Goal: Task Accomplishment & Management: Manage account settings

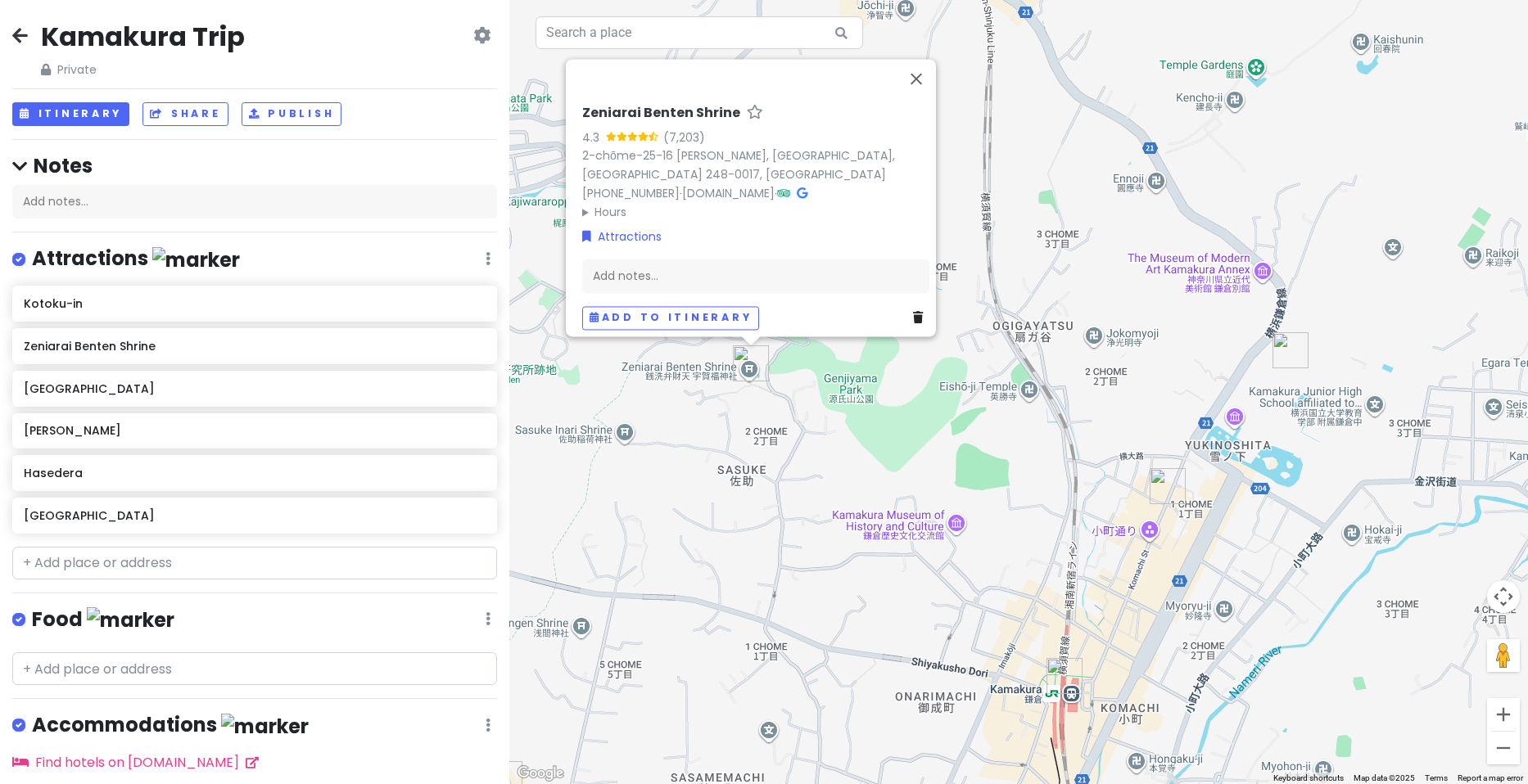
click at [14, 37] on icon at bounding box center [20, 35] width 16 height 13
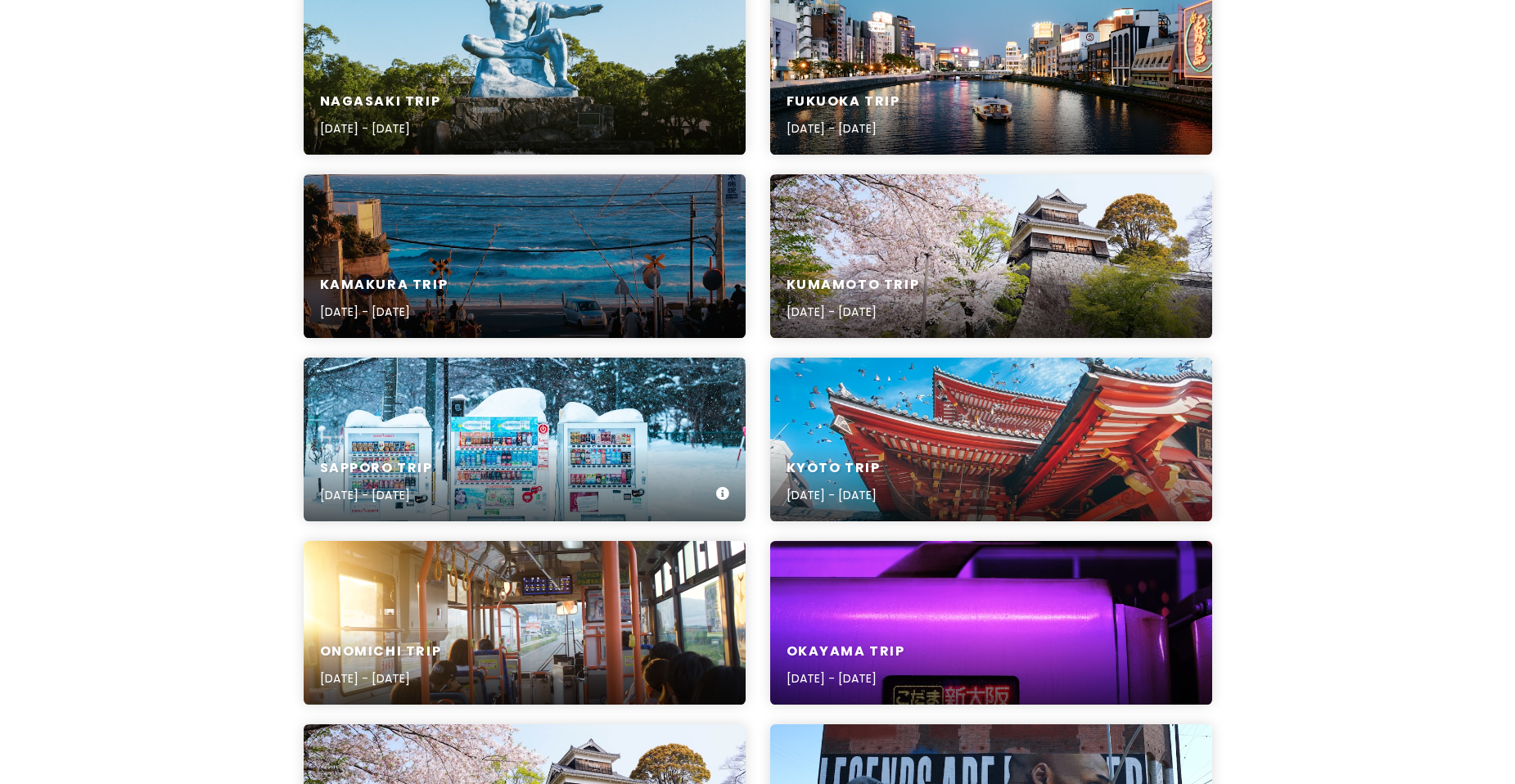
scroll to position [327, 0]
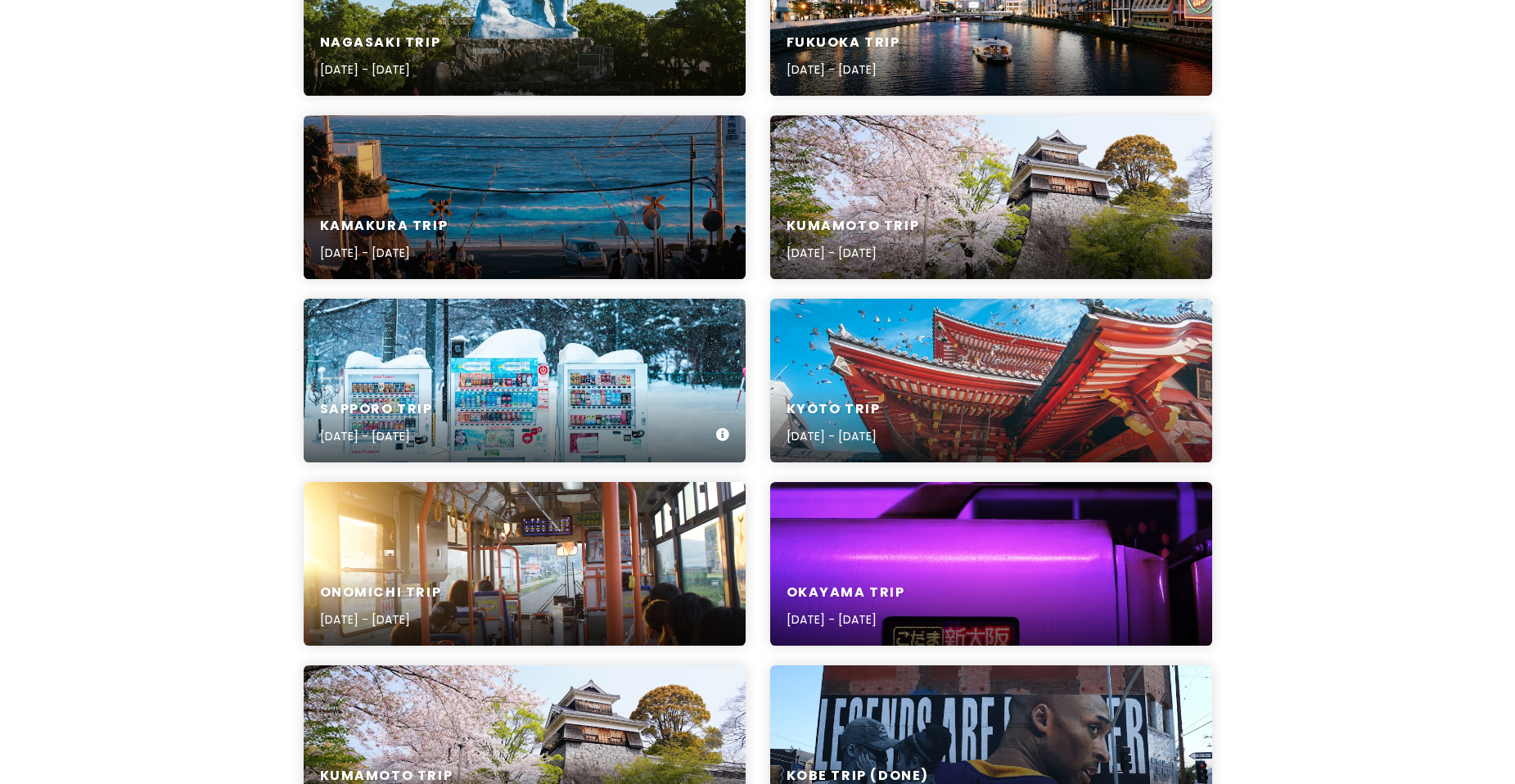
click at [468, 378] on div "Sapporo Trip [DATE] - [DATE]" at bounding box center [524, 381] width 442 height 163
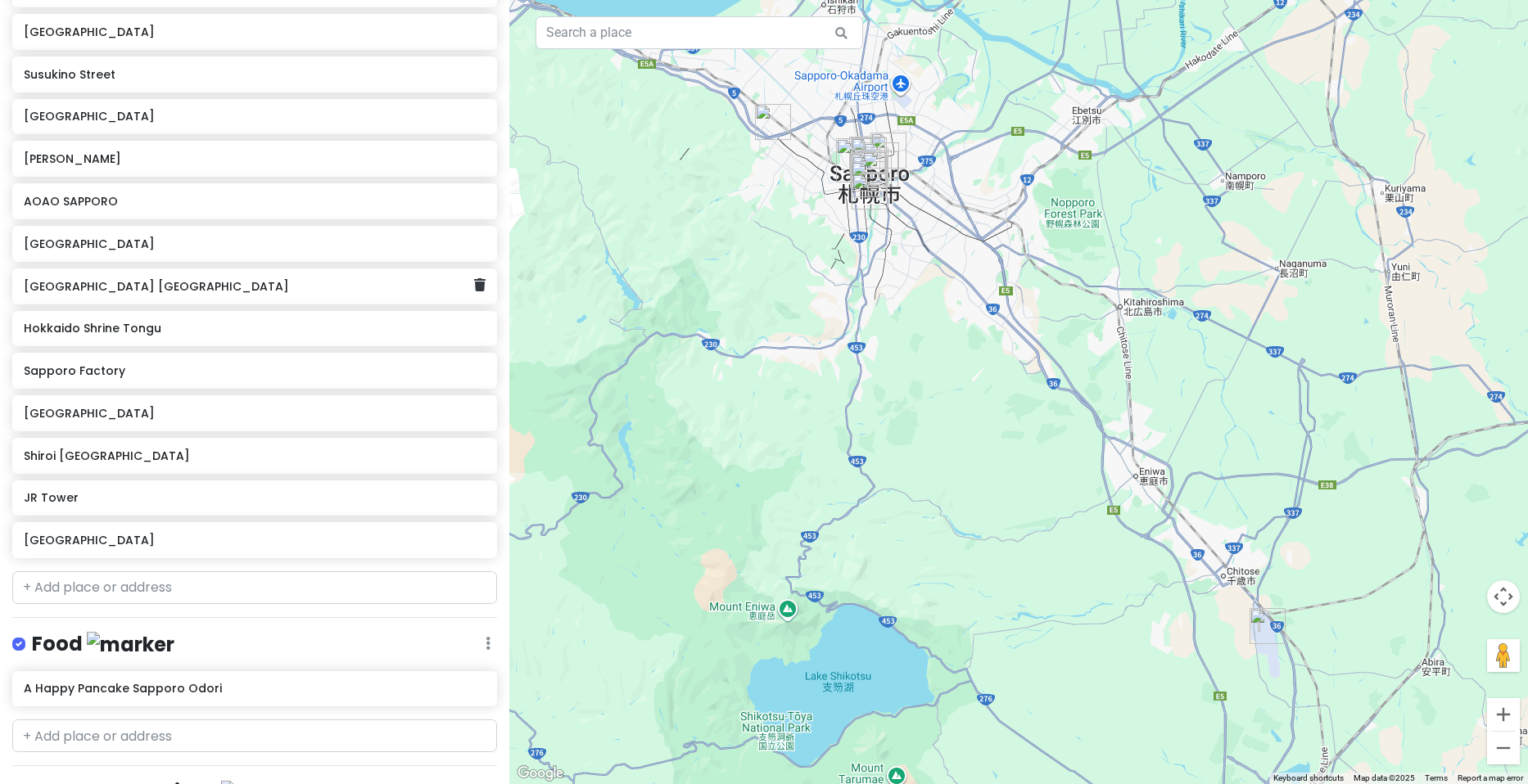
scroll to position [327, 0]
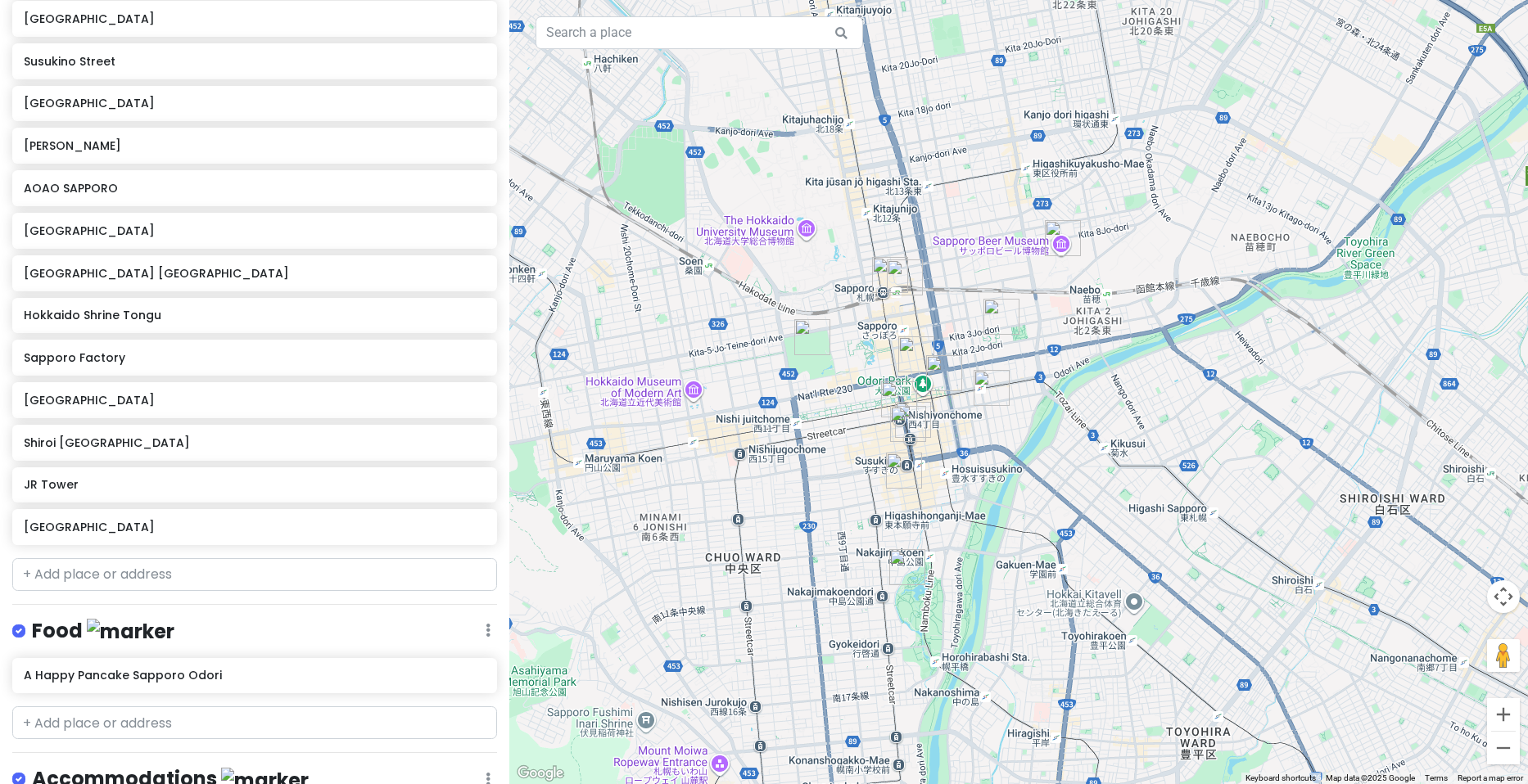
drag, startPoint x: 878, startPoint y: 202, endPoint x: 1143, endPoint y: 384, distance: 321.5
click at [1143, 384] on div at bounding box center [1019, 392] width 1019 height 784
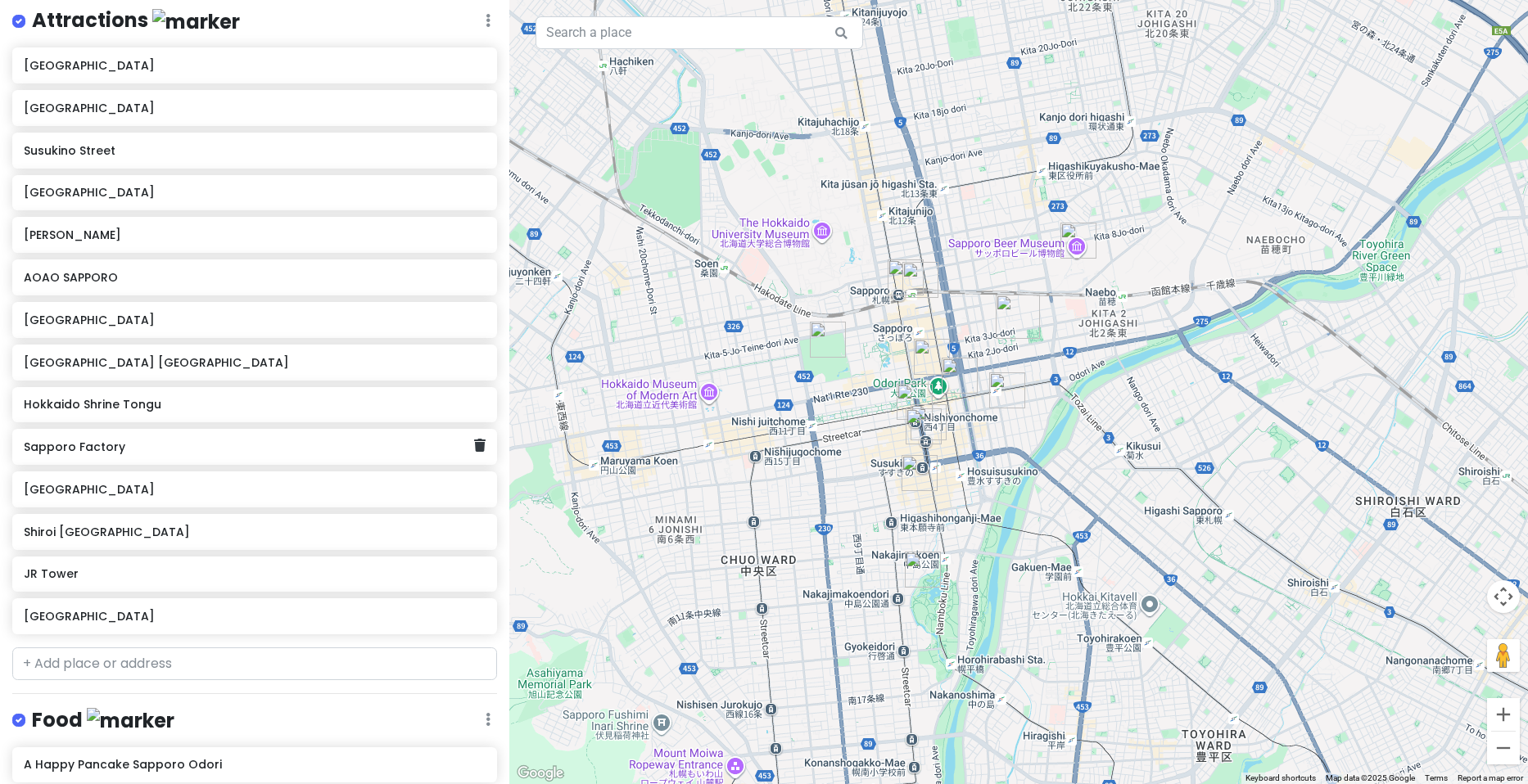
scroll to position [246, 0]
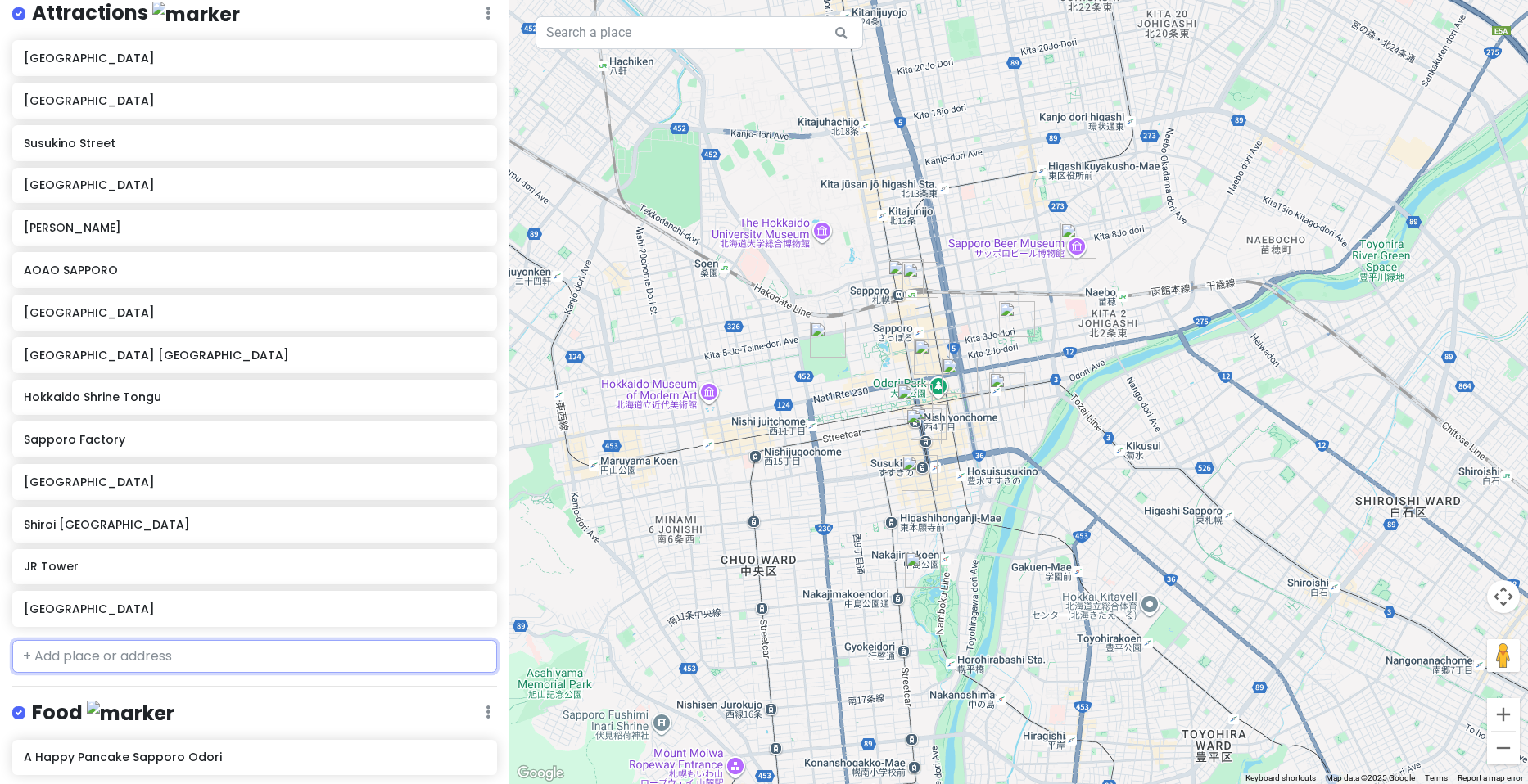
click at [219, 658] on input "text" at bounding box center [255, 656] width 485 height 32
paste input "[GEOGRAPHIC_DATA]"
type input "[GEOGRAPHIC_DATA]"
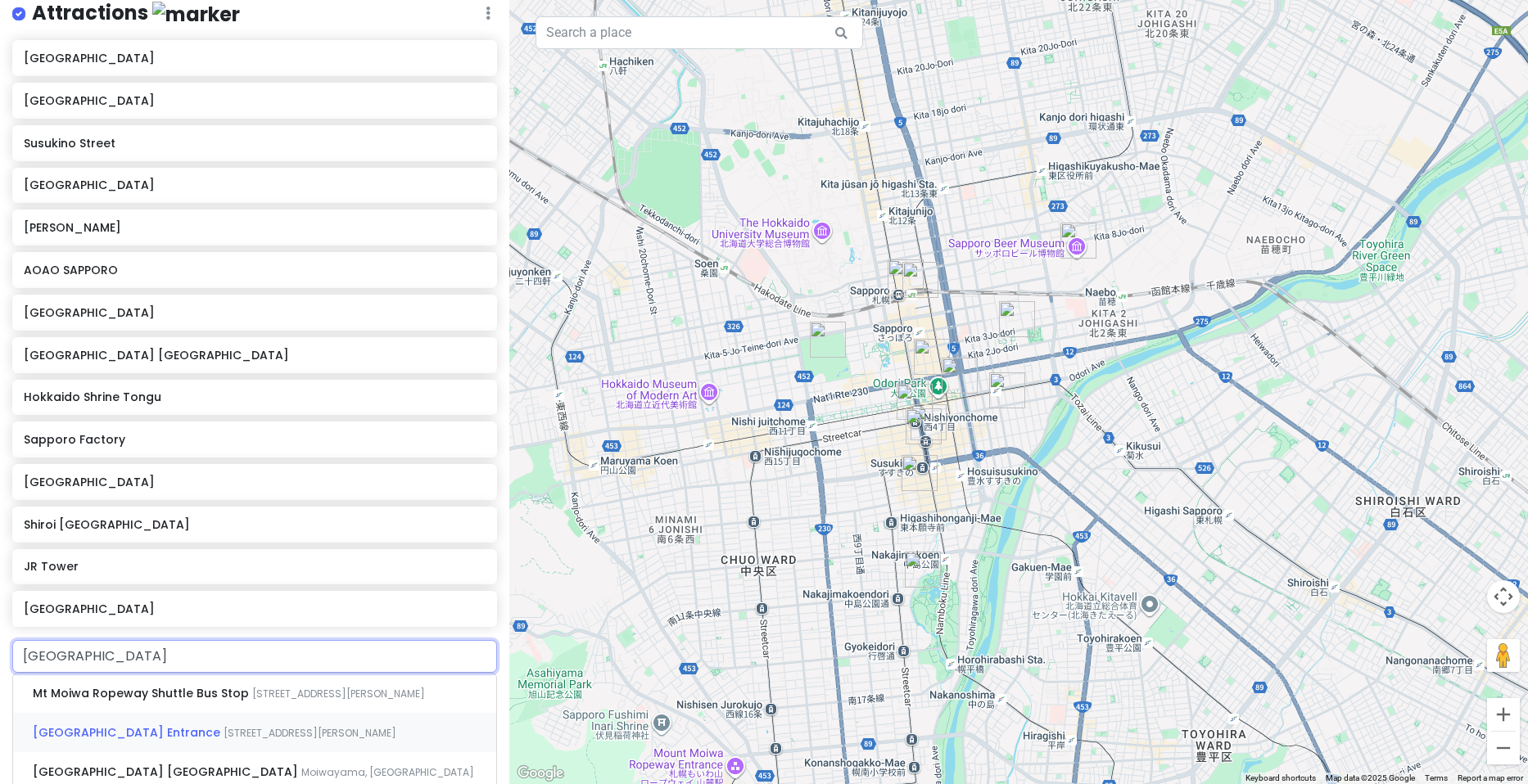
click at [226, 740] on span "[STREET_ADDRESS][PERSON_NAME]" at bounding box center [309, 732] width 173 height 14
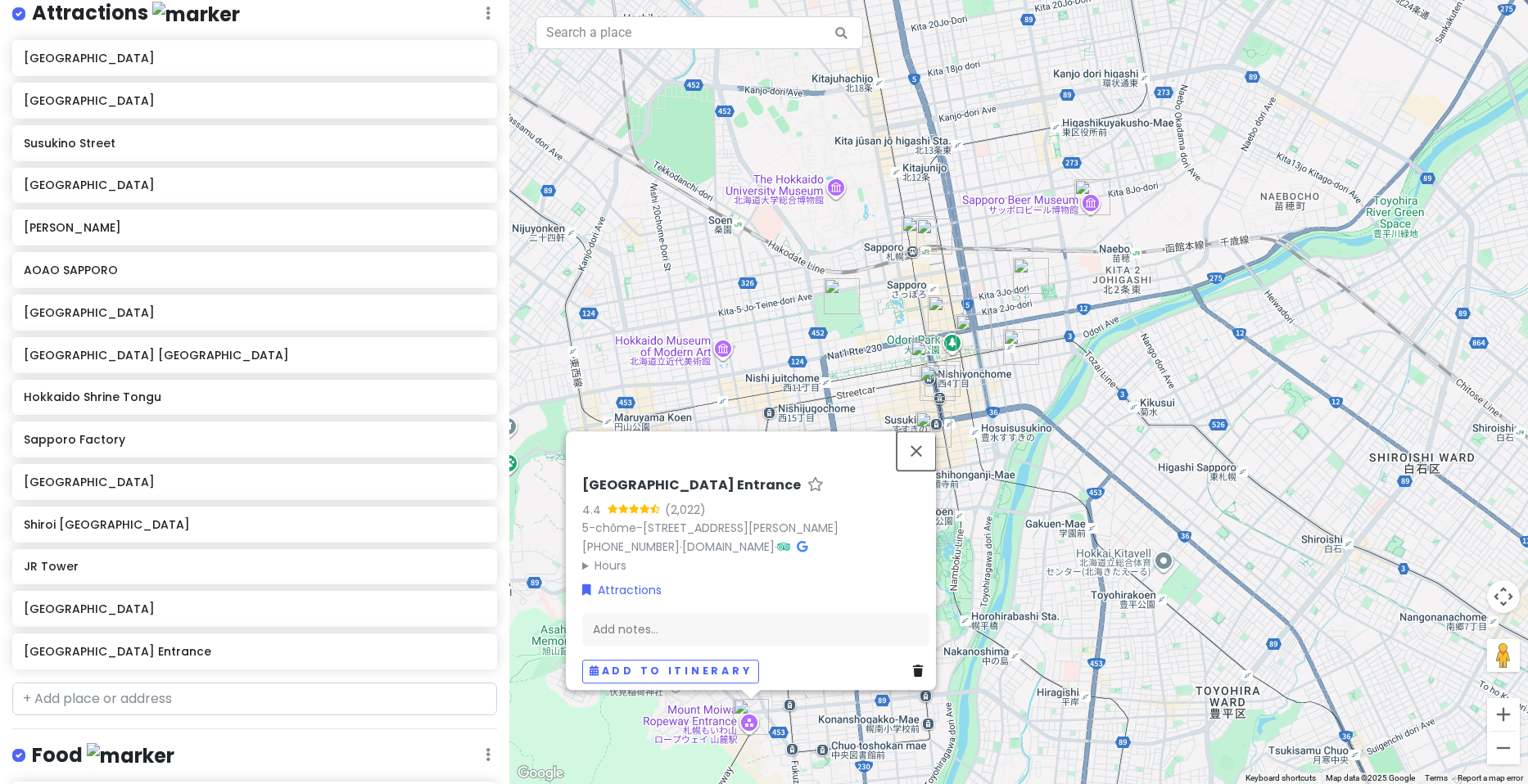
drag, startPoint x: 929, startPoint y: 422, endPoint x: 927, endPoint y: 430, distance: 8.2
click at [929, 432] on button "Close" at bounding box center [916, 451] width 39 height 39
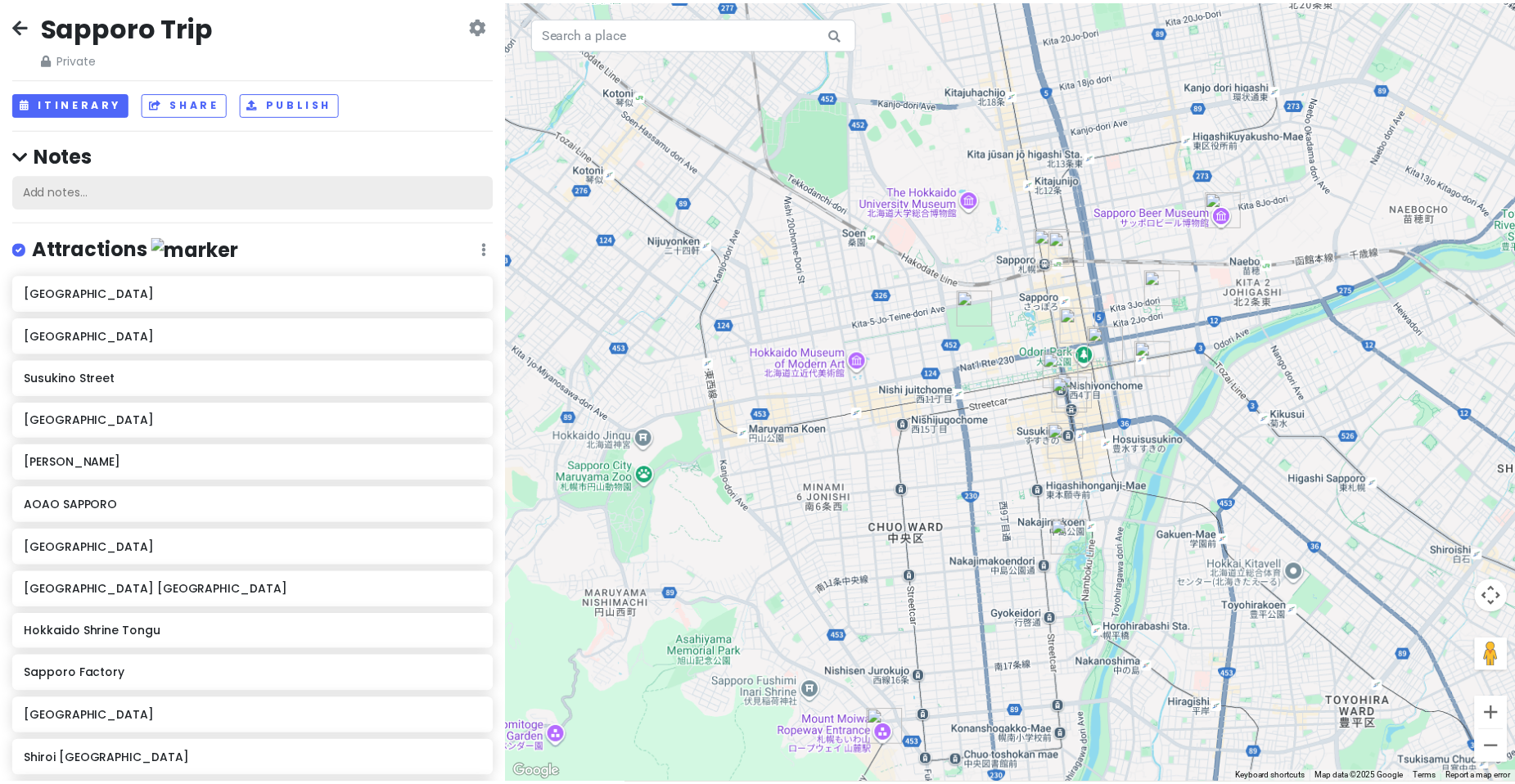
scroll to position [0, 0]
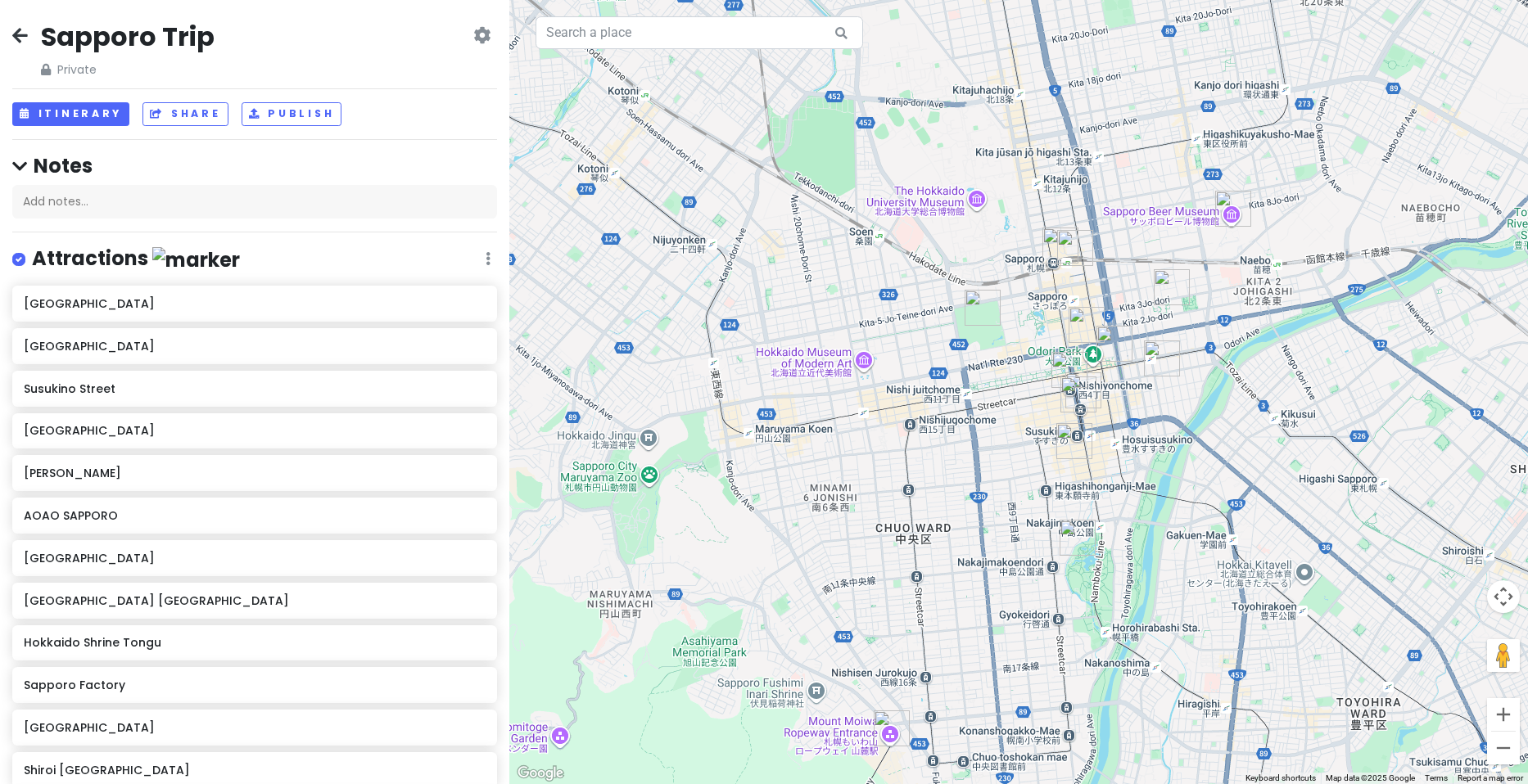
click at [13, 30] on icon at bounding box center [20, 35] width 16 height 13
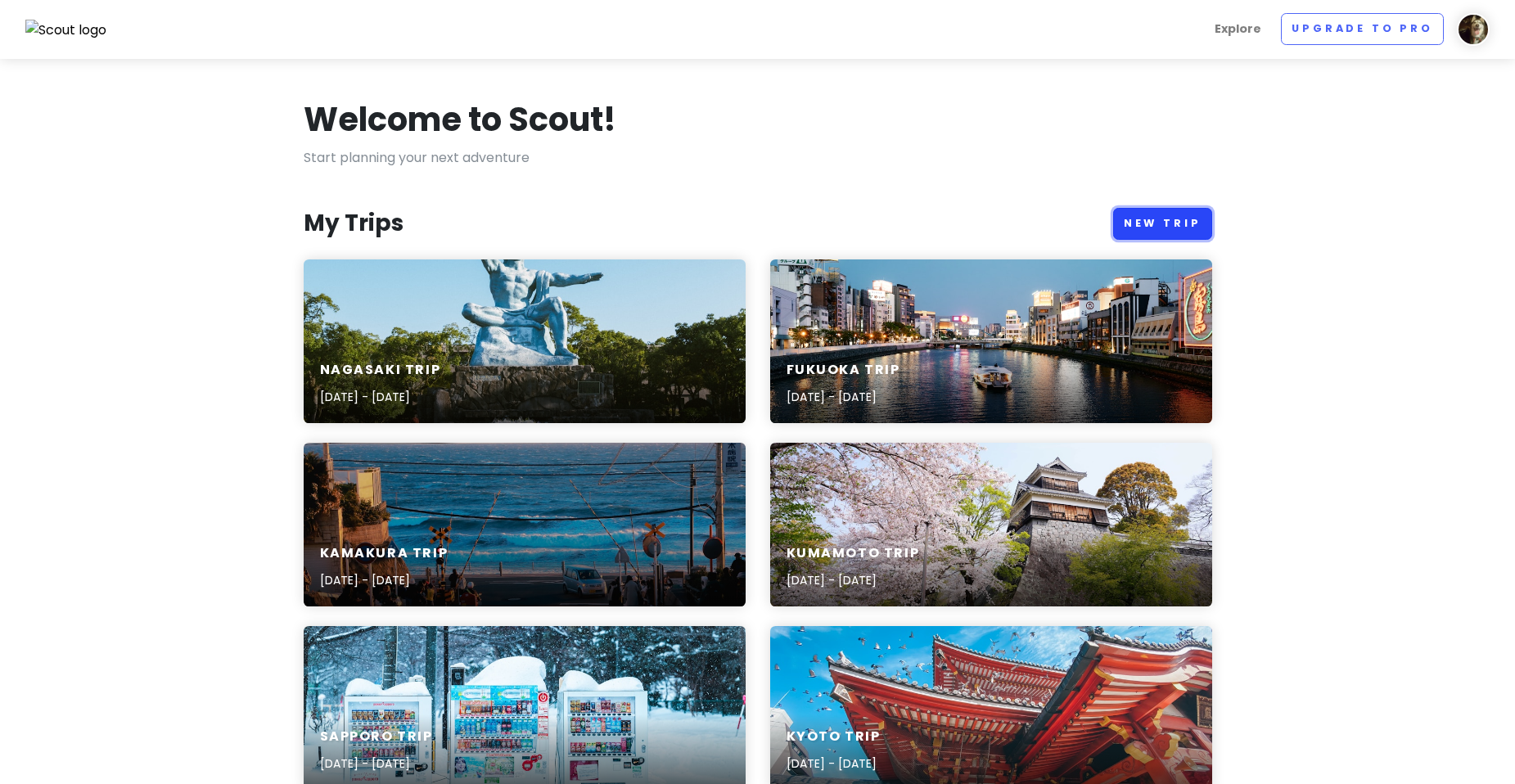
click at [1169, 225] on link "New Trip" at bounding box center [1162, 224] width 99 height 32
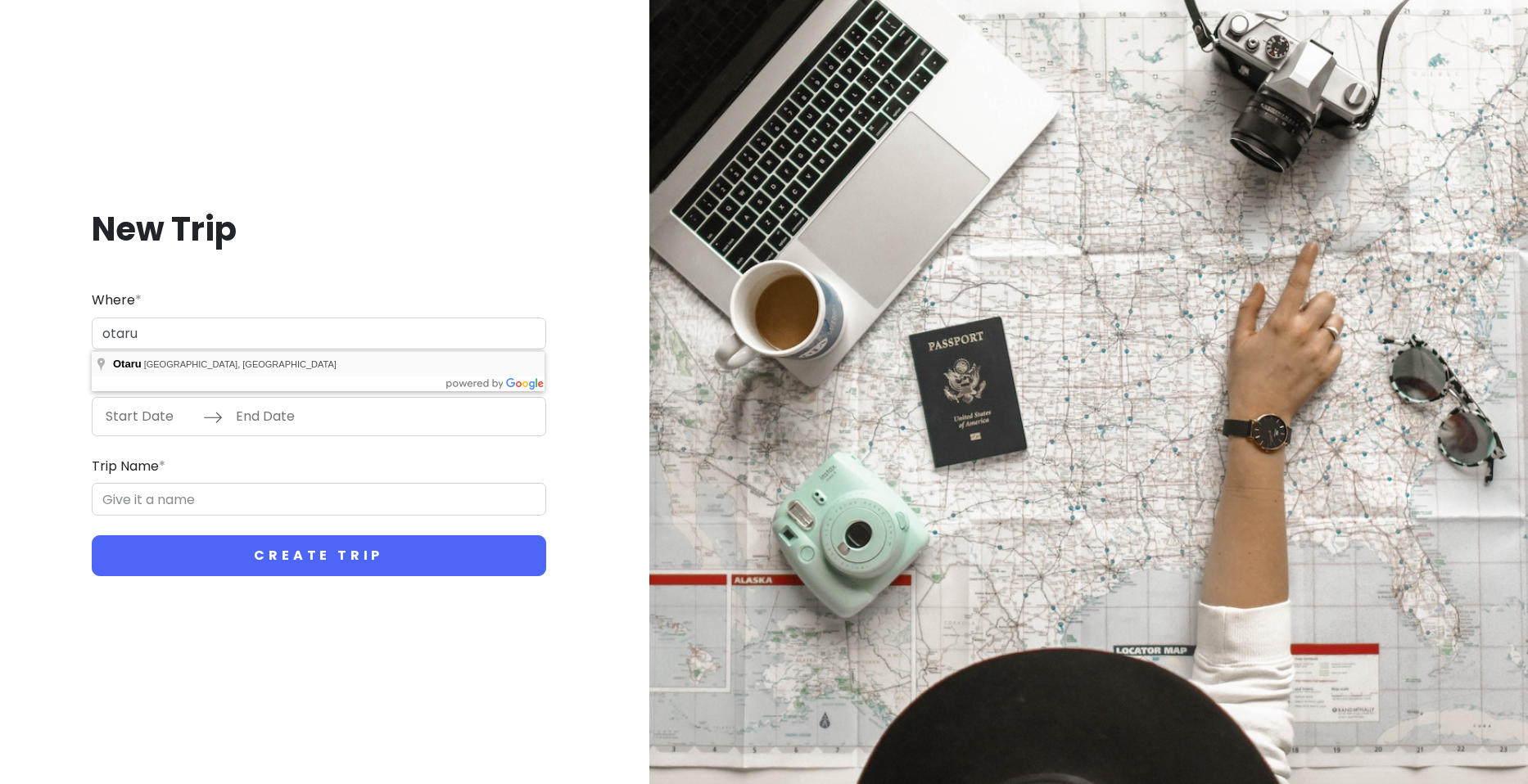
type input "[GEOGRAPHIC_DATA], [GEOGRAPHIC_DATA], [GEOGRAPHIC_DATA]"
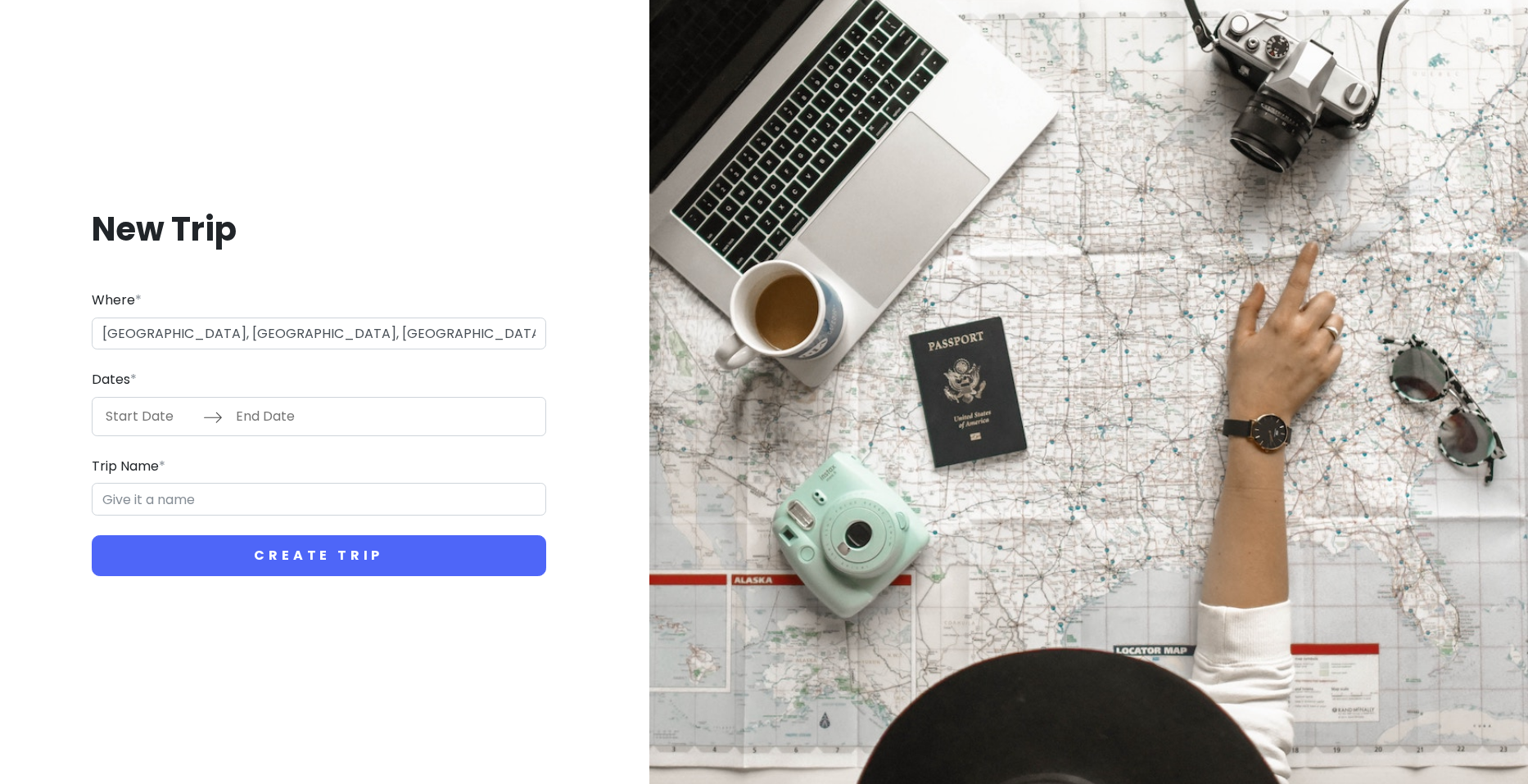
type input "Otaru Trip"
click at [150, 408] on input "Start Date" at bounding box center [150, 416] width 107 height 37
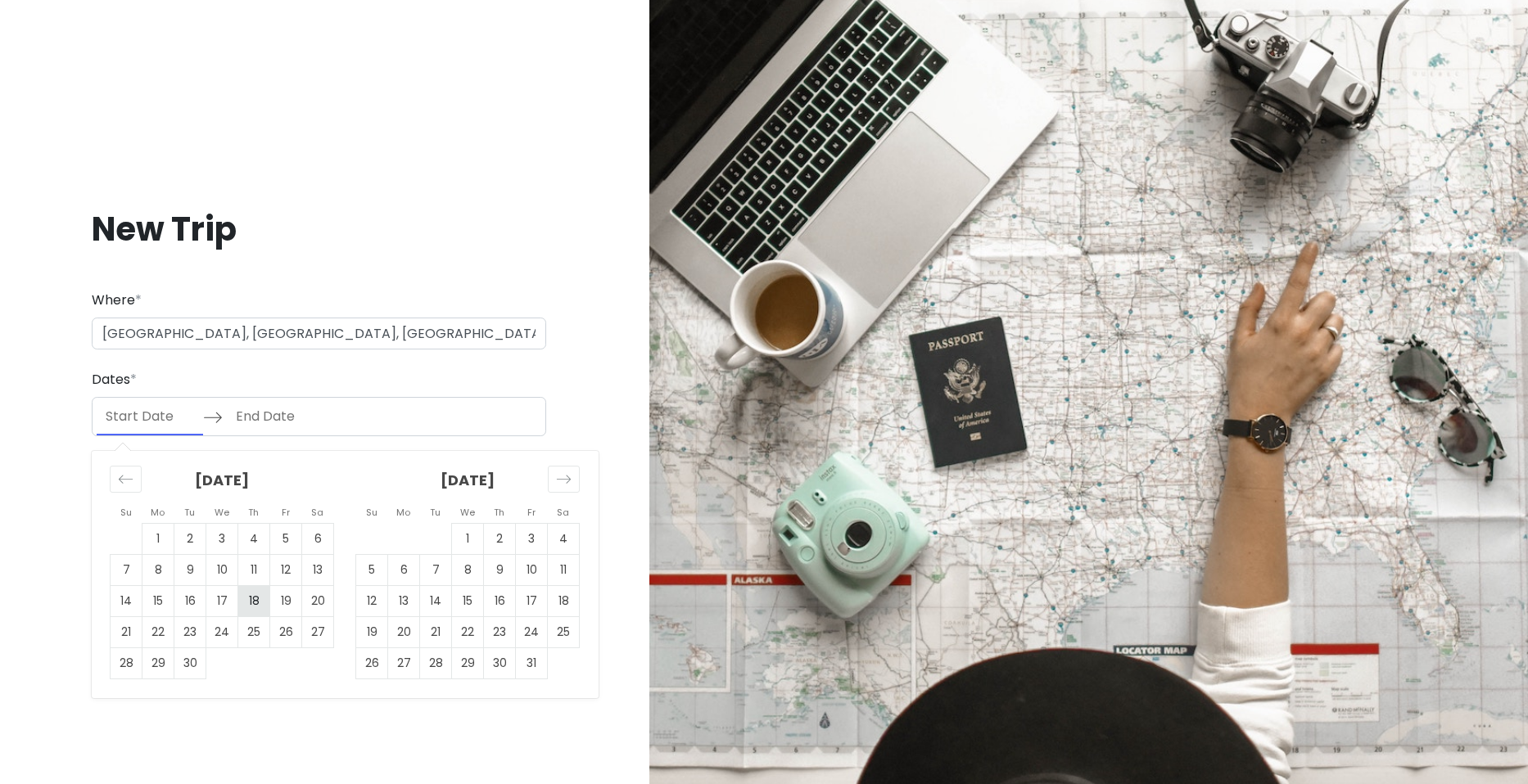
click at [242, 597] on td "18" at bounding box center [254, 600] width 32 height 31
type input "[DATE]"
click at [270, 607] on td "19" at bounding box center [286, 600] width 32 height 31
type input "[DATE]"
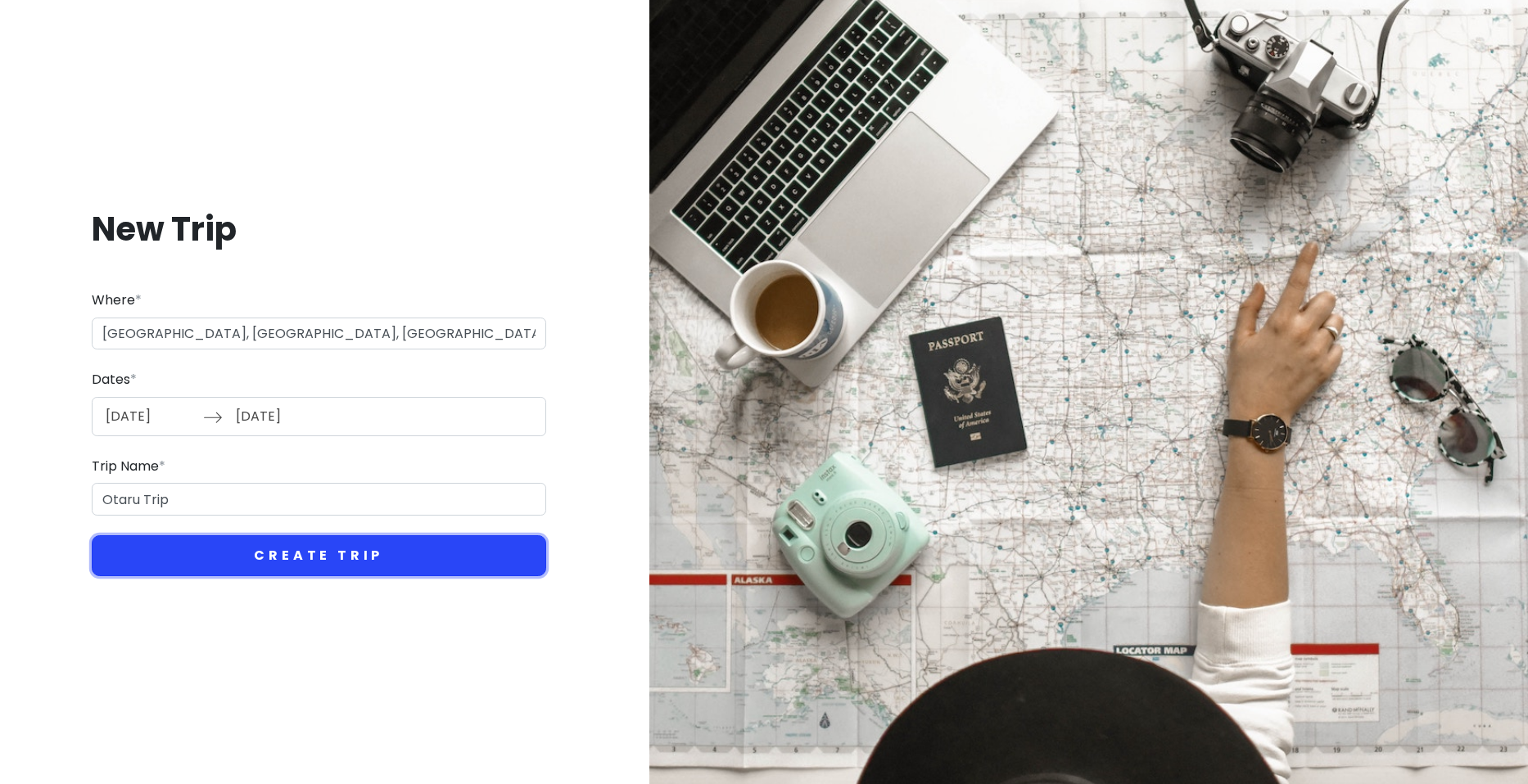
click at [217, 546] on button "Create Trip" at bounding box center [318, 556] width 454 height 41
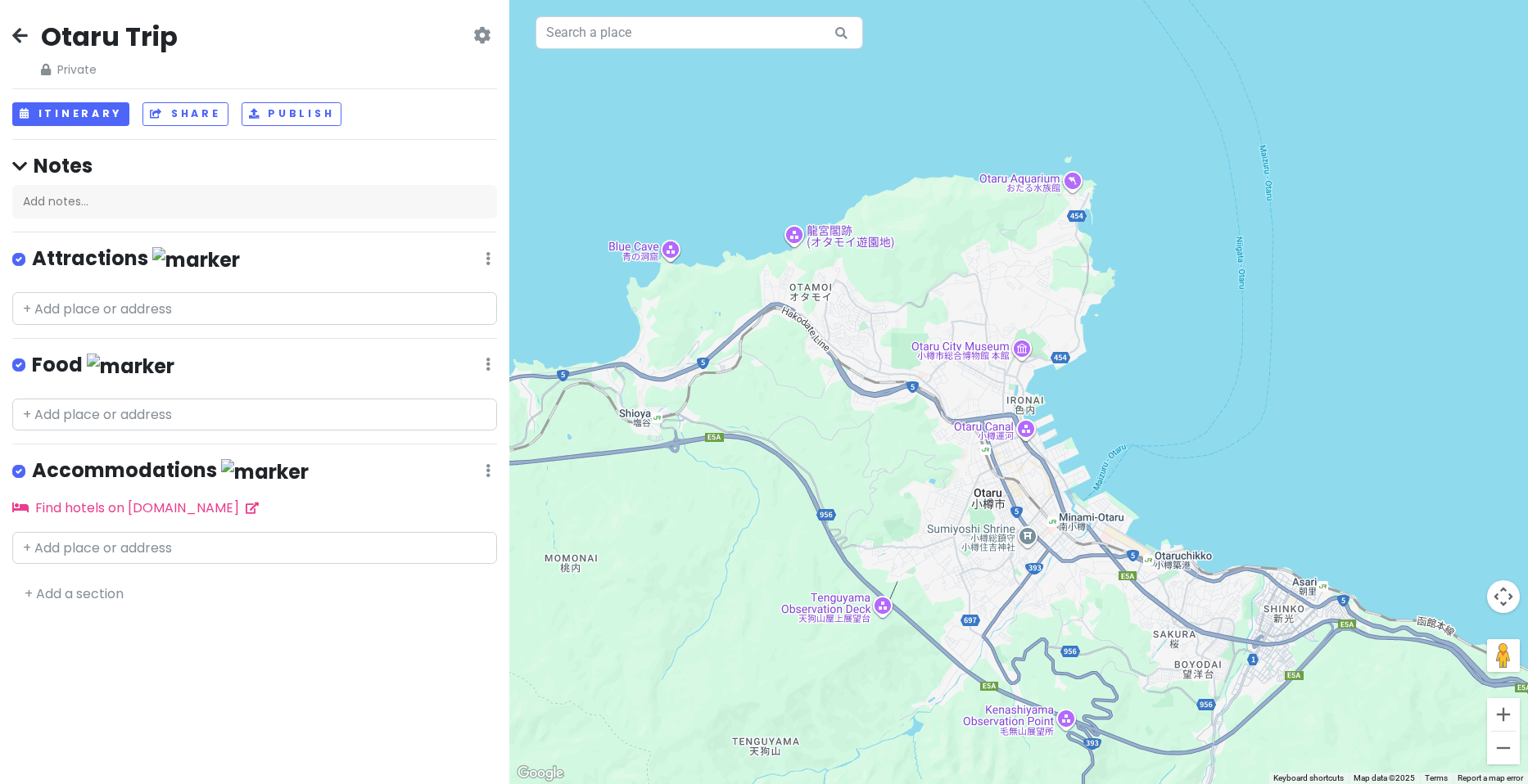
drag, startPoint x: 1254, startPoint y: 531, endPoint x: 1164, endPoint y: 458, distance: 115.9
click at [1164, 458] on div at bounding box center [1019, 392] width 1019 height 784
click at [165, 316] on input "text" at bounding box center [255, 308] width 485 height 32
paste input "[GEOGRAPHIC_DATA]"
type input "[GEOGRAPHIC_DATA]"
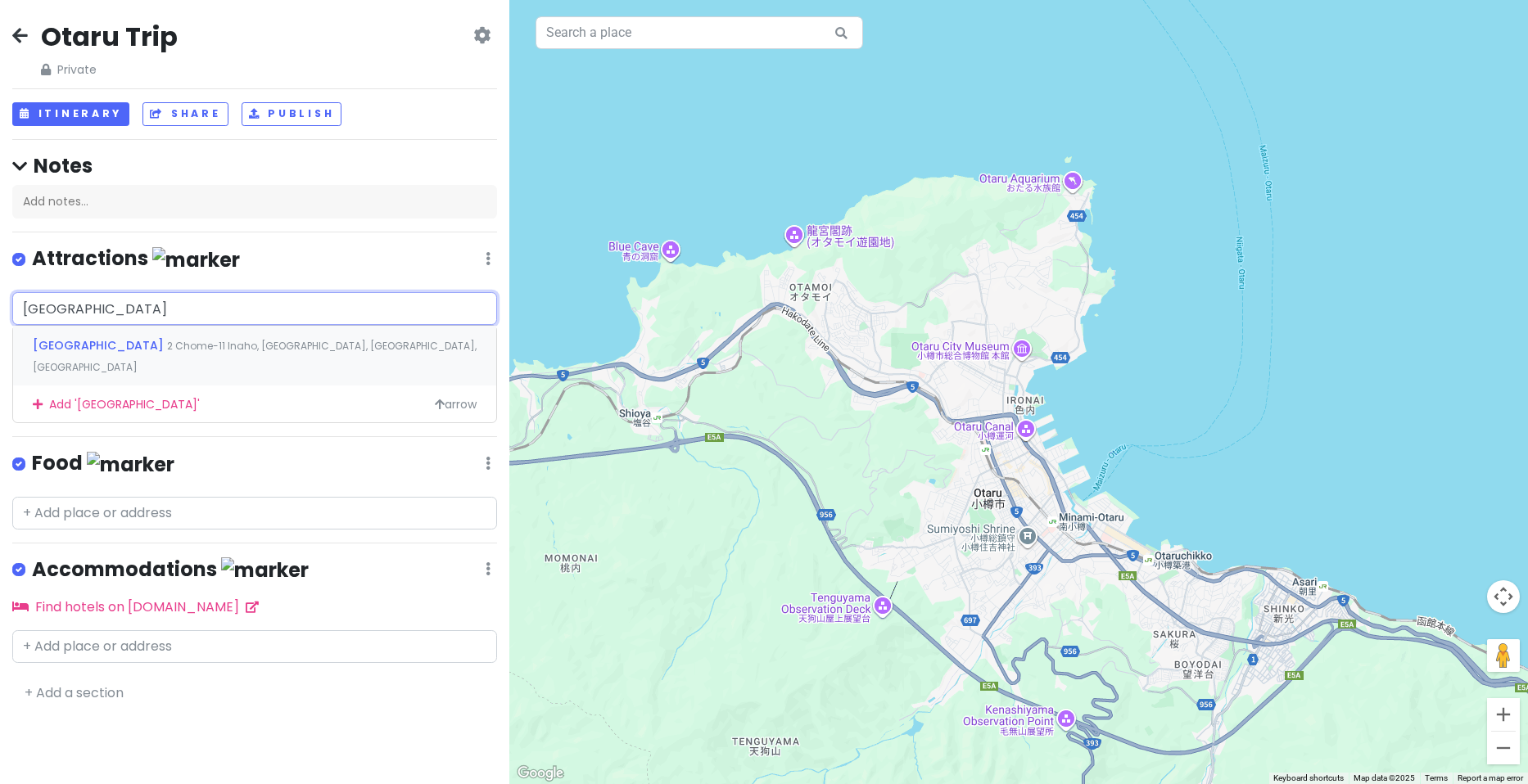
click at [163, 347] on span "[GEOGRAPHIC_DATA]" at bounding box center [99, 346] width 134 height 17
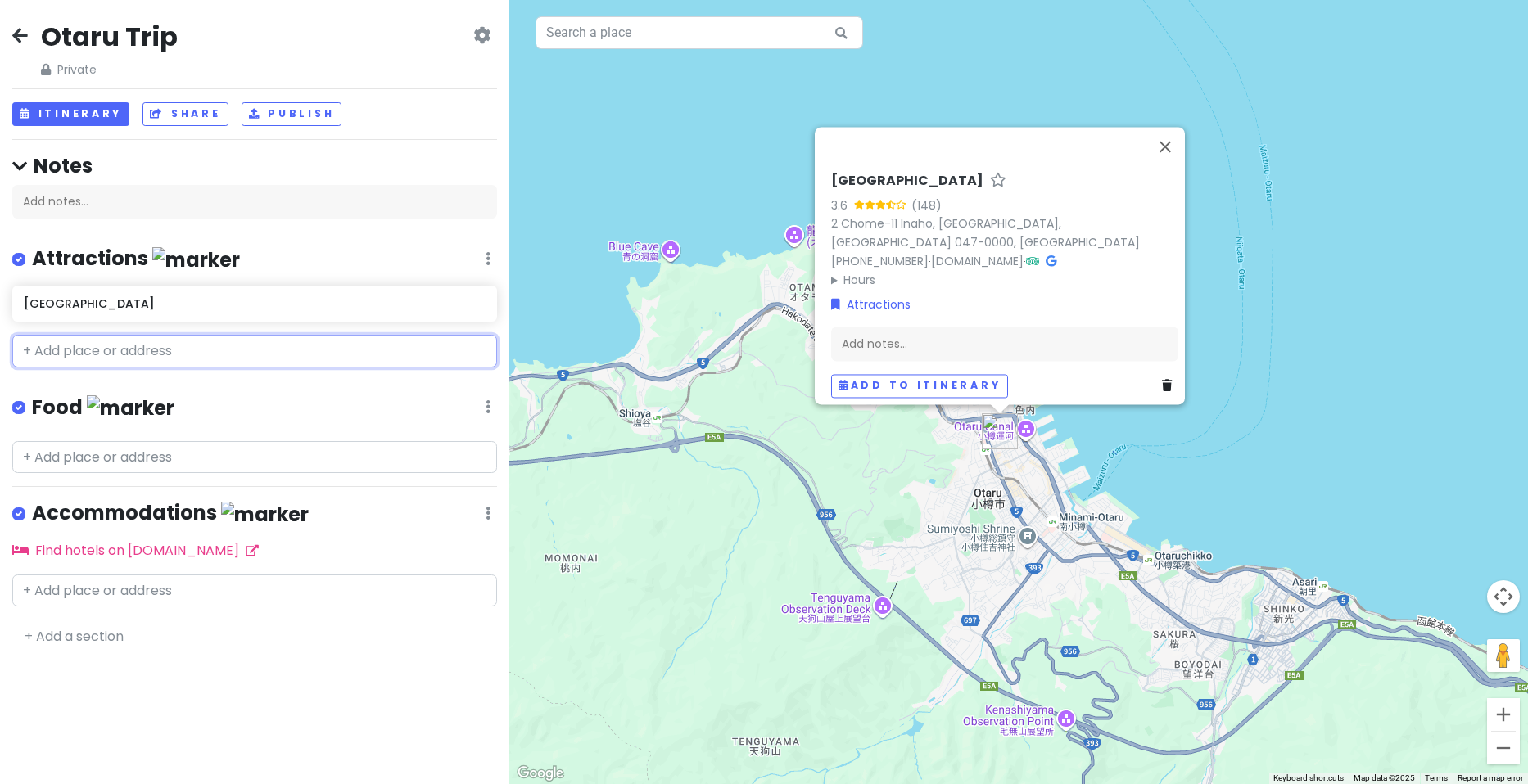
click at [149, 346] on input "text" at bounding box center [255, 351] width 485 height 32
paste input "Otaru denuki koji"
type input "Otaru denuki koji"
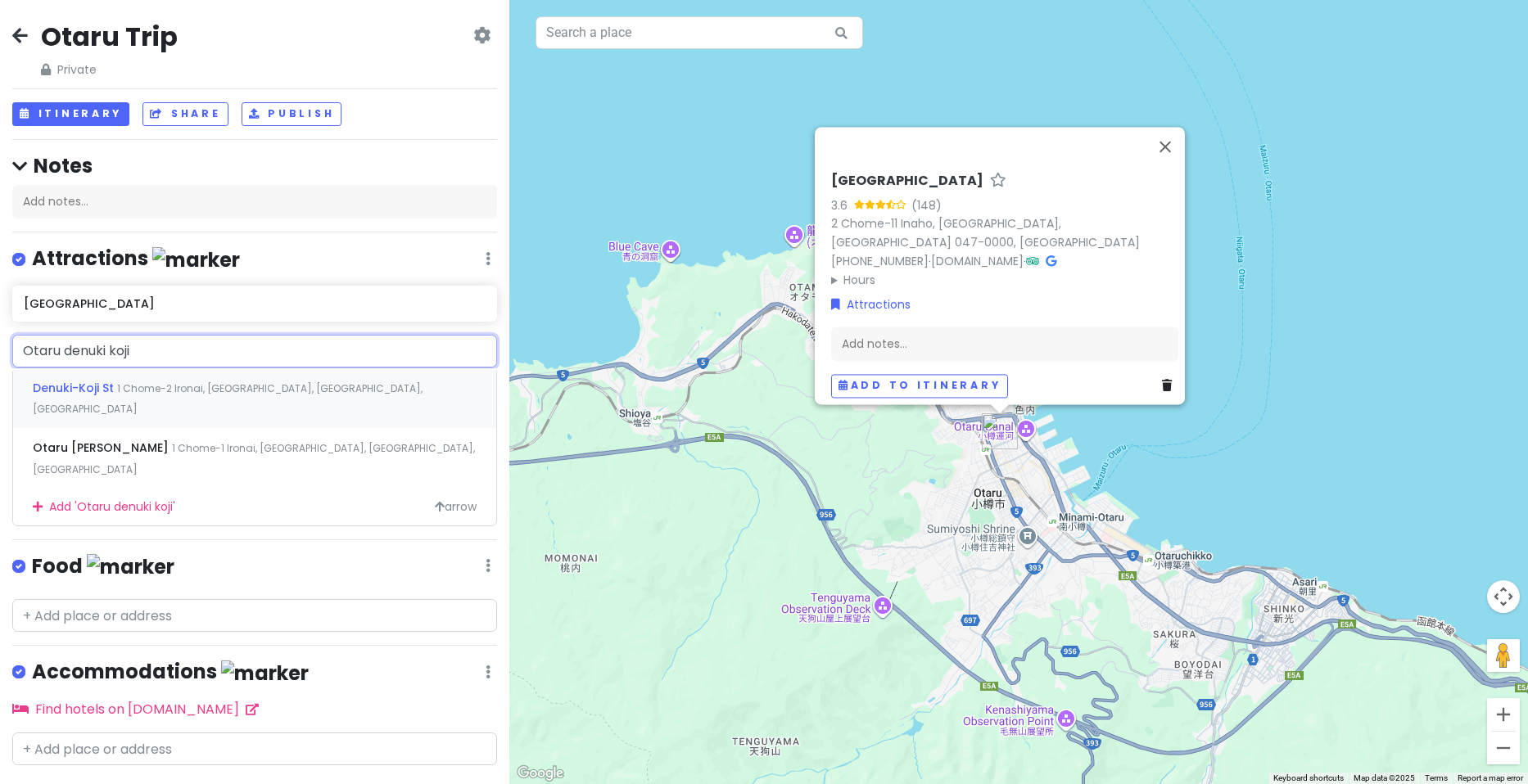
click at [200, 390] on span "1 Chome-2 Ironai, [GEOGRAPHIC_DATA], [GEOGRAPHIC_DATA], [GEOGRAPHIC_DATA]" at bounding box center [228, 399] width 390 height 35
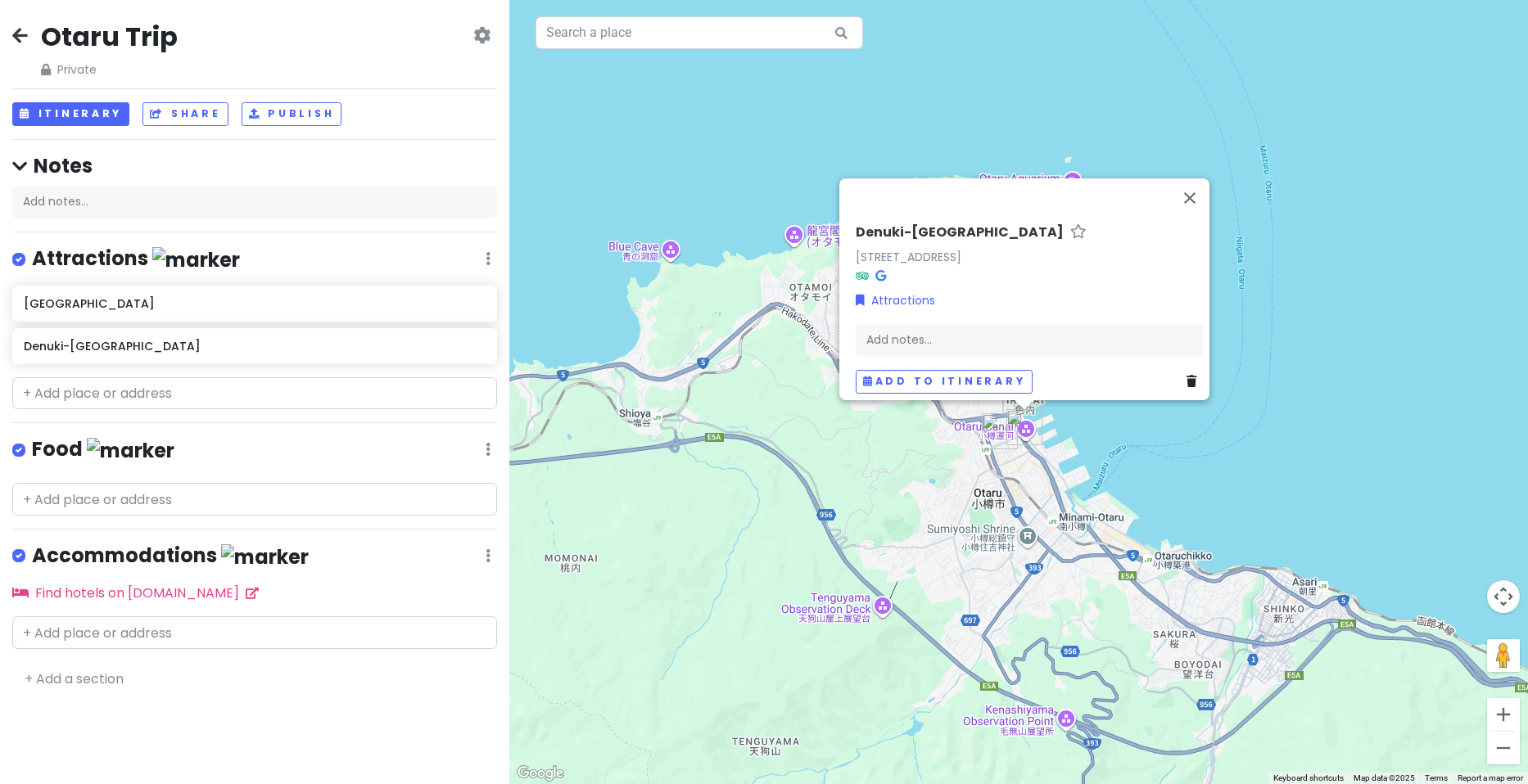
click at [195, 412] on div "Otaru Trip Private Change Dates Make a Copy Delete Trip Go Pro ⚡️ Give Feedback…" at bounding box center [254, 392] width 509 height 784
click at [188, 392] on input "text" at bounding box center [255, 393] width 485 height 32
paste input "Otaru canal"
type input "Otaru canal"
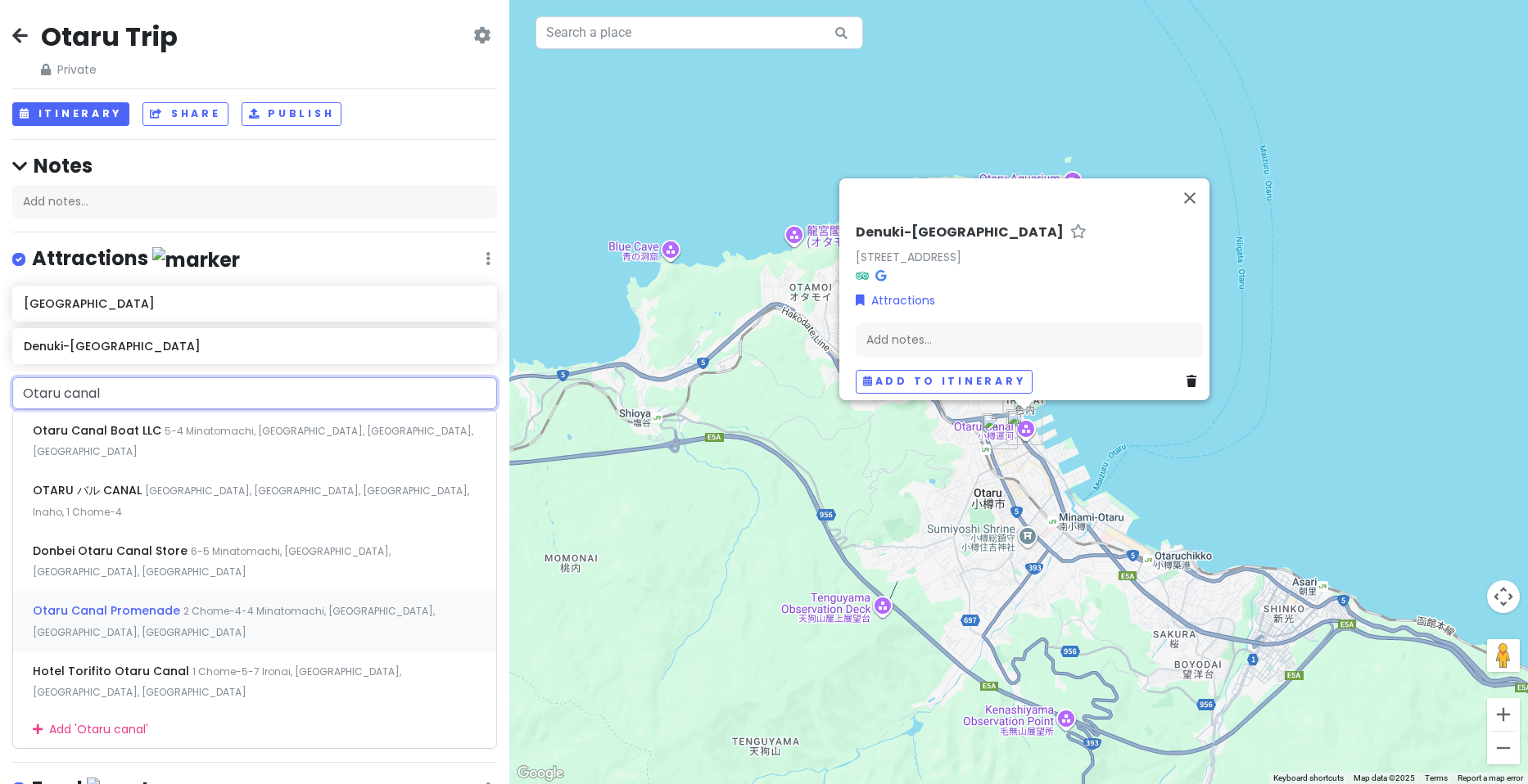
click at [173, 602] on span "Otaru Canal Promenade" at bounding box center [108, 611] width 151 height 17
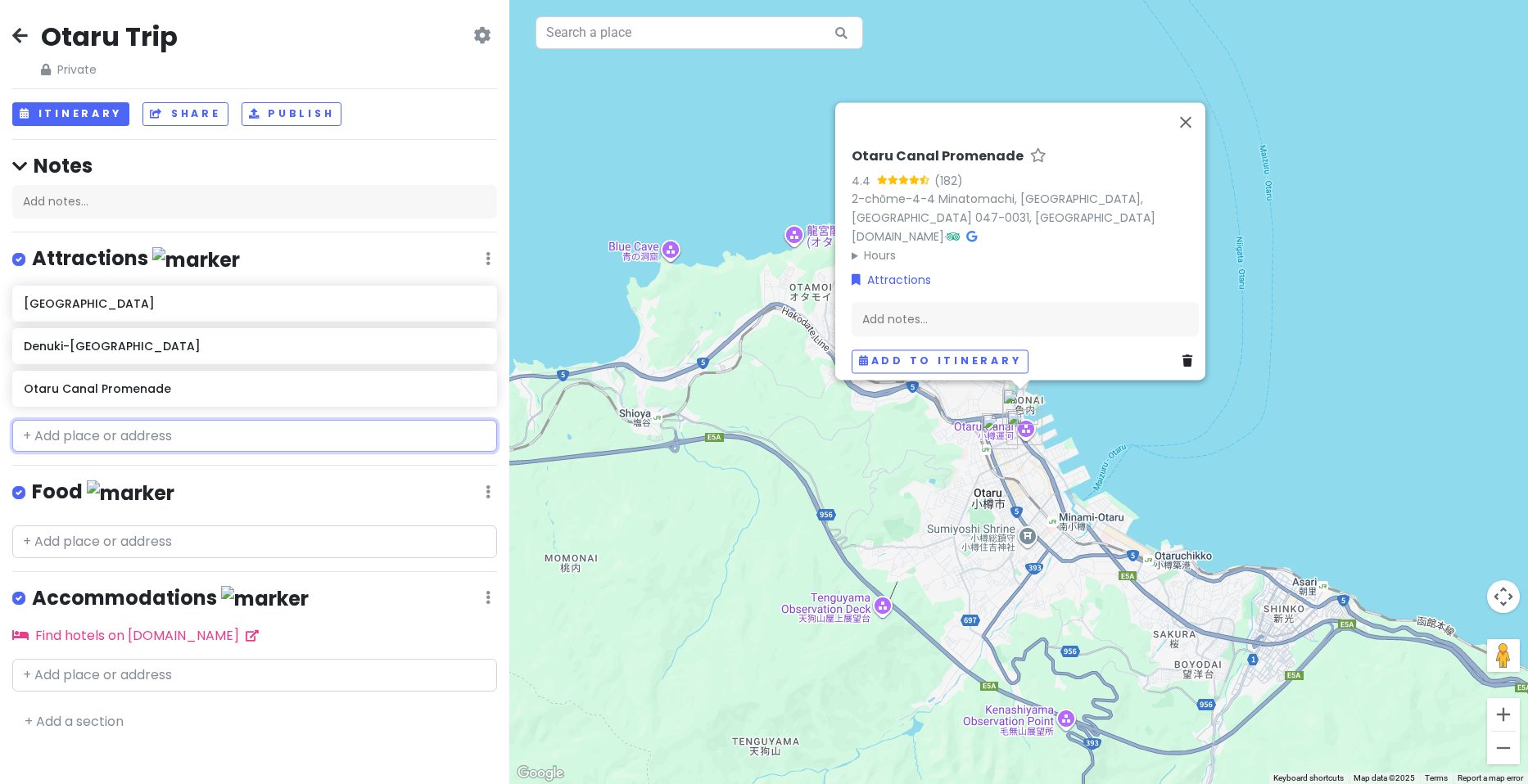
click at [150, 435] on input "text" at bounding box center [255, 436] width 485 height 32
paste input "Sakaimachihondori street"
type input "Sakaimachihondori street"
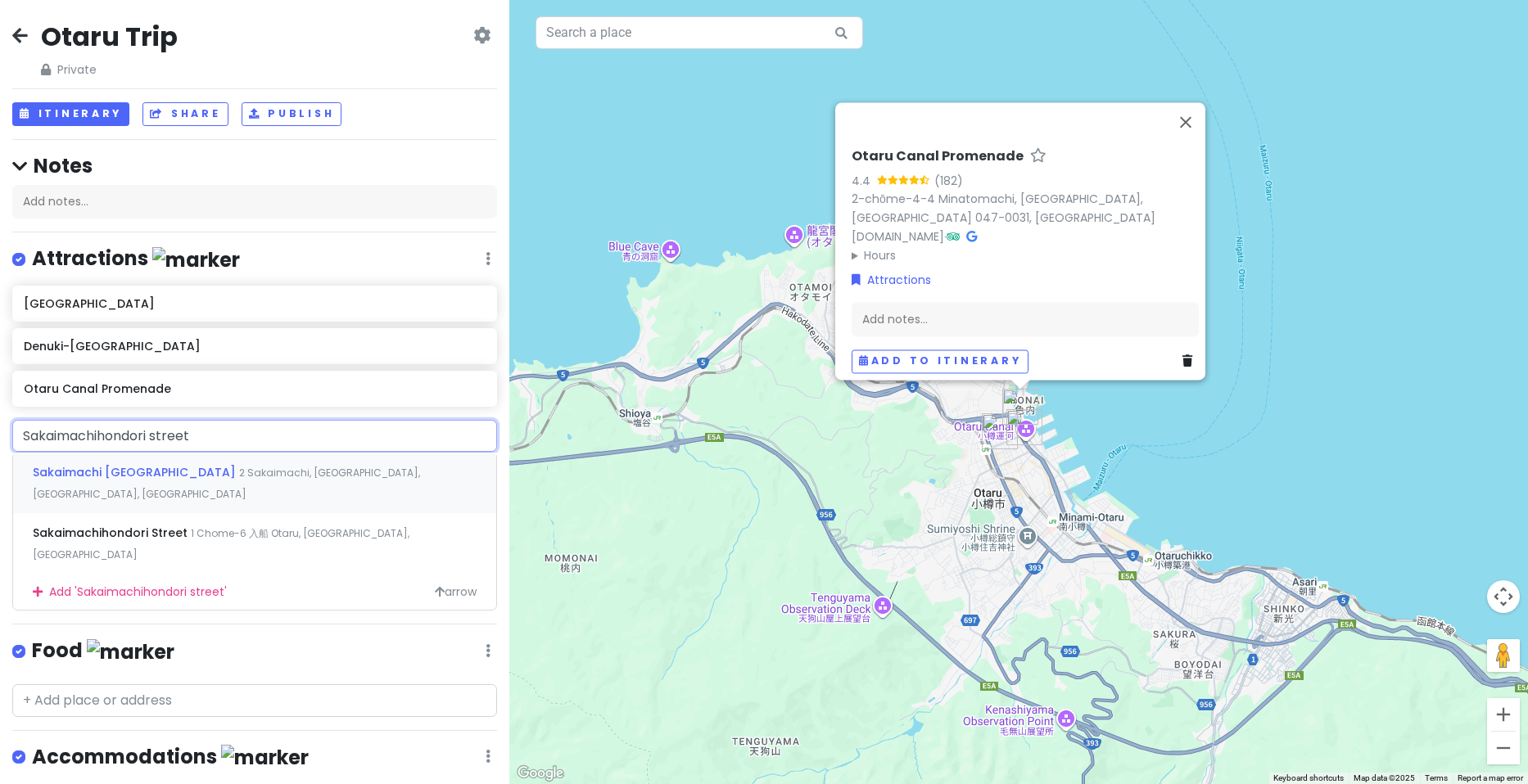
click at [138, 471] on span "Sakaimachi [GEOGRAPHIC_DATA]" at bounding box center [136, 472] width 207 height 17
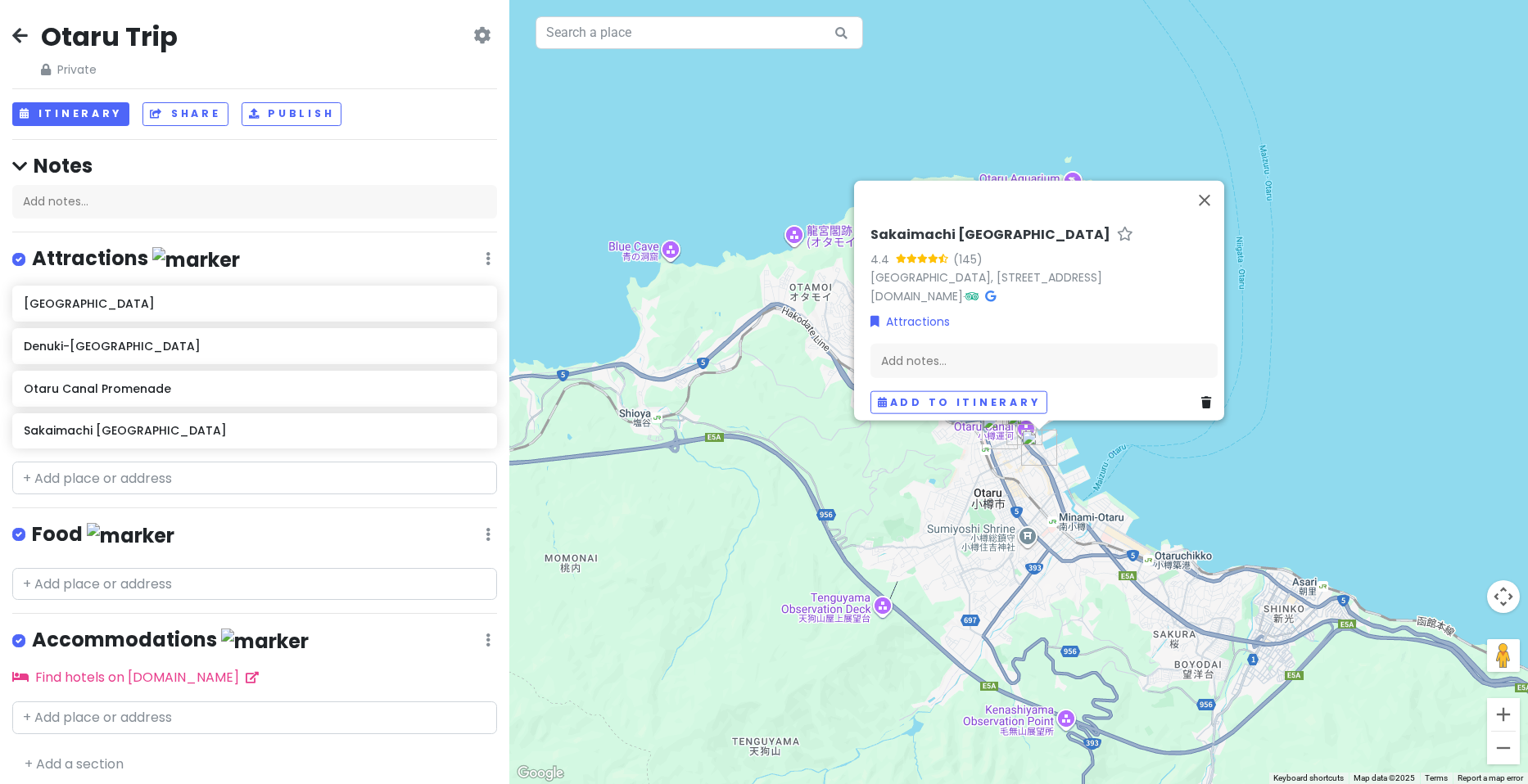
click at [169, 507] on hr at bounding box center [255, 507] width 485 height 1
click at [157, 485] on input "text" at bounding box center [255, 477] width 485 height 32
paste input "Miffy kitchen"
type input "Miffy kitchen"
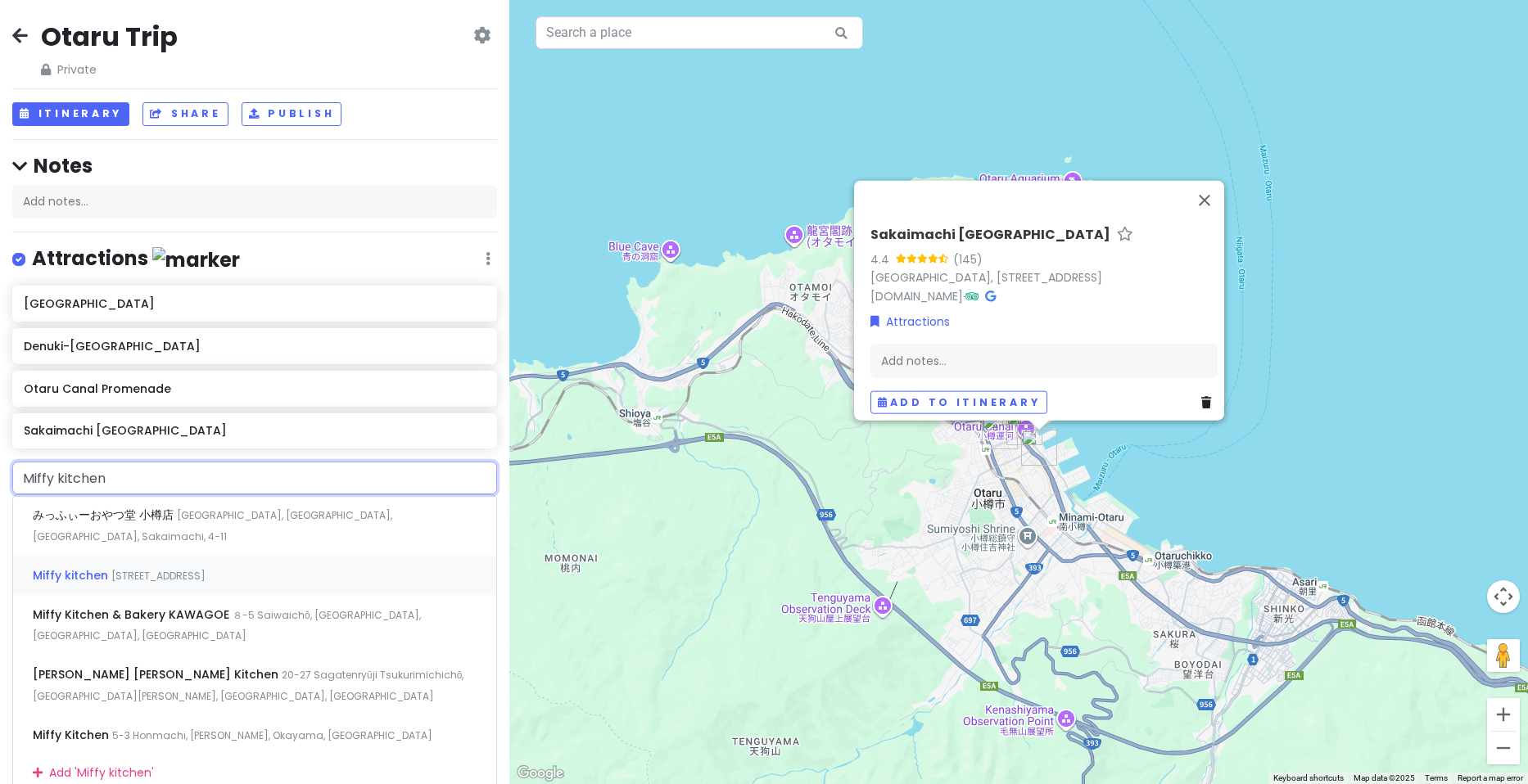
click at [206, 569] on span "[STREET_ADDRESS]" at bounding box center [158, 576] width 94 height 14
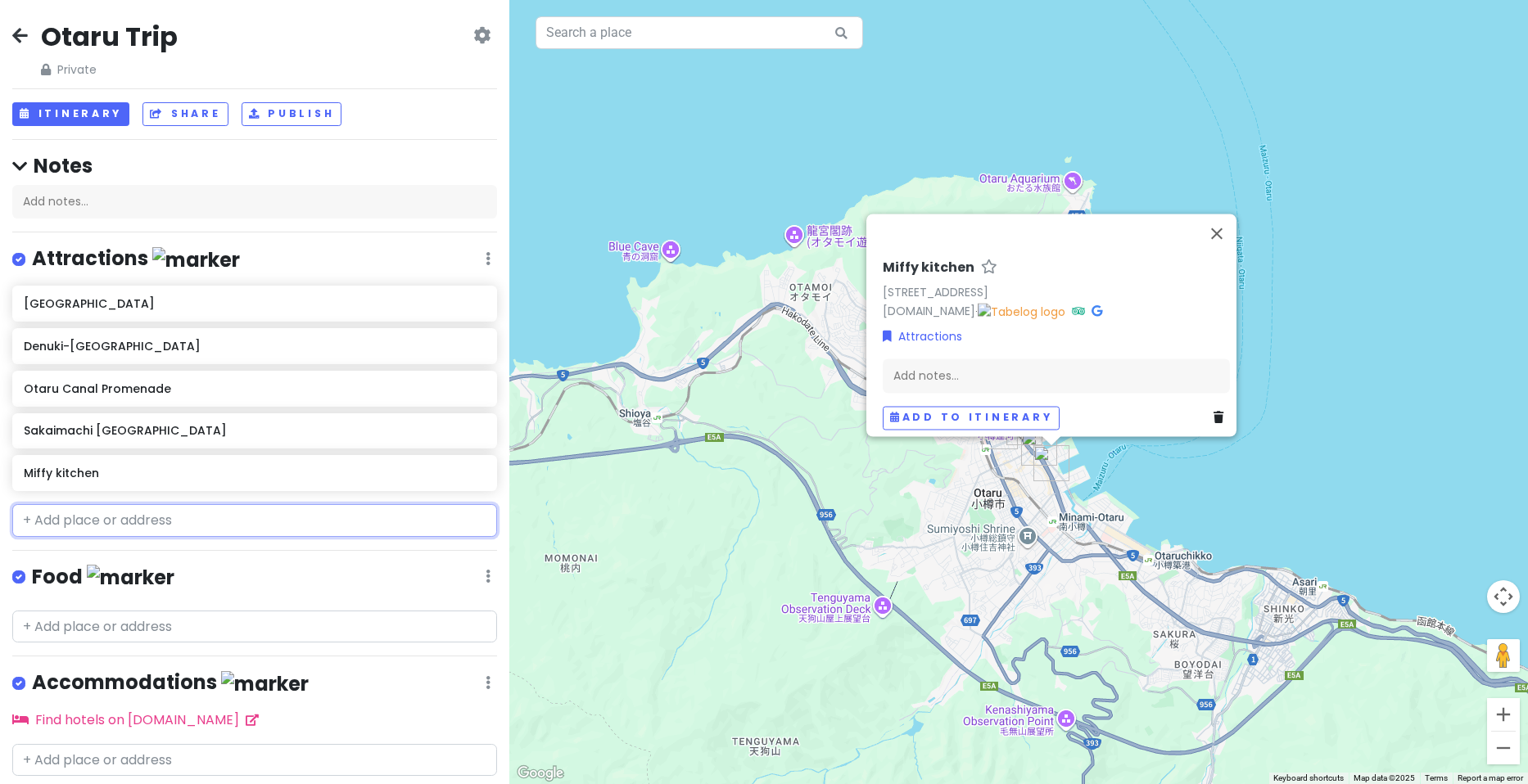
click at [235, 527] on input "text" at bounding box center [255, 520] width 485 height 32
paste input "Steam clock"
type input "Steam clock"
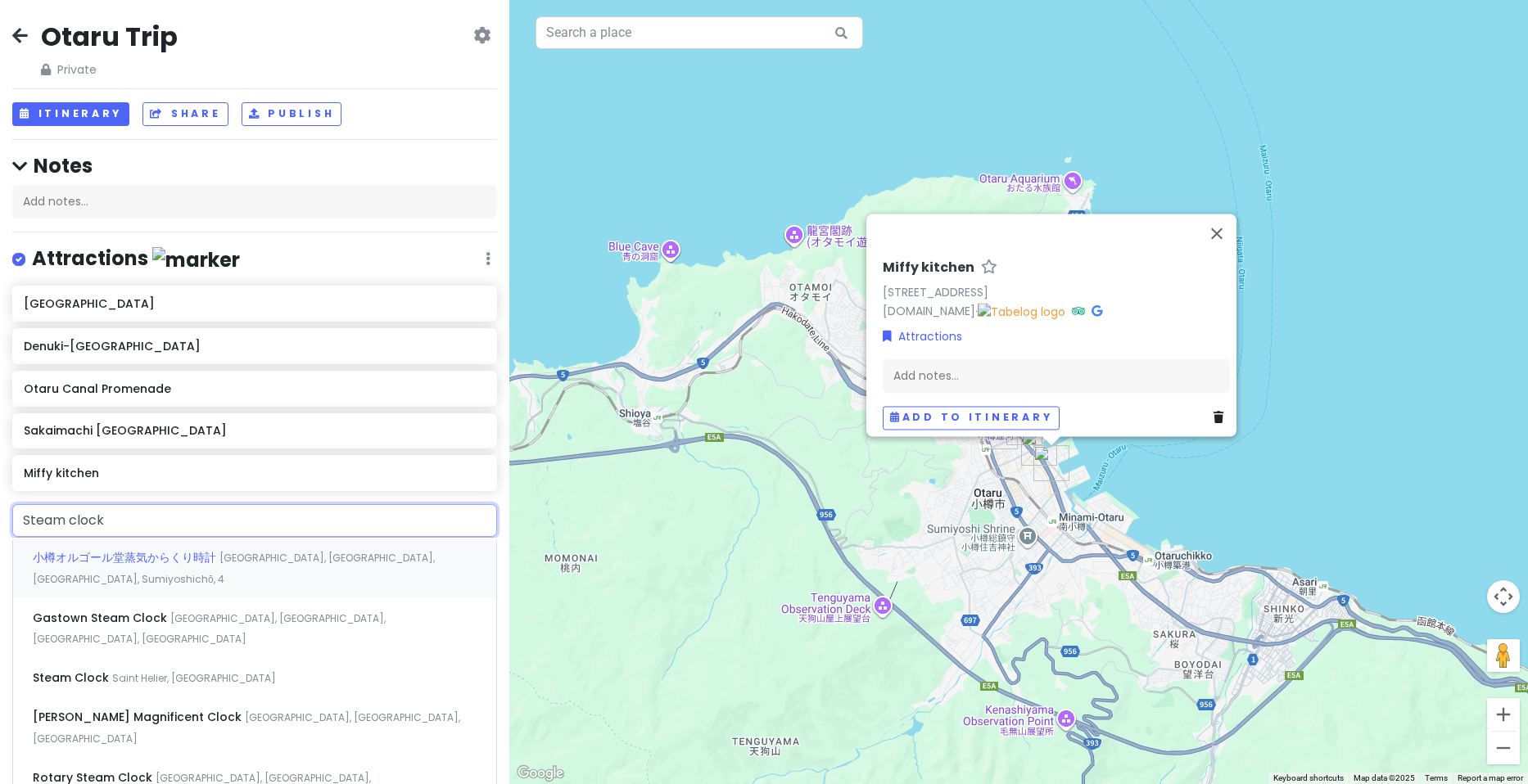
click at [249, 556] on span "[GEOGRAPHIC_DATA], [GEOGRAPHIC_DATA], [GEOGRAPHIC_DATA], Sumiyoshichō, 4" at bounding box center [233, 568] width 402 height 35
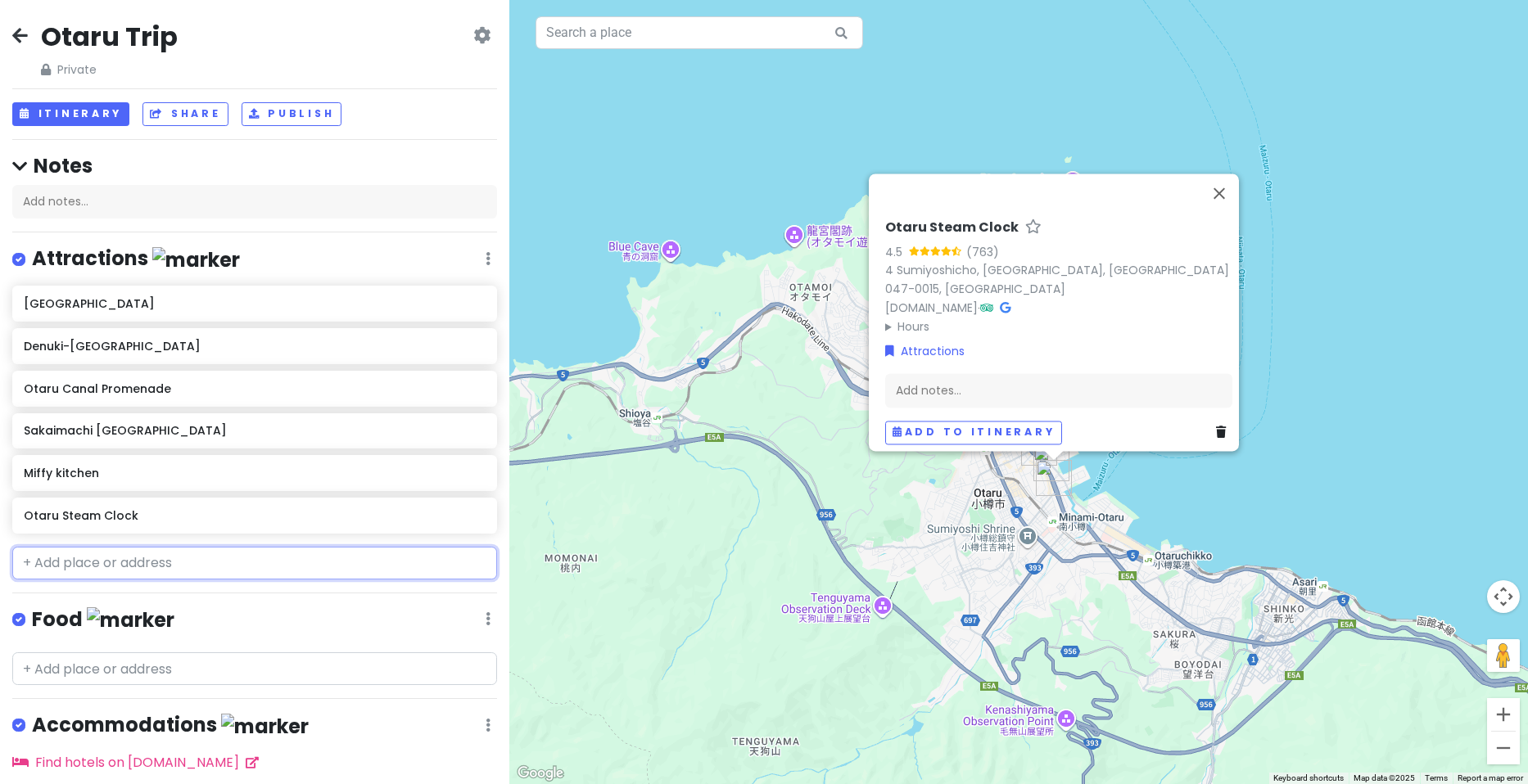
click at [175, 555] on input "text" at bounding box center [255, 562] width 485 height 32
paste input "[GEOGRAPHIC_DATA]"
type input "[GEOGRAPHIC_DATA]"
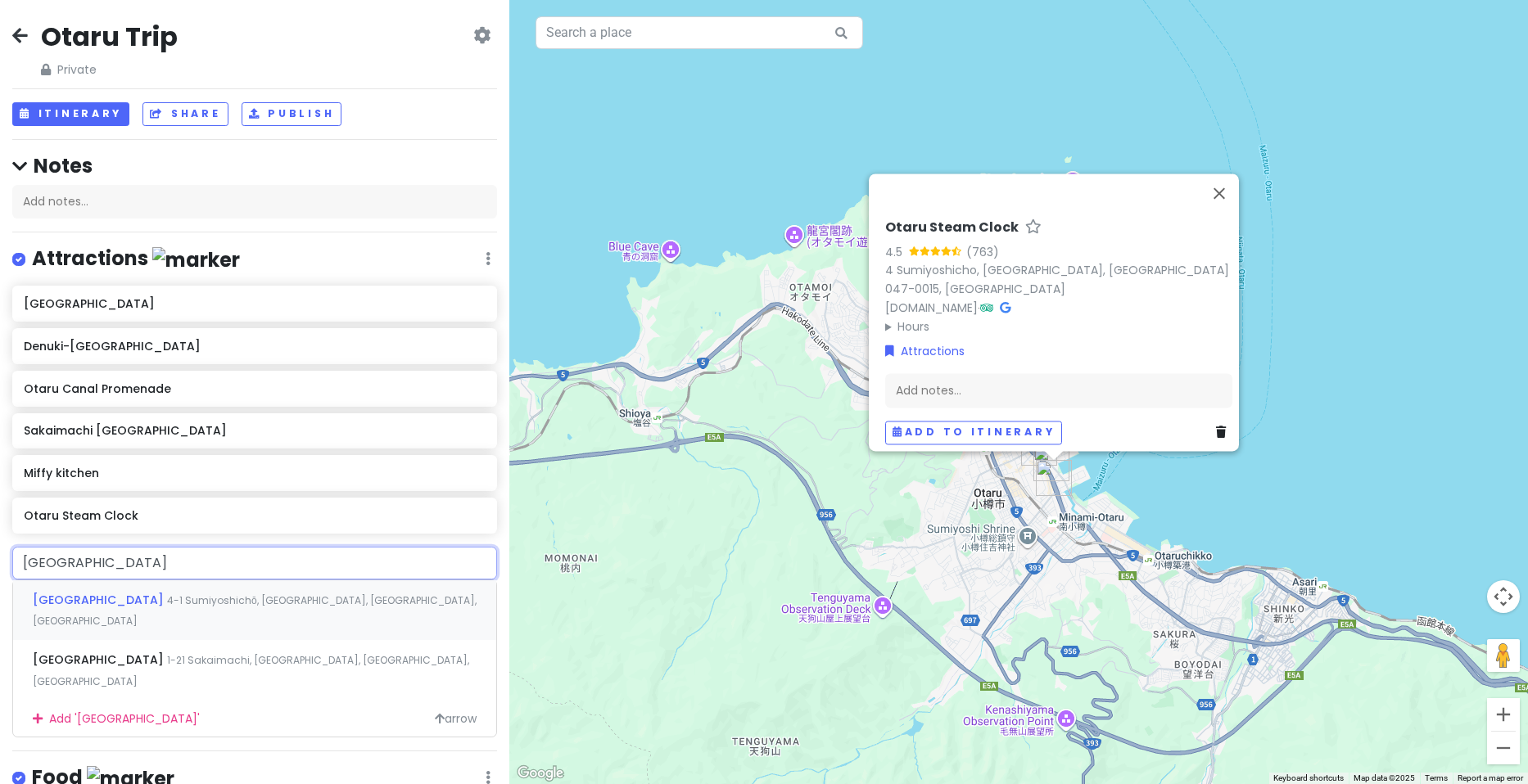
click at [206, 596] on span "4-1 Sumiyoshichō, [GEOGRAPHIC_DATA], [GEOGRAPHIC_DATA], [GEOGRAPHIC_DATA]" at bounding box center [254, 611] width 443 height 35
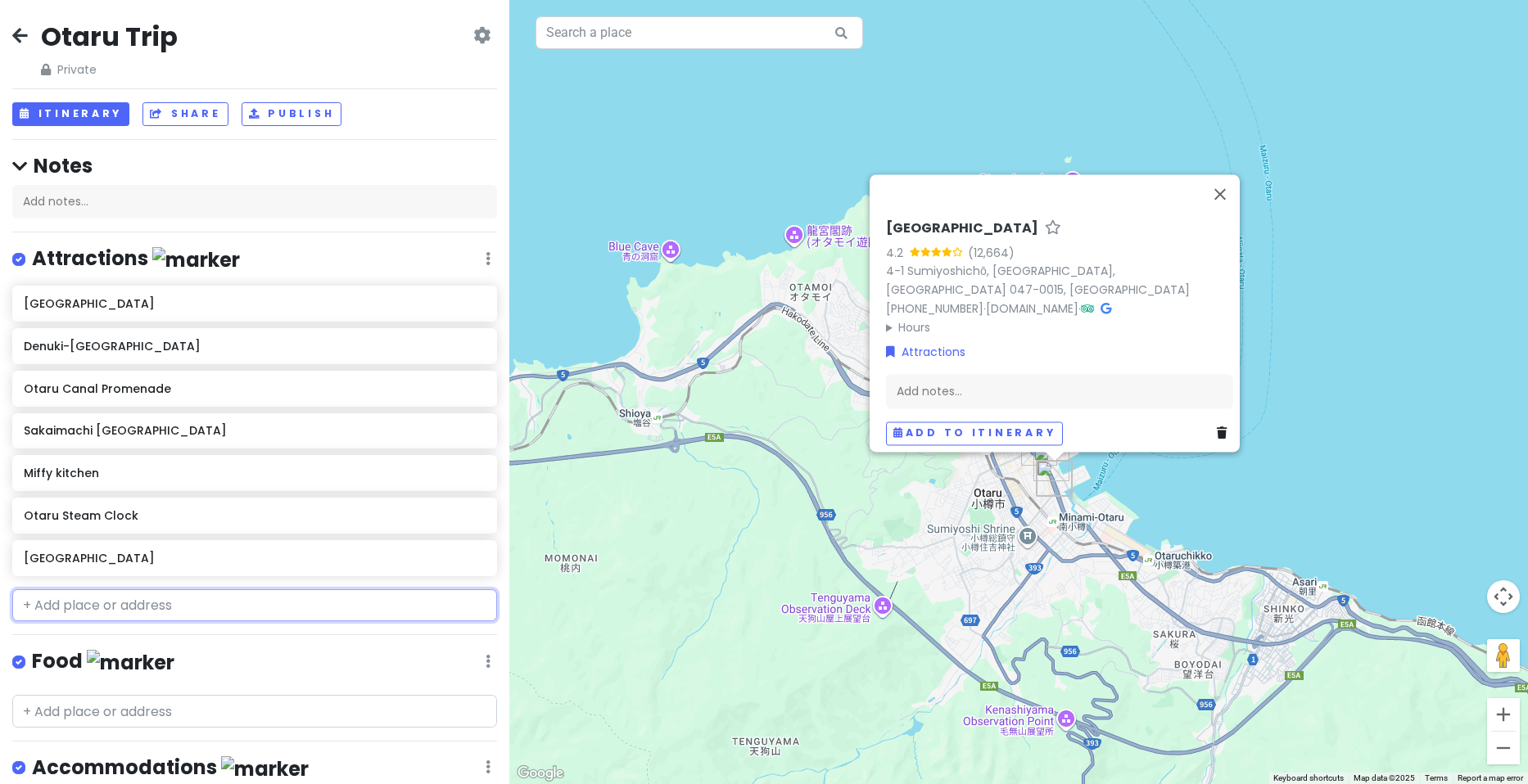
click at [159, 611] on input "text" at bounding box center [255, 605] width 485 height 32
paste input "Wings bay mall otaru"
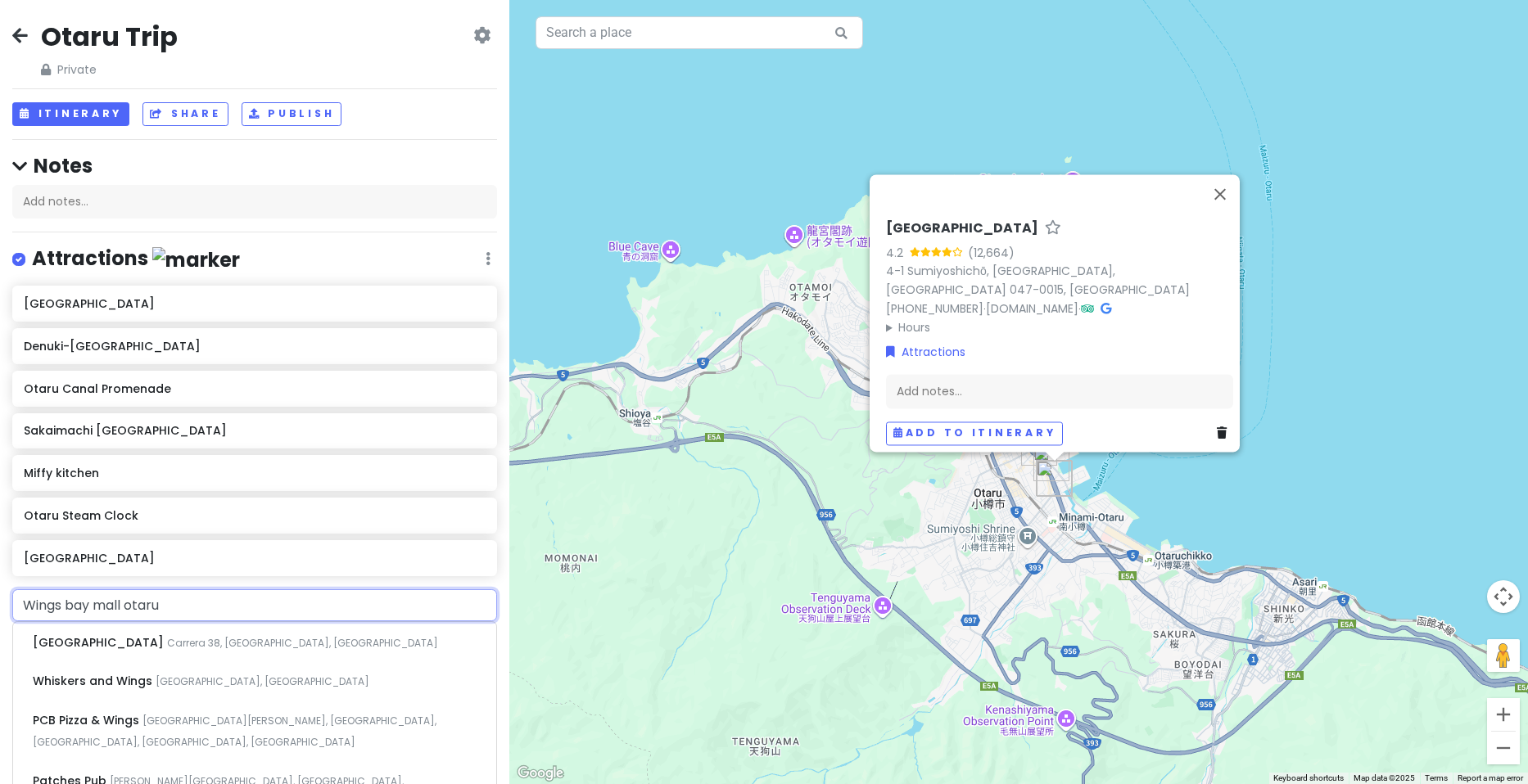
click at [103, 605] on input "Wings bay mall otaru" at bounding box center [255, 605] width 485 height 32
type input "Wings bayotaru"
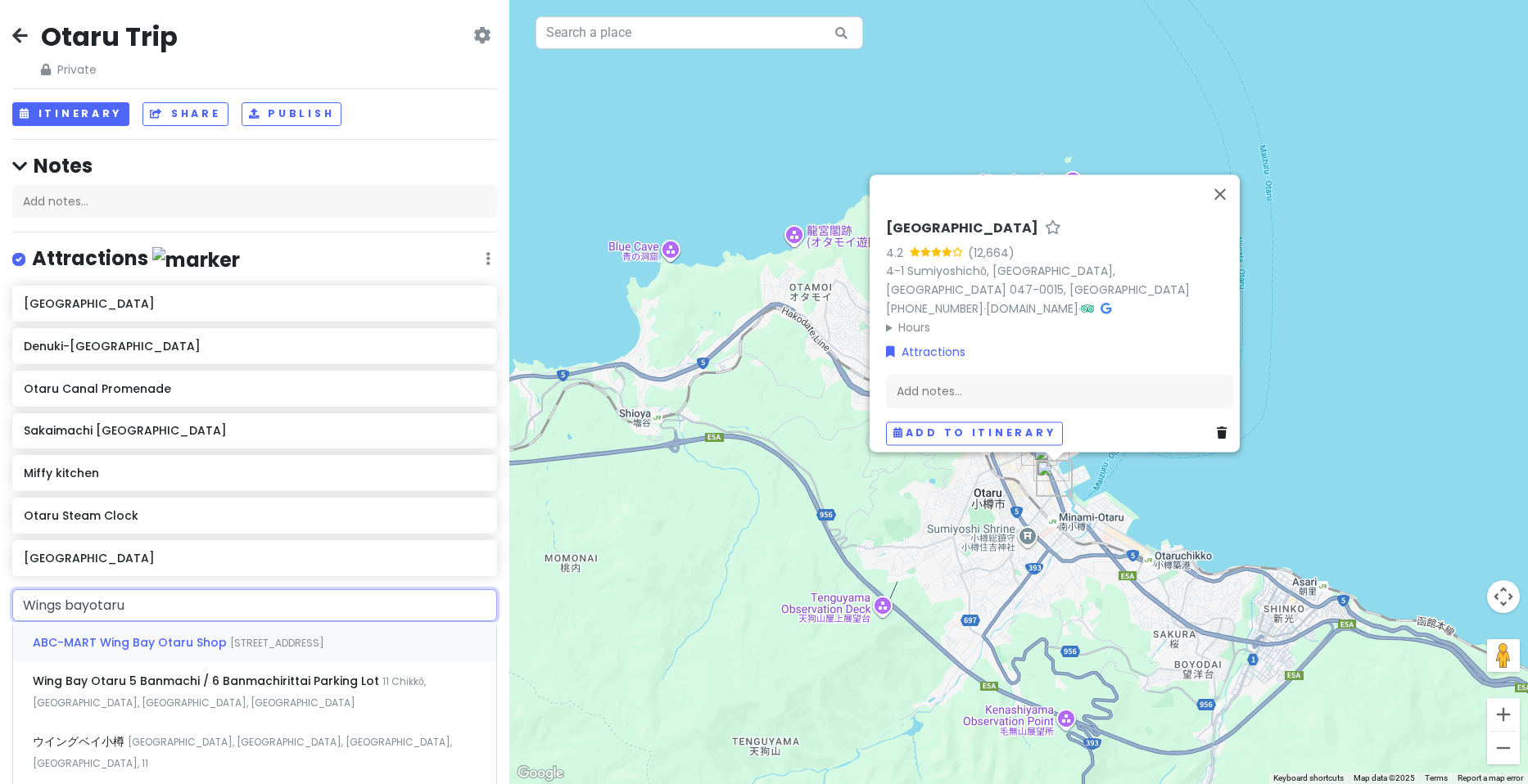
click at [210, 642] on span "ABC-MART Wing Bay Otaru Shop" at bounding box center [131, 642] width 198 height 17
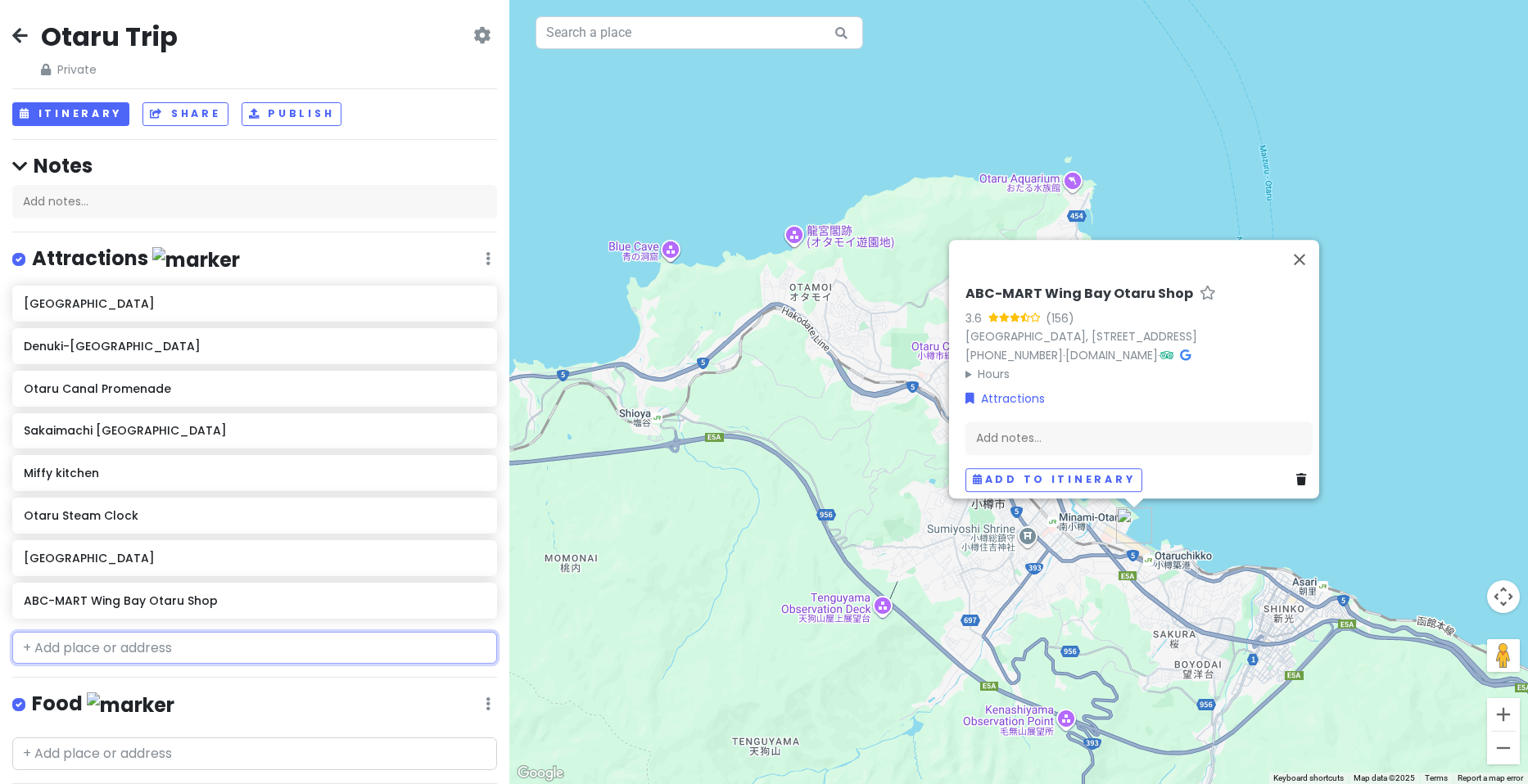
click at [174, 652] on input "text" at bounding box center [255, 647] width 485 height 32
paste input "[GEOGRAPHIC_DATA]"
click at [113, 646] on input "[GEOGRAPHIC_DATA]" at bounding box center [255, 647] width 485 height 32
type input "[PERSON_NAME]"
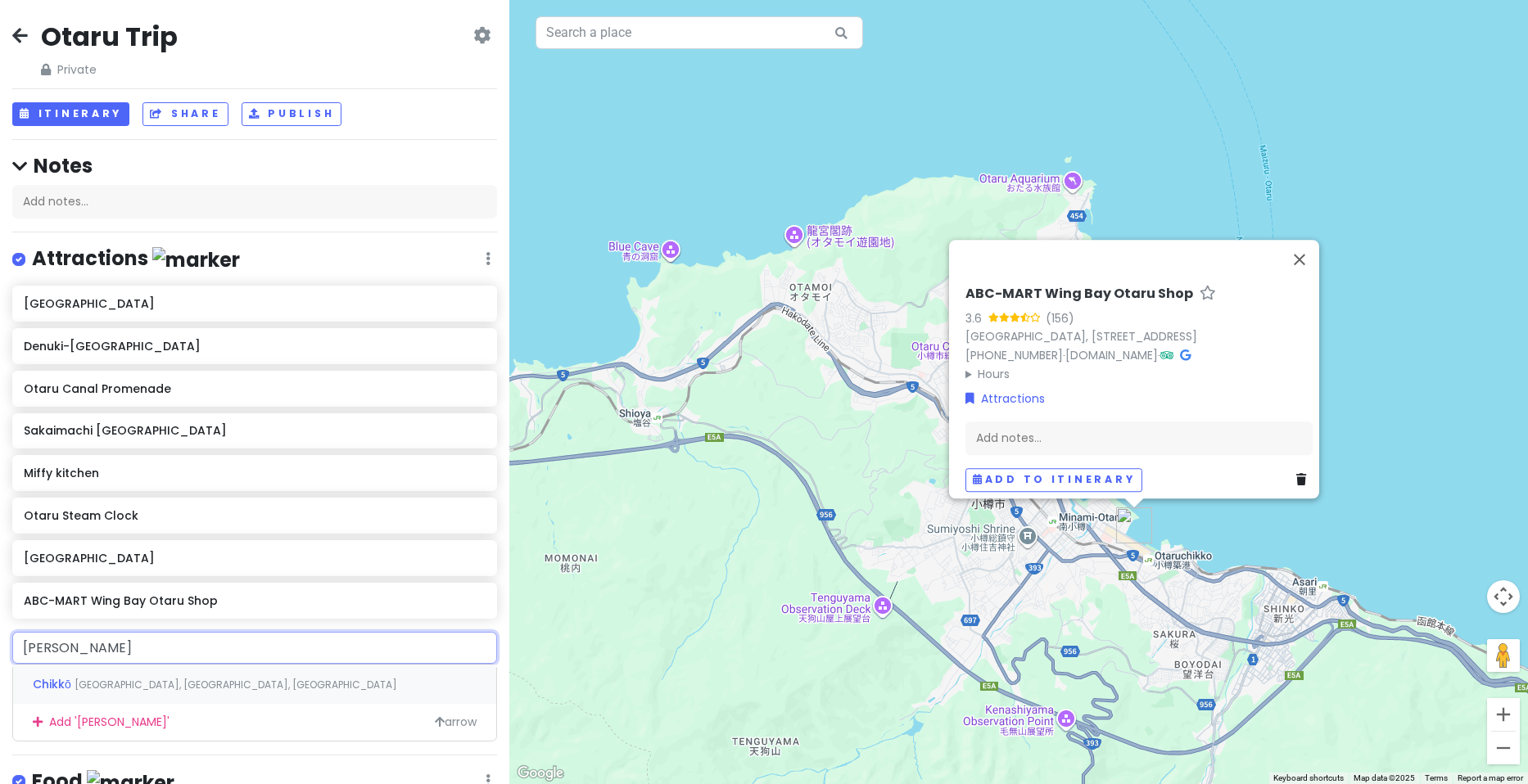
click at [123, 683] on span "[GEOGRAPHIC_DATA], [GEOGRAPHIC_DATA], [GEOGRAPHIC_DATA]" at bounding box center [235, 684] width 323 height 14
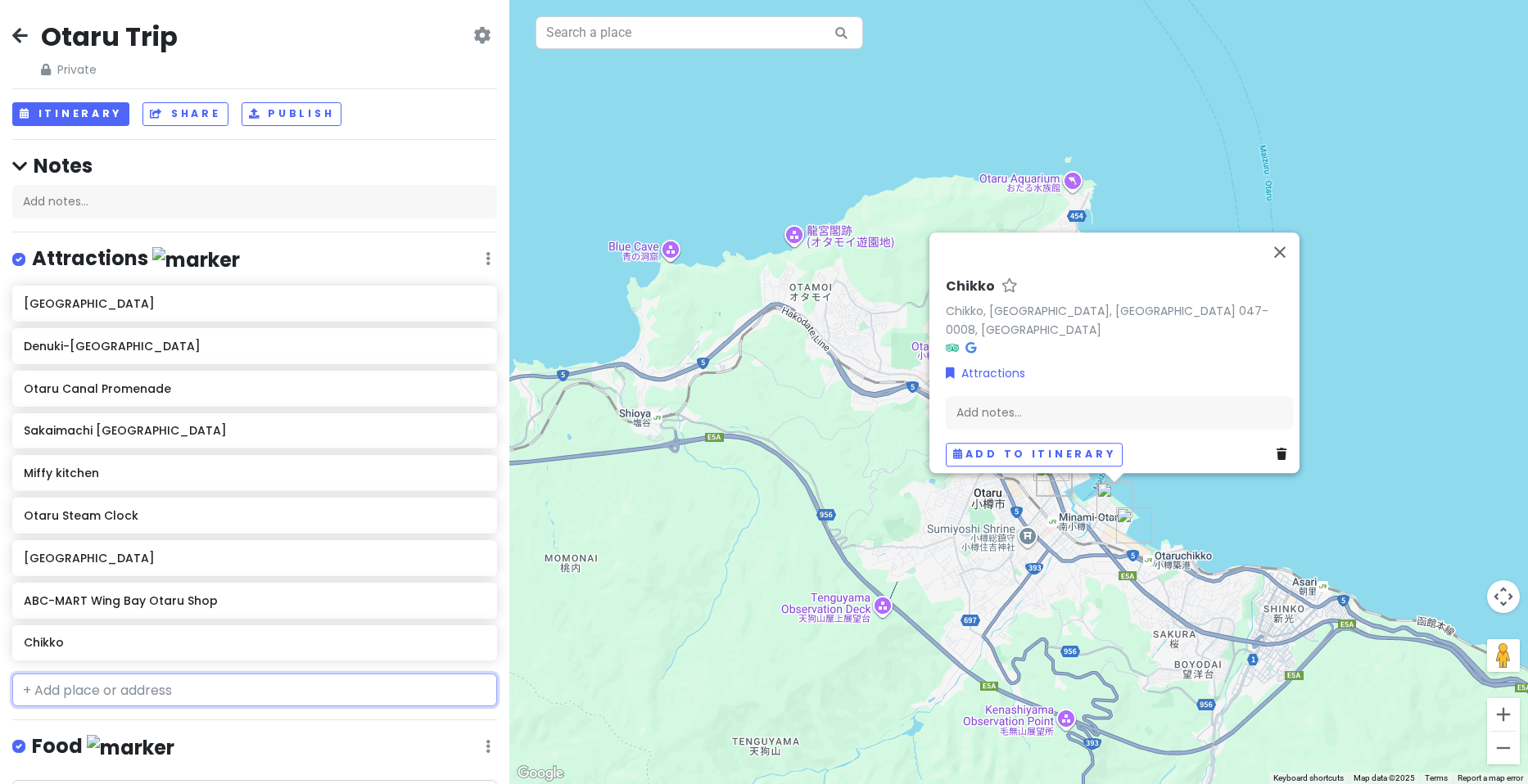
click at [208, 702] on input "text" at bounding box center [255, 690] width 485 height 32
paste input "[GEOGRAPHIC_DATA]"
type input "[GEOGRAPHIC_DATA]"
click at [242, 724] on span "2 Chome-1 住ノ江 [GEOGRAPHIC_DATA], [GEOGRAPHIC_DATA], [GEOGRAPHIC_DATA]" at bounding box center [235, 738] width 405 height 35
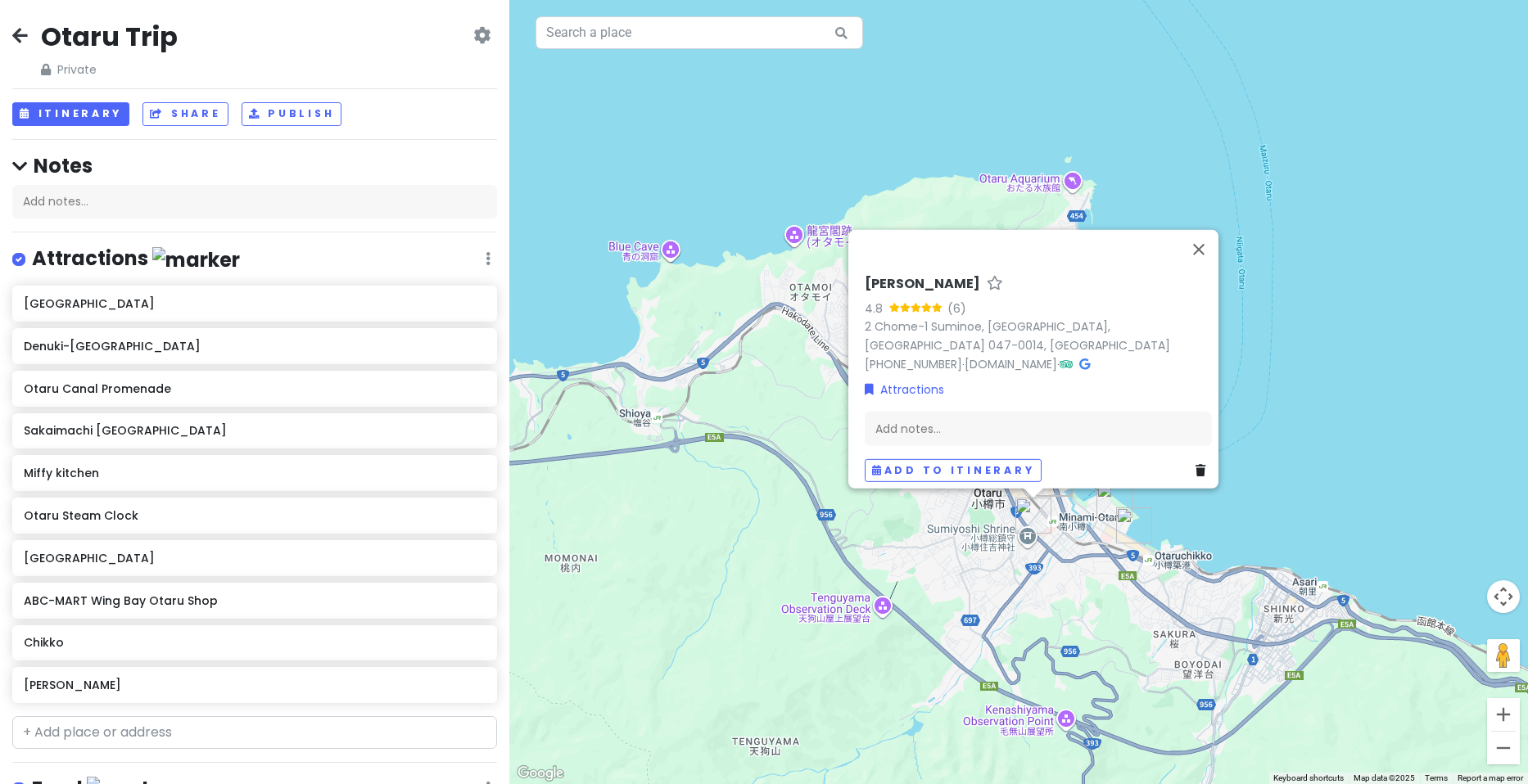
click at [910, 557] on div "[PERSON_NAME] 4.8 (6) 2 Chome-1 Suminoe, [GEOGRAPHIC_DATA], [GEOGRAPHIC_DATA] 0…" at bounding box center [1019, 392] width 1019 height 784
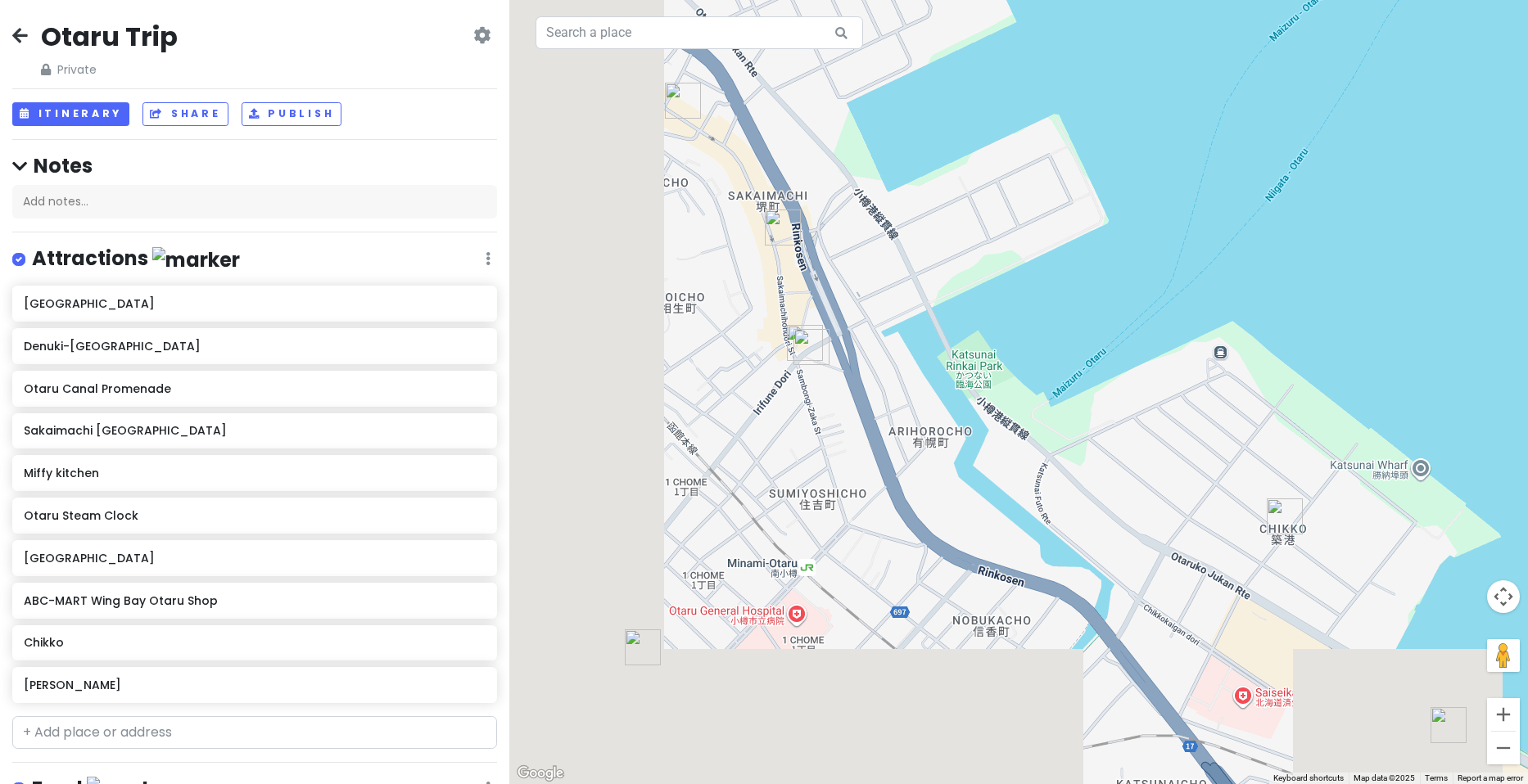
drag, startPoint x: 951, startPoint y: 403, endPoint x: 1527, endPoint y: 259, distance: 593.7
click at [1527, 259] on div at bounding box center [1019, 392] width 1019 height 784
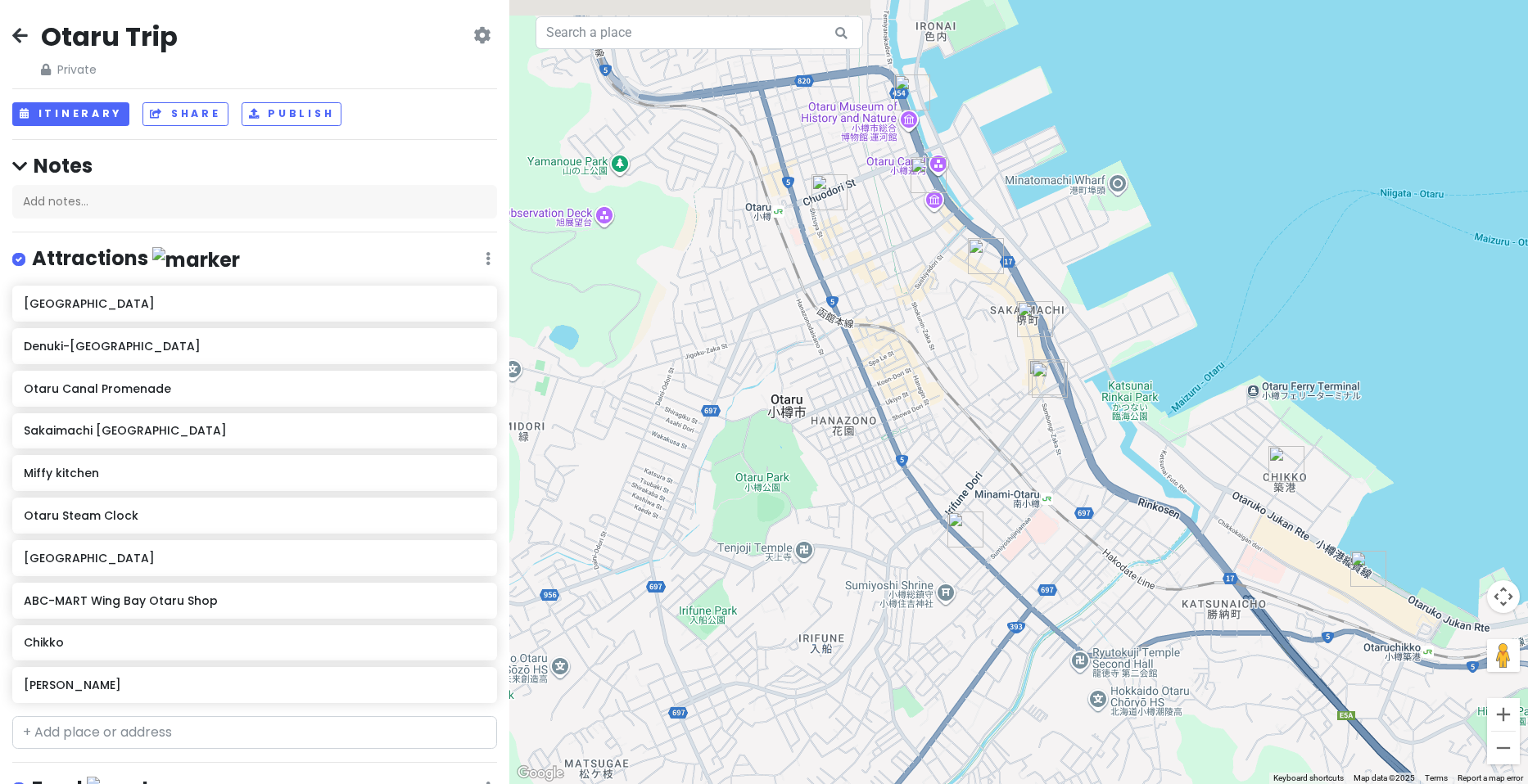
click at [1386, 272] on div at bounding box center [1019, 392] width 1019 height 784
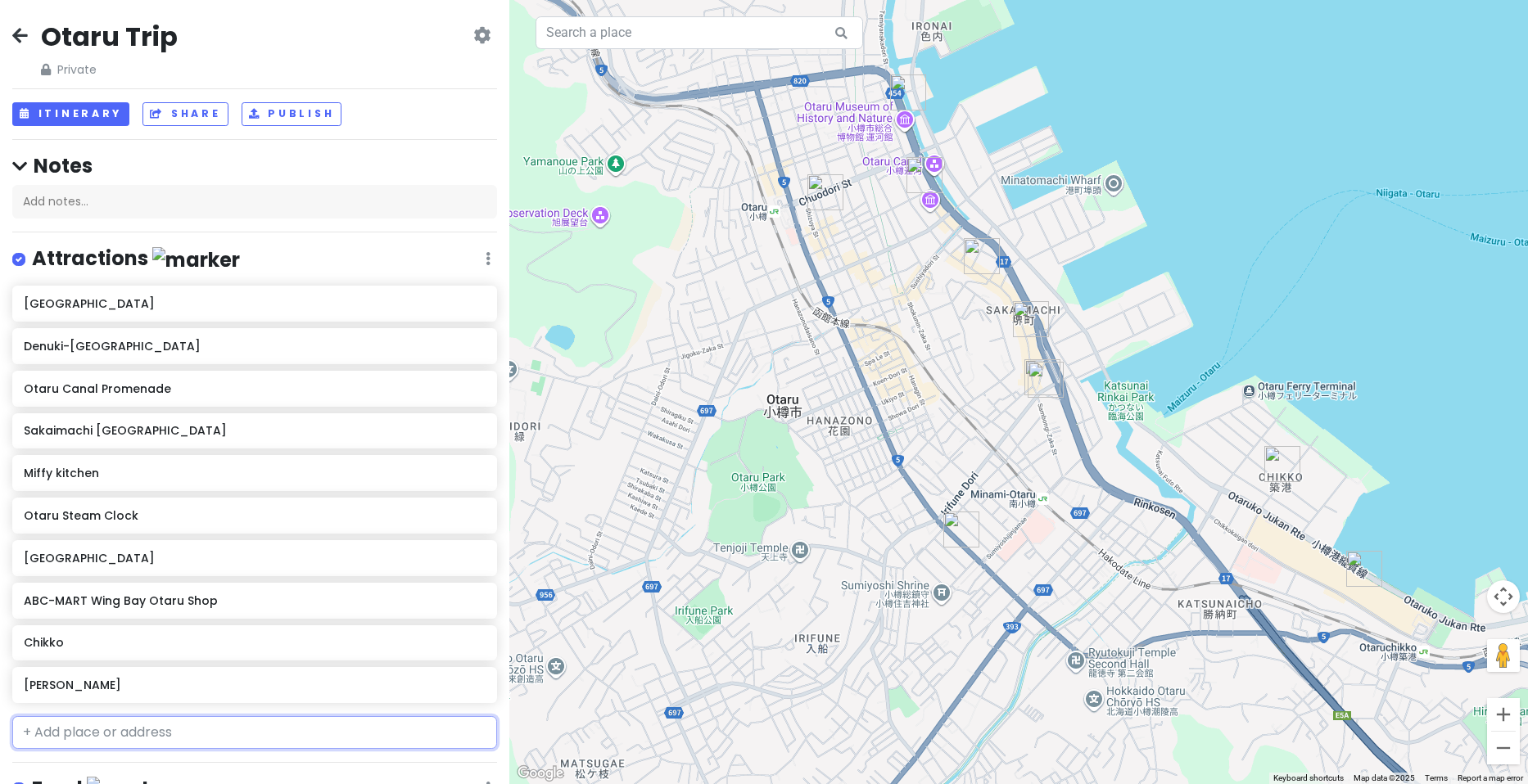
click at [183, 722] on input "text" at bounding box center [255, 732] width 485 height 32
type input "otaru stati"
click at [142, 769] on span "2 Chome-22 Inaho, [GEOGRAPHIC_DATA], [GEOGRAPHIC_DATA], [GEOGRAPHIC_DATA]" at bounding box center [232, 781] width 398 height 35
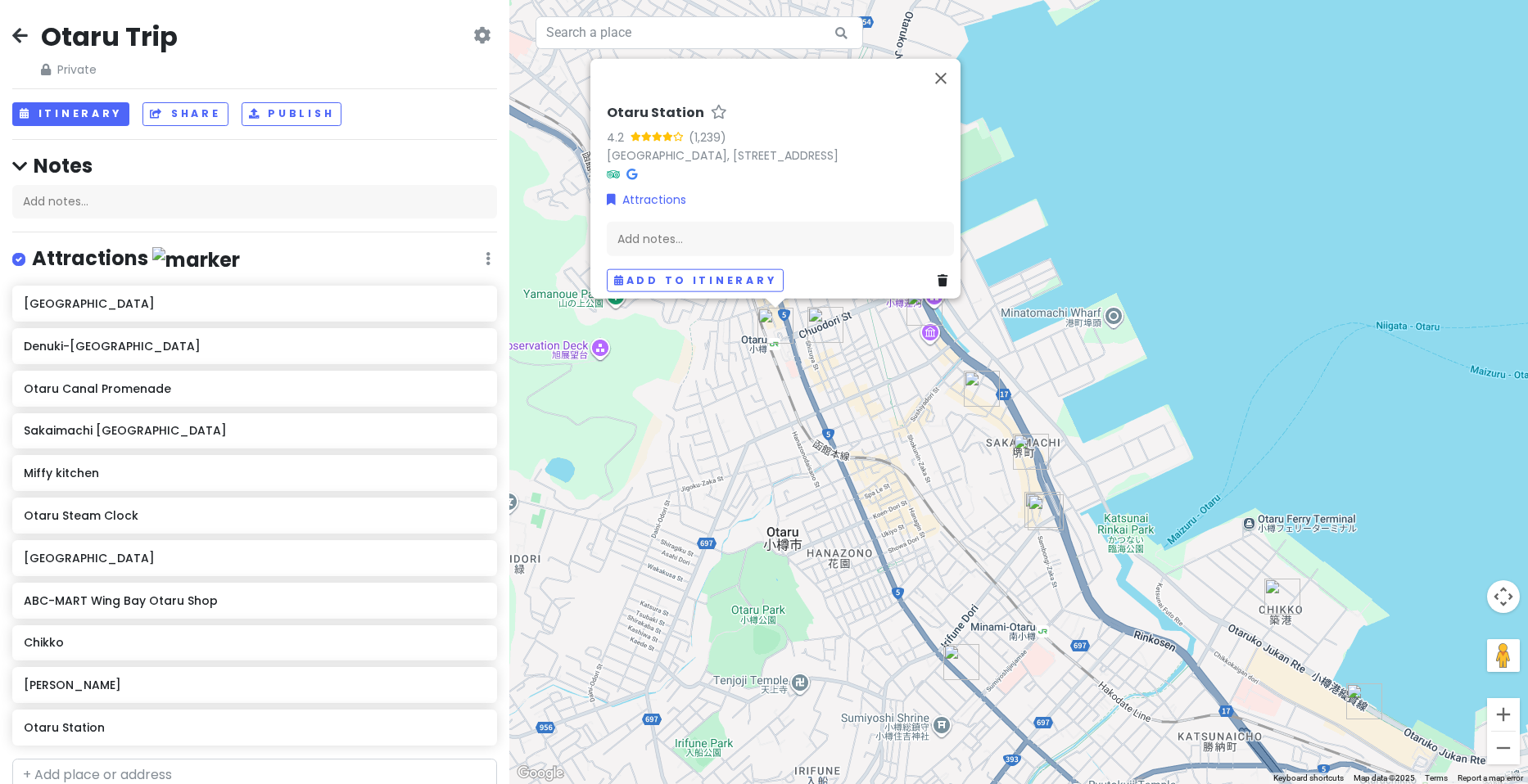
drag, startPoint x: 739, startPoint y: 387, endPoint x: 766, endPoint y: 381, distance: 27.7
click at [736, 382] on div "Otaru Station 4.2 (1,239) [GEOGRAPHIC_DATA], 〒047-0032 [GEOGRAPHIC_DATA], Inaho…" at bounding box center [1019, 392] width 1019 height 784
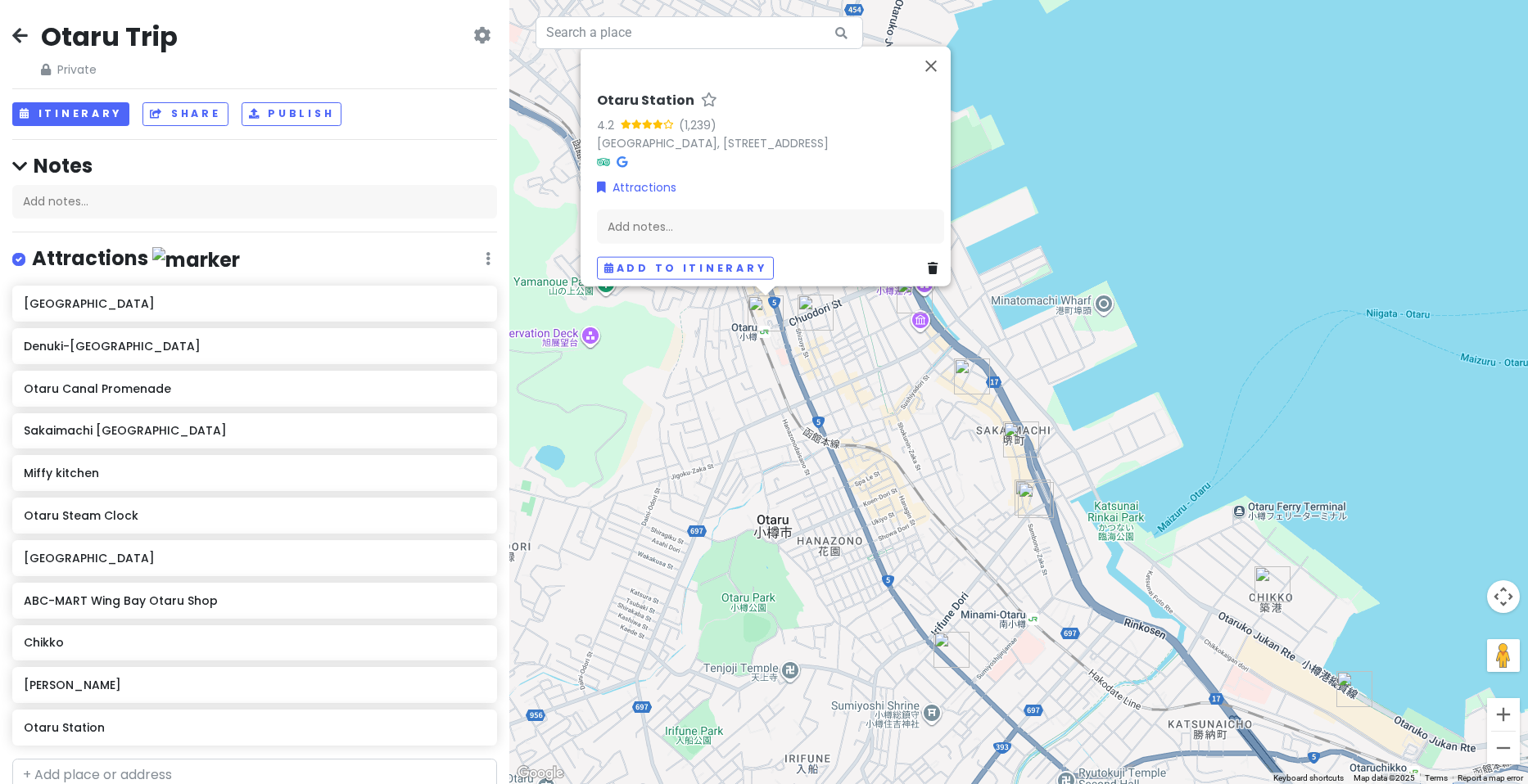
click at [809, 313] on img "Miyako dori Shopping Street" at bounding box center [815, 312] width 36 height 36
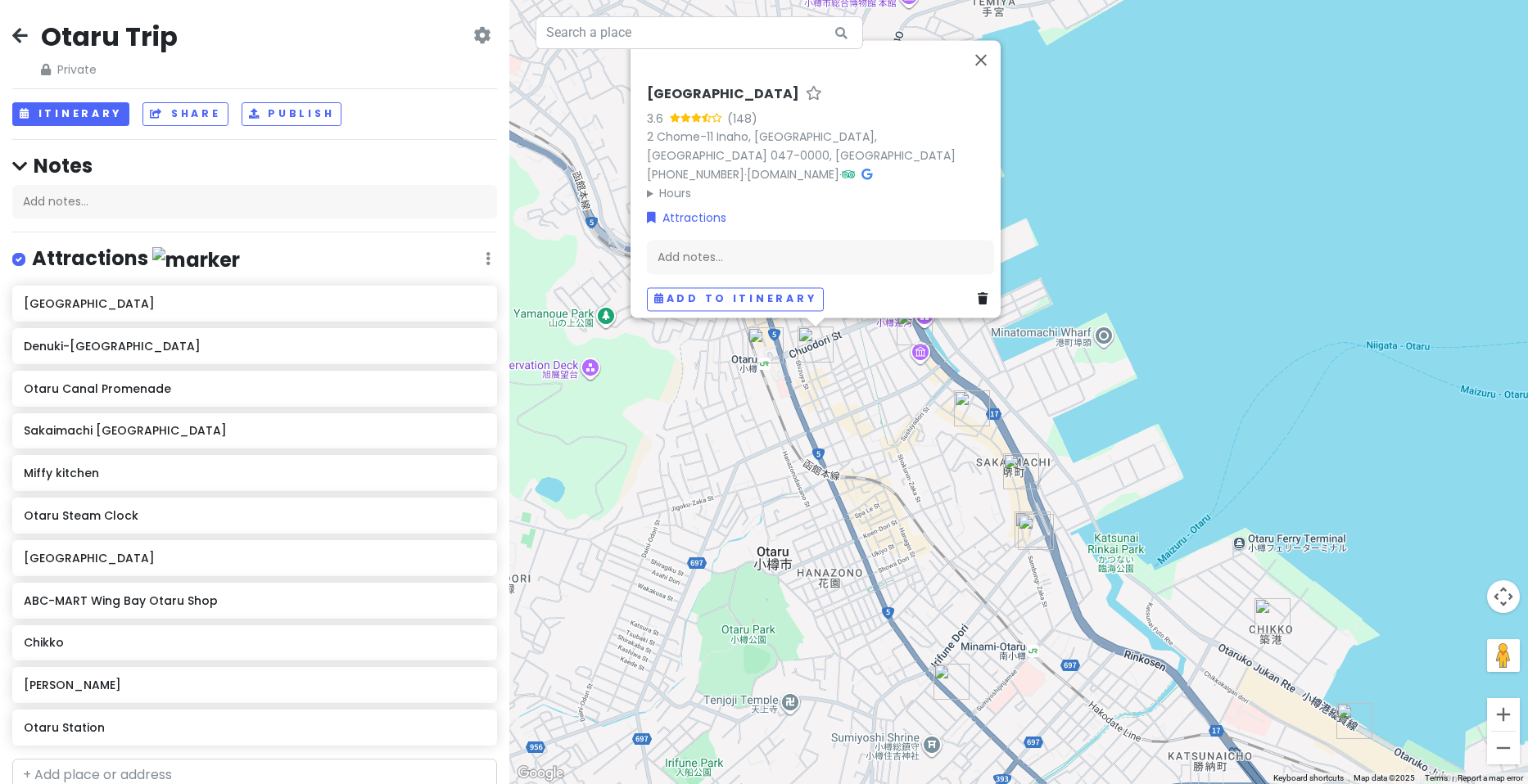
click at [1234, 222] on div "[GEOGRAPHIC_DATA] 3.6 (148) [STREET_ADDRESS] [PHONE_NUMBER] · [DOMAIN_NAME] · H…" at bounding box center [1019, 392] width 1019 height 784
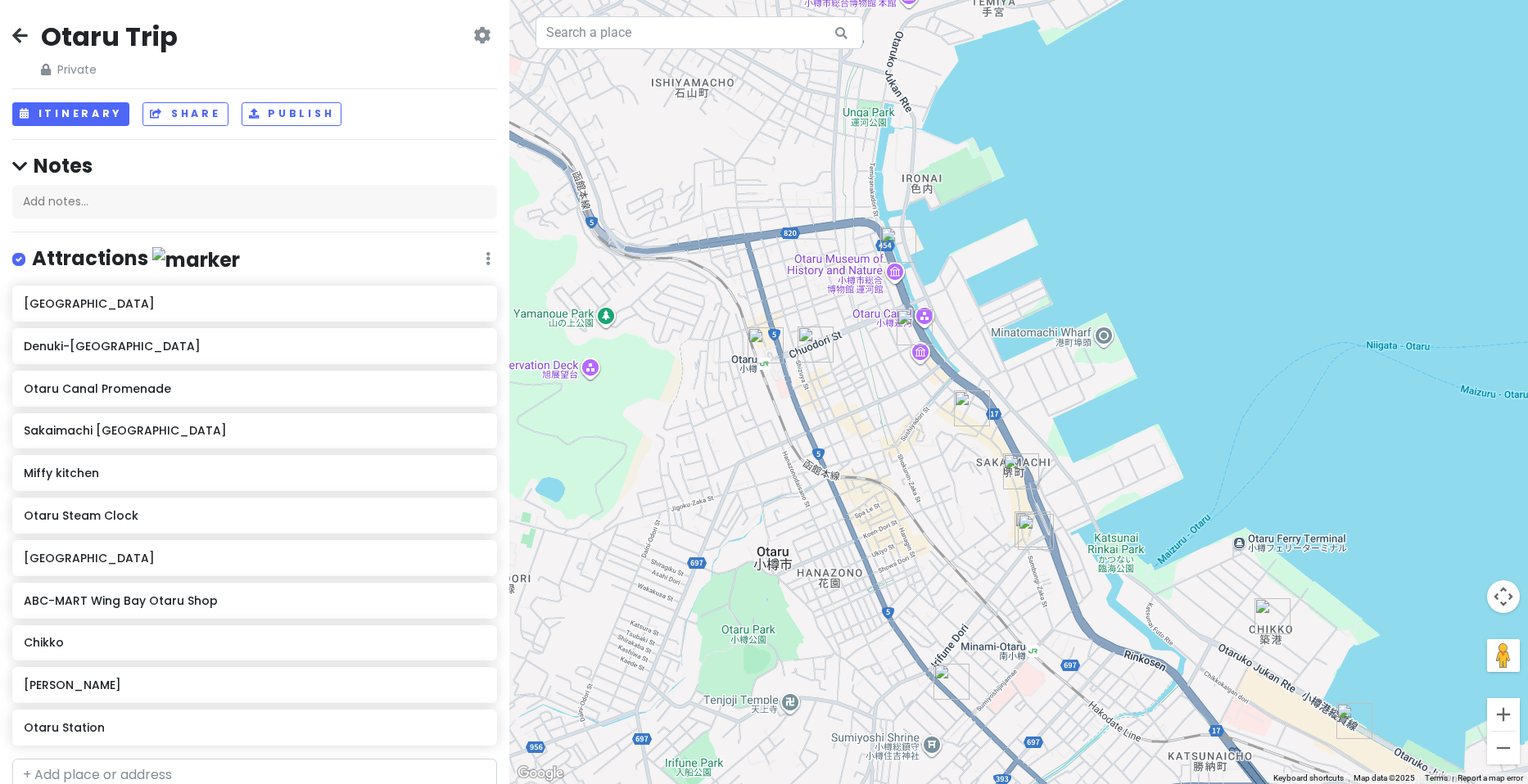
click at [895, 242] on img "Otaru Canal Promenade" at bounding box center [898, 244] width 36 height 36
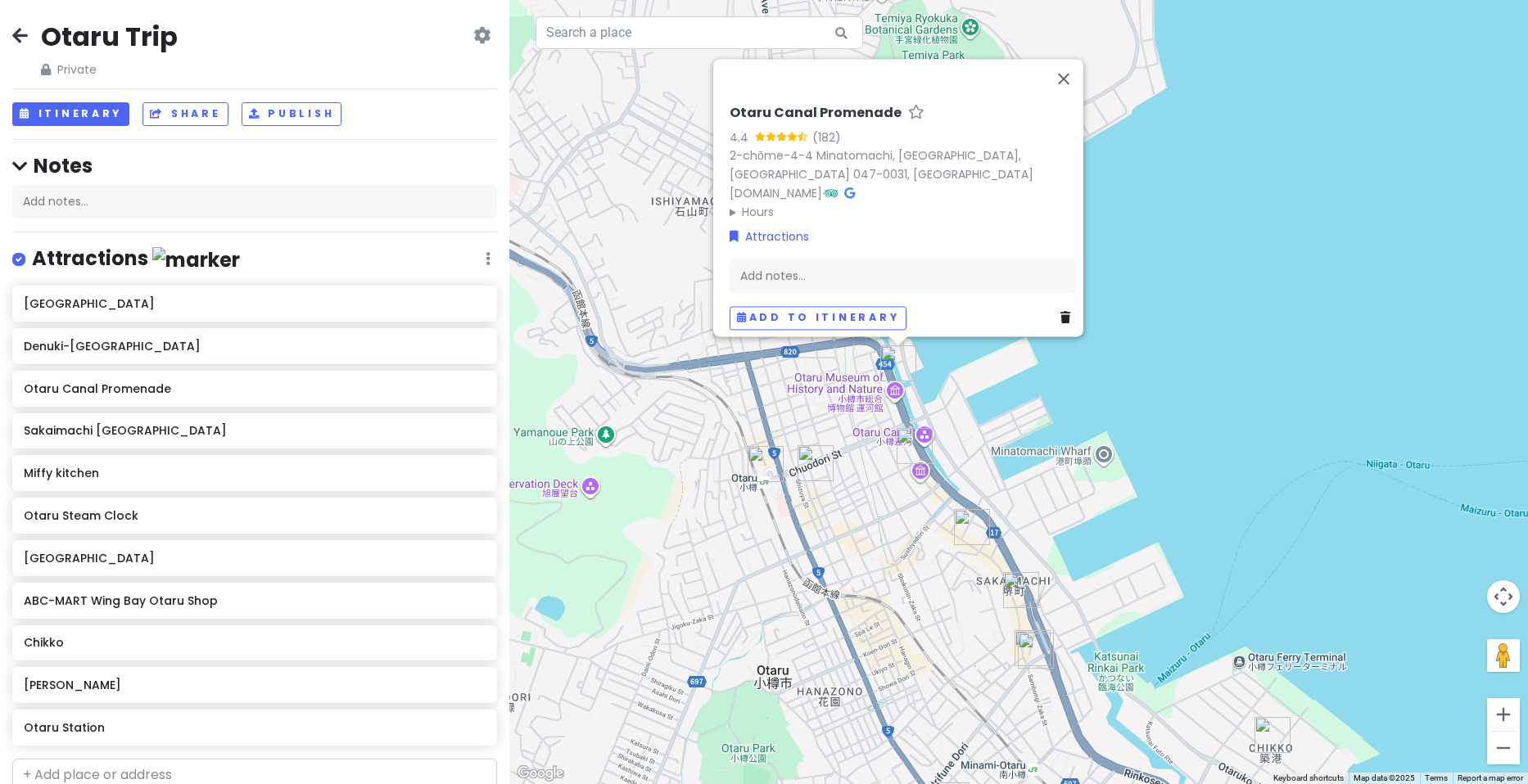
click at [1273, 253] on div "Otaru Canal Promenade 4.4 (182) 2-chōme-4-4 [GEOGRAPHIC_DATA], [GEOGRAPHIC_DATA…" at bounding box center [1019, 392] width 1019 height 784
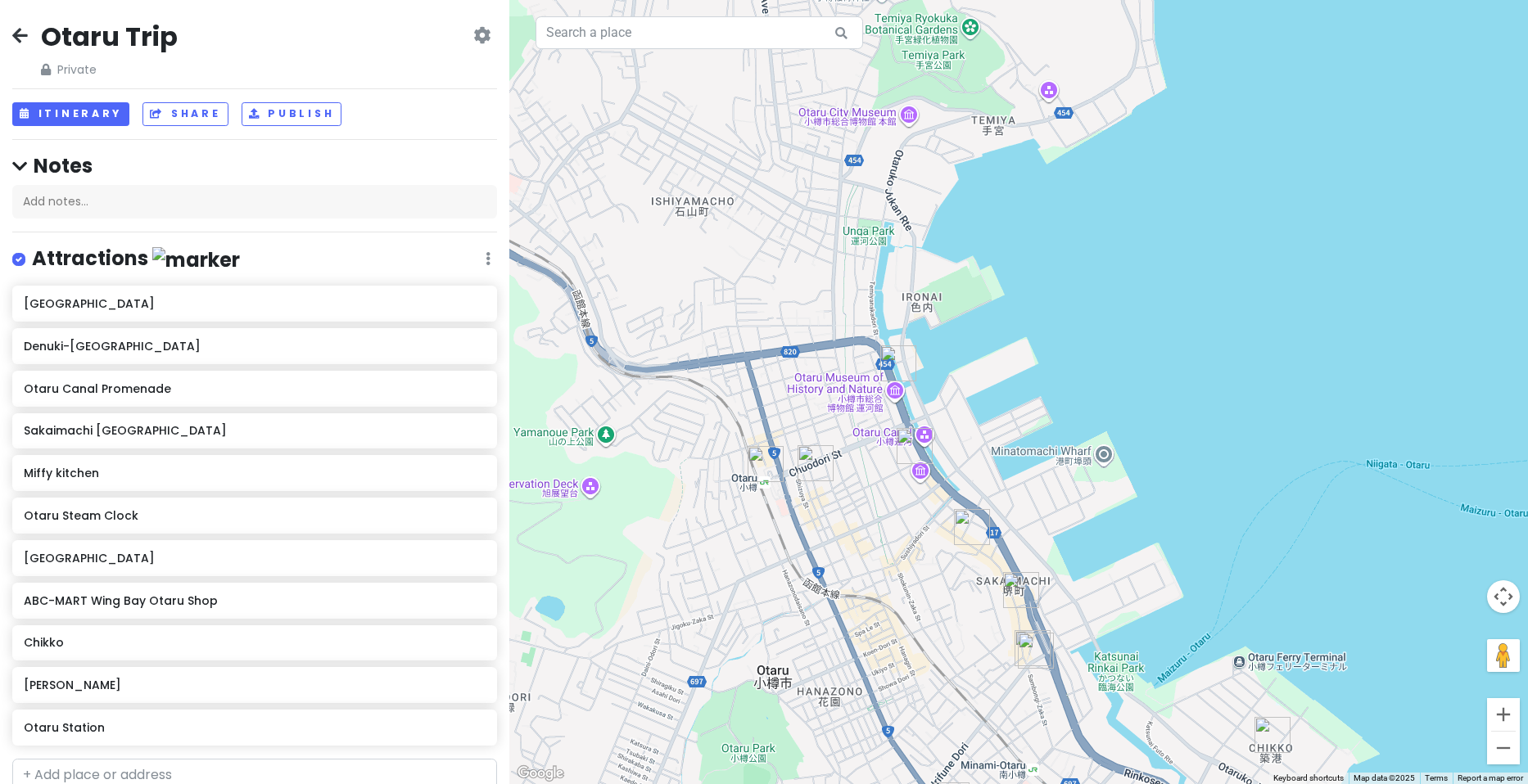
click at [905, 448] on img "Denuki-Koji Street" at bounding box center [914, 446] width 36 height 36
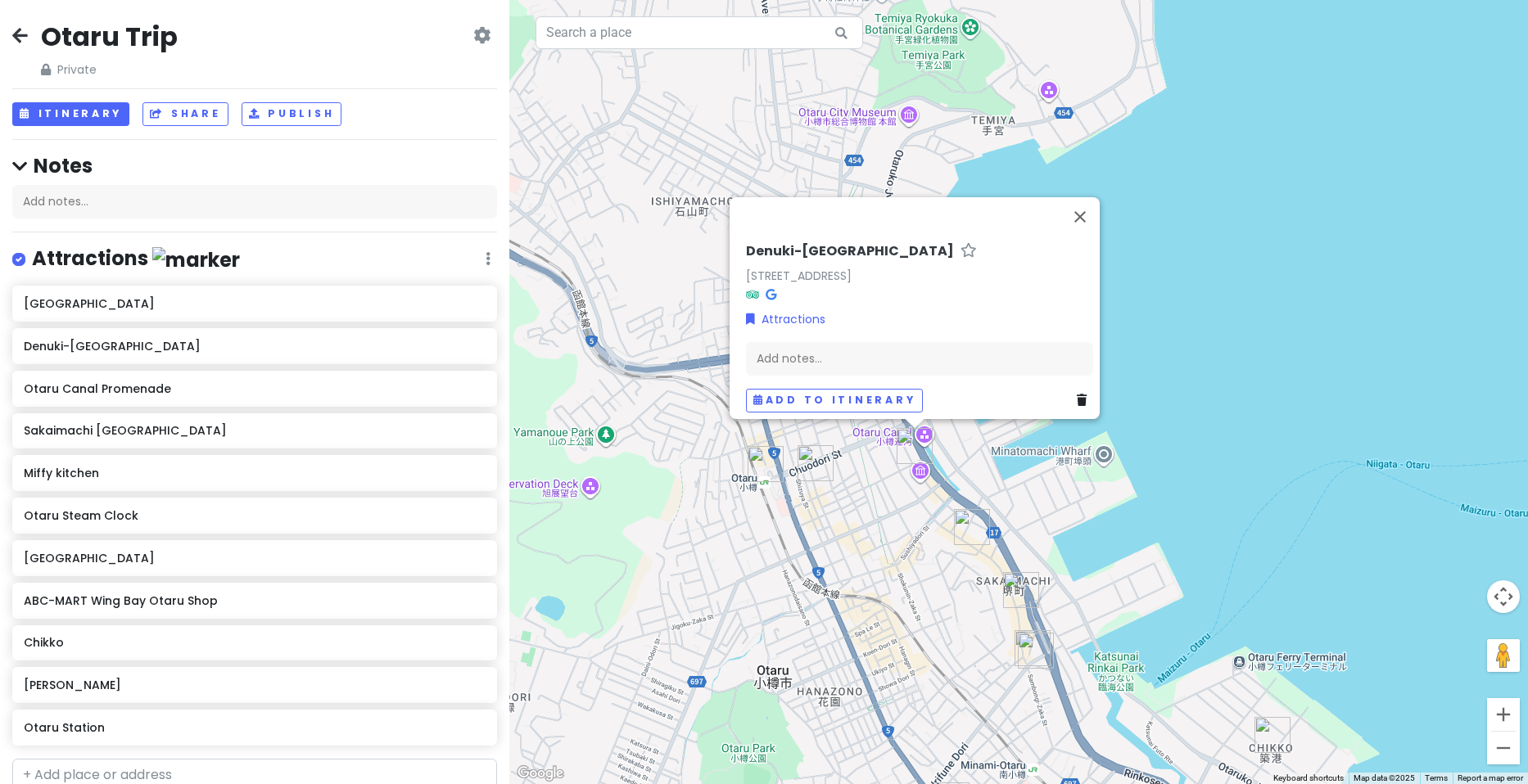
click at [1340, 302] on div "Denuki-[STREET_ADDRESS] Attractions Add notes... Add to itinerary" at bounding box center [1019, 392] width 1019 height 784
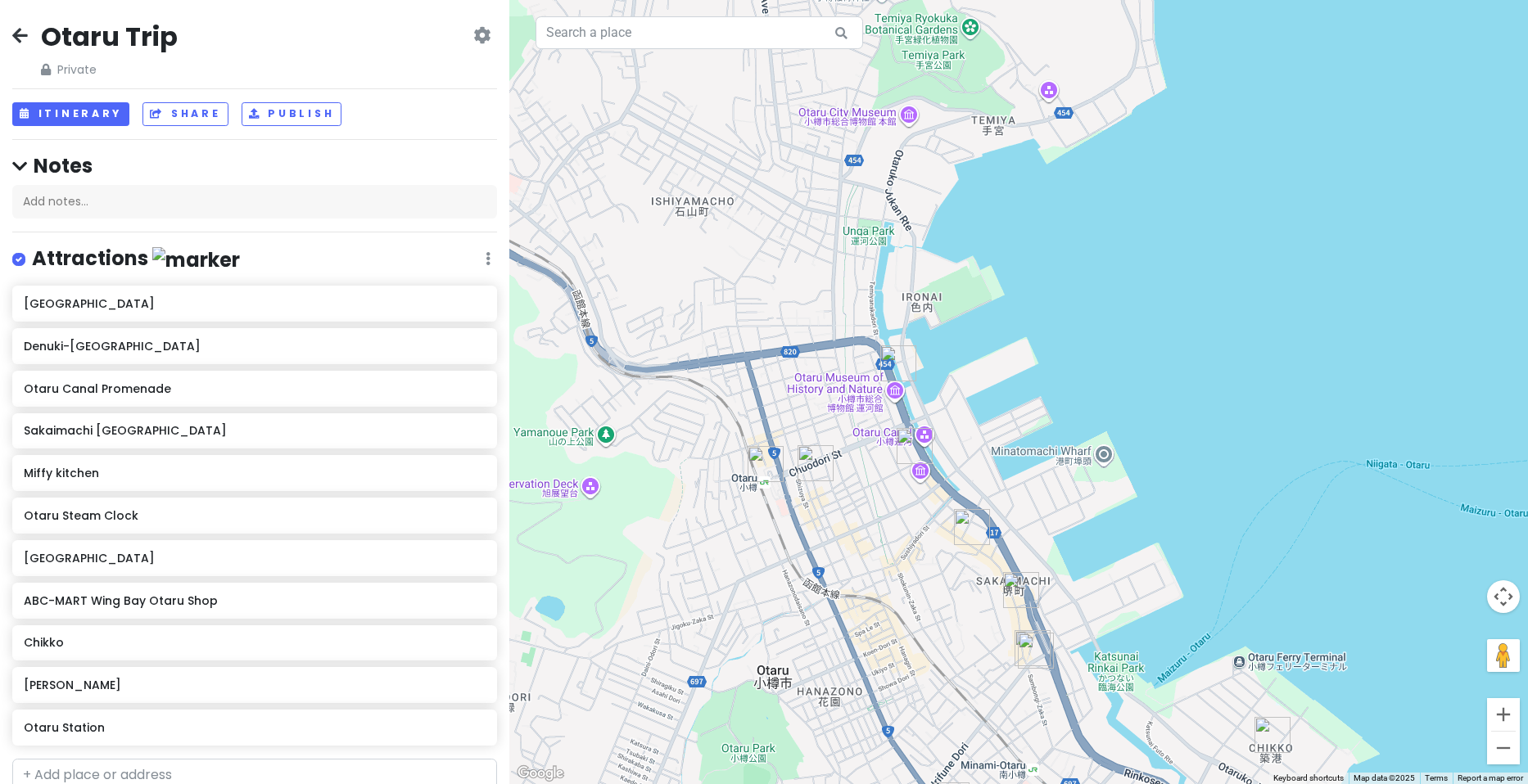
click at [965, 531] on img "Sakaimachi Hondori Street" at bounding box center [972, 527] width 36 height 36
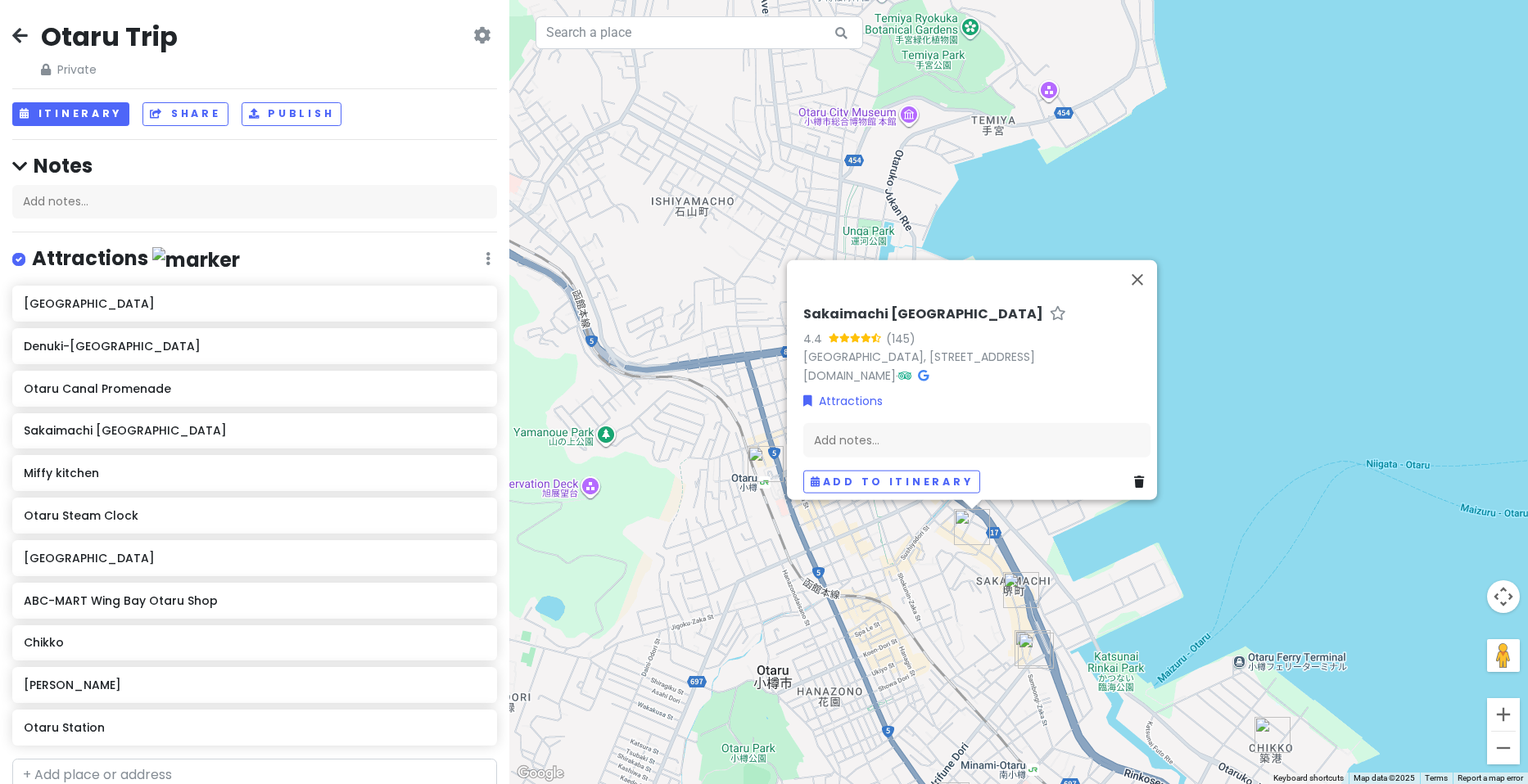
click at [1338, 371] on div "[GEOGRAPHIC_DATA] 4.4 (145) [GEOGRAPHIC_DATA], [STREET_ADDRESS] [DOMAIN_NAME] ·…" at bounding box center [1019, 392] width 1019 height 784
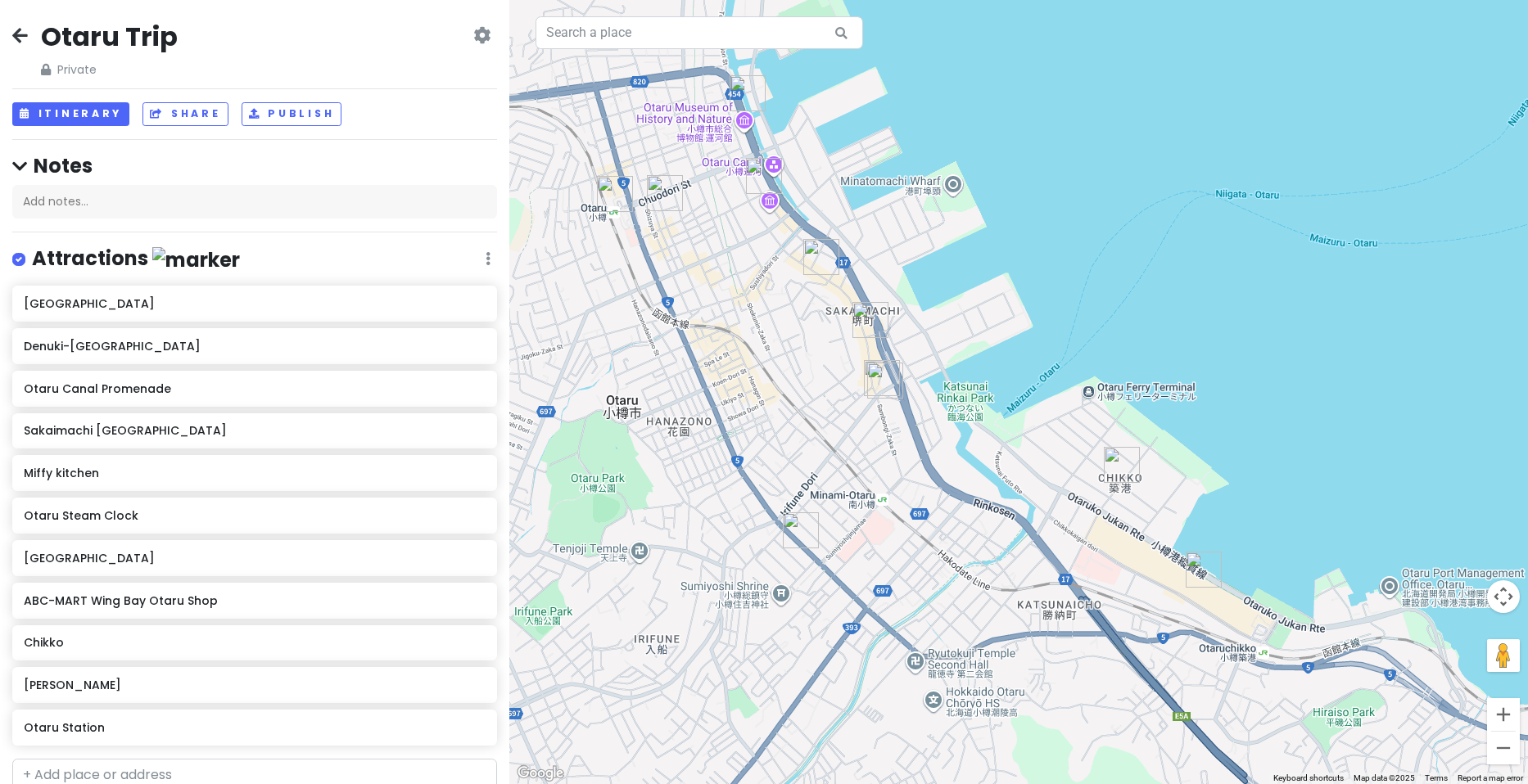
drag, startPoint x: 1221, startPoint y: 528, endPoint x: 992, endPoint y: 177, distance: 419.1
click at [1007, 187] on div at bounding box center [1019, 392] width 1019 height 784
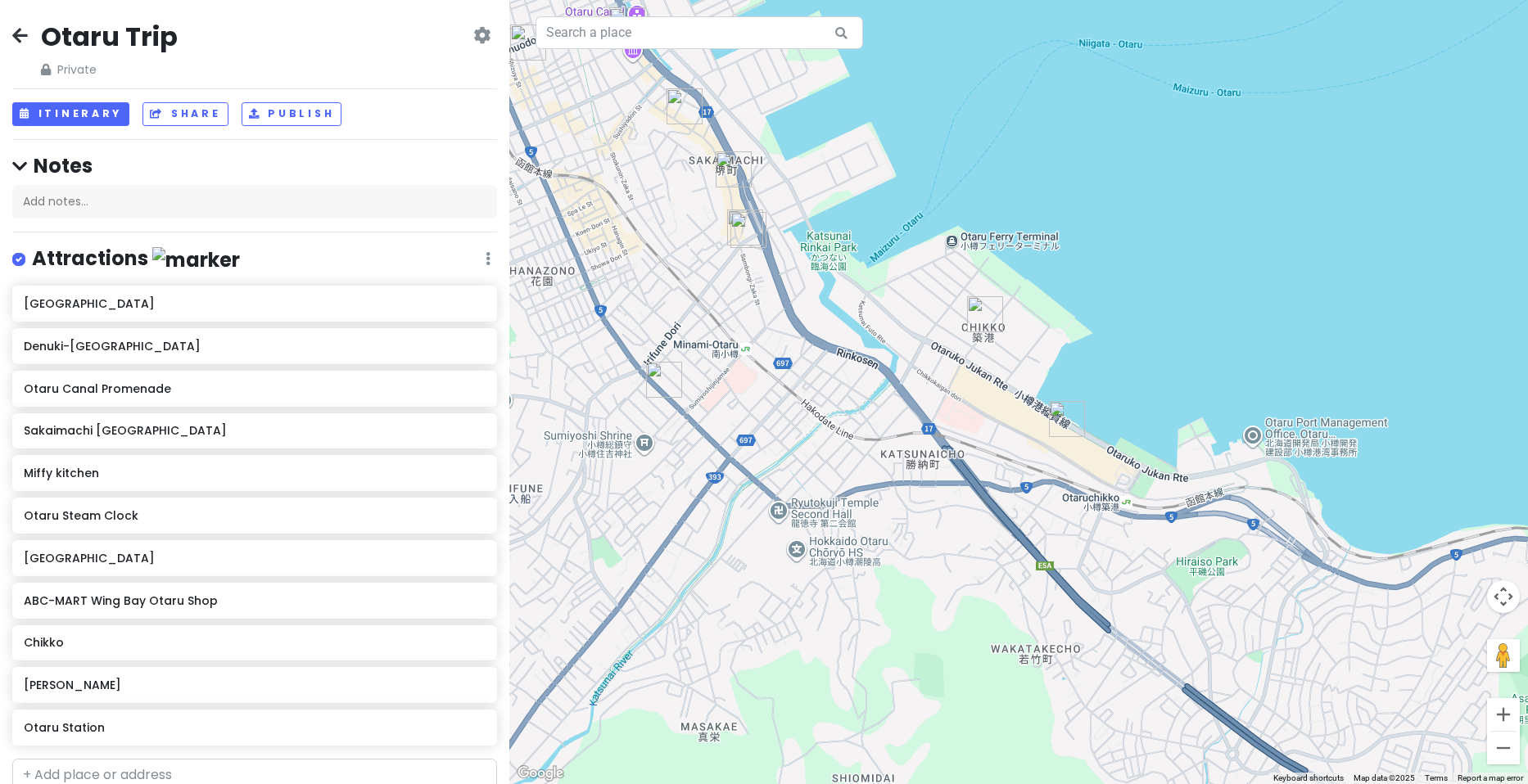
click at [974, 327] on img "Chikko" at bounding box center [984, 314] width 36 height 36
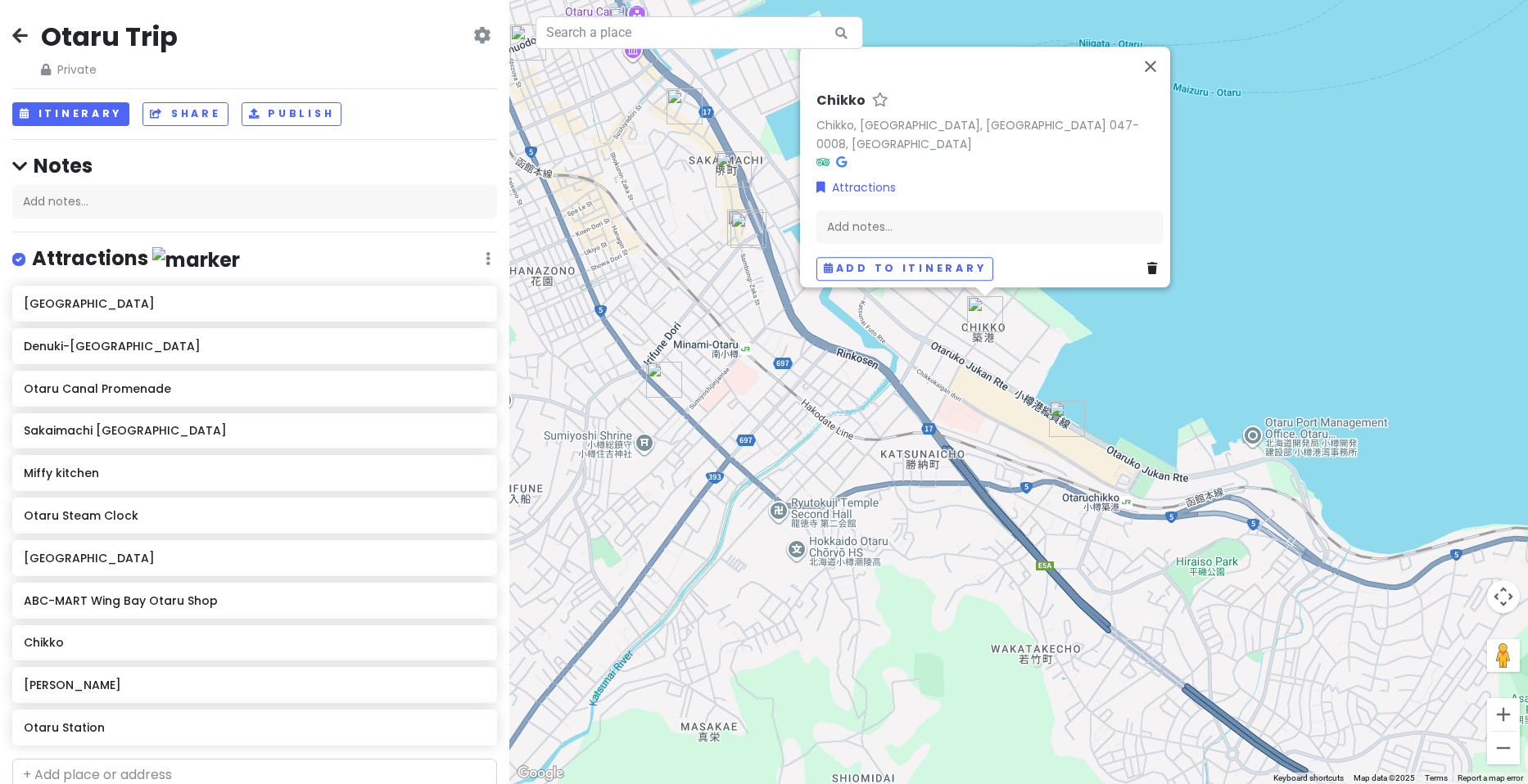
click at [1065, 427] on img "ABC-MART Wing Bay Otaru Shop" at bounding box center [1067, 418] width 36 height 36
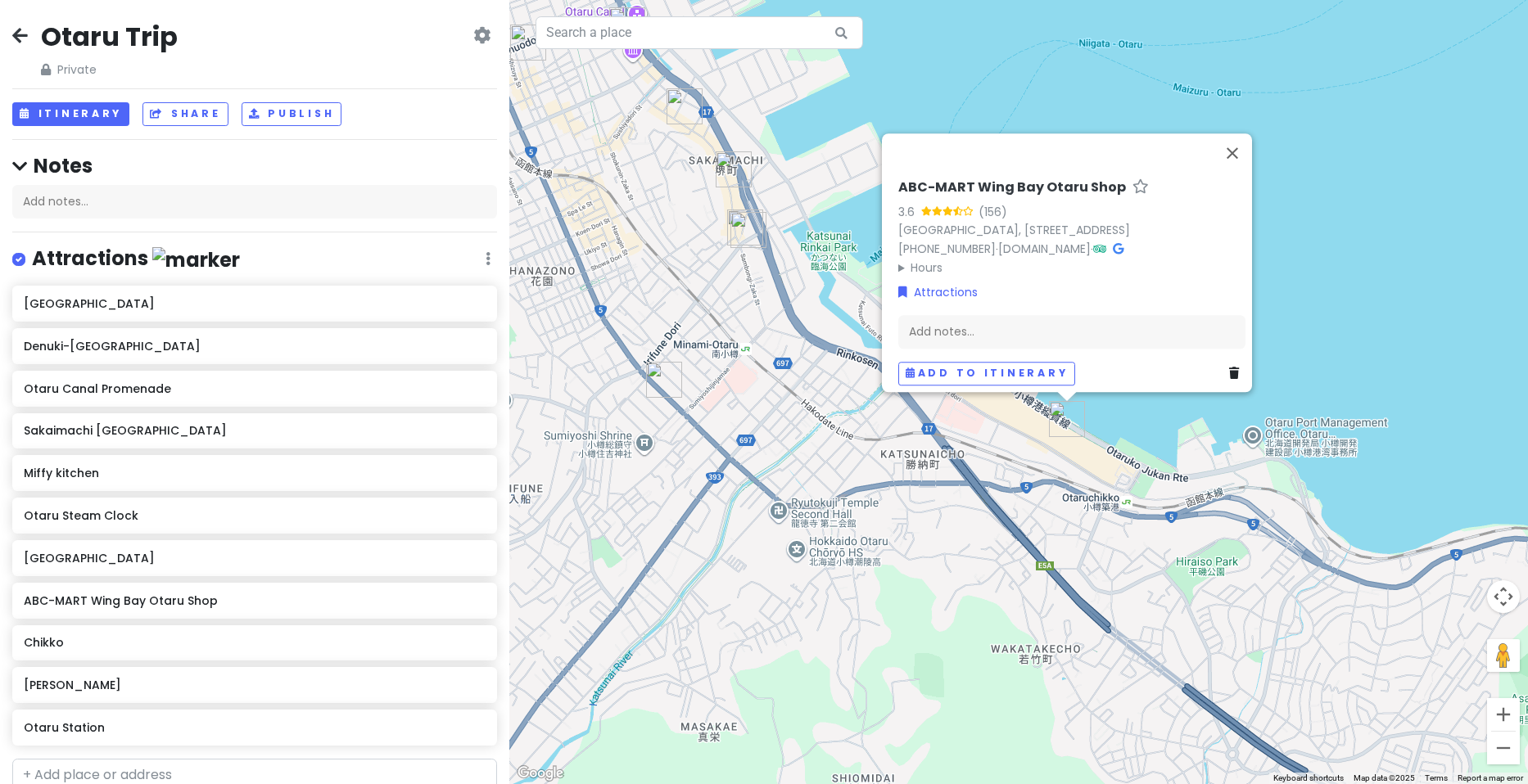
click at [664, 377] on img "Sumiyoshi Shrine Mikoshiden" at bounding box center [664, 379] width 36 height 36
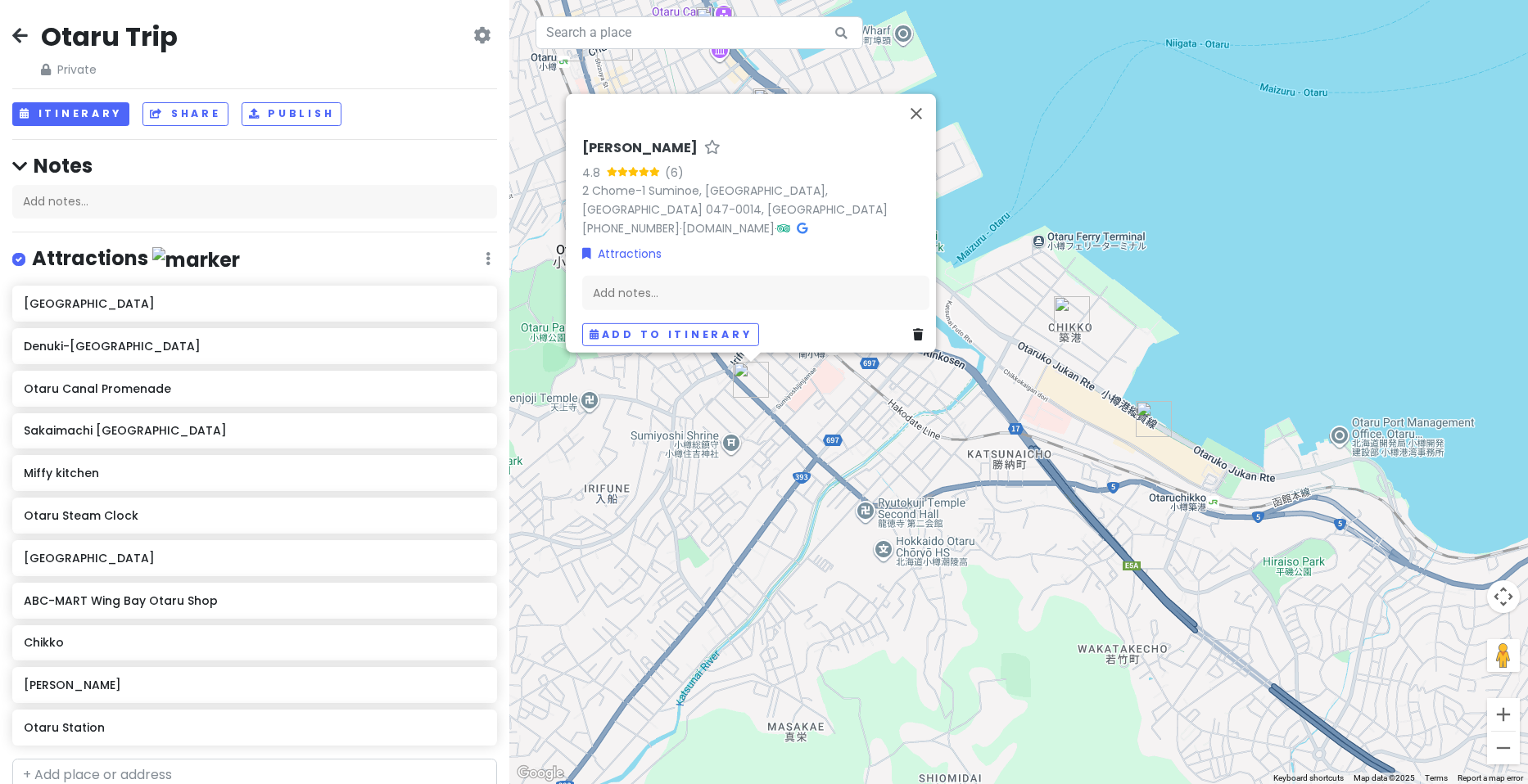
drag, startPoint x: 1225, startPoint y: 142, endPoint x: 1206, endPoint y: 152, distance: 21.5
click at [1225, 142] on div "[PERSON_NAME] 4.8 (6) 2 Chome-1 Suminoe, [GEOGRAPHIC_DATA], [GEOGRAPHIC_DATA] 0…" at bounding box center [1019, 392] width 1019 height 784
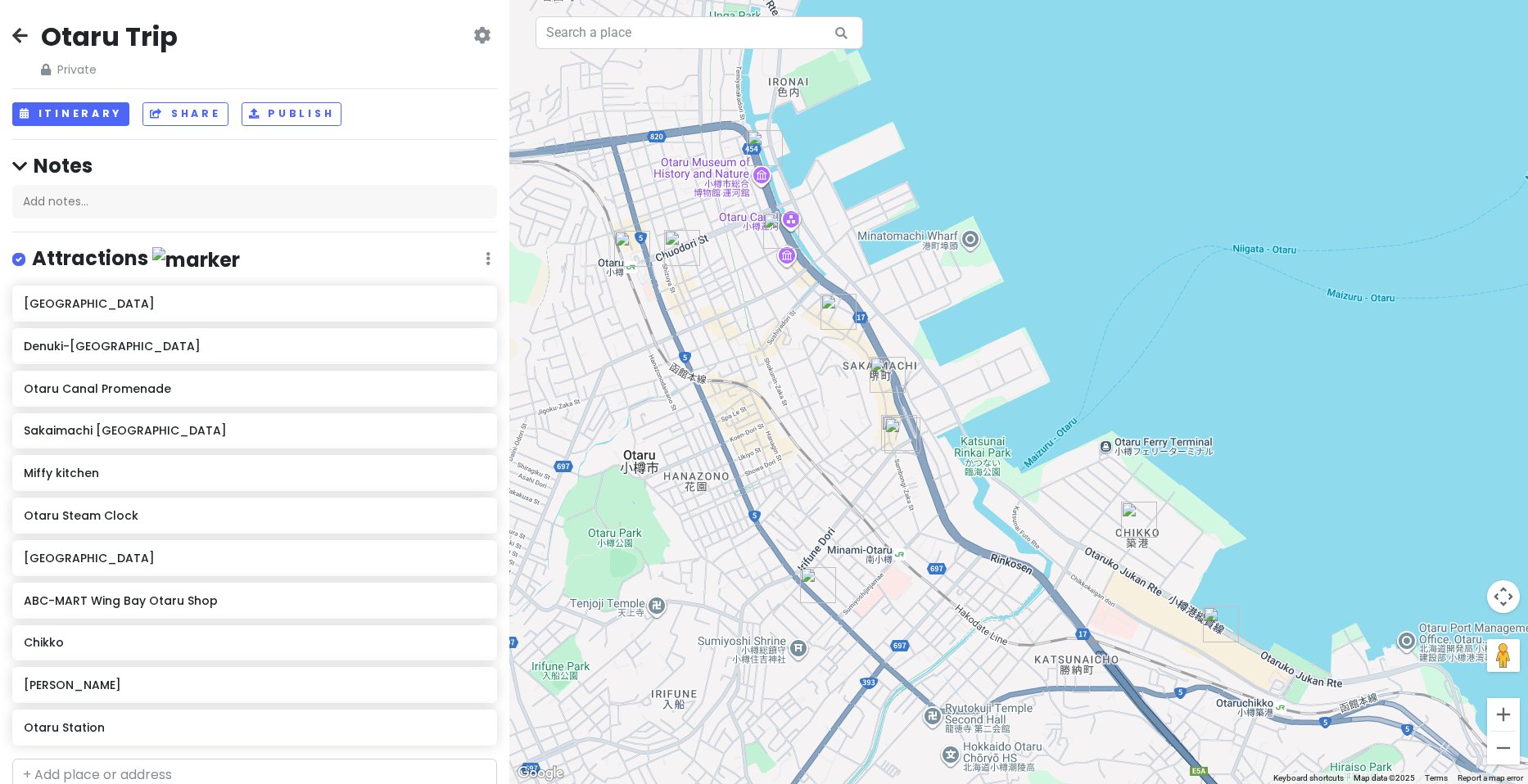
drag, startPoint x: 934, startPoint y: 385, endPoint x: 1069, endPoint y: 481, distance: 165.7
click at [1068, 481] on div at bounding box center [1019, 392] width 1019 height 784
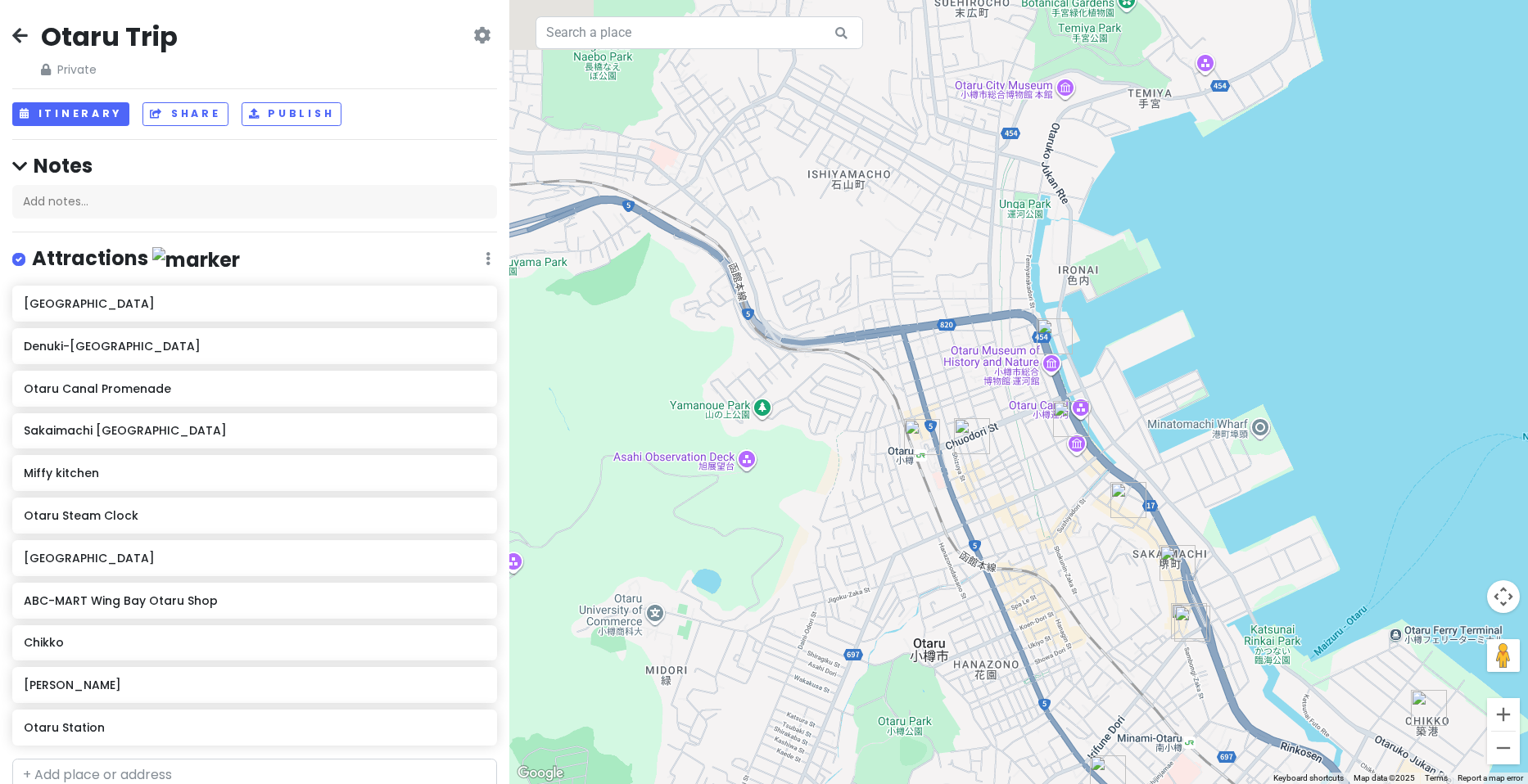
drag, startPoint x: 1015, startPoint y: 245, endPoint x: 1055, endPoint y: 524, distance: 281.9
click at [1055, 524] on div at bounding box center [1019, 392] width 1019 height 784
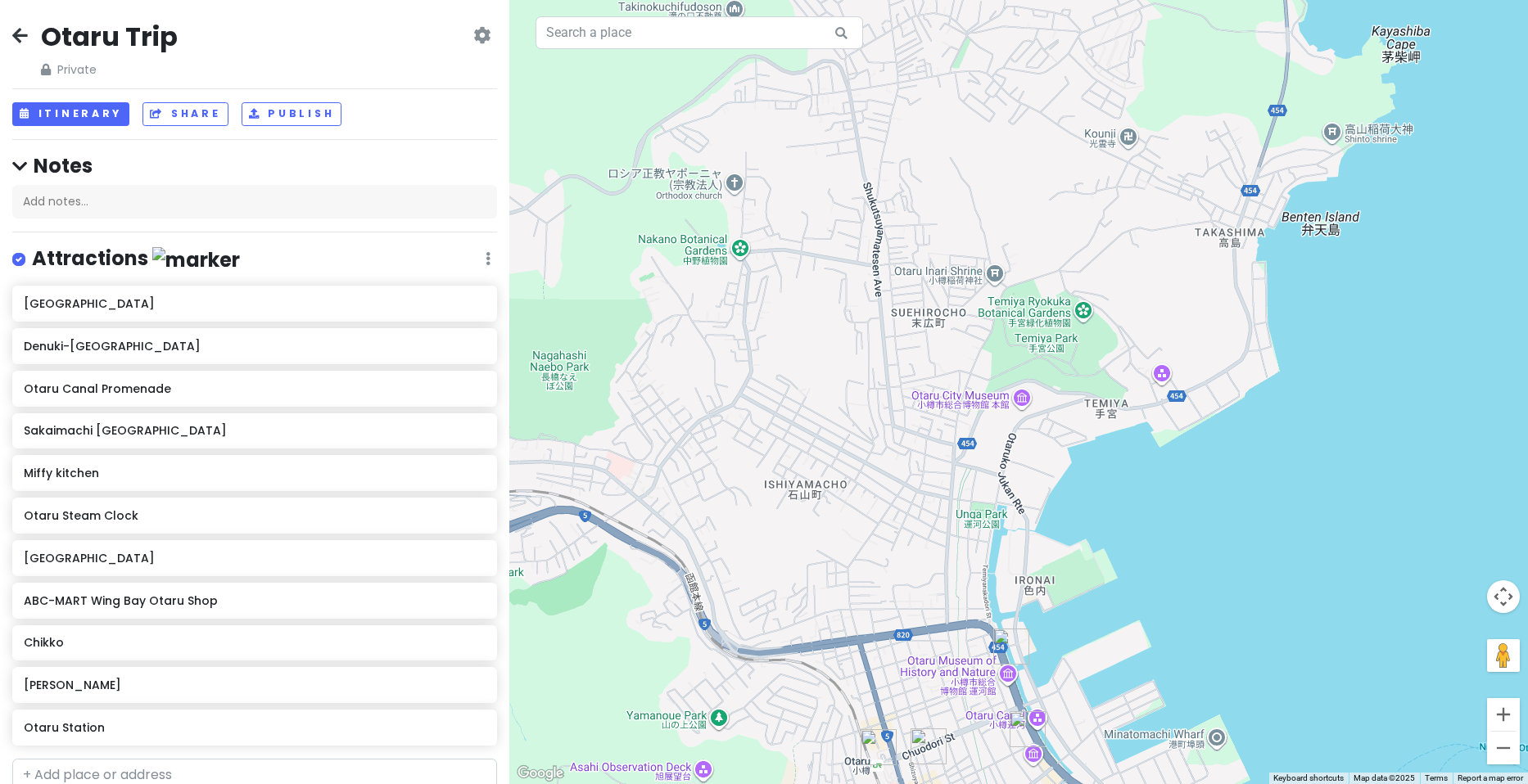
drag, startPoint x: 1010, startPoint y: 242, endPoint x: 962, endPoint y: 548, distance: 309.7
click at [962, 548] on div at bounding box center [1019, 392] width 1019 height 784
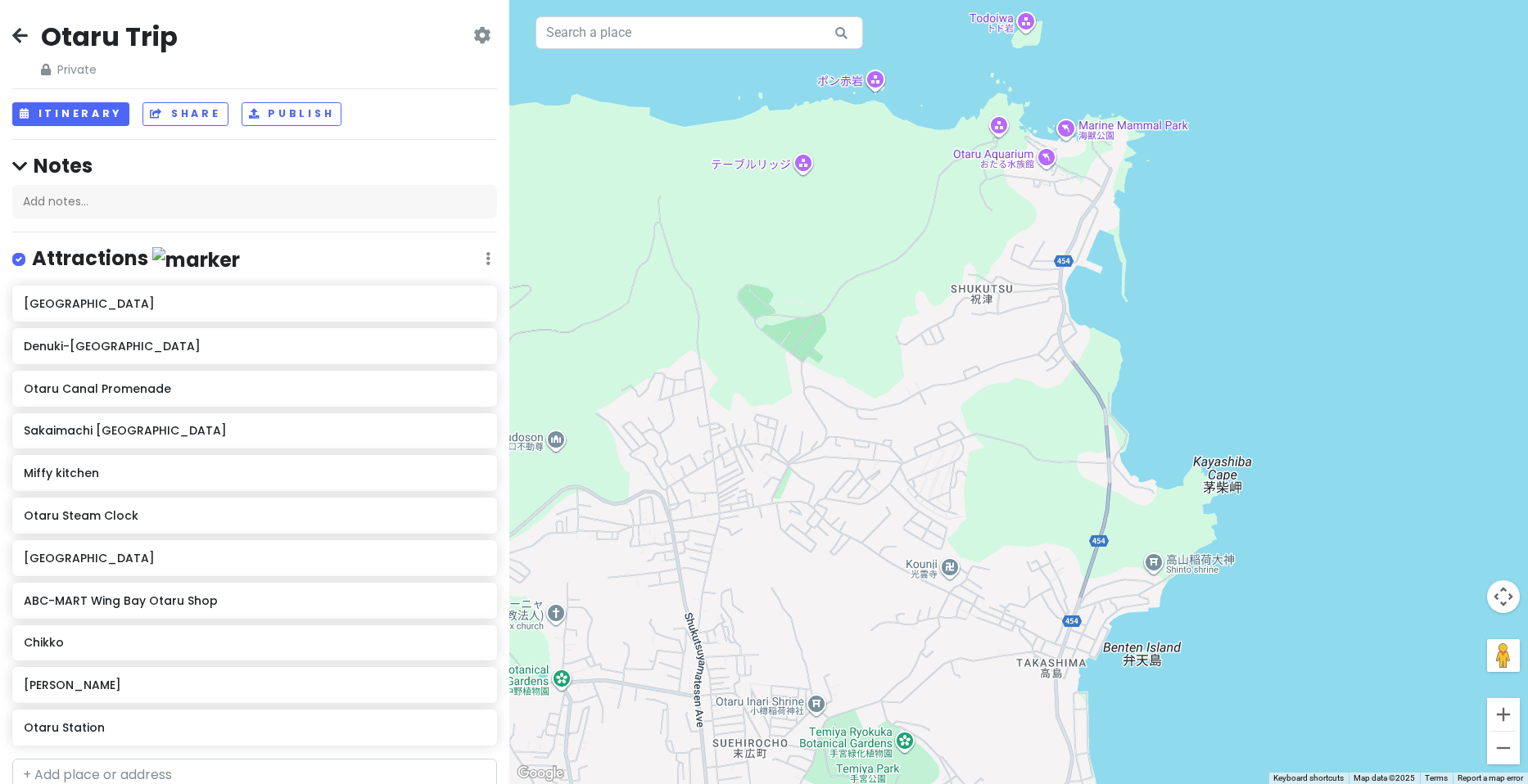
drag, startPoint x: 1152, startPoint y: 297, endPoint x: 977, endPoint y: 731, distance: 468.0
click at [974, 739] on div at bounding box center [1019, 392] width 1019 height 784
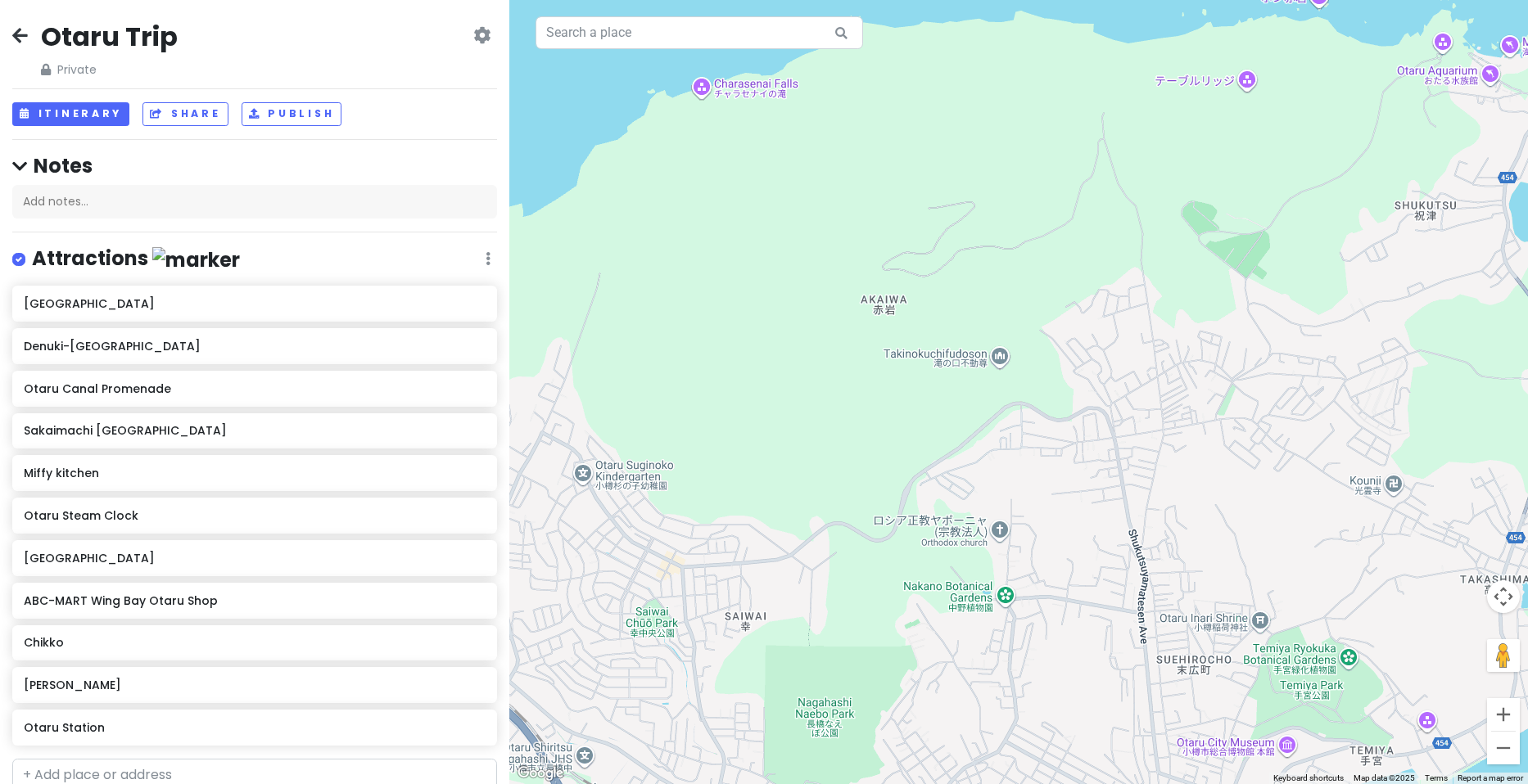
drag, startPoint x: 1066, startPoint y: 375, endPoint x: 1123, endPoint y: 129, distance: 252.5
click at [1248, 154] on div at bounding box center [1019, 392] width 1019 height 784
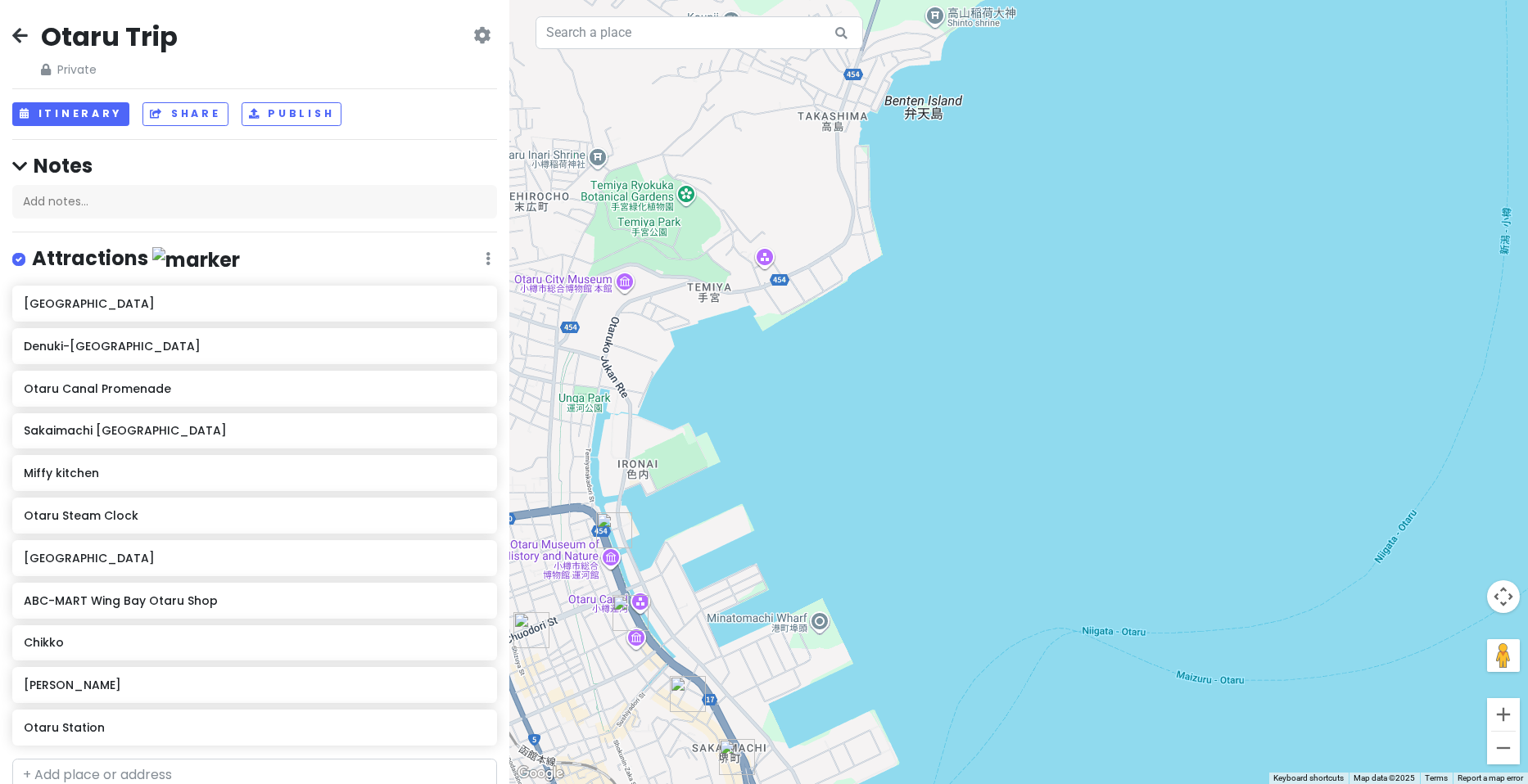
drag, startPoint x: 1060, startPoint y: 336, endPoint x: 1182, endPoint y: 213, distance: 173.2
click at [1175, 235] on div at bounding box center [1019, 392] width 1019 height 784
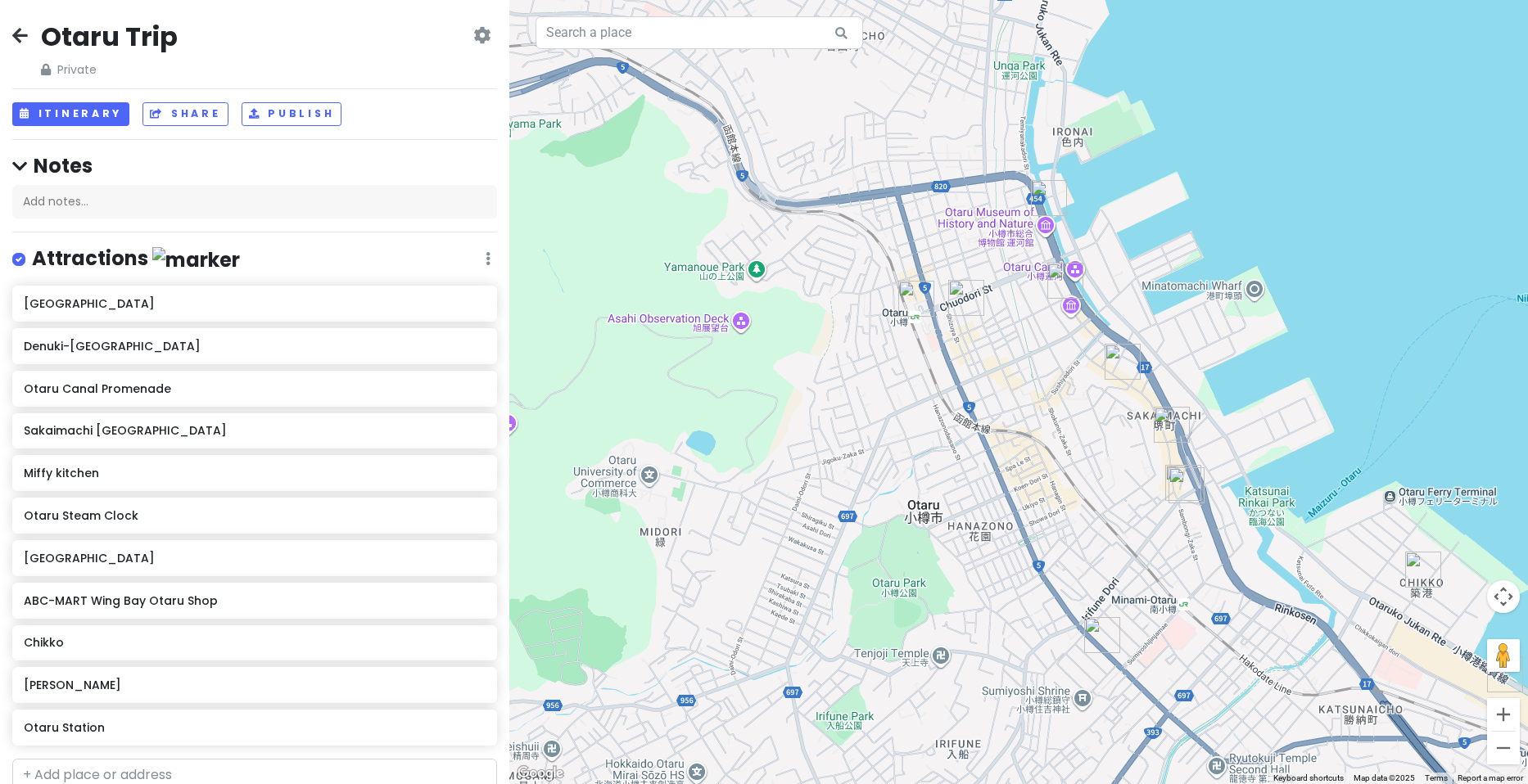
drag, startPoint x: 1105, startPoint y: 325, endPoint x: 1009, endPoint y: 127, distance: 220.0
click at [1311, 217] on div at bounding box center [1019, 392] width 1019 height 784
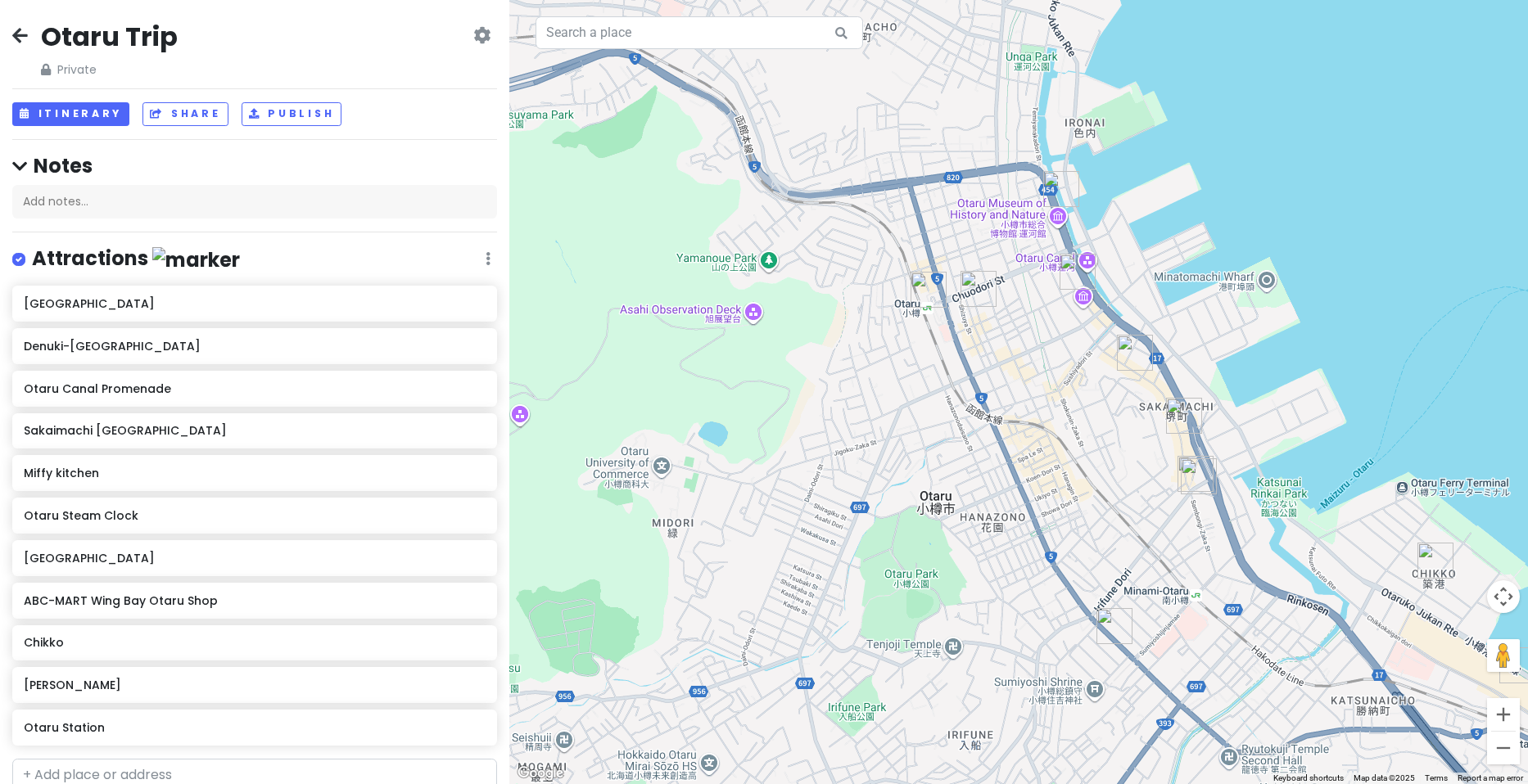
click at [1061, 189] on img "Otaru Canal Promenade" at bounding box center [1061, 188] width 36 height 36
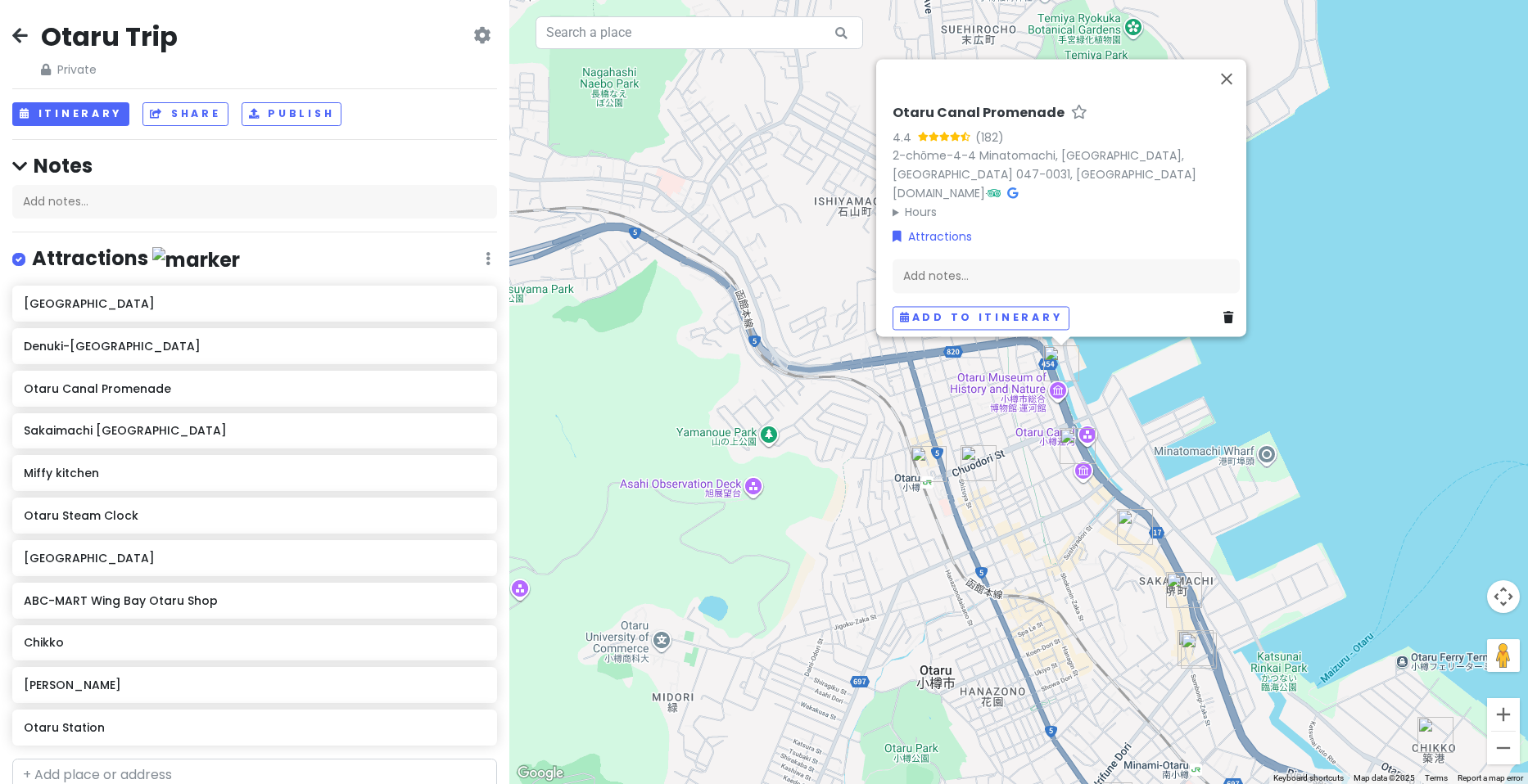
click at [953, 105] on h6 "Otaru Canal Promenade" at bounding box center [979, 113] width 172 height 17
click at [953, 103] on input "Otaru Canal Promenade" at bounding box center [1066, 109] width 348 height 25
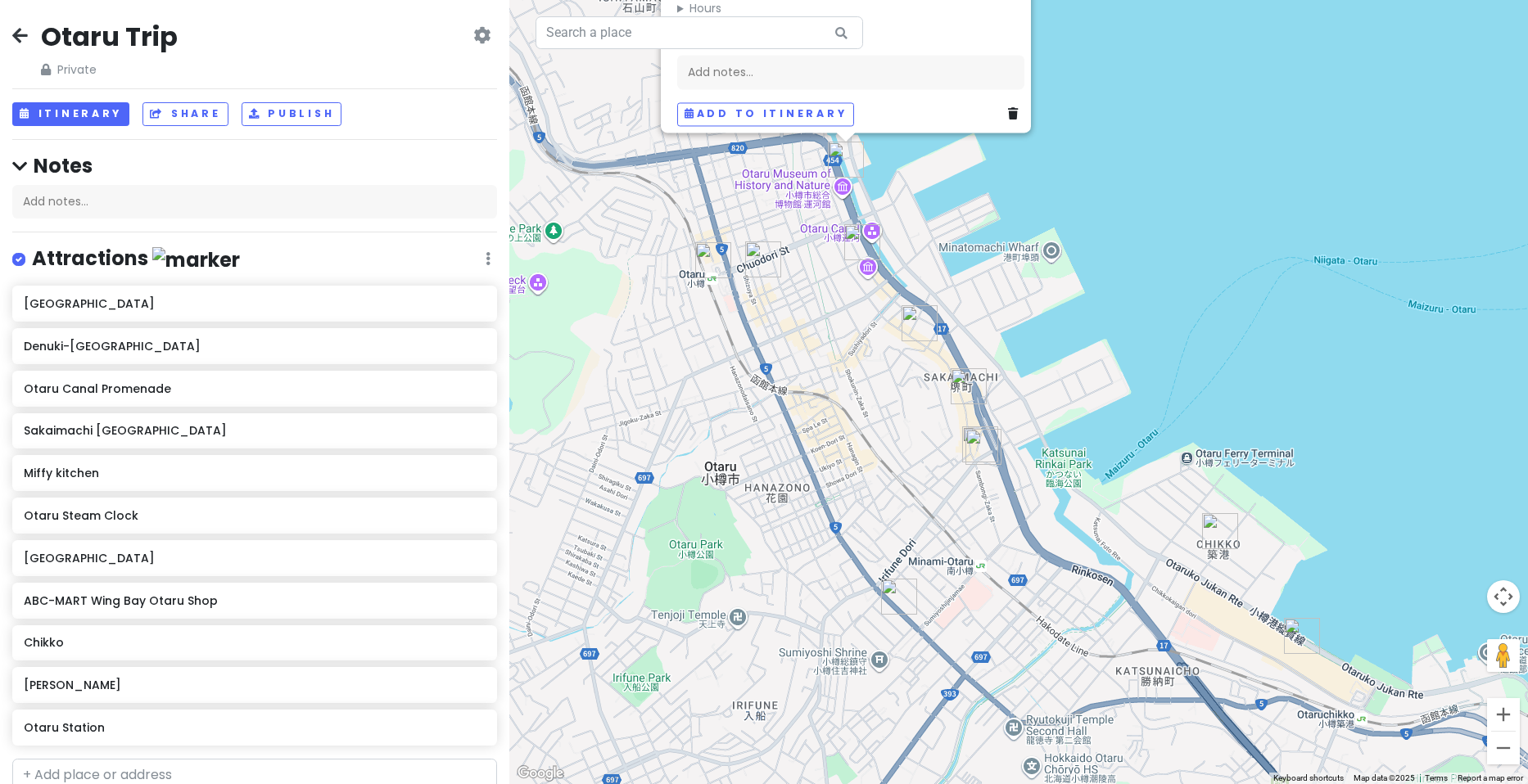
drag, startPoint x: 1096, startPoint y: 689, endPoint x: 878, endPoint y: 481, distance: 301.3
click at [878, 481] on div "Otaru Canal Promenade 4.4 (182) 2-chōme-4-4 [GEOGRAPHIC_DATA], [GEOGRAPHIC_DATA…" at bounding box center [1019, 392] width 1019 height 784
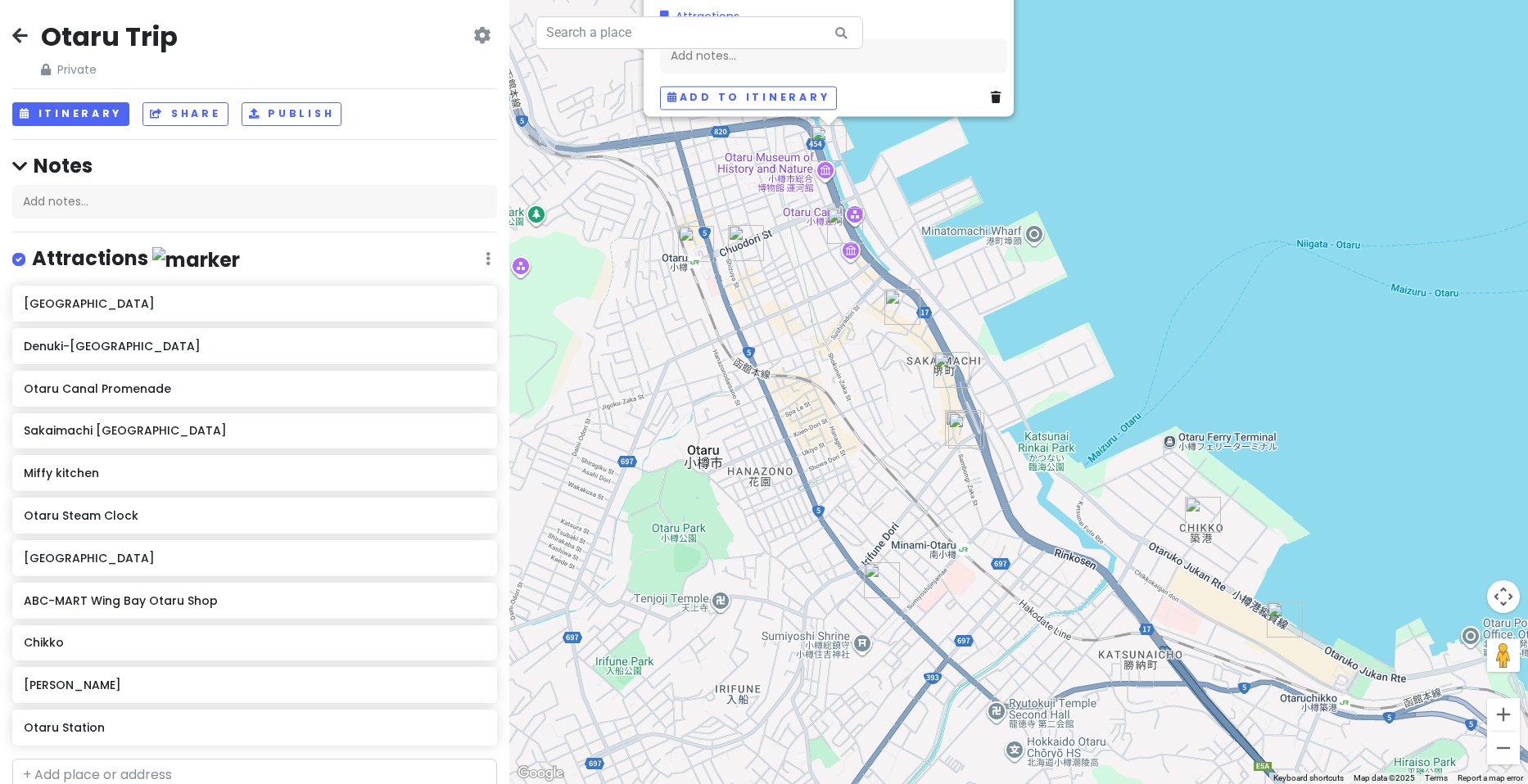
click at [1205, 517] on img "Chikko" at bounding box center [1203, 514] width 36 height 36
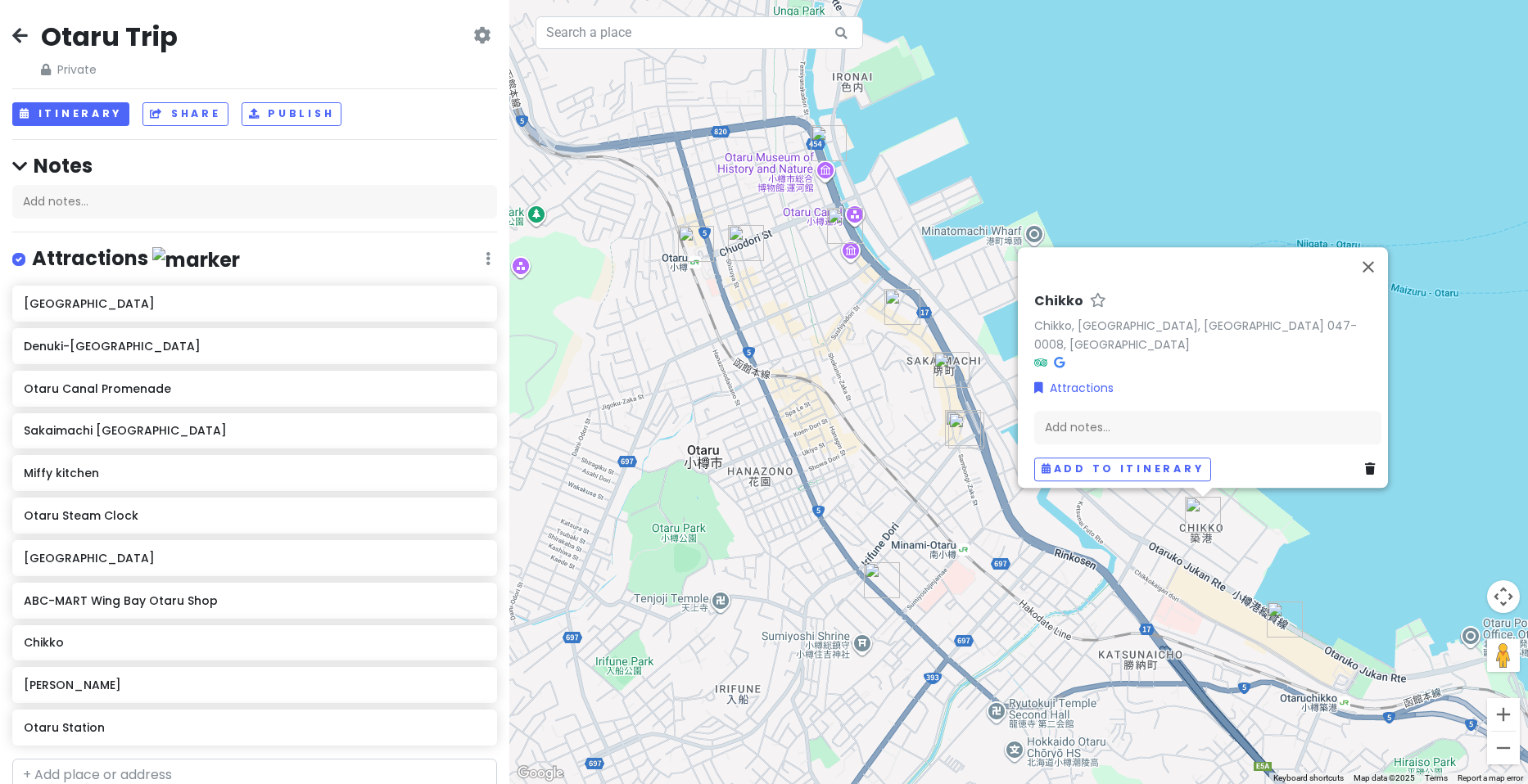
click at [1065, 310] on h6 "Chikko" at bounding box center [1059, 302] width 49 height 17
click at [1065, 307] on input "Chikko" at bounding box center [1208, 297] width 348 height 25
click at [1064, 307] on input "Chikko" at bounding box center [1208, 297] width 348 height 25
click at [1280, 618] on img "ABC-MART Wing Bay Otaru Shop" at bounding box center [1285, 619] width 36 height 36
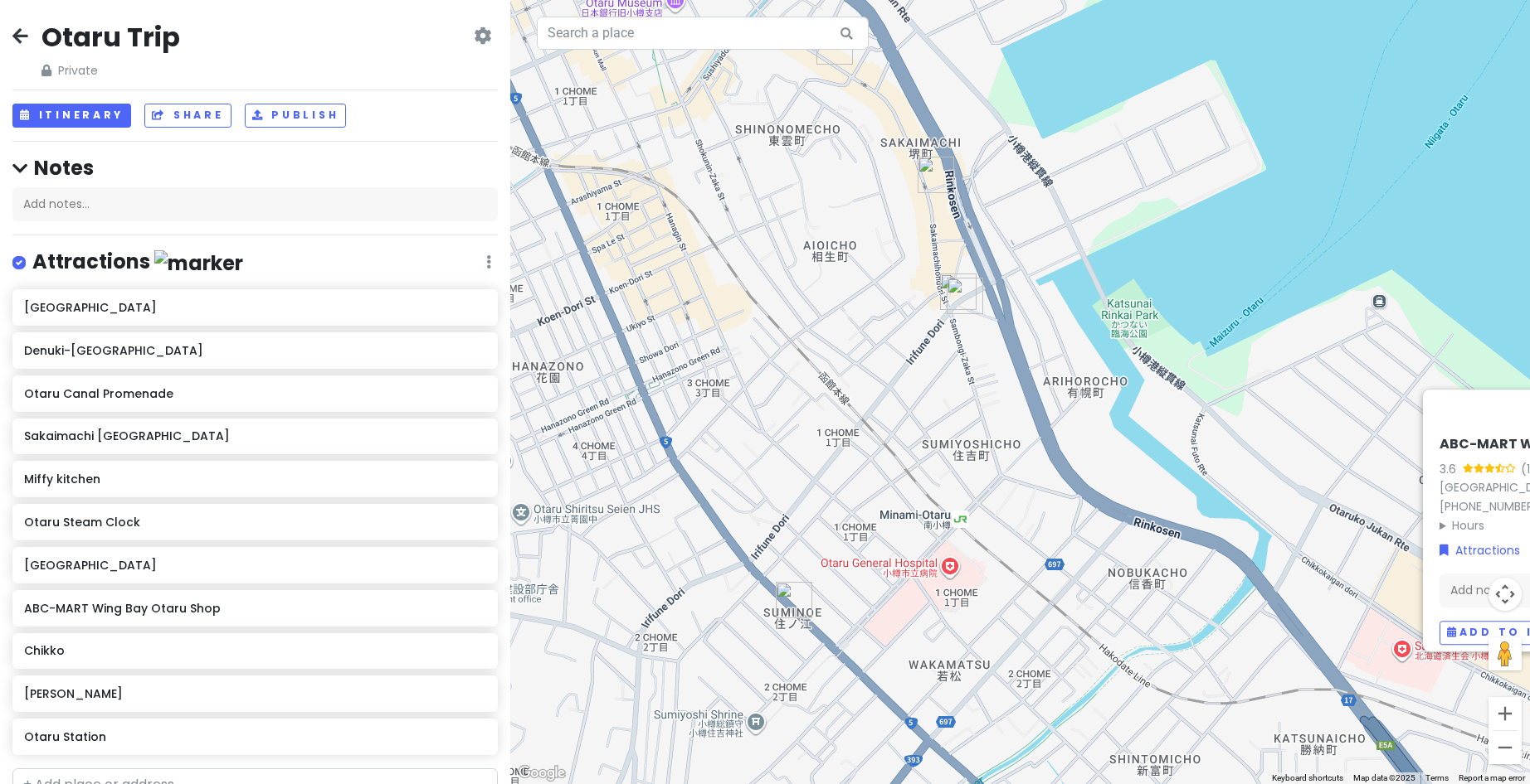
click at [780, 607] on img "Sumiyoshi Shrine Mikoshiden" at bounding box center [794, 600] width 36 height 36
click at [793, 593] on img "Sumiyoshi Shrine Mikoshiden" at bounding box center [794, 600] width 36 height 36
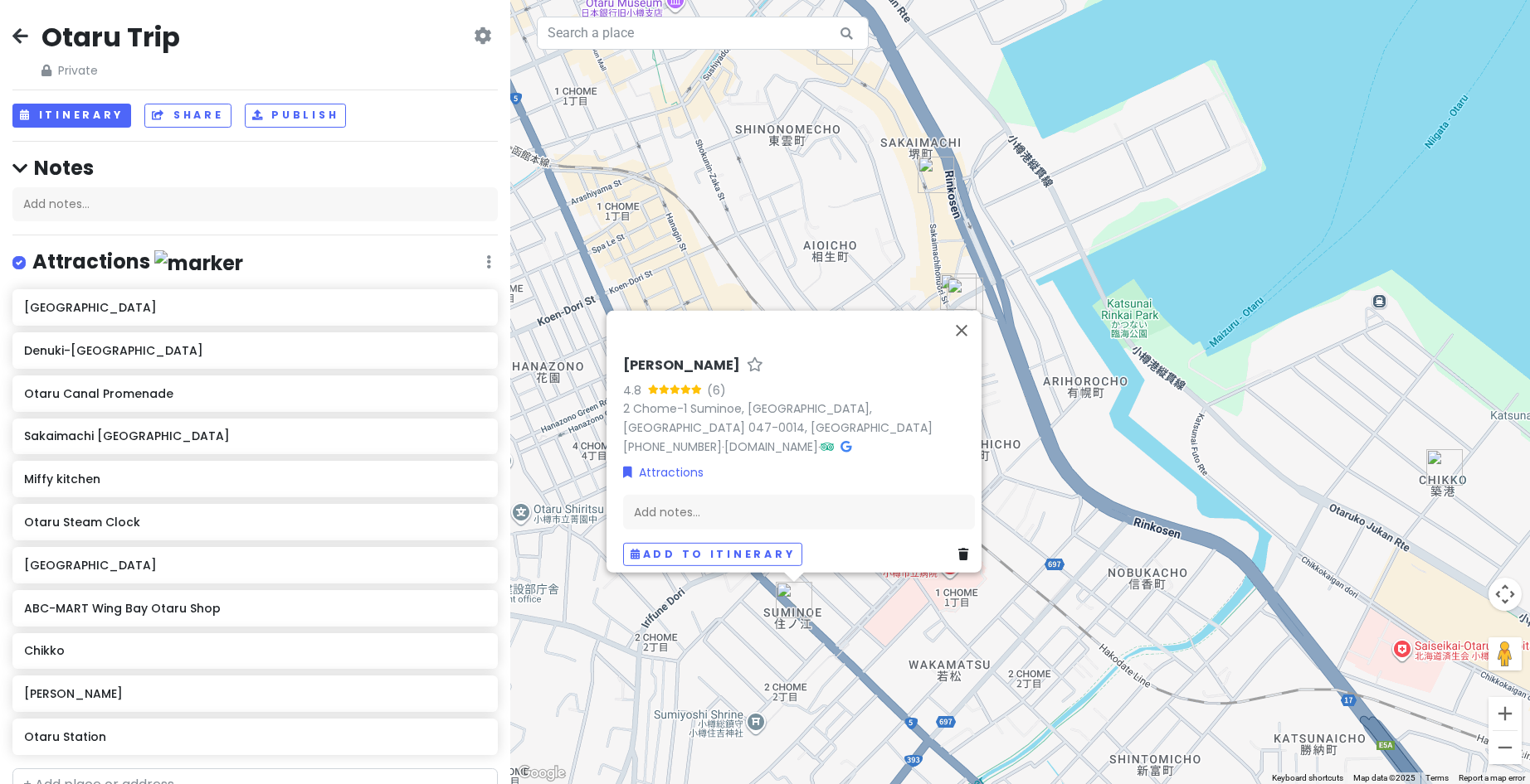
click at [913, 623] on div "[PERSON_NAME] 4.8 (6) 2 Chome-1 Suminoe, [GEOGRAPHIC_DATA], [GEOGRAPHIC_DATA] 0…" at bounding box center [1019, 392] width 1019 height 784
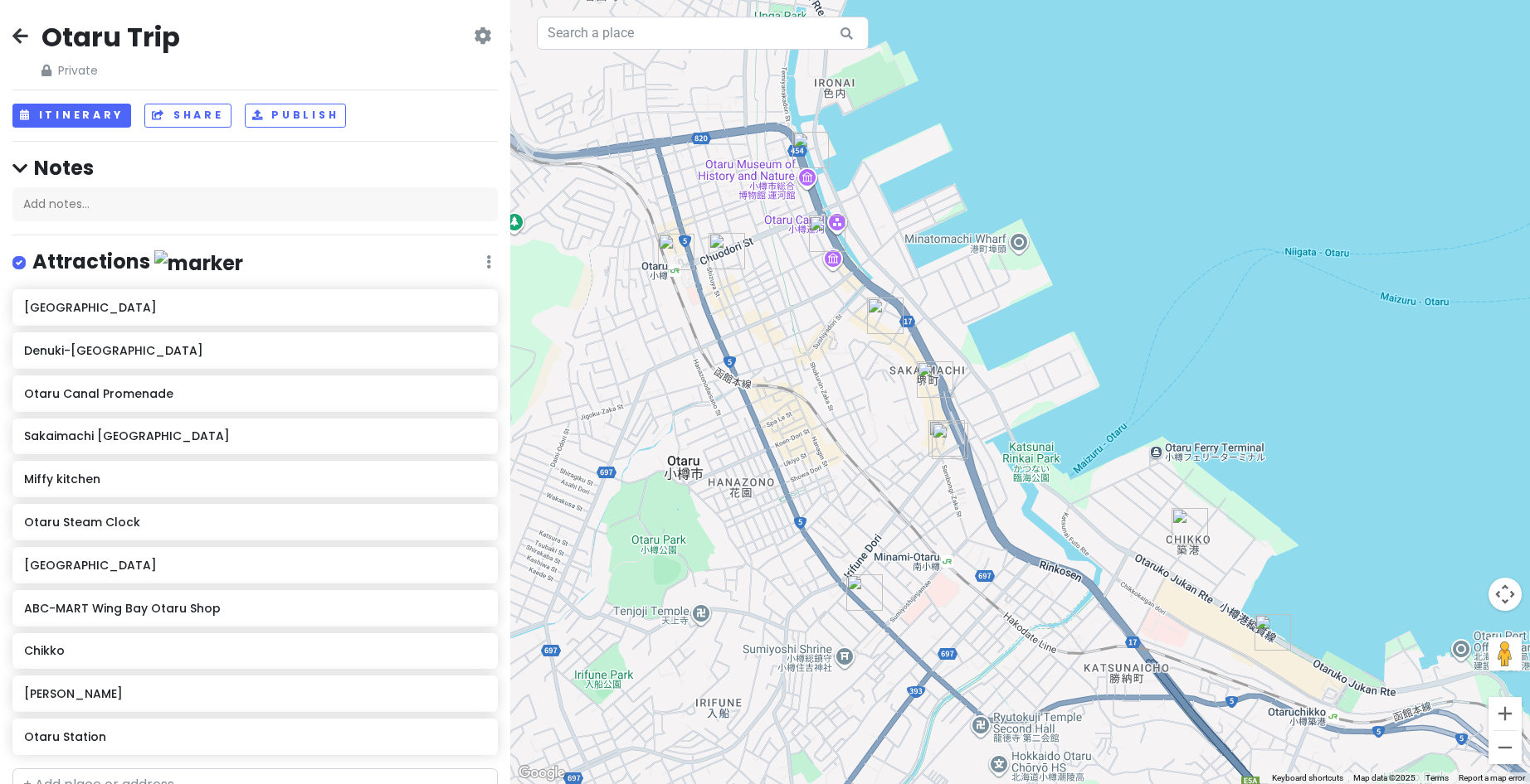
click at [1186, 518] on img "Chikko" at bounding box center [1189, 526] width 36 height 36
click at [1189, 507] on div "To navigate, press the arrow keys." at bounding box center [1019, 392] width 1019 height 784
click at [474, 657] on link at bounding box center [480, 651] width 12 height 22
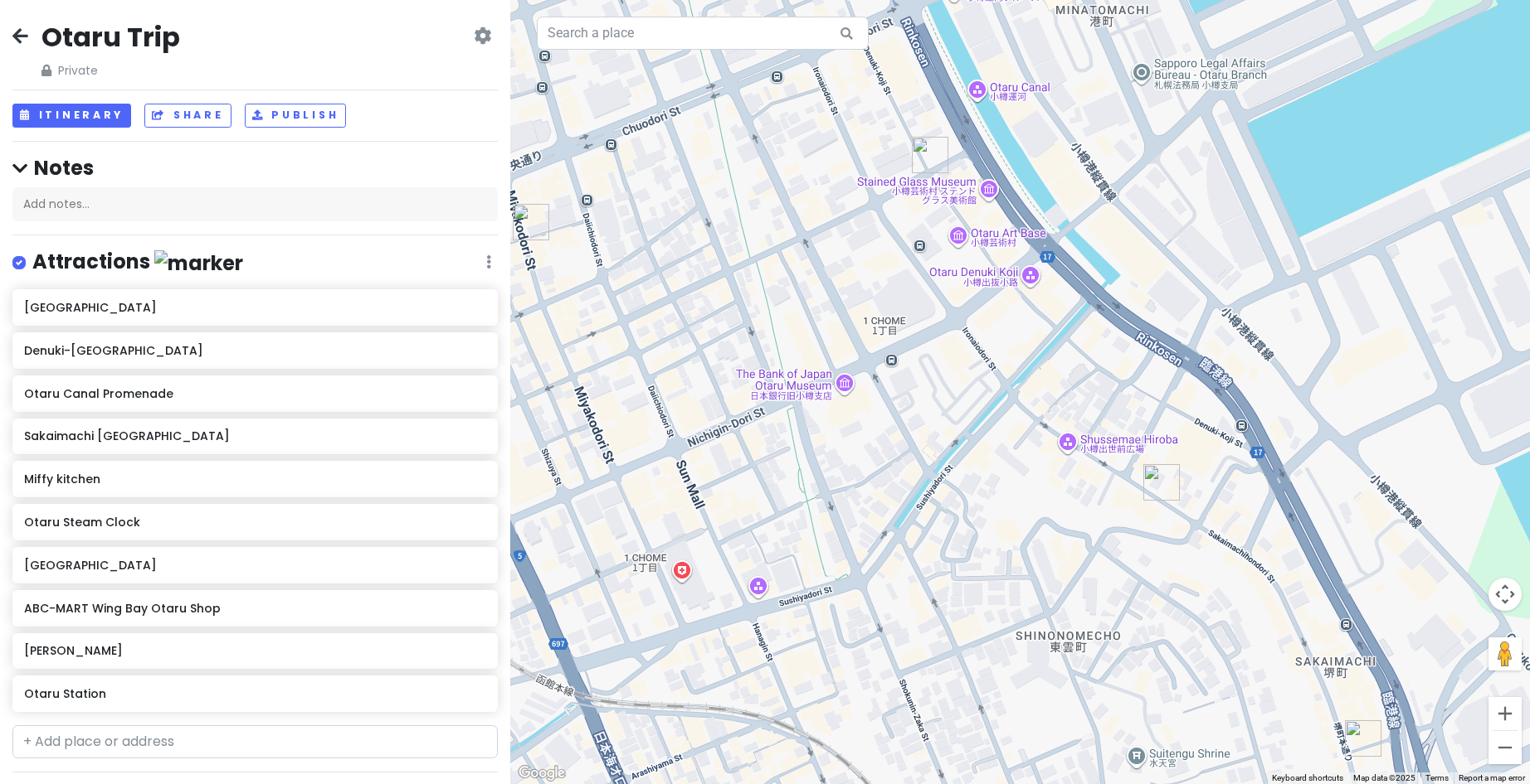
drag, startPoint x: 834, startPoint y: 279, endPoint x: 940, endPoint y: 398, distance: 159.4
click at [940, 398] on div at bounding box center [1019, 392] width 1019 height 784
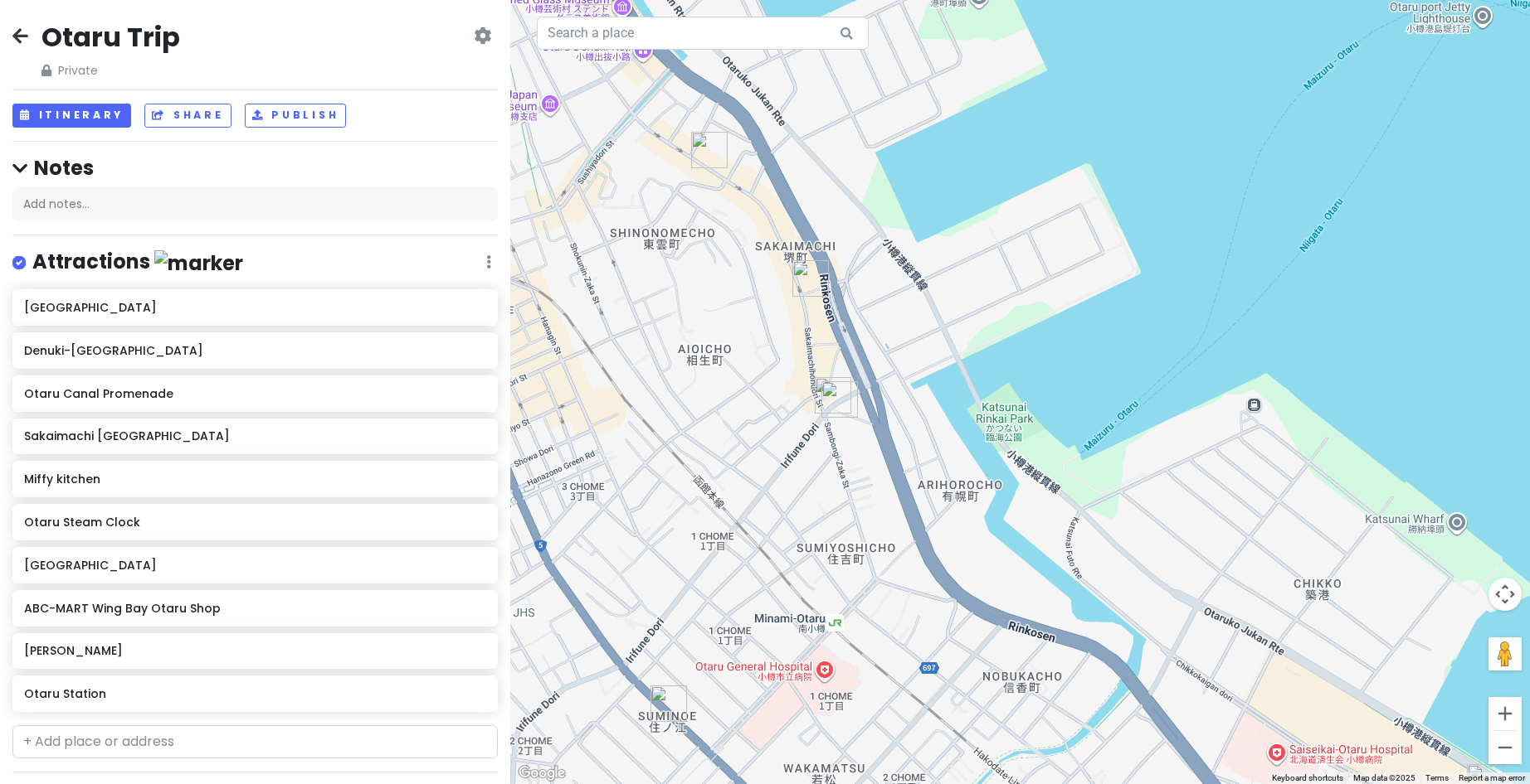
drag, startPoint x: 1207, startPoint y: 641, endPoint x: 722, endPoint y: 235, distance: 632.5
click at [792, 260] on img "Miffy kitchen" at bounding box center [810, 278] width 36 height 36
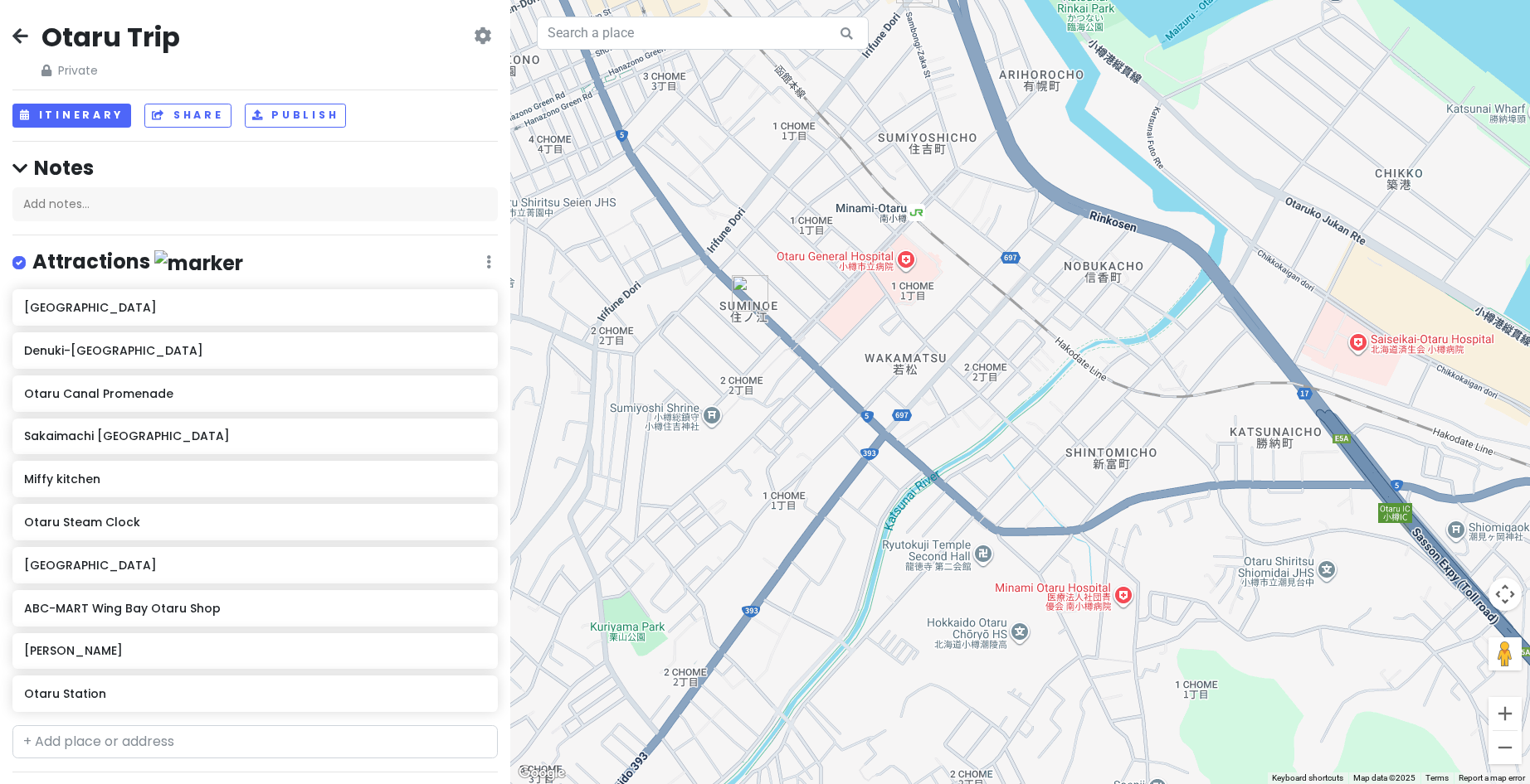
drag, startPoint x: 876, startPoint y: 562, endPoint x: 1016, endPoint y: 188, distance: 399.3
click at [1018, 192] on div at bounding box center [1019, 392] width 1019 height 784
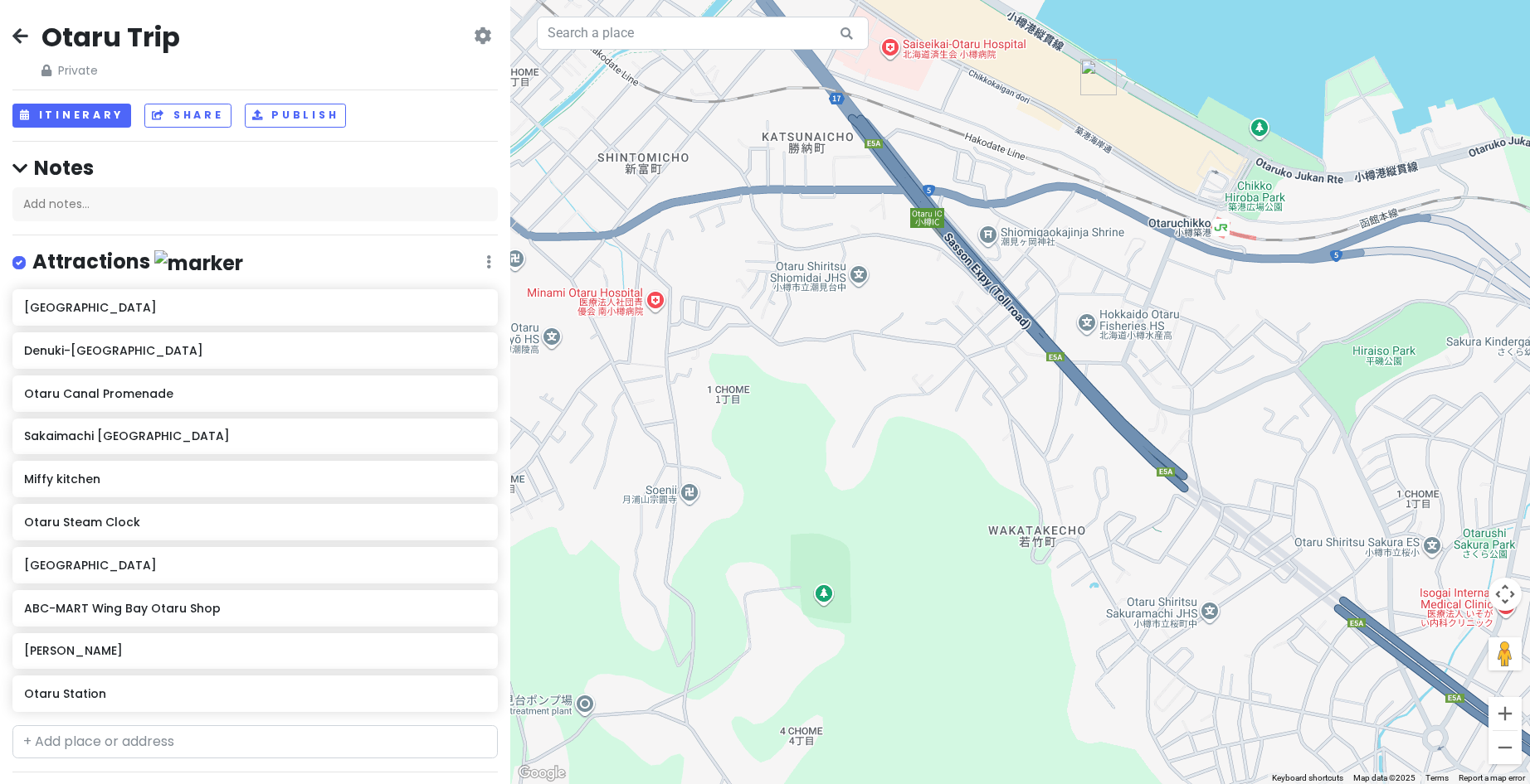
drag, startPoint x: 1137, startPoint y: 304, endPoint x: 750, endPoint y: 116, distance: 430.2
click at [746, 111] on div at bounding box center [1019, 392] width 1019 height 784
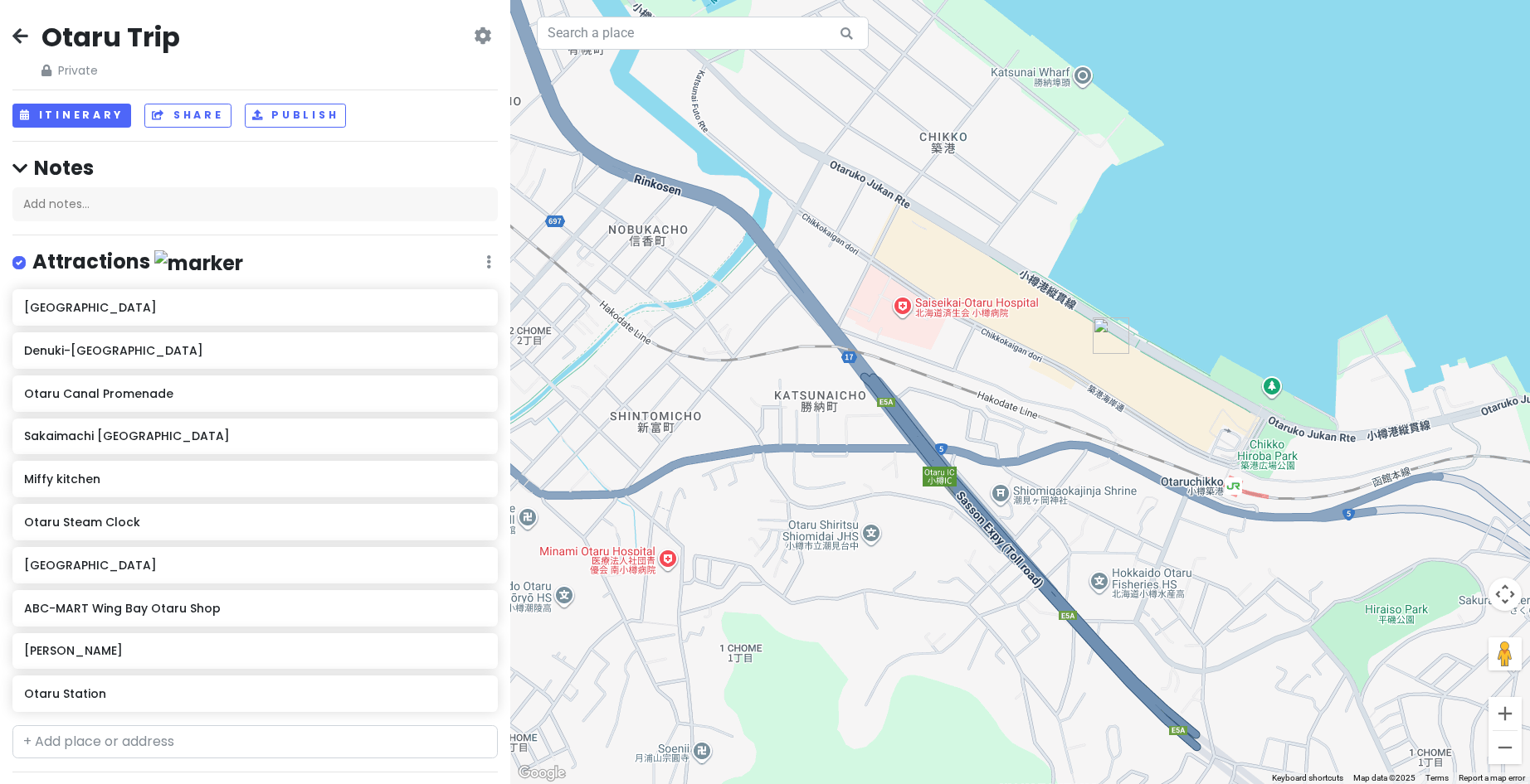
drag, startPoint x: 952, startPoint y: 226, endPoint x: 968, endPoint y: 419, distance: 193.7
click at [968, 419] on div at bounding box center [1019, 392] width 1019 height 784
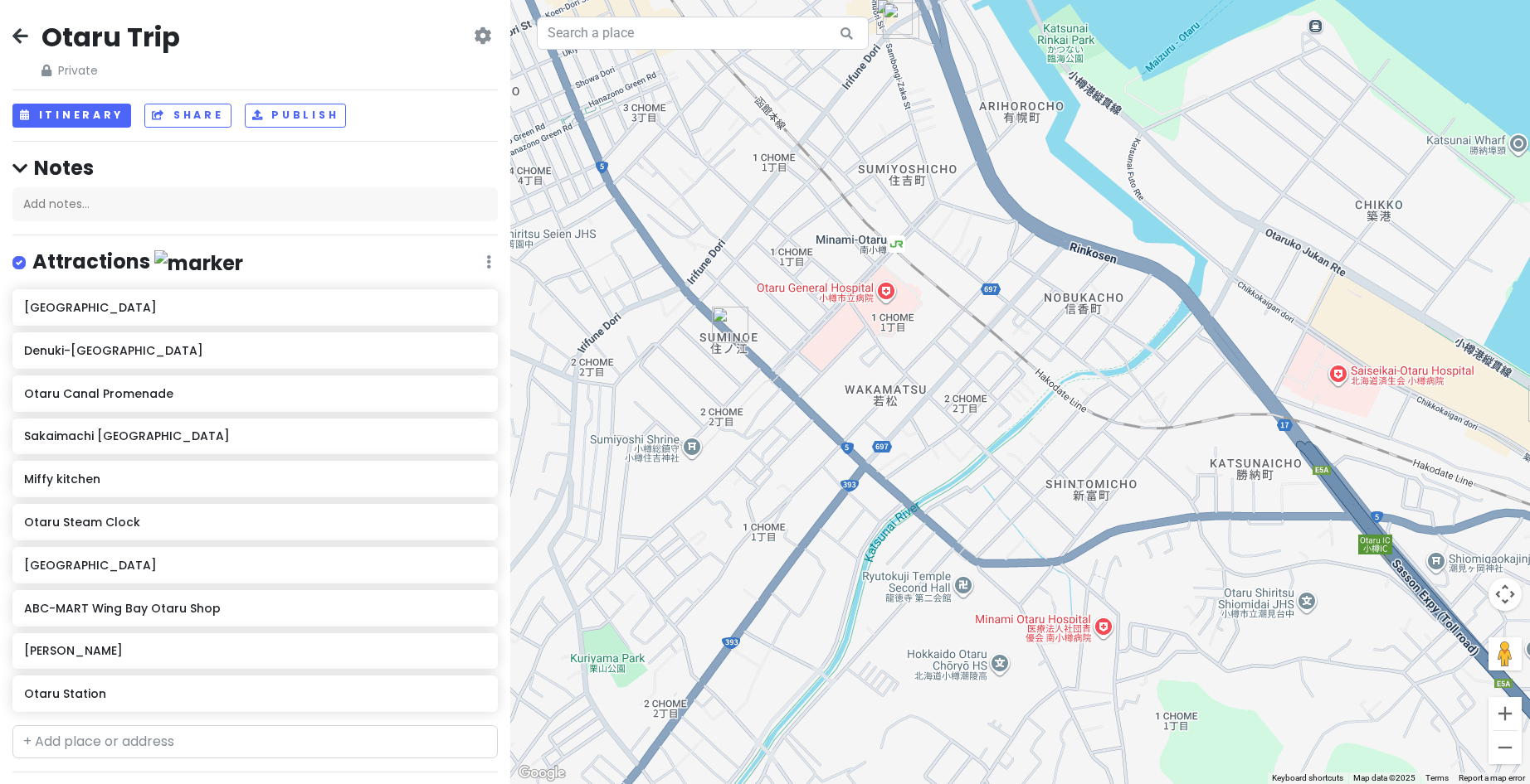
drag, startPoint x: 826, startPoint y: 371, endPoint x: 1261, endPoint y: 442, distance: 440.8
click at [1261, 442] on div at bounding box center [1019, 392] width 1019 height 784
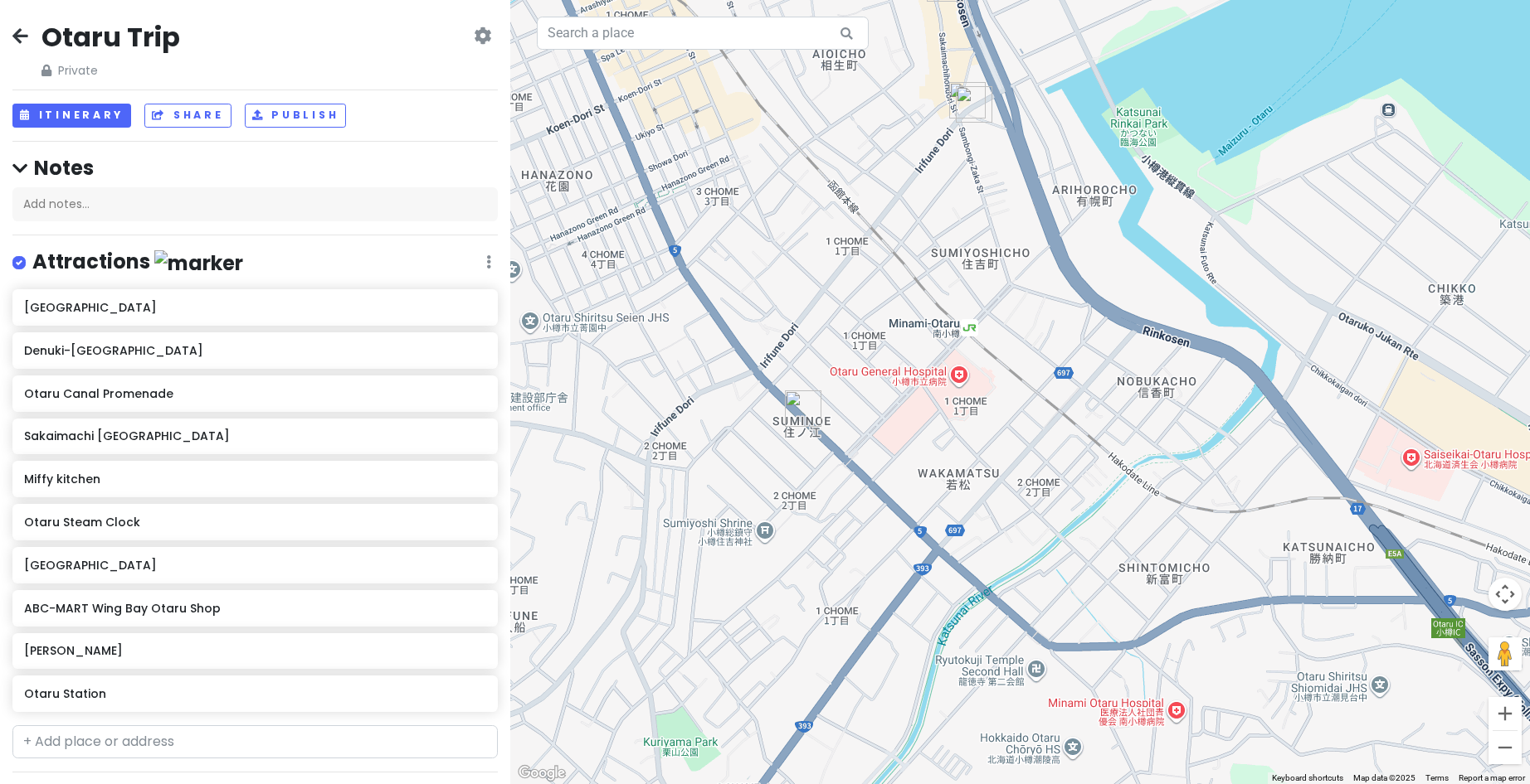
drag, startPoint x: 973, startPoint y: 346, endPoint x: 1238, endPoint y: 584, distance: 356.2
click at [1238, 584] on div at bounding box center [1019, 392] width 1019 height 784
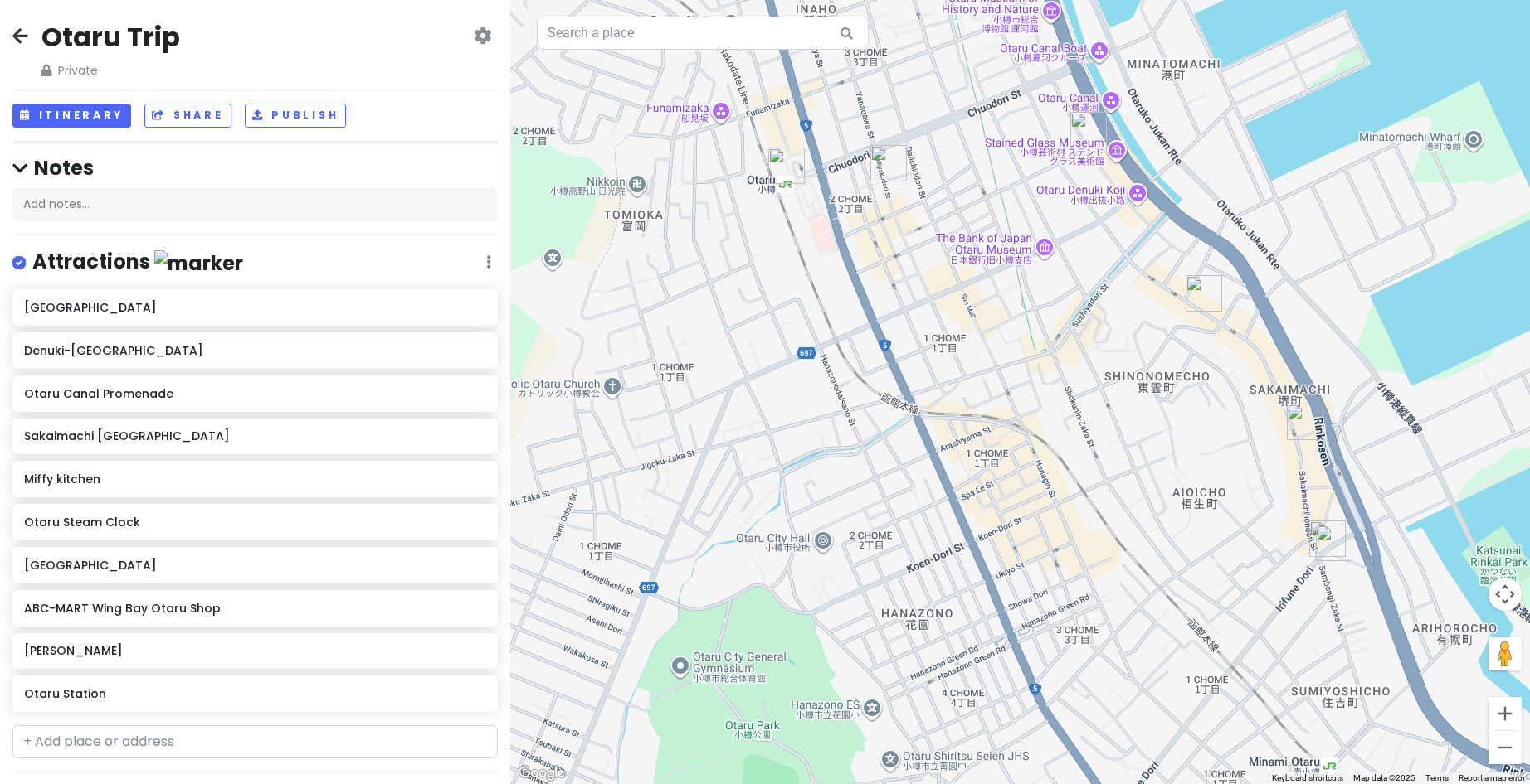
drag, startPoint x: 995, startPoint y: 414, endPoint x: 961, endPoint y: 597, distance: 186.1
click at [1024, 552] on div at bounding box center [1019, 392] width 1019 height 784
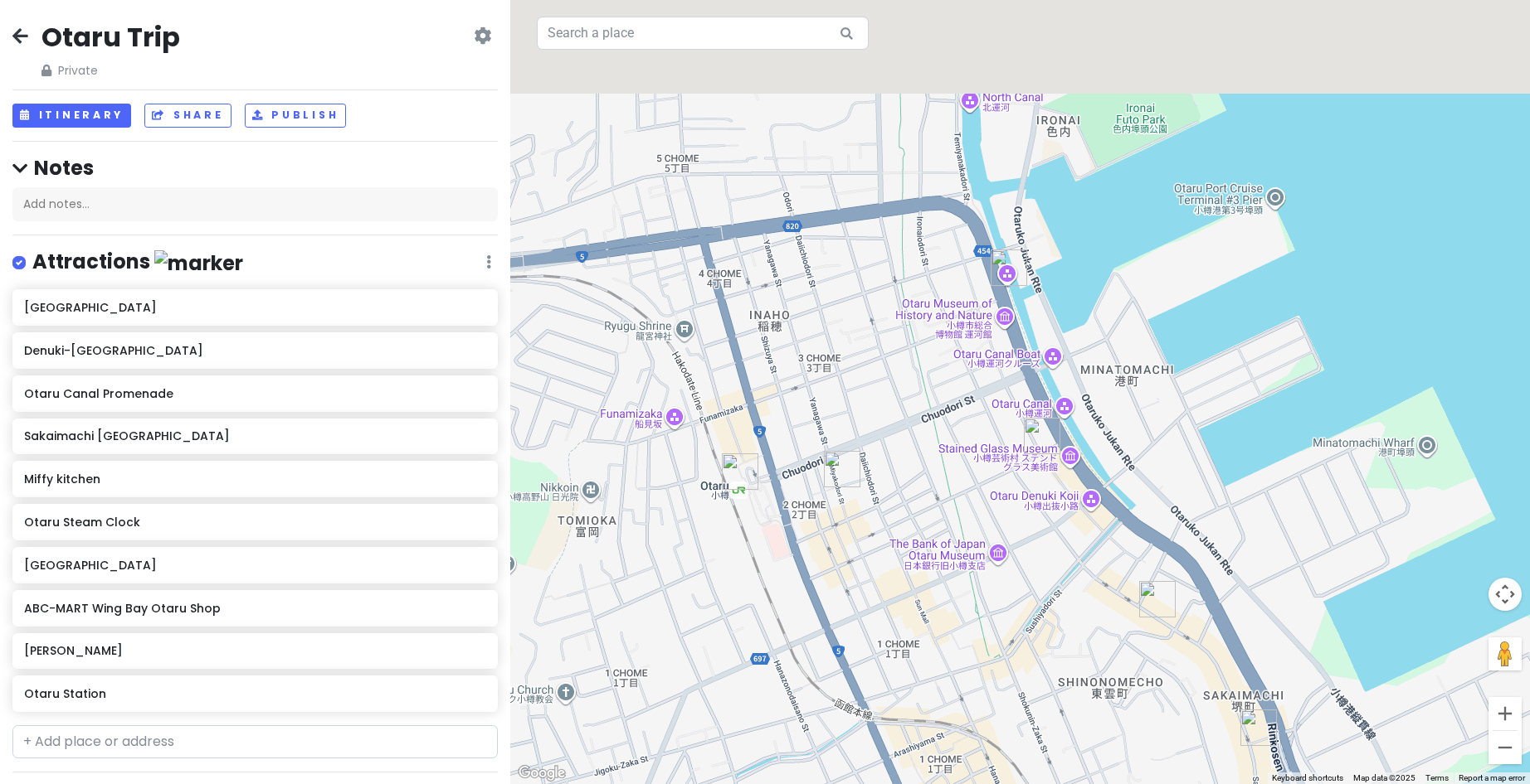
drag, startPoint x: 942, startPoint y: 233, endPoint x: 929, endPoint y: 562, distance: 329.3
click at [928, 567] on div at bounding box center [1019, 392] width 1019 height 784
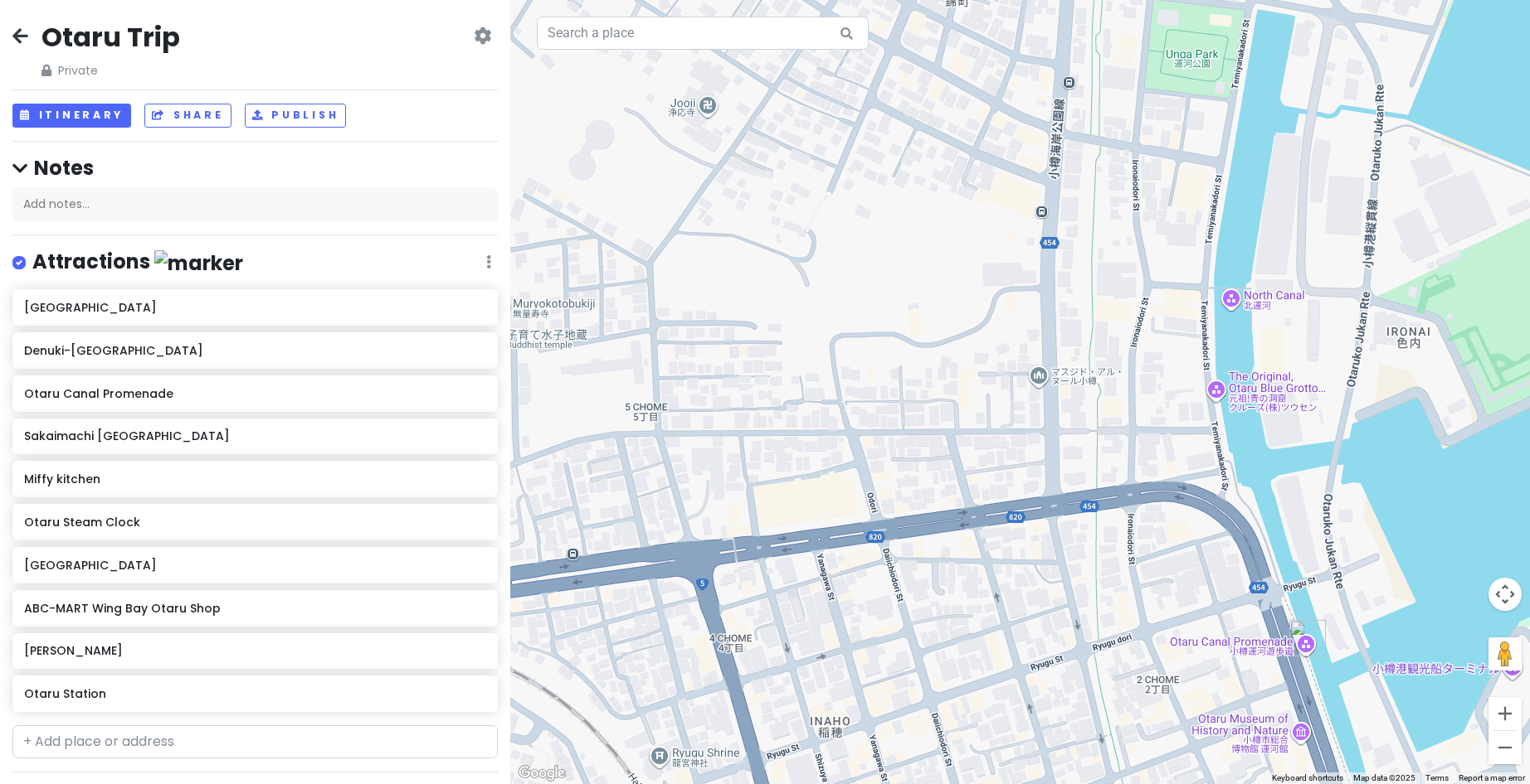
drag, startPoint x: 869, startPoint y: 308, endPoint x: 989, endPoint y: 559, distance: 278.2
click at [989, 559] on div at bounding box center [1019, 392] width 1019 height 784
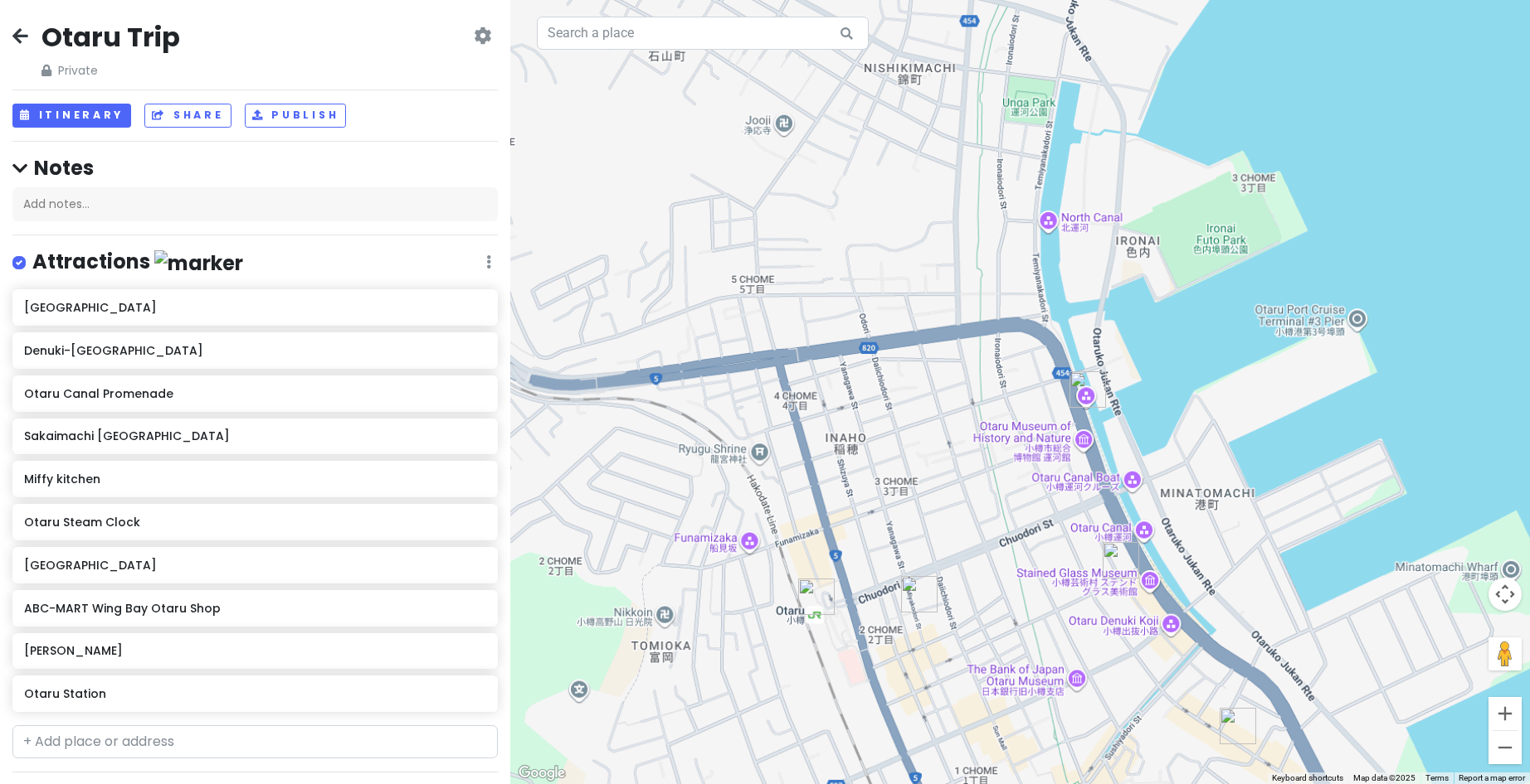
drag, startPoint x: 898, startPoint y: 531, endPoint x: 937, endPoint y: 370, distance: 165.7
click at [937, 370] on div at bounding box center [1019, 392] width 1019 height 784
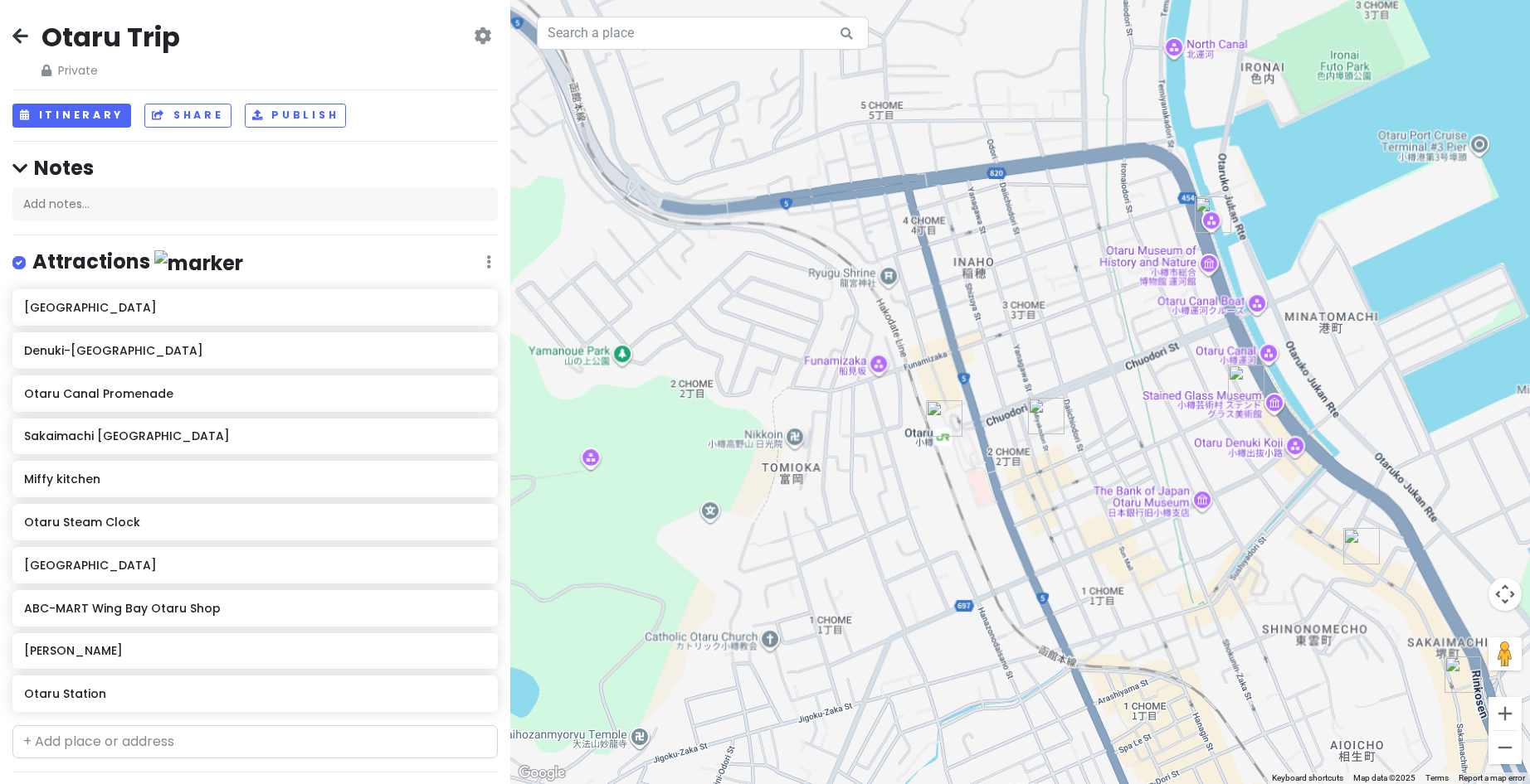
drag, startPoint x: 968, startPoint y: 467, endPoint x: 997, endPoint y: 340, distance: 130.3
click at [997, 340] on div at bounding box center [1019, 392] width 1019 height 784
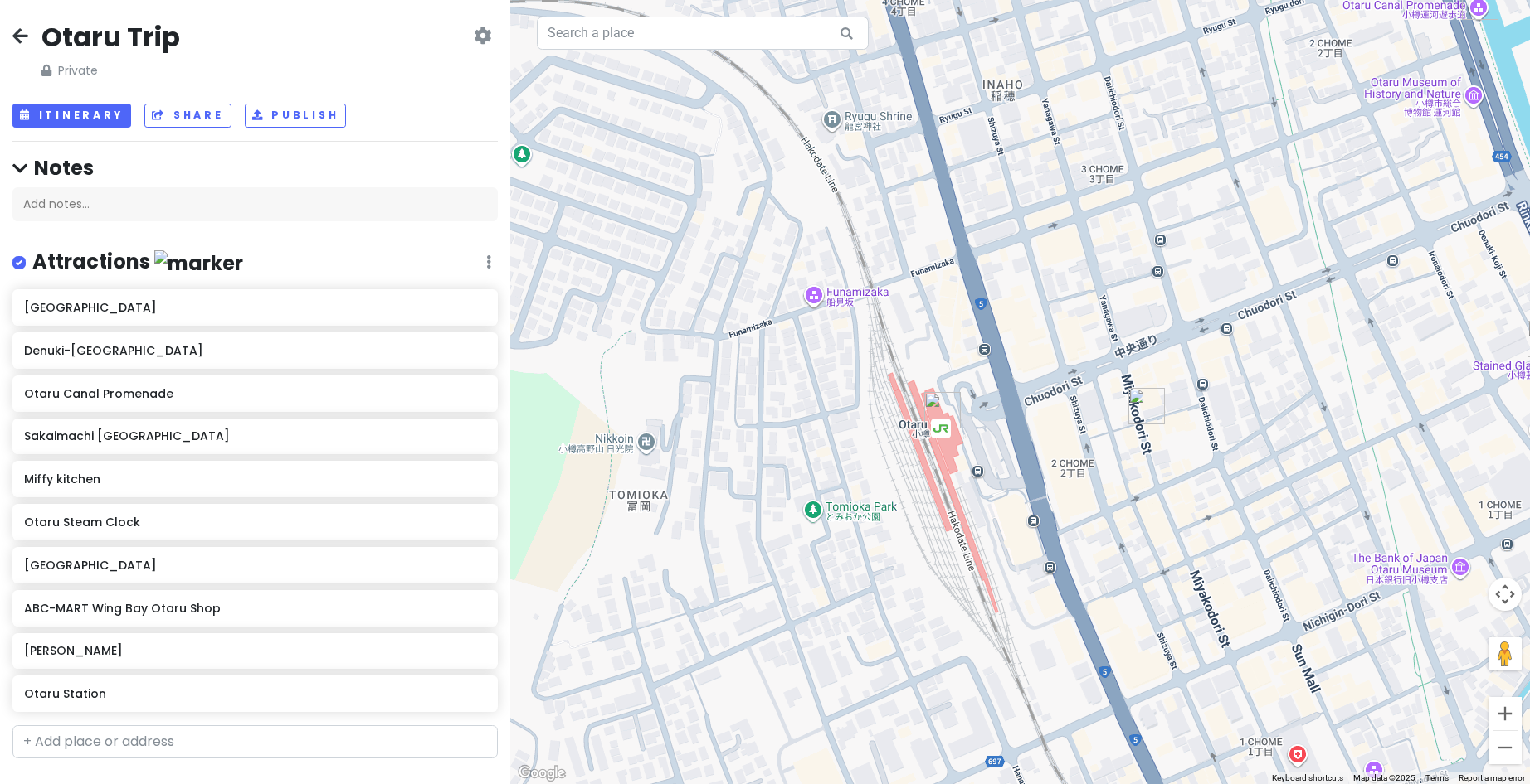
click at [811, 297] on div at bounding box center [1019, 392] width 1019 height 784
click at [800, 285] on div at bounding box center [1019, 392] width 1019 height 784
click at [854, 299] on div at bounding box center [1019, 392] width 1019 height 784
click at [852, 296] on div at bounding box center [1019, 392] width 1019 height 784
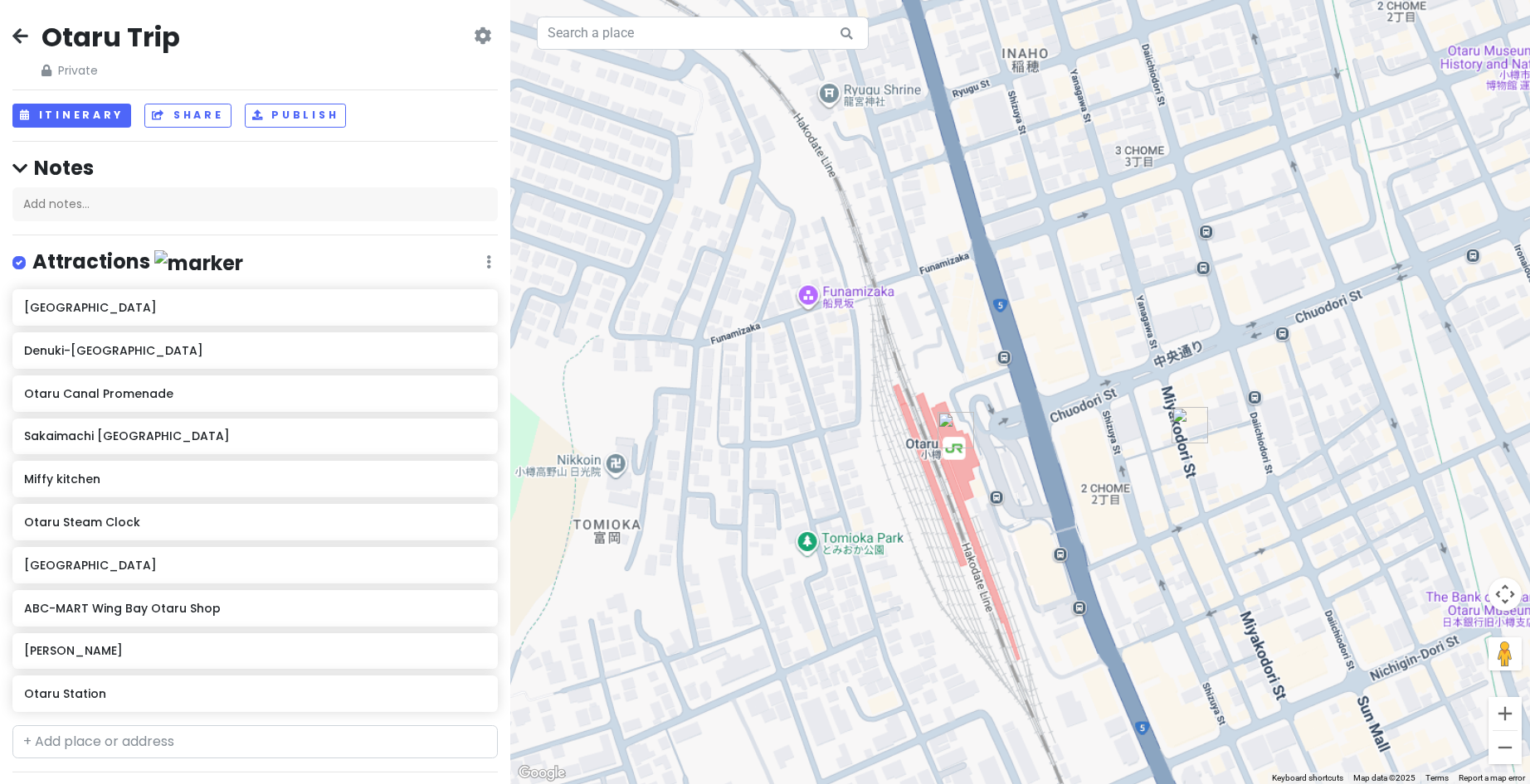
click at [852, 296] on div at bounding box center [1019, 392] width 1019 height 784
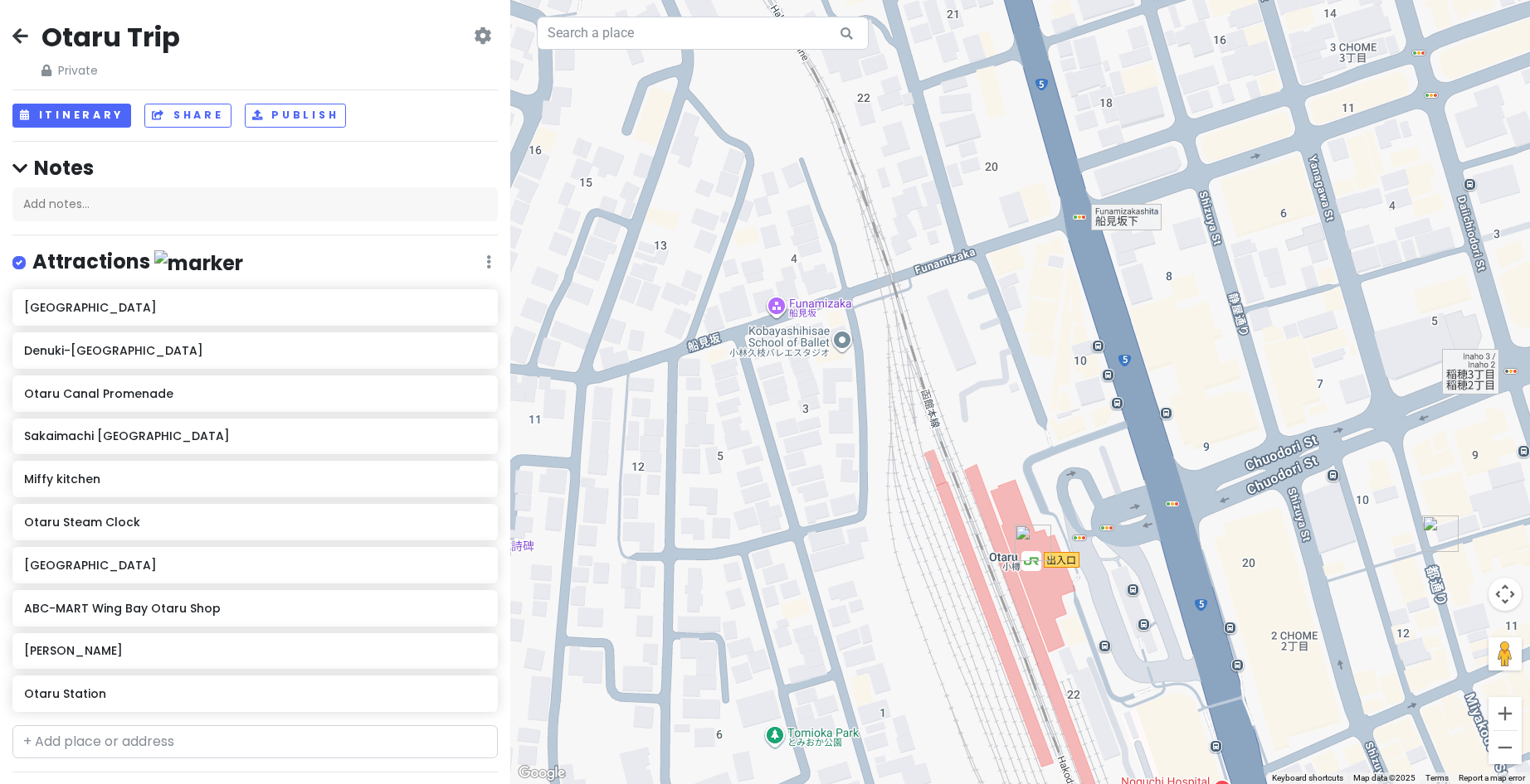
click at [776, 306] on div at bounding box center [1019, 392] width 1019 height 784
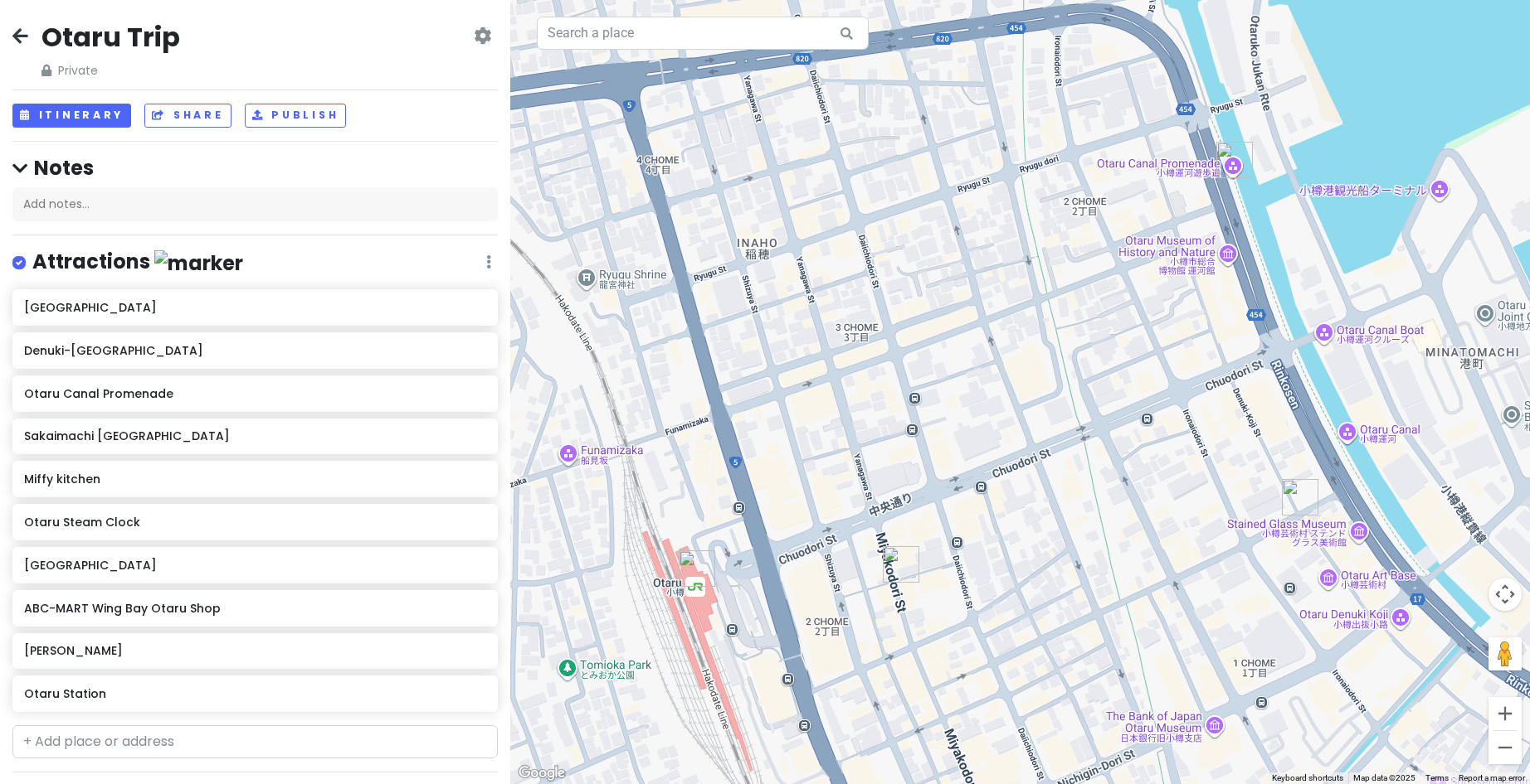
drag, startPoint x: 1057, startPoint y: 216, endPoint x: 833, endPoint y: 379, distance: 277.0
click at [833, 379] on div at bounding box center [1019, 392] width 1019 height 784
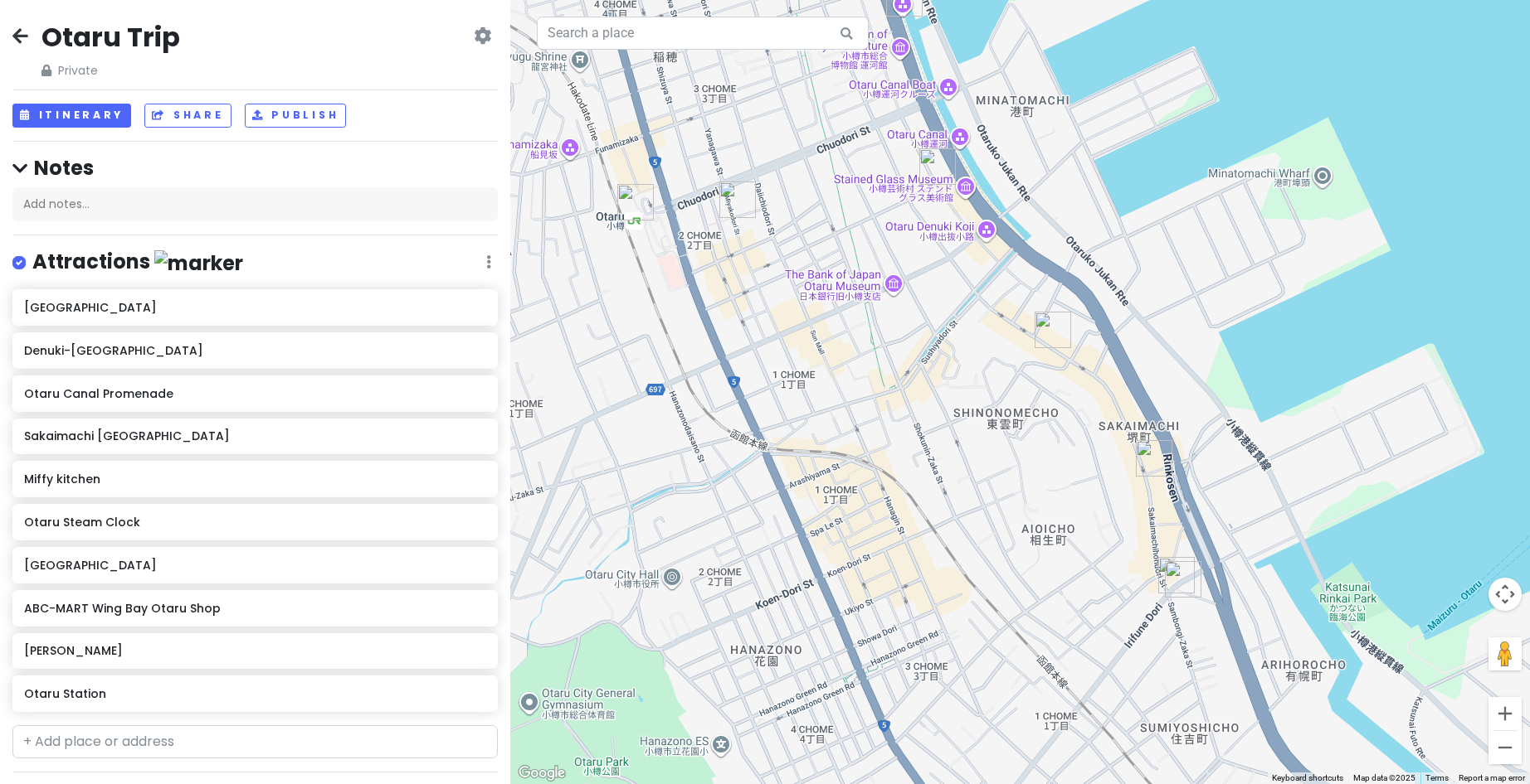
drag, startPoint x: 1232, startPoint y: 550, endPoint x: 1104, endPoint y: 301, distance: 280.0
click at [1104, 301] on div at bounding box center [1019, 392] width 1019 height 784
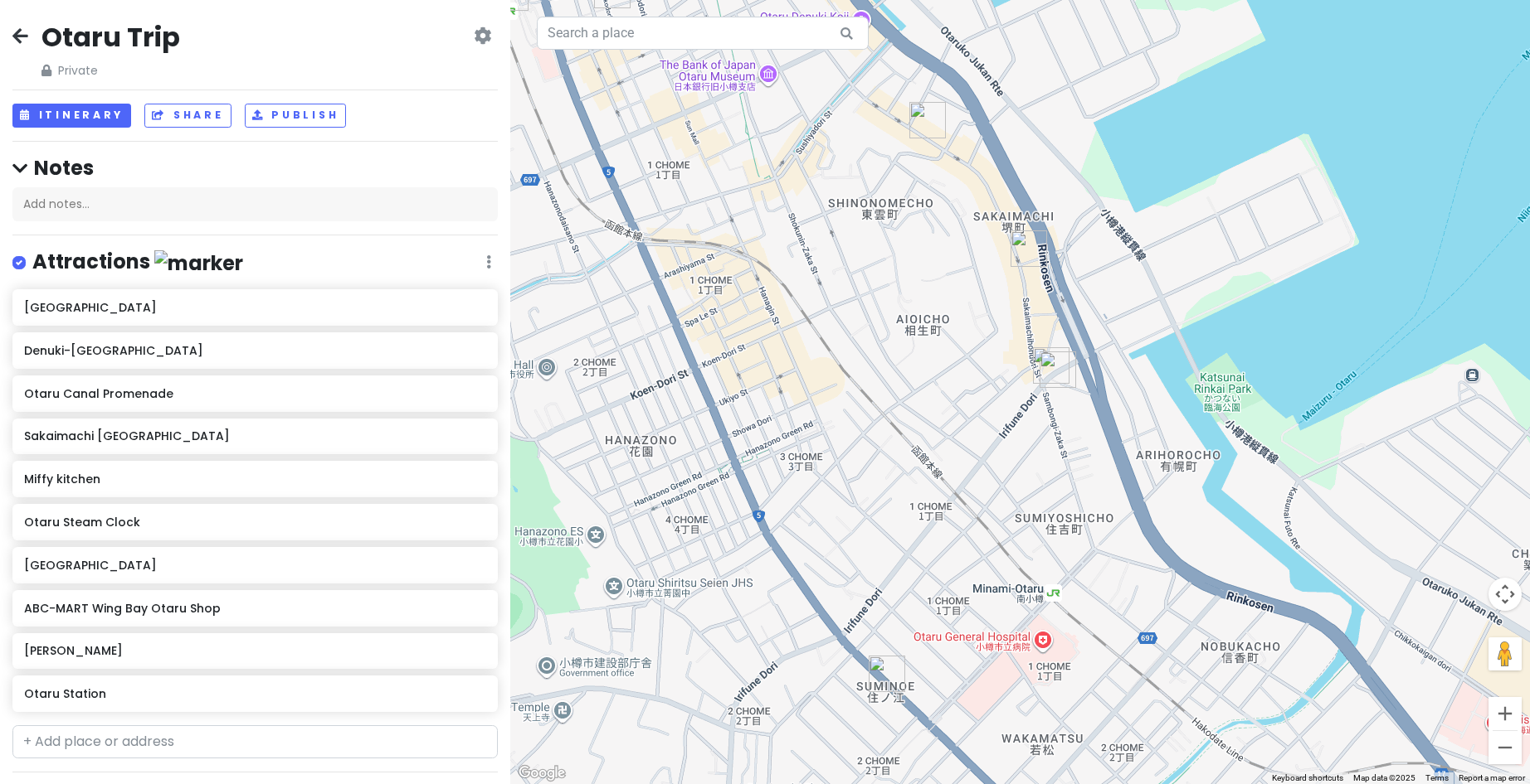
drag, startPoint x: 1088, startPoint y: 364, endPoint x: 1030, endPoint y: 225, distance: 150.6
click at [1030, 230] on img "Miffy kitchen" at bounding box center [1028, 248] width 36 height 36
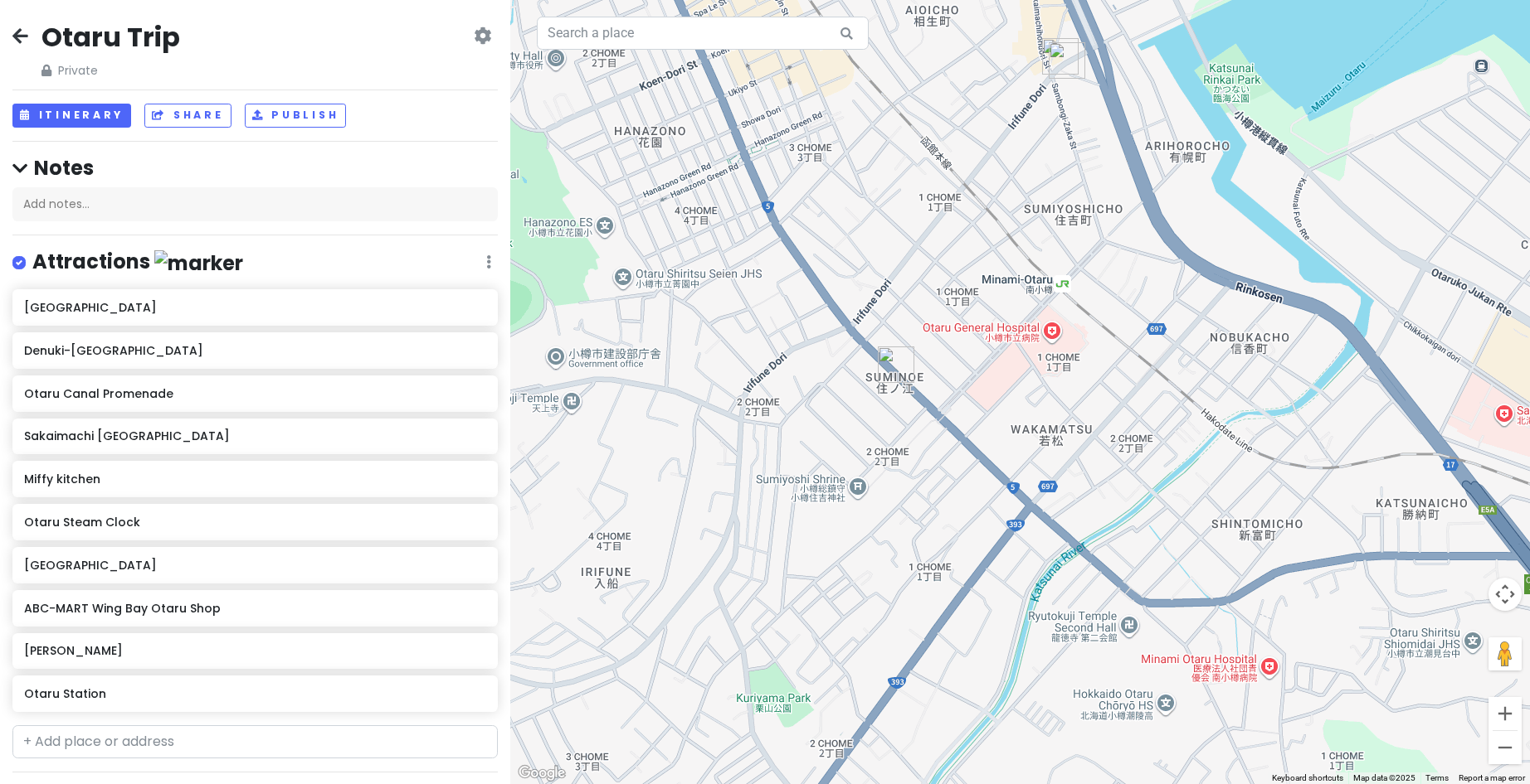
drag, startPoint x: 1017, startPoint y: 593, endPoint x: 1096, endPoint y: 411, distance: 198.4
click at [1097, 411] on div at bounding box center [1019, 392] width 1019 height 784
click at [9, 31] on div "Otaru Trip Private Change Dates Make a Copy Delete Trip Go Pro ⚡️ Give Feedback…" at bounding box center [255, 392] width 510 height 784
click at [14, 31] on icon at bounding box center [20, 35] width 16 height 14
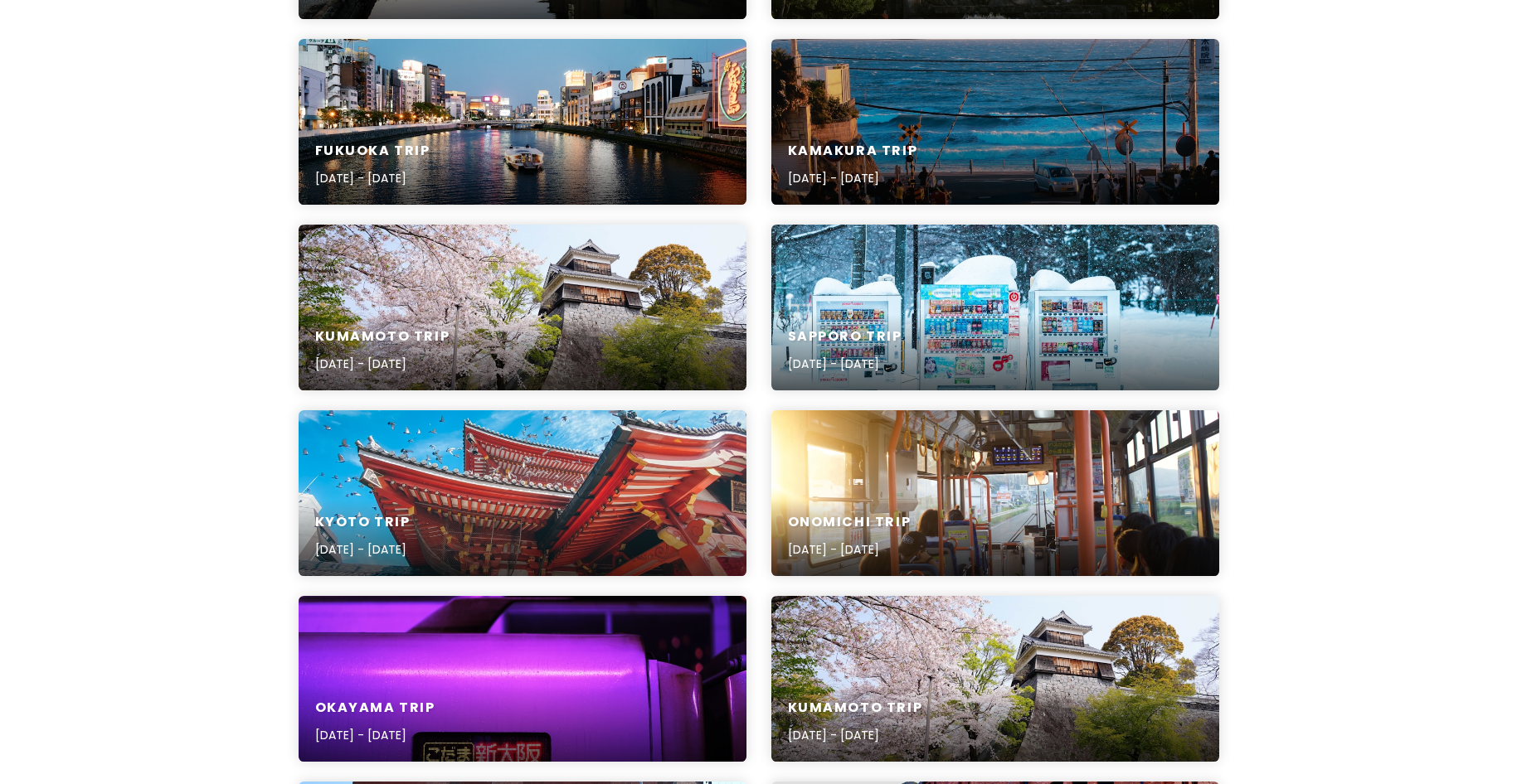
scroll to position [414, 0]
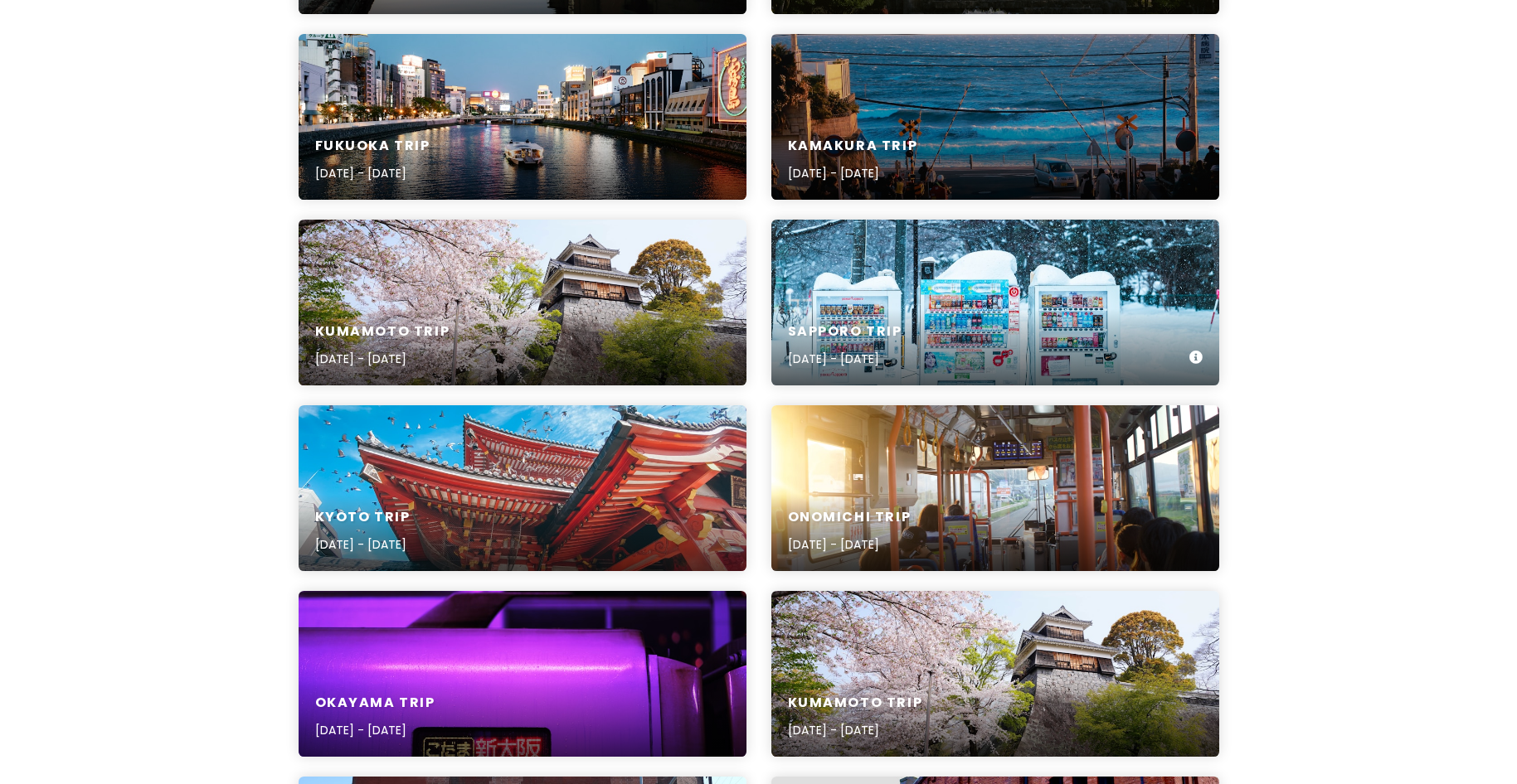
click at [889, 280] on div "Sapporo Trip [DATE] - [DATE]" at bounding box center [995, 302] width 448 height 165
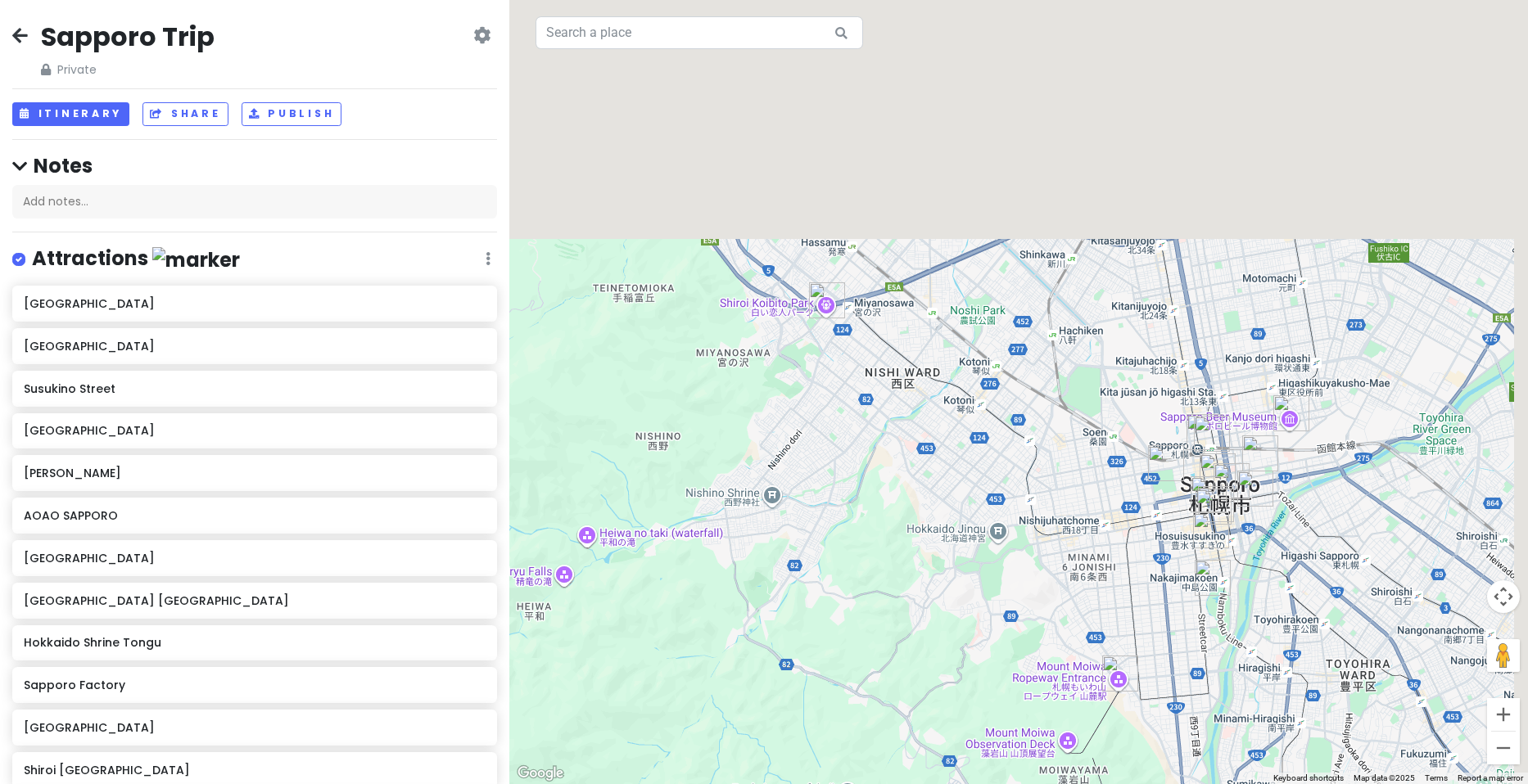
drag, startPoint x: 906, startPoint y: 130, endPoint x: 854, endPoint y: 412, distance: 286.8
click at [854, 412] on div at bounding box center [1019, 392] width 1019 height 784
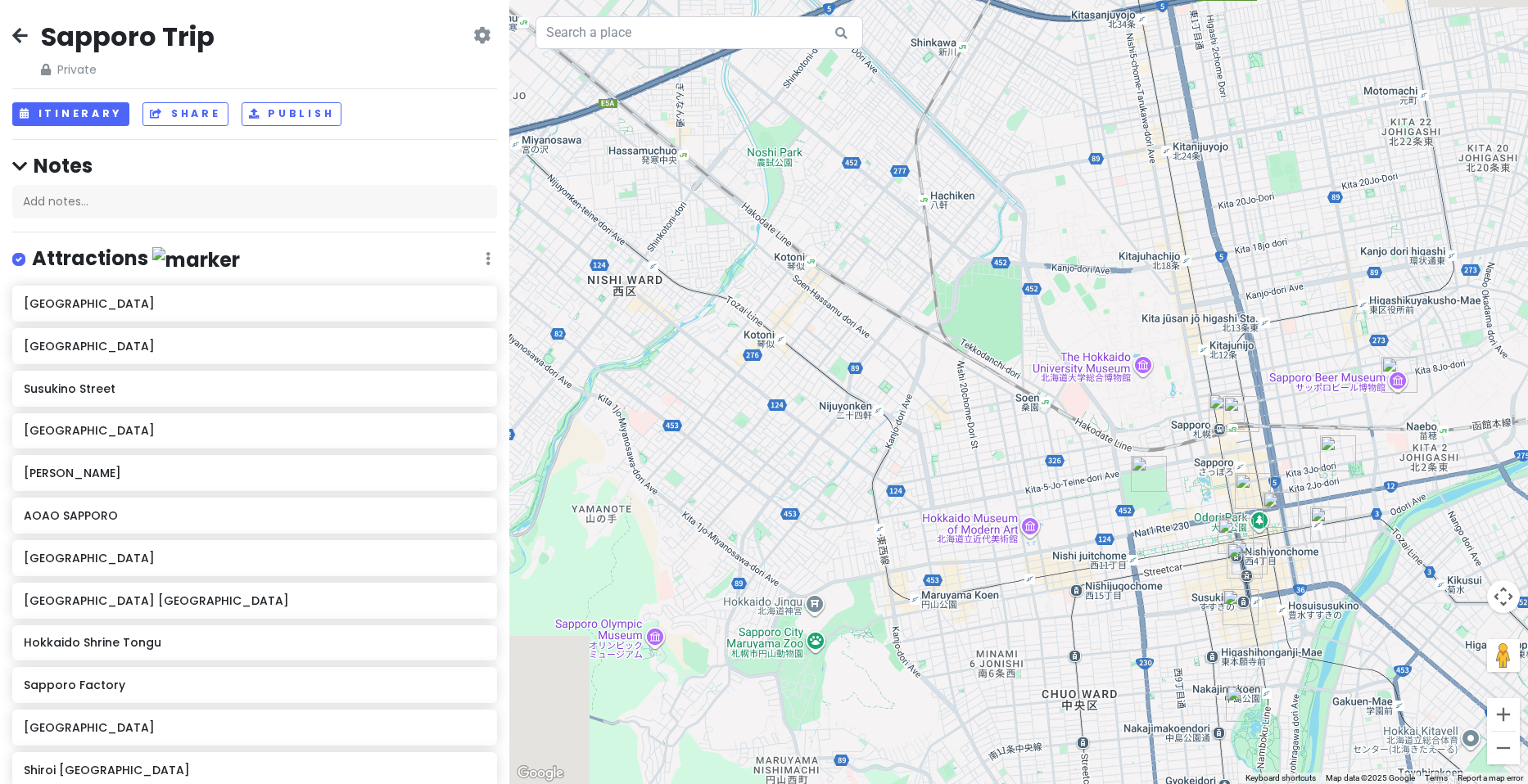
drag, startPoint x: 849, startPoint y: 392, endPoint x: 651, endPoint y: 224, distance: 259.7
click at [652, 224] on div at bounding box center [1019, 392] width 1019 height 784
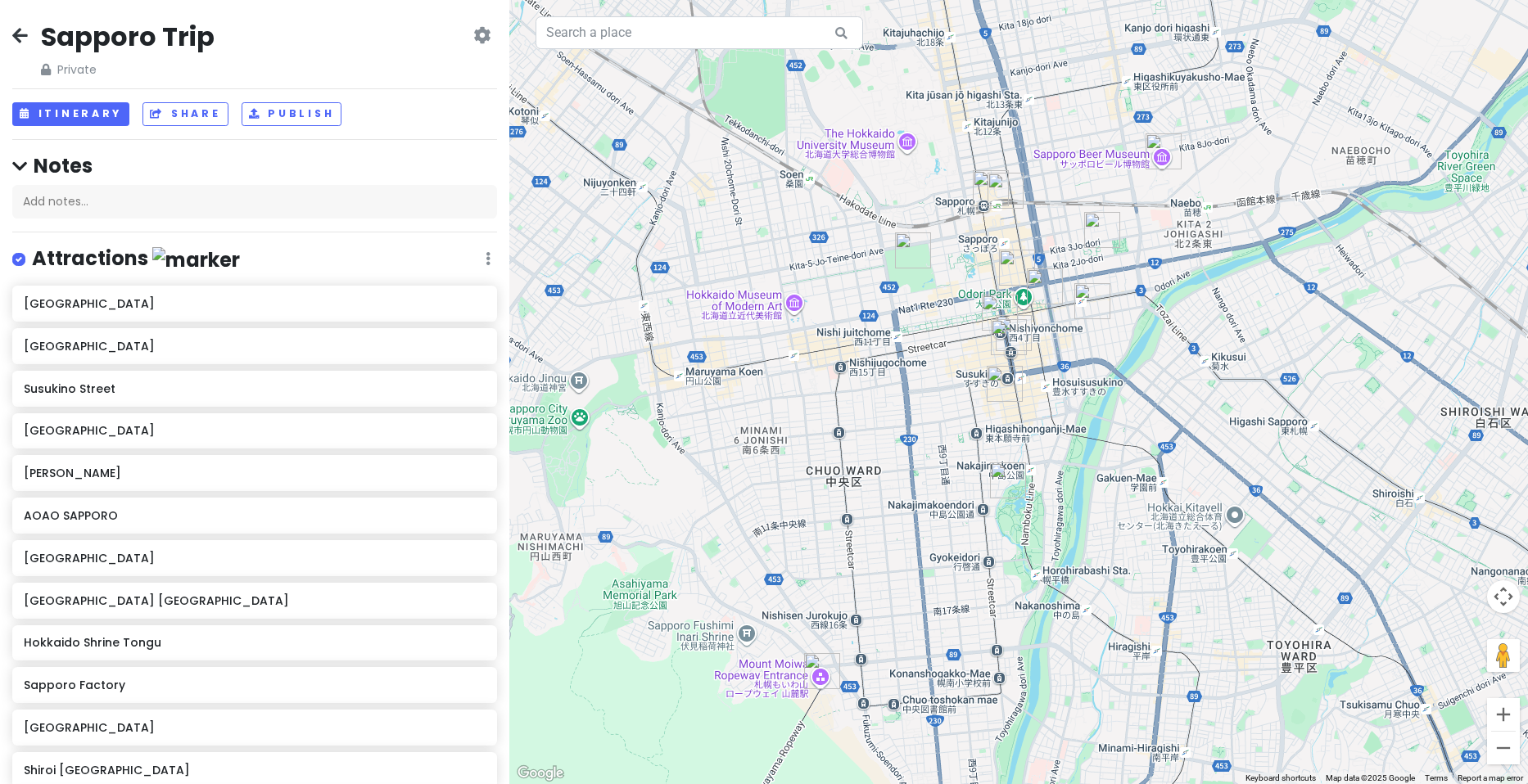
drag, startPoint x: 881, startPoint y: 311, endPoint x: 685, endPoint y: 136, distance: 262.8
click at [699, 146] on div at bounding box center [1019, 392] width 1019 height 784
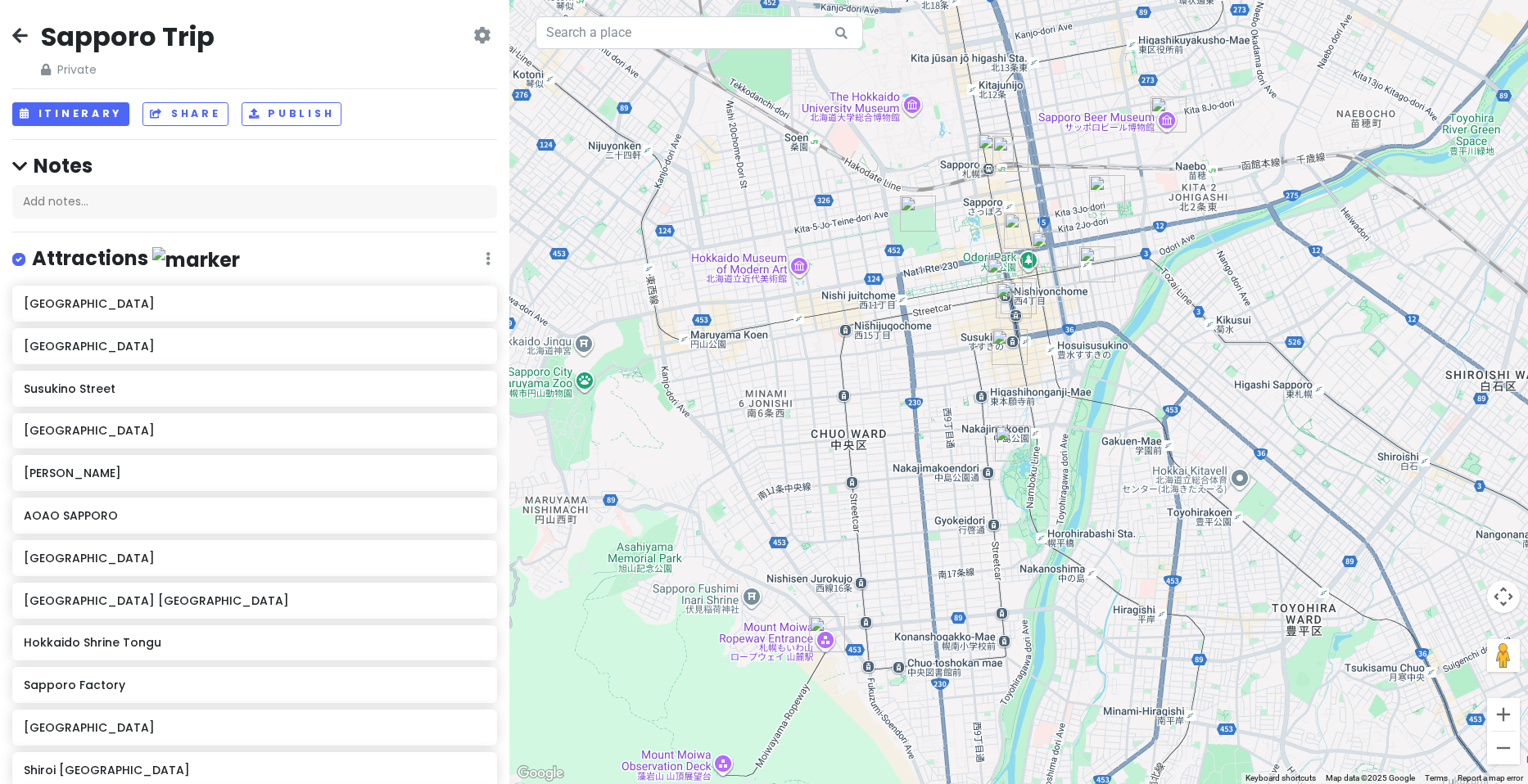
drag, startPoint x: 713, startPoint y: 191, endPoint x: 972, endPoint y: 389, distance: 326.0
click at [972, 389] on div at bounding box center [1019, 392] width 1019 height 784
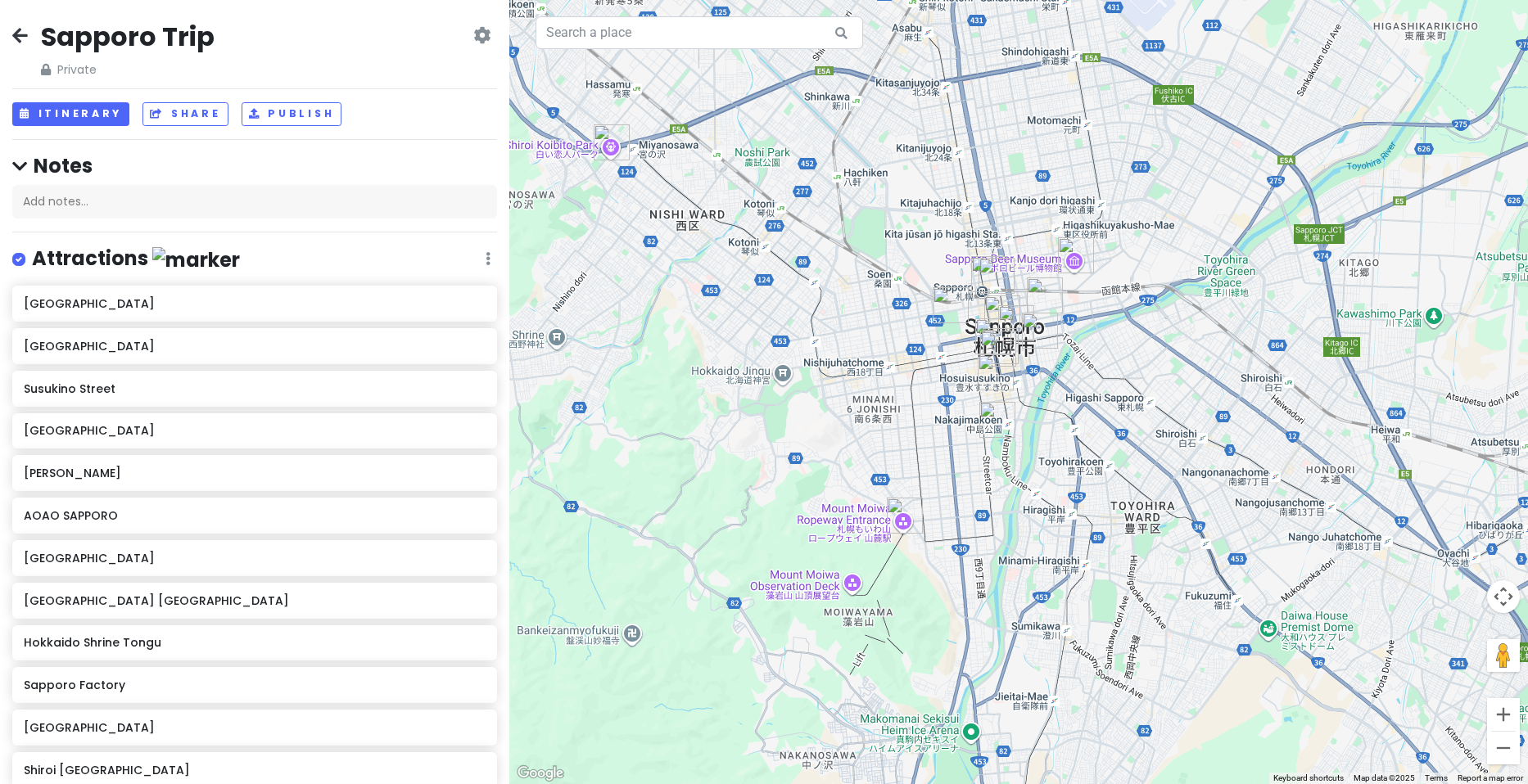
drag, startPoint x: 688, startPoint y: 232, endPoint x: 774, endPoint y: 306, distance: 113.5
click at [774, 306] on div at bounding box center [1019, 392] width 1019 height 784
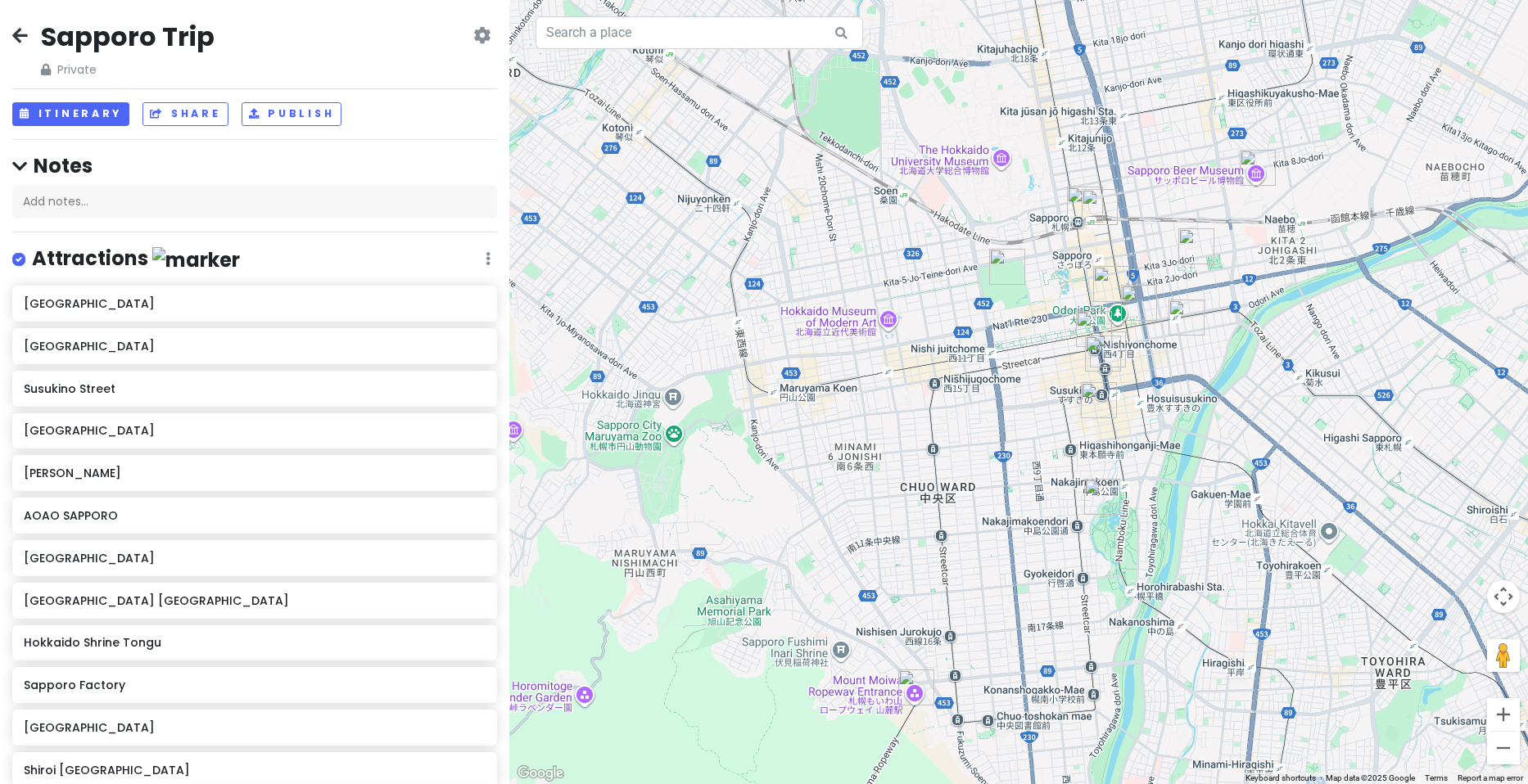
drag, startPoint x: 934, startPoint y: 337, endPoint x: 824, endPoint y: 199, distance: 176.5
click at [824, 199] on div at bounding box center [1019, 392] width 1019 height 784
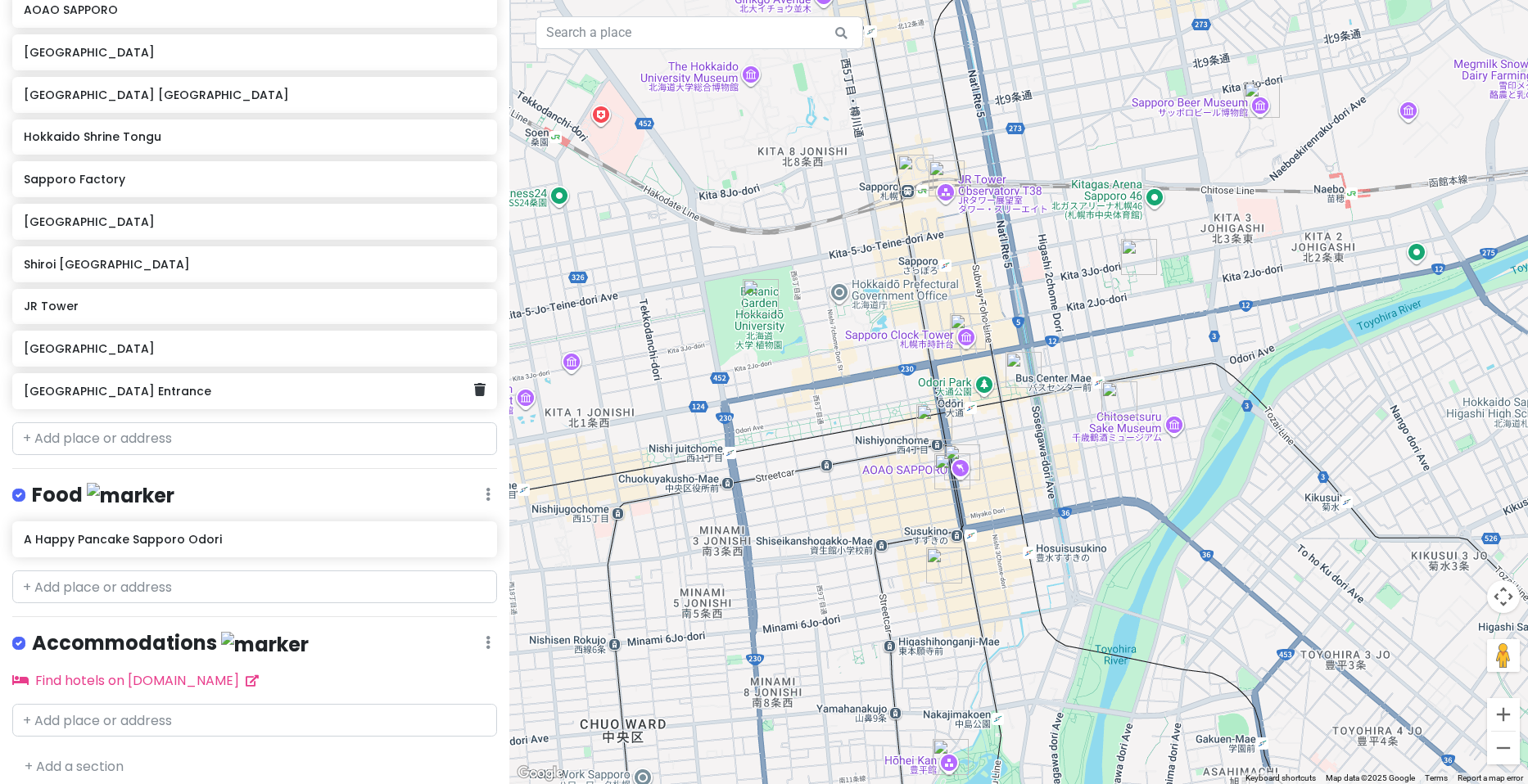
scroll to position [514, 0]
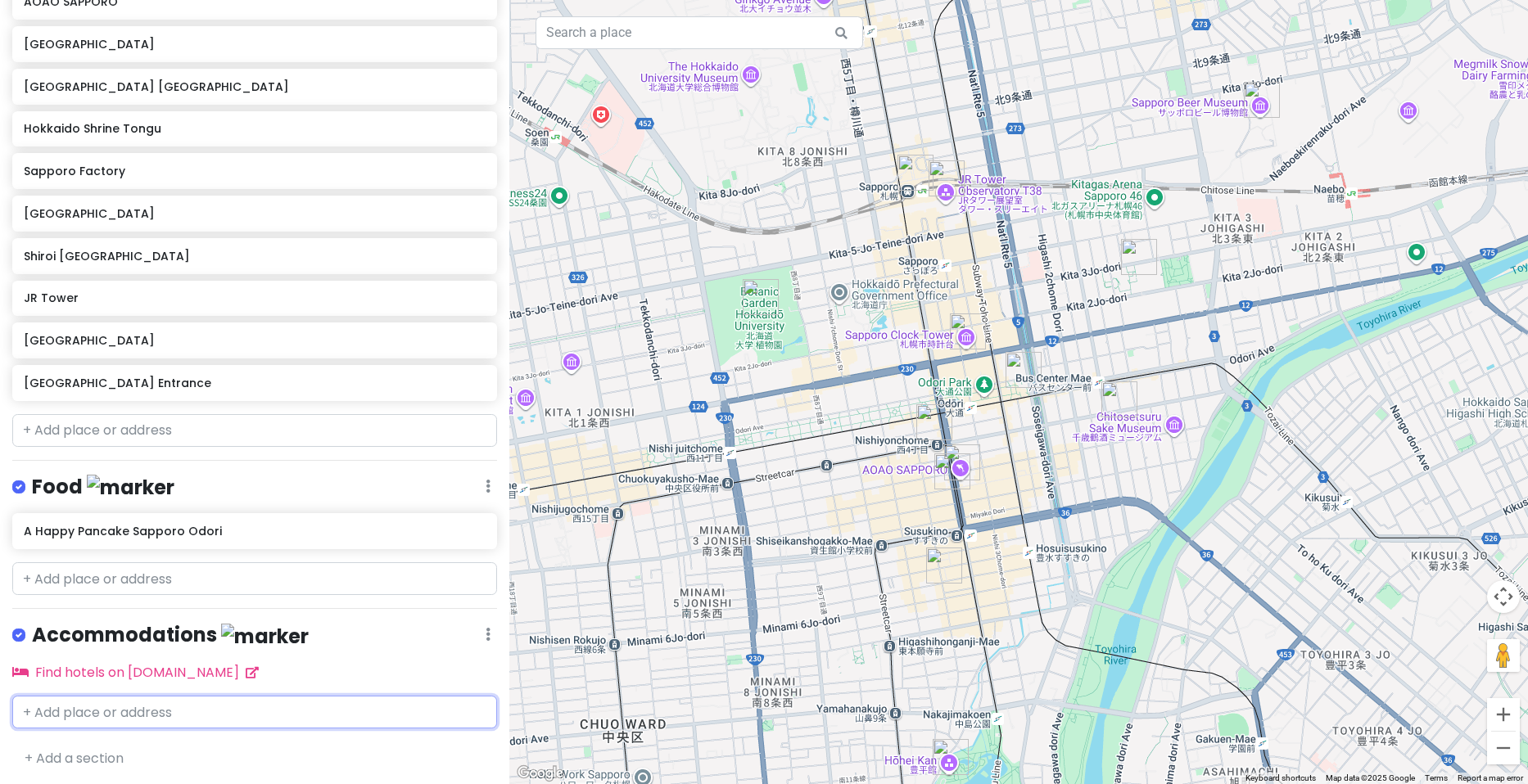
click at [168, 703] on input "text" at bounding box center [255, 712] width 485 height 32
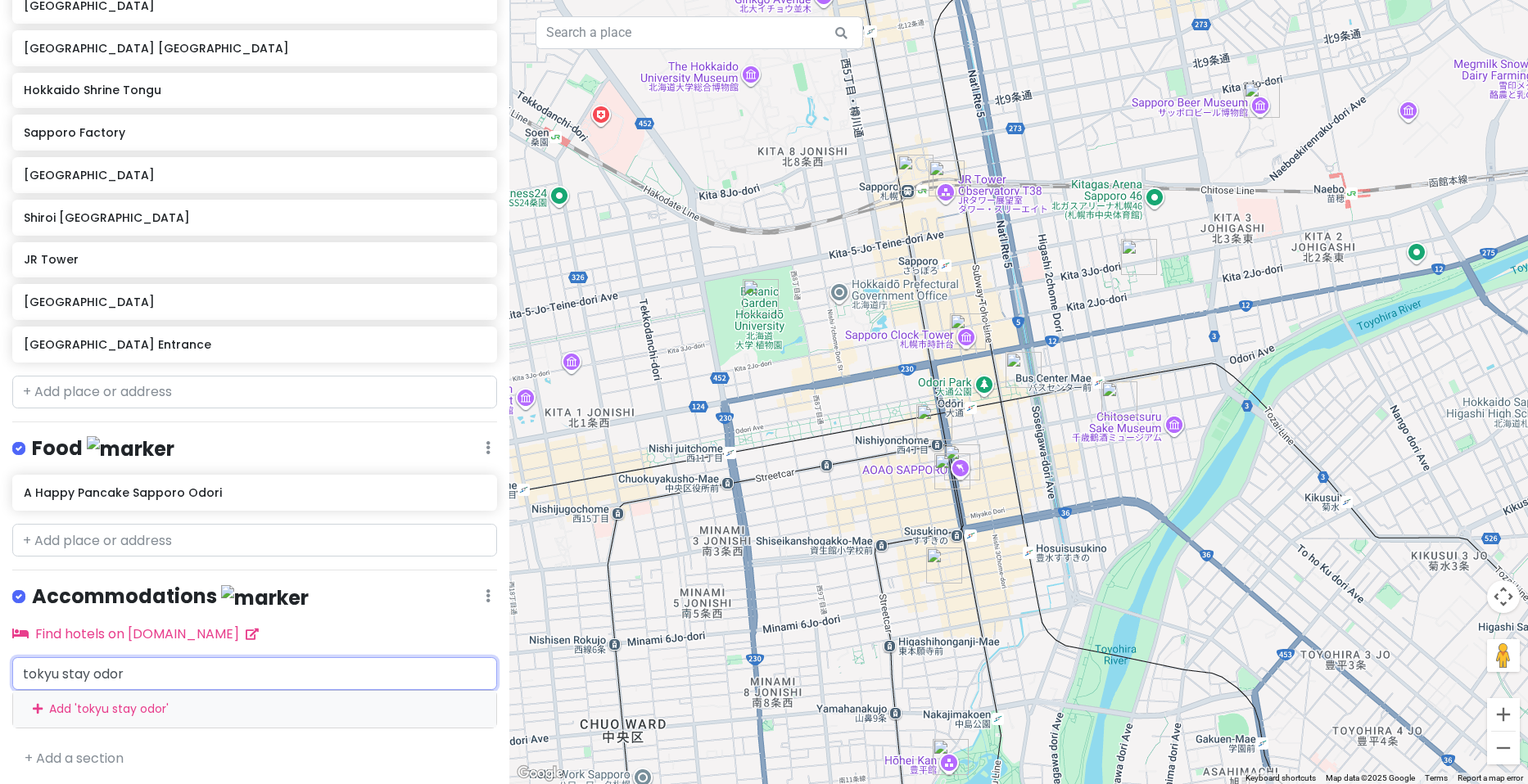
click at [163, 667] on input "tokyu stay odor" at bounding box center [255, 673] width 485 height 32
click at [154, 667] on input "tokyu stay odor" at bounding box center [255, 673] width 485 height 32
click at [153, 667] on input "tokyu stay odor" at bounding box center [255, 673] width 485 height 32
click at [163, 657] on input "tokyu stay odor" at bounding box center [255, 673] width 485 height 32
type input "tokyu stay odori"
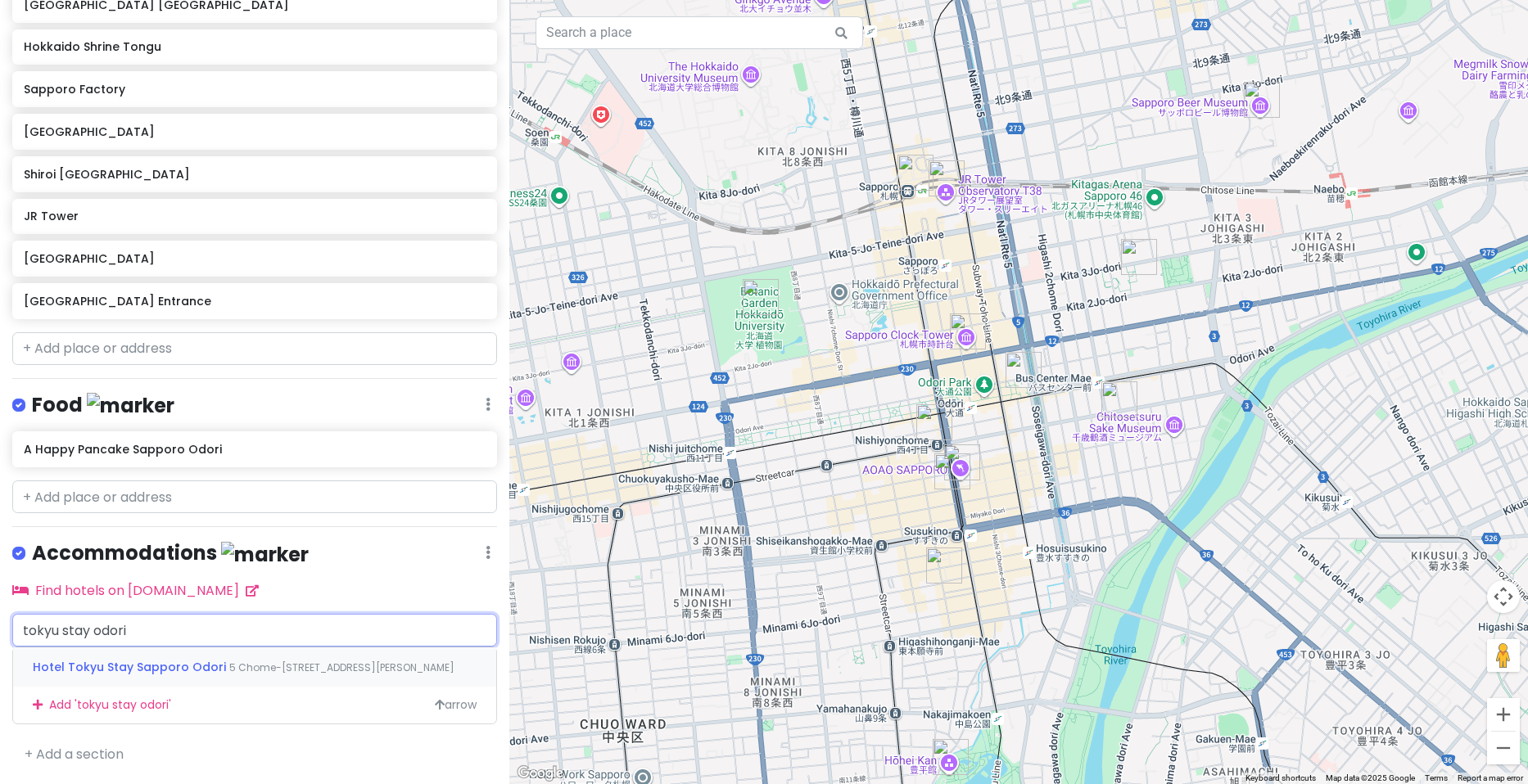
click at [138, 659] on span "Hotel Tokyu Stay Sapporo Odori" at bounding box center [131, 667] width 197 height 17
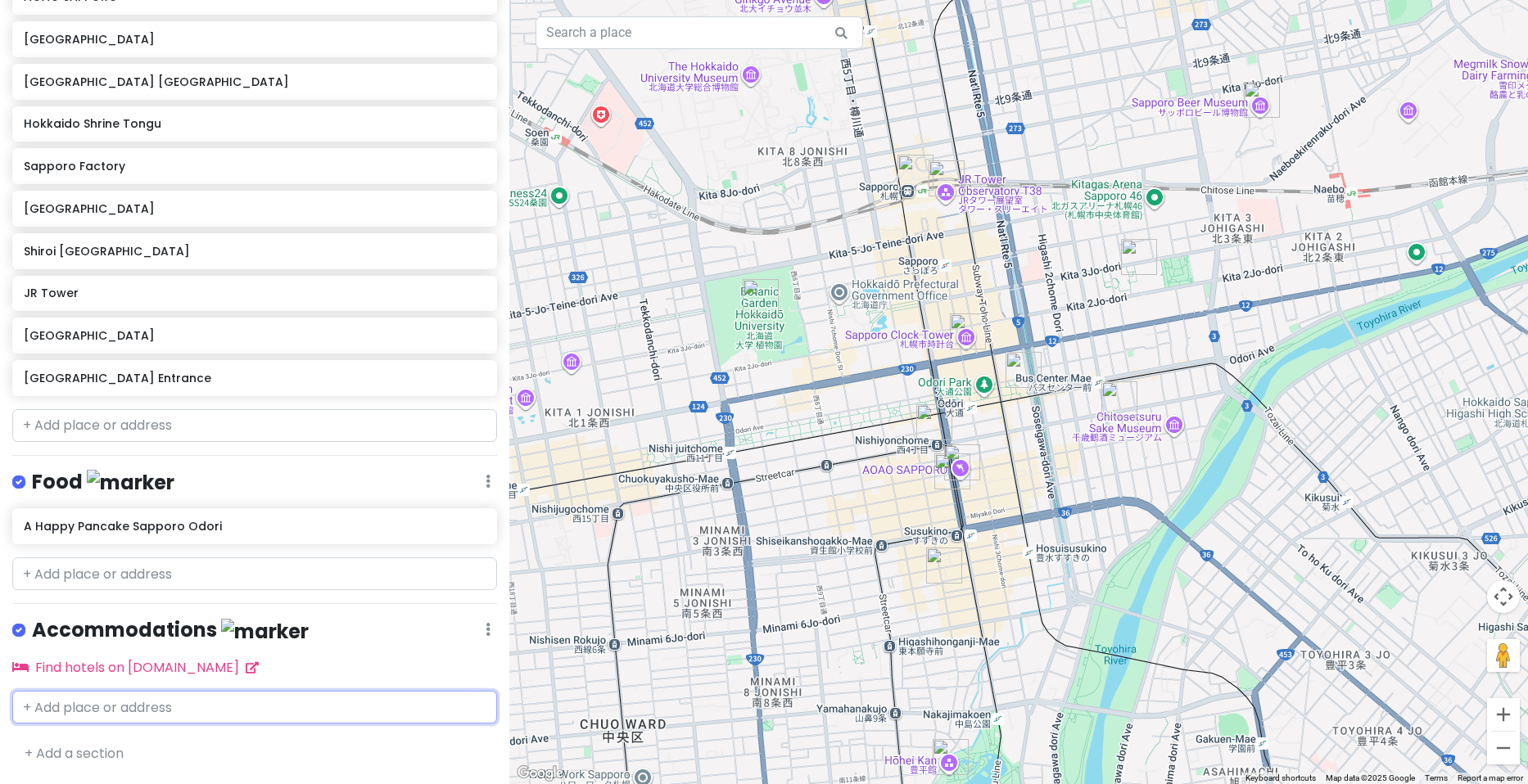
scroll to position [563, 0]
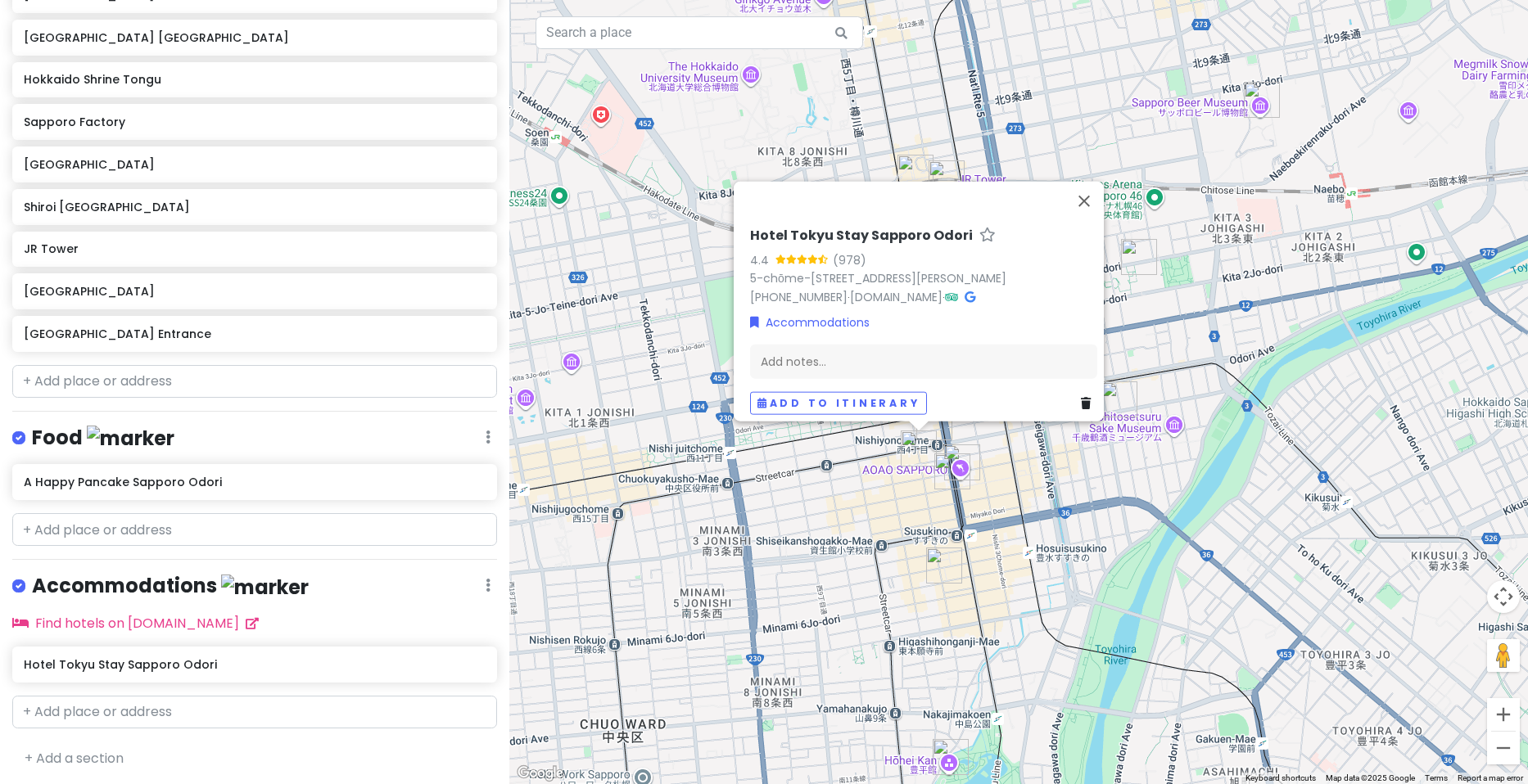
click at [1050, 471] on div "Hotel Tokyu Stay Sapporo Odori 4.4 (978) 5-chōme-26-2 Minami 2 Jōnishi, [GEOGRA…" at bounding box center [1019, 392] width 1019 height 784
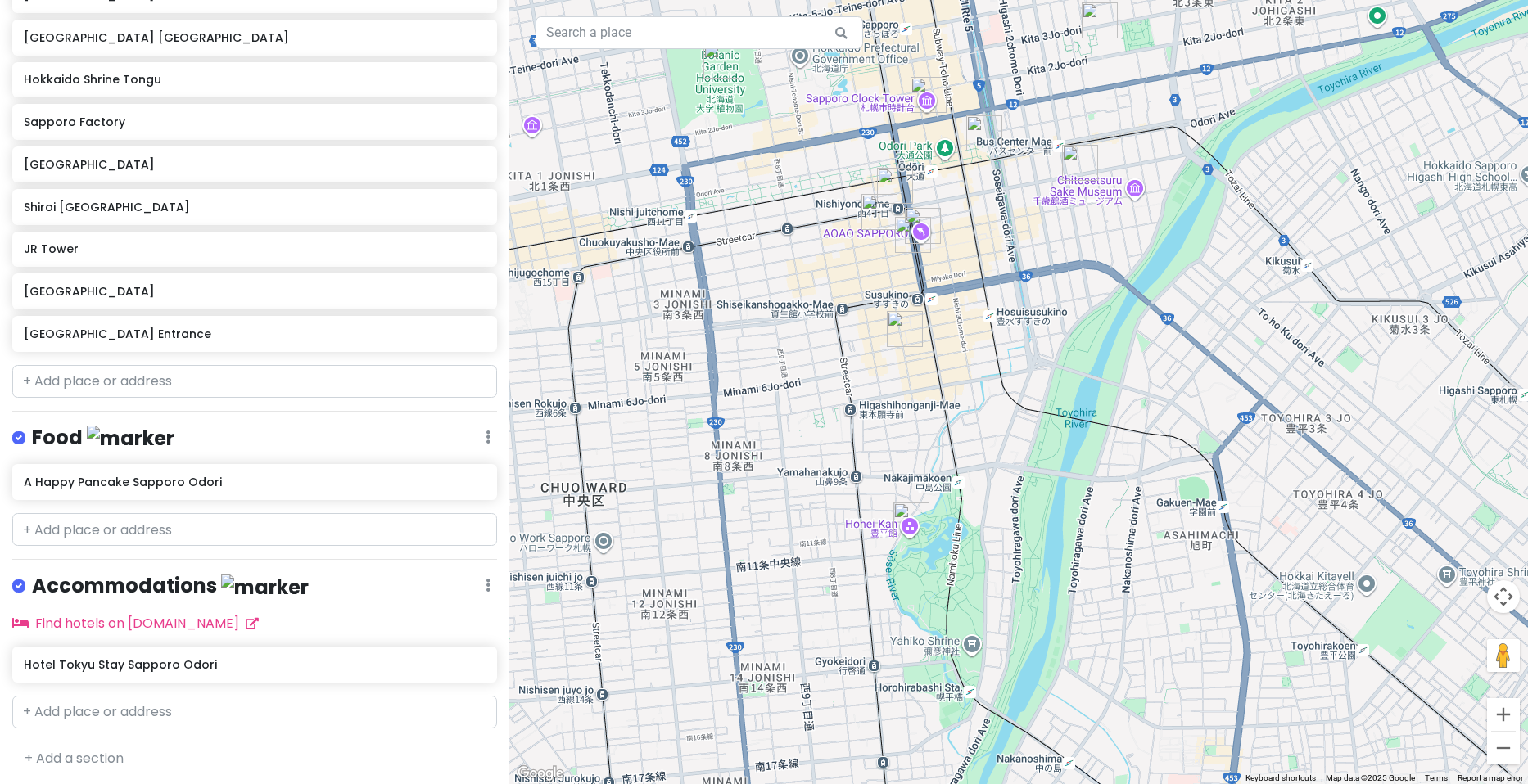
drag, startPoint x: 974, startPoint y: 437, endPoint x: 997, endPoint y: 254, distance: 184.4
click at [997, 254] on div at bounding box center [1019, 392] width 1019 height 784
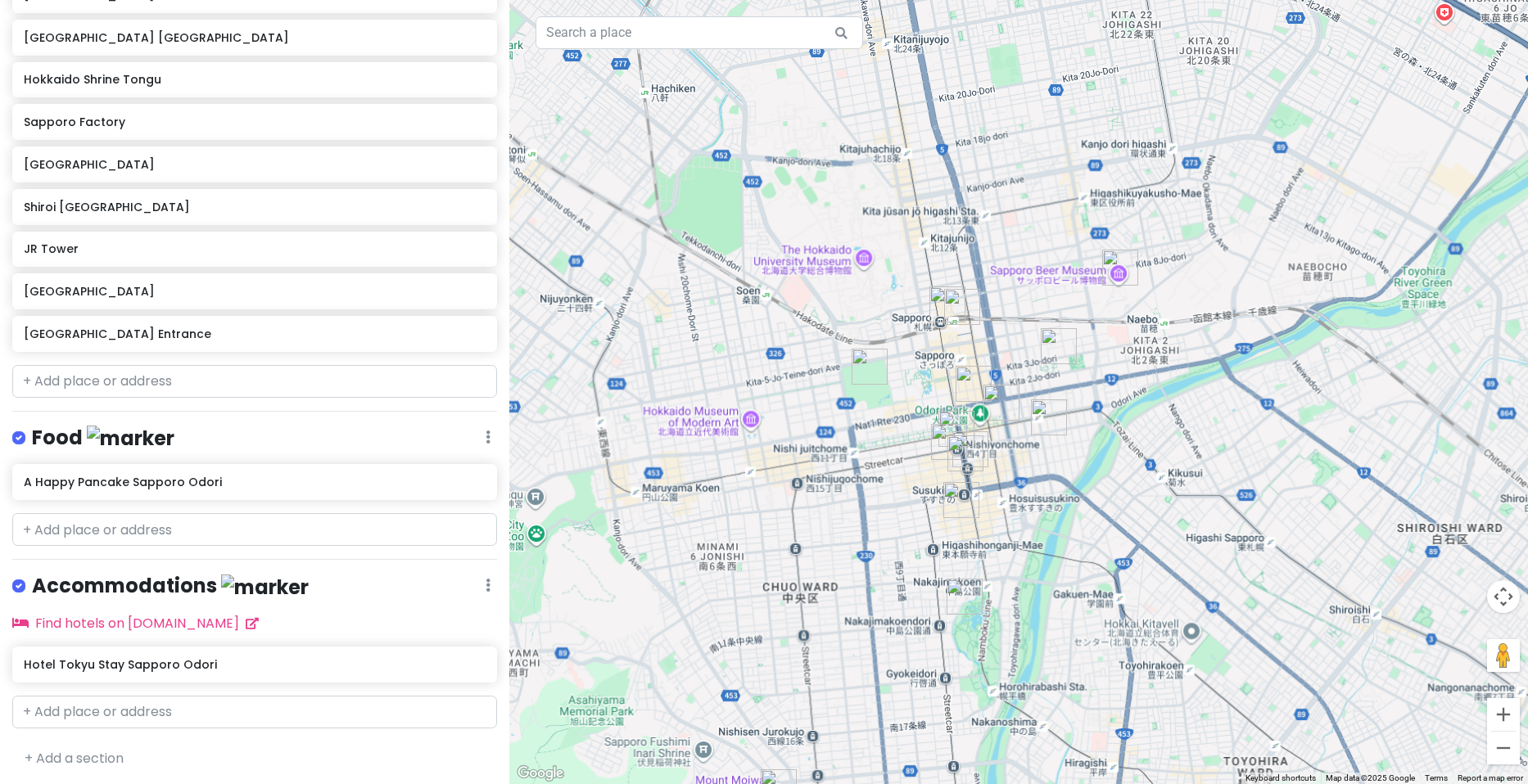
drag, startPoint x: 1009, startPoint y: 283, endPoint x: 1010, endPoint y: 464, distance: 181.0
click at [1010, 464] on div at bounding box center [1019, 392] width 1019 height 784
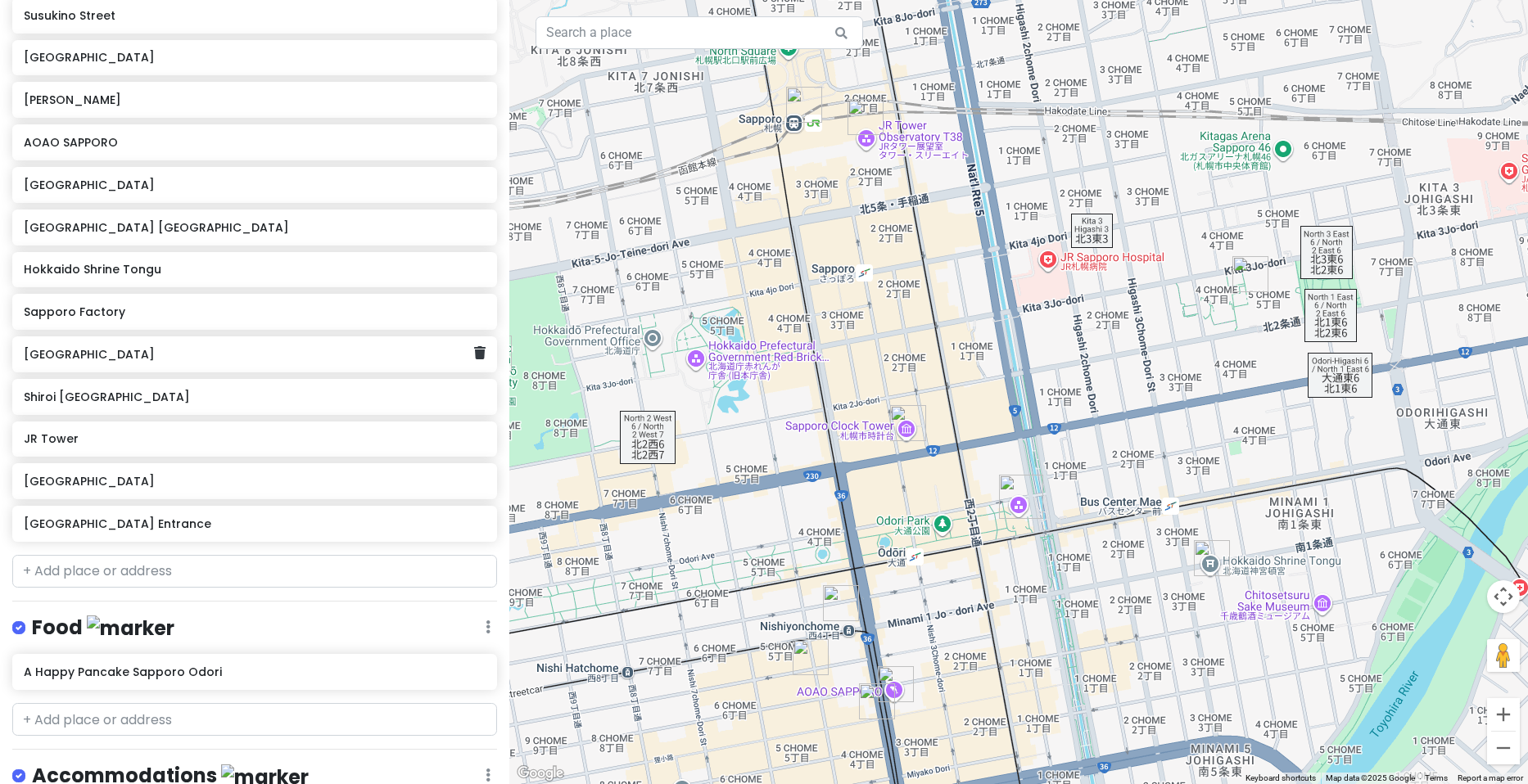
scroll to position [317, 0]
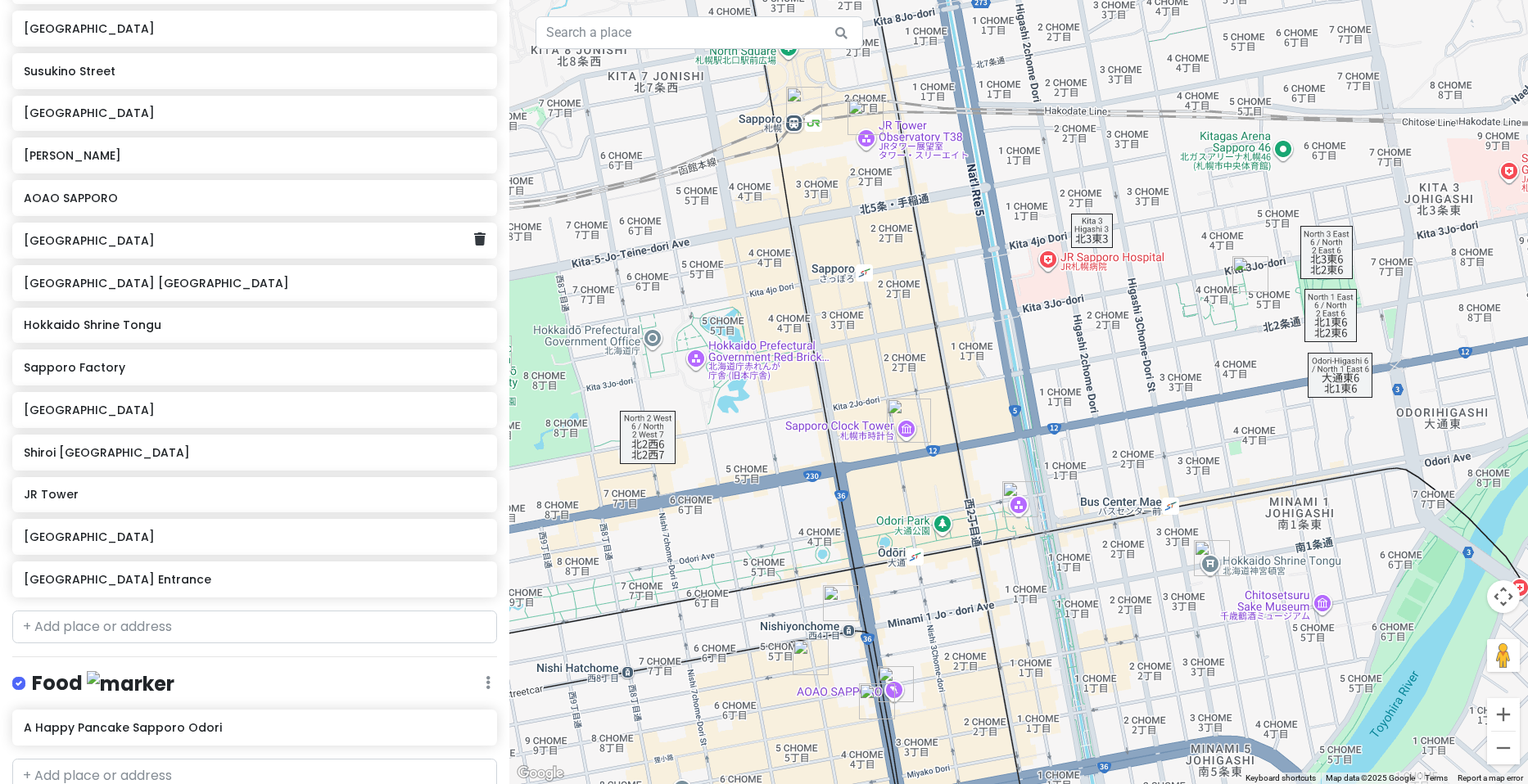
click at [478, 239] on div "[GEOGRAPHIC_DATA]" at bounding box center [255, 240] width 485 height 36
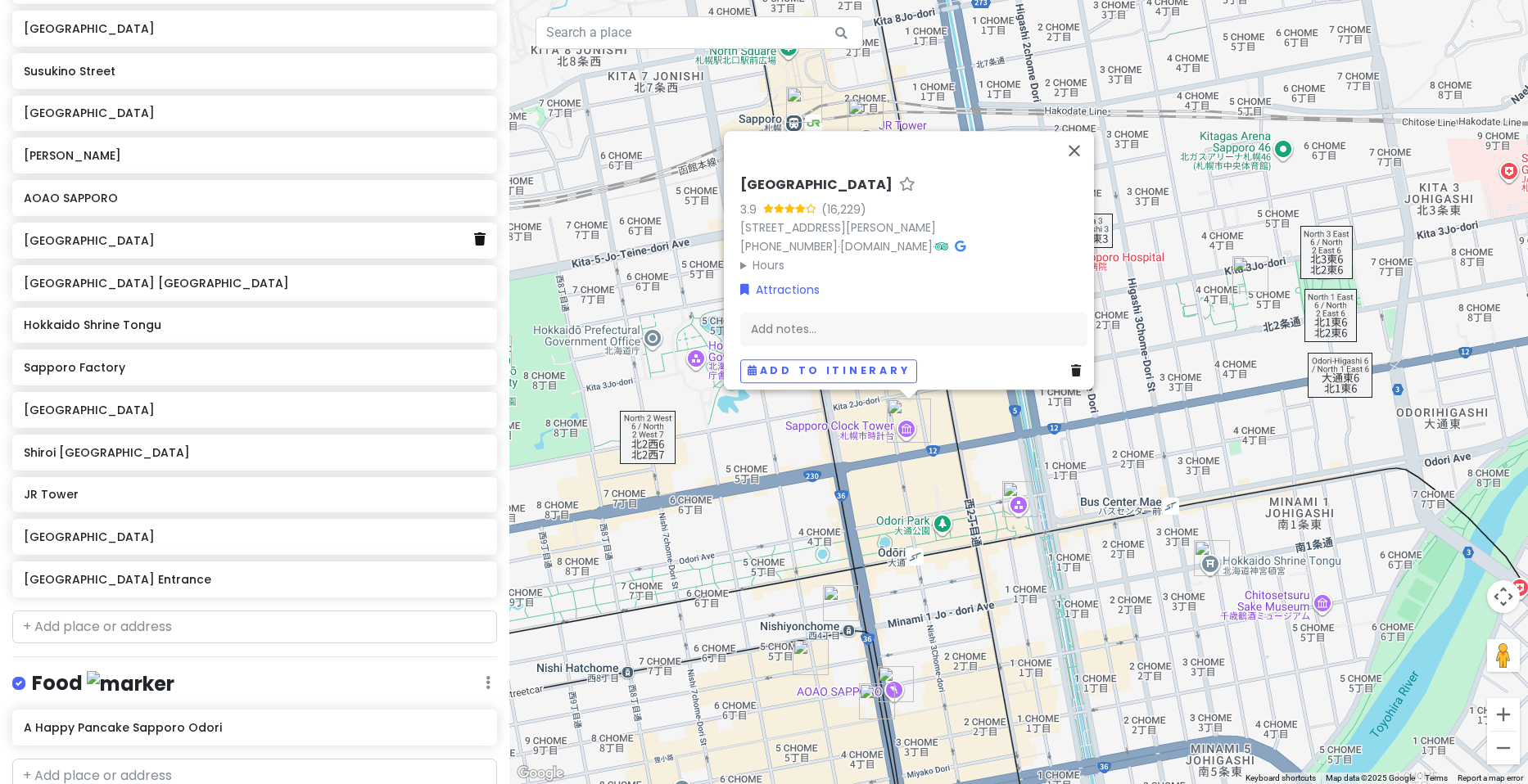
click at [474, 242] on icon at bounding box center [480, 239] width 12 height 13
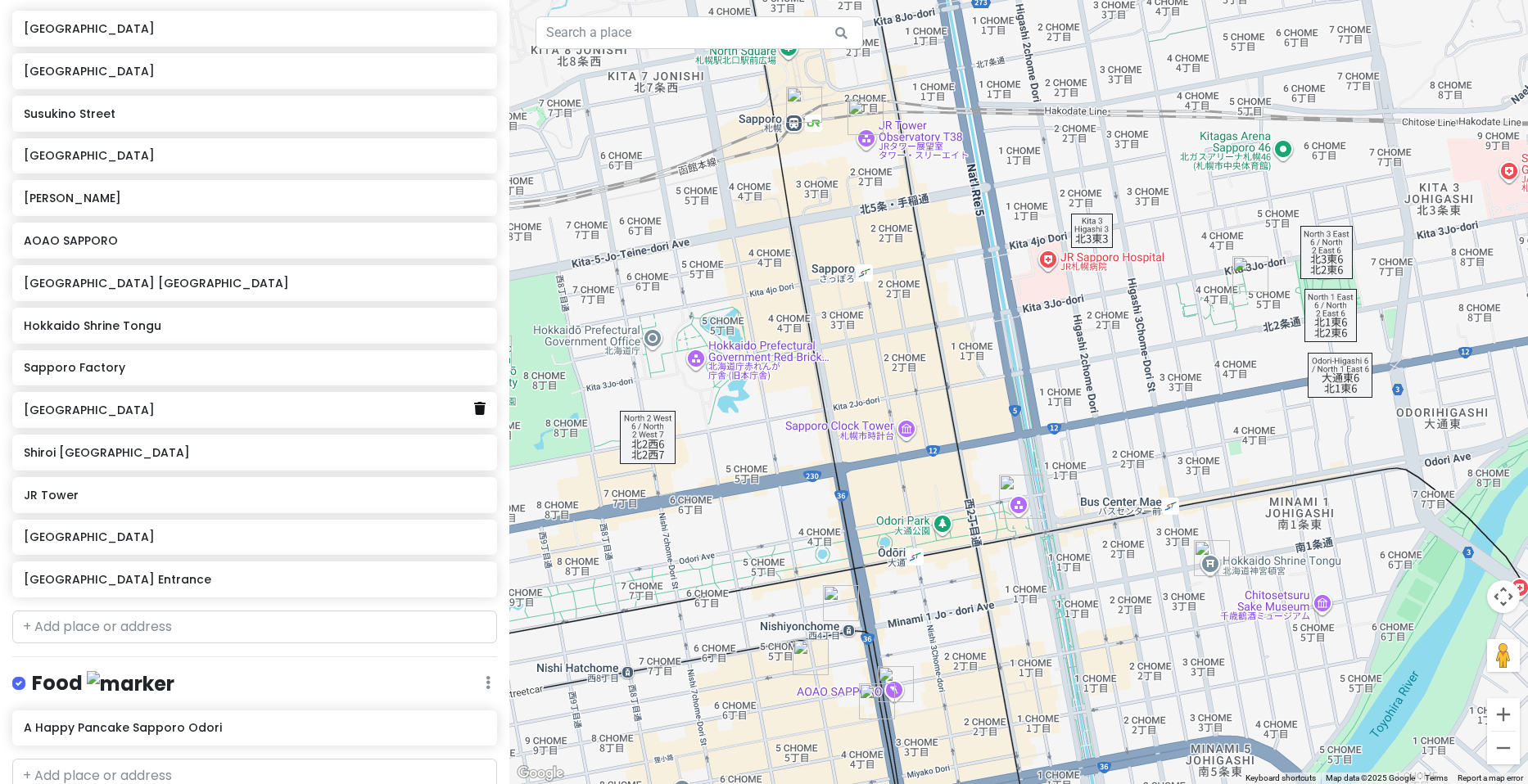
click at [474, 406] on icon at bounding box center [480, 408] width 12 height 13
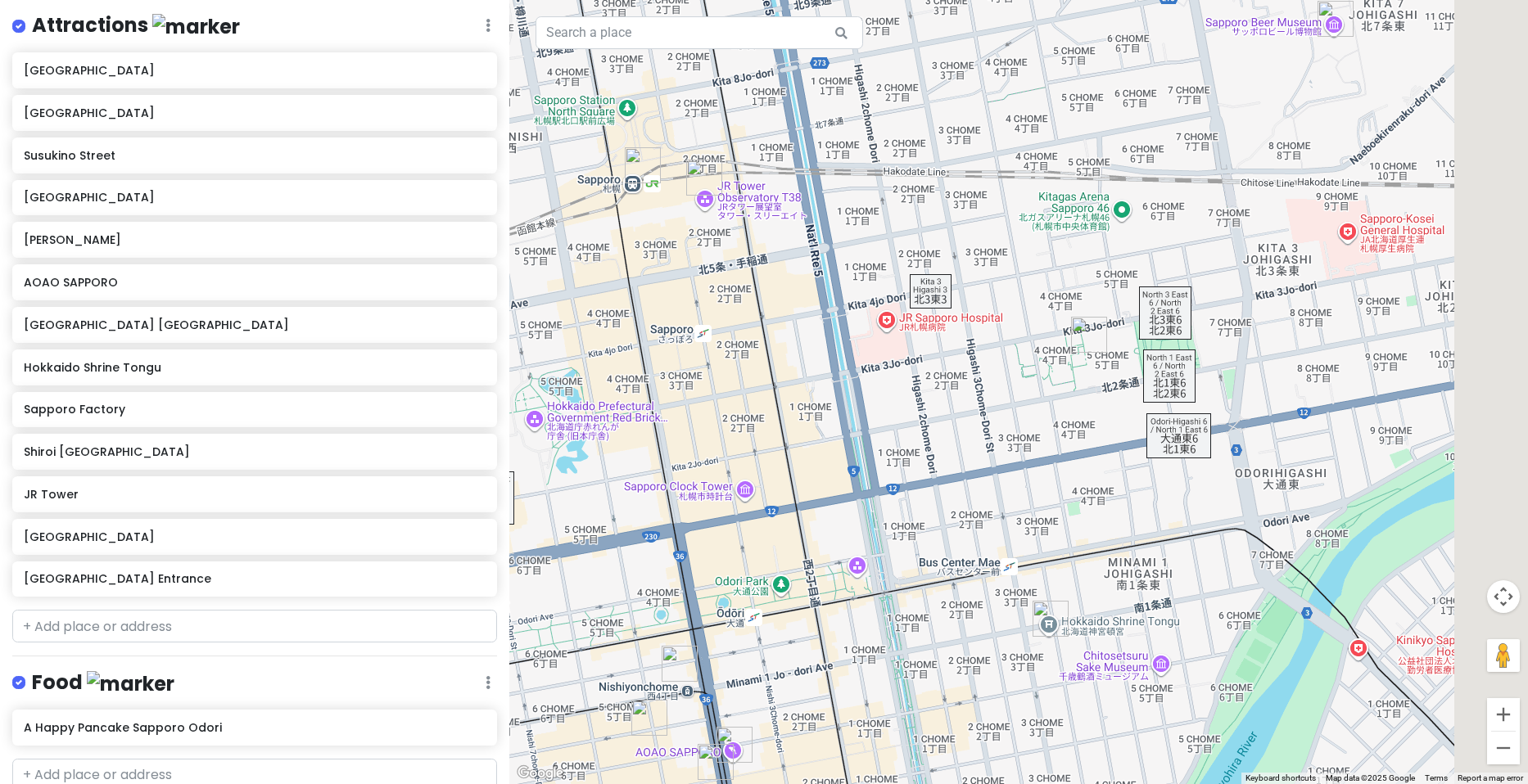
drag, startPoint x: 1085, startPoint y: 345, endPoint x: 912, endPoint y: 410, distance: 184.8
click at [912, 410] on div at bounding box center [1019, 392] width 1019 height 784
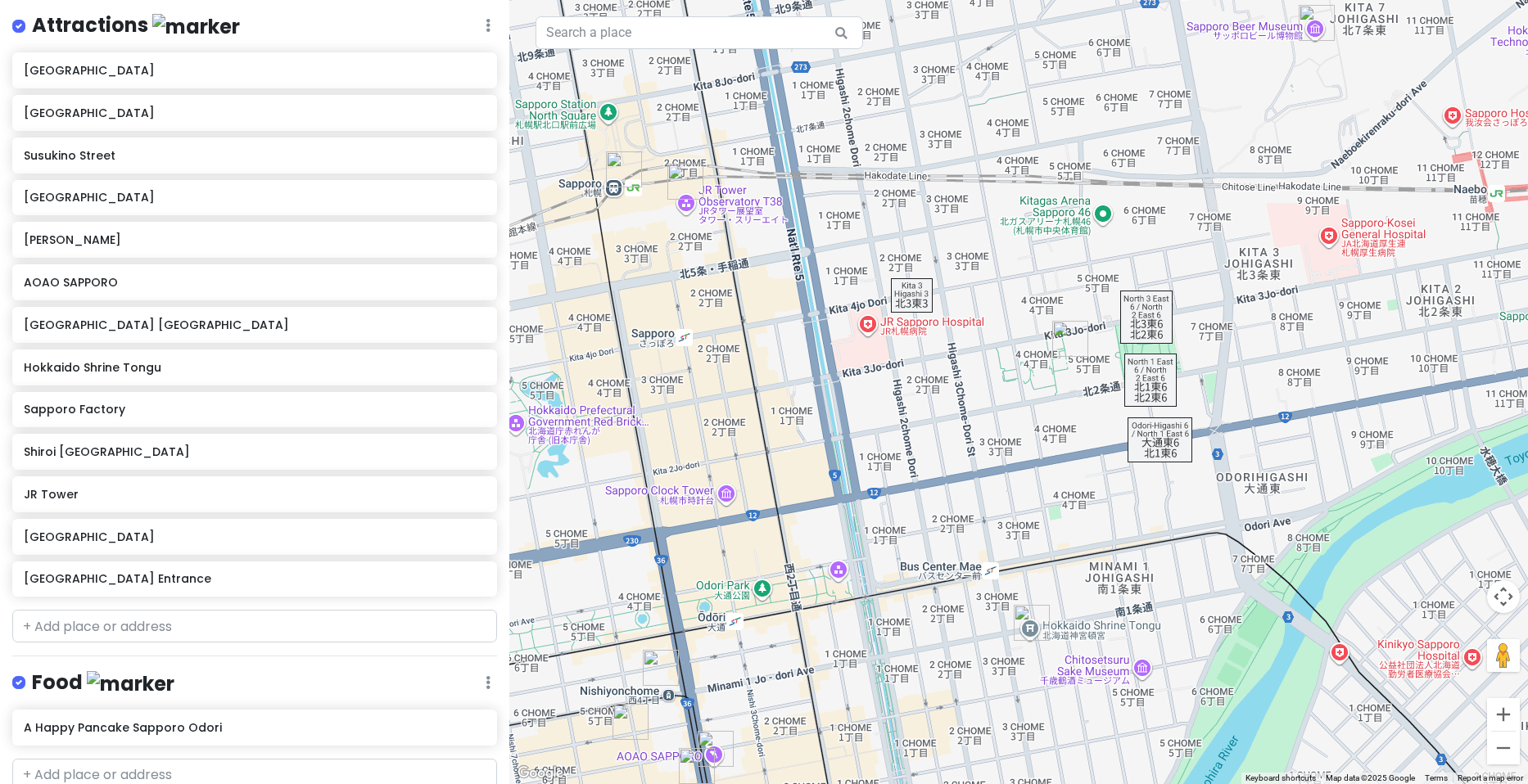
click at [1065, 339] on img "Sapporo Factory" at bounding box center [1070, 338] width 36 height 36
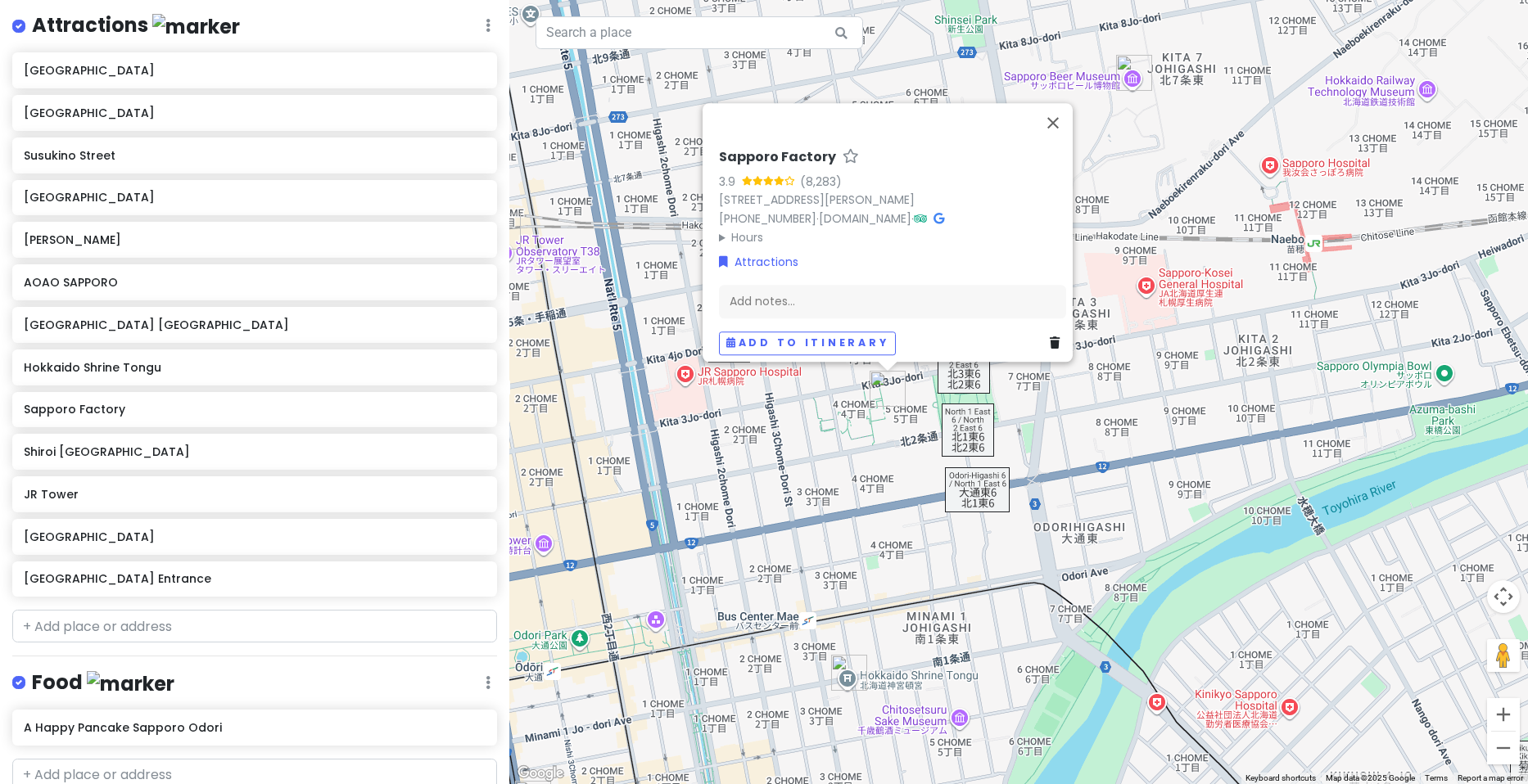
click at [1135, 433] on div "Sapporo Factory 3.9 (8,283) 4 [STREET_ADDRESS][PERSON_NAME] [PHONE_NUMBER] · [D…" at bounding box center [1019, 392] width 1019 height 784
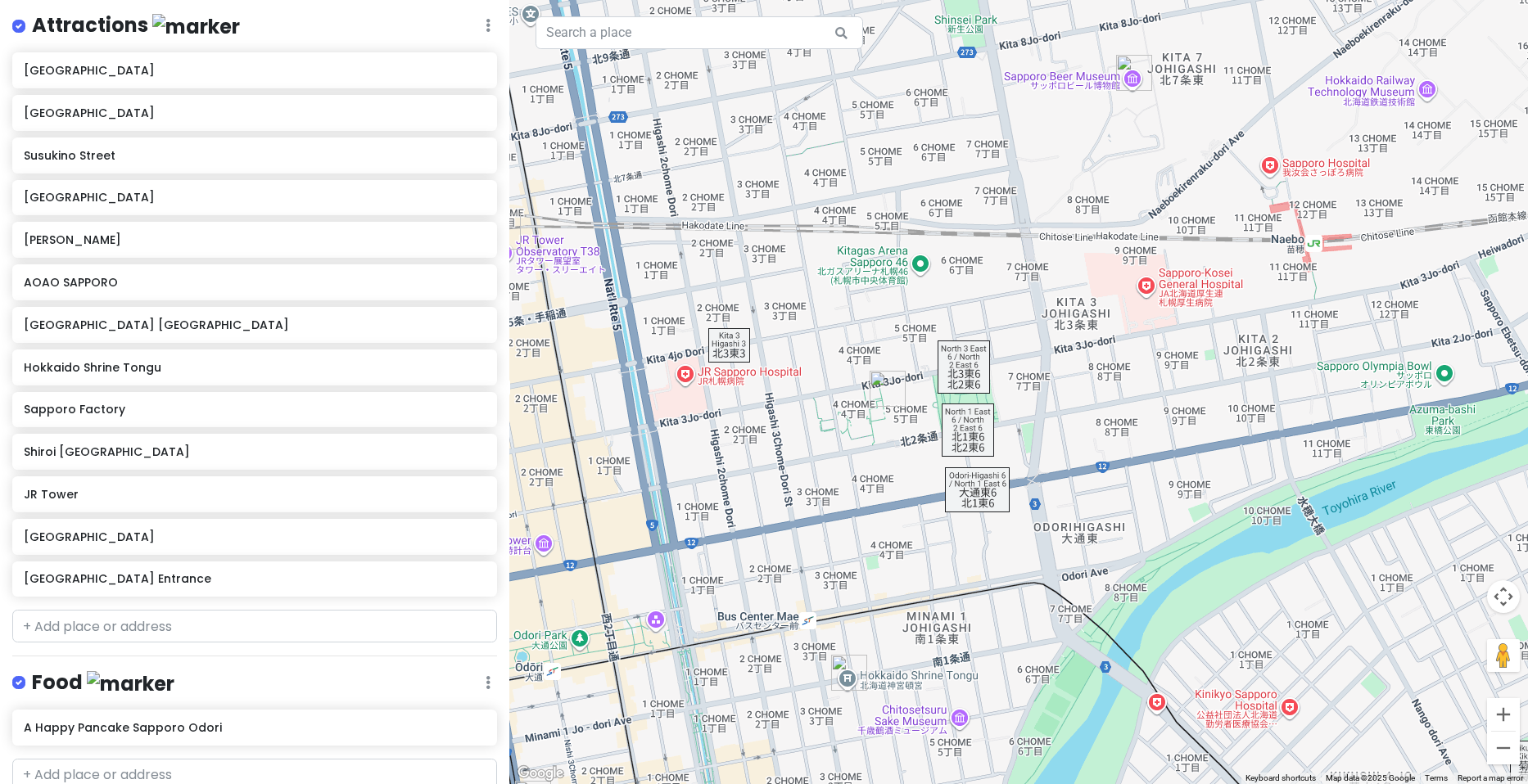
click at [886, 380] on img "Sapporo Factory" at bounding box center [887, 388] width 36 height 36
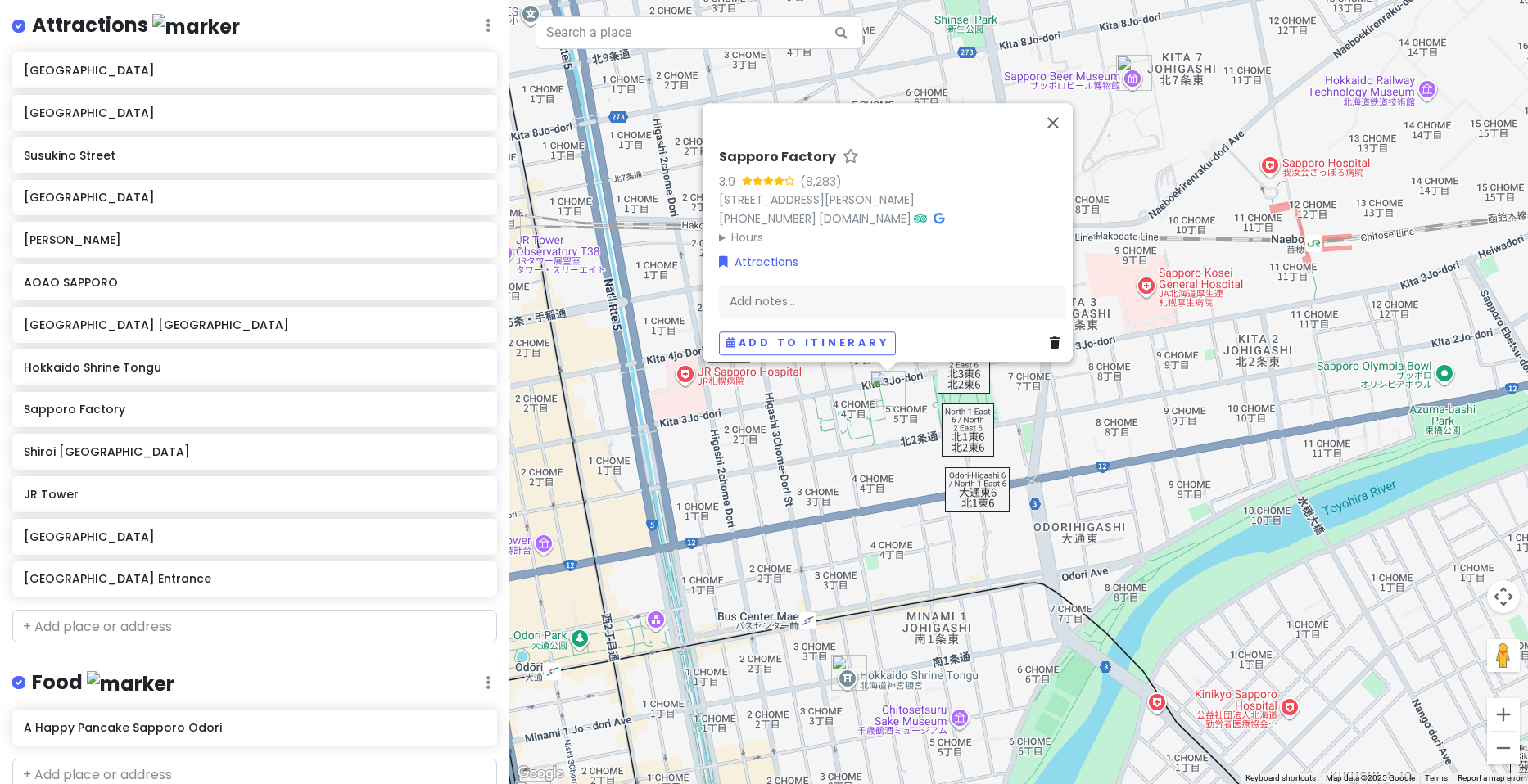
click at [768, 149] on h6 "Sapporo Factory" at bounding box center [778, 157] width 117 height 17
click at [768, 141] on input "Sapporo Factory" at bounding box center [893, 153] width 348 height 25
click at [842, 450] on div "Sapporo Factory 3.9 (8,283) 4 [STREET_ADDRESS][PERSON_NAME] [PHONE_NUMBER] · [D…" at bounding box center [1019, 392] width 1019 height 784
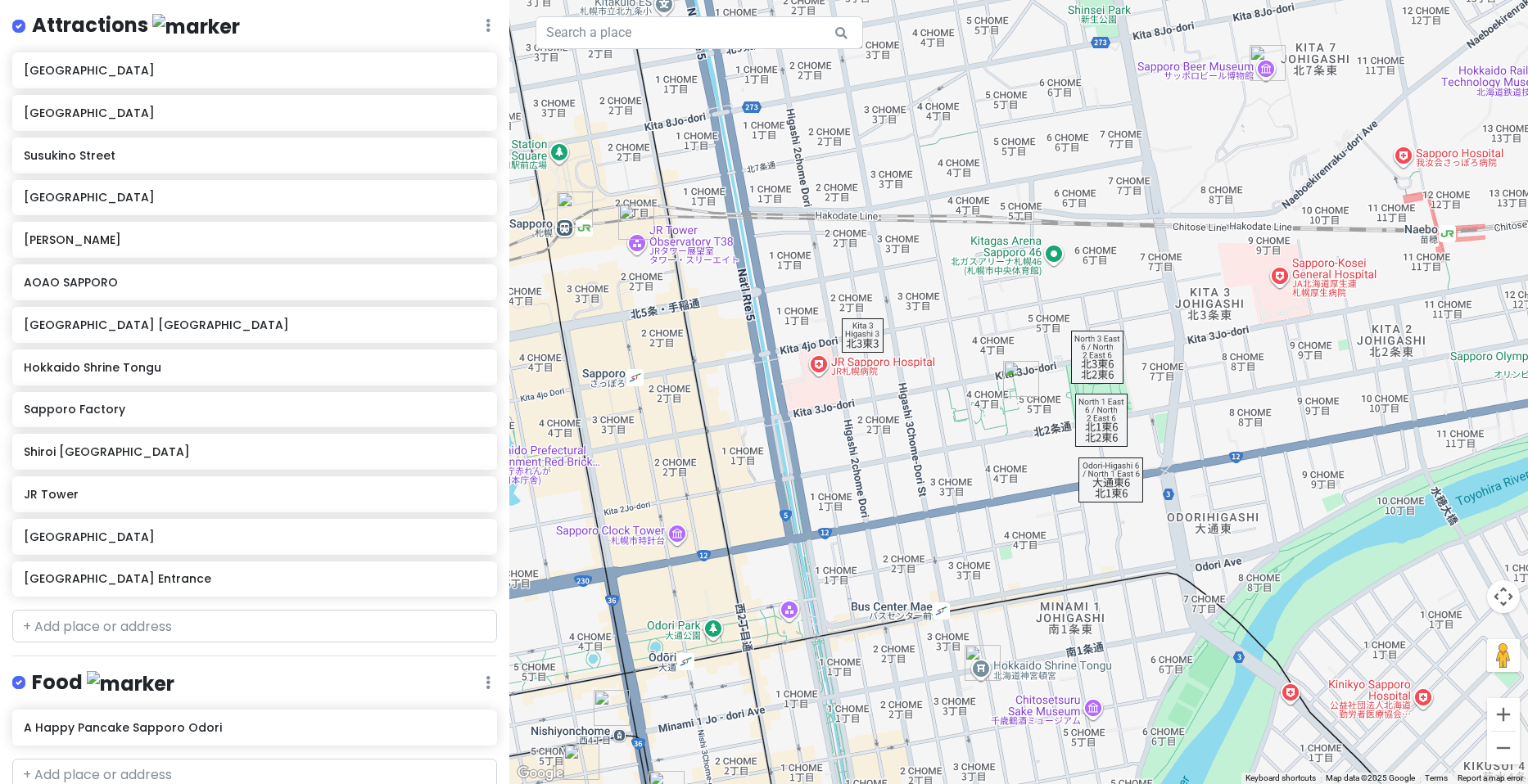
drag, startPoint x: 867, startPoint y: 438, endPoint x: 923, endPoint y: 341, distance: 112.0
click at [923, 341] on div at bounding box center [1019, 392] width 1019 height 784
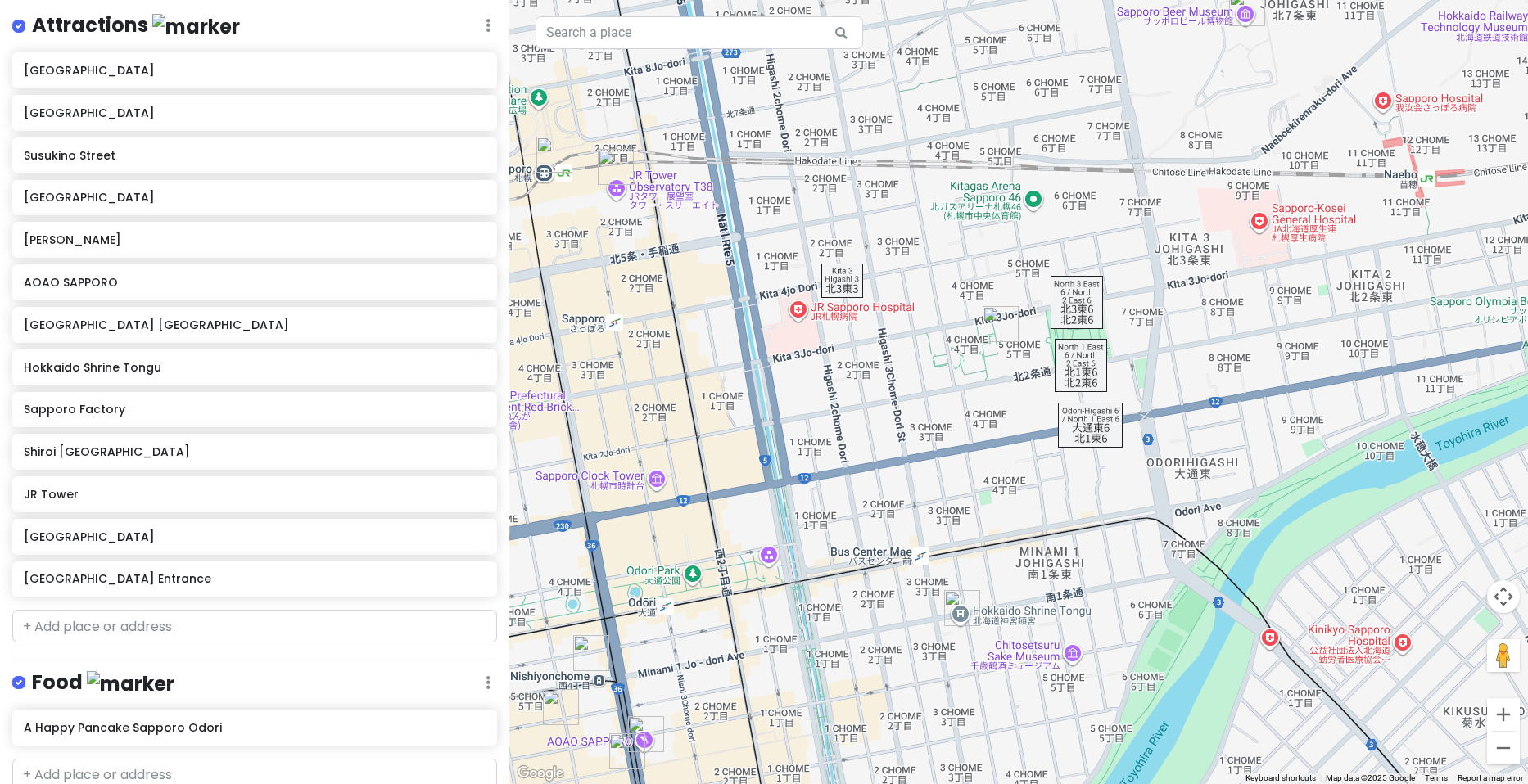
drag, startPoint x: 927, startPoint y: 529, endPoint x: 887, endPoint y: 429, distance: 107.7
click at [887, 429] on div at bounding box center [1019, 392] width 1019 height 784
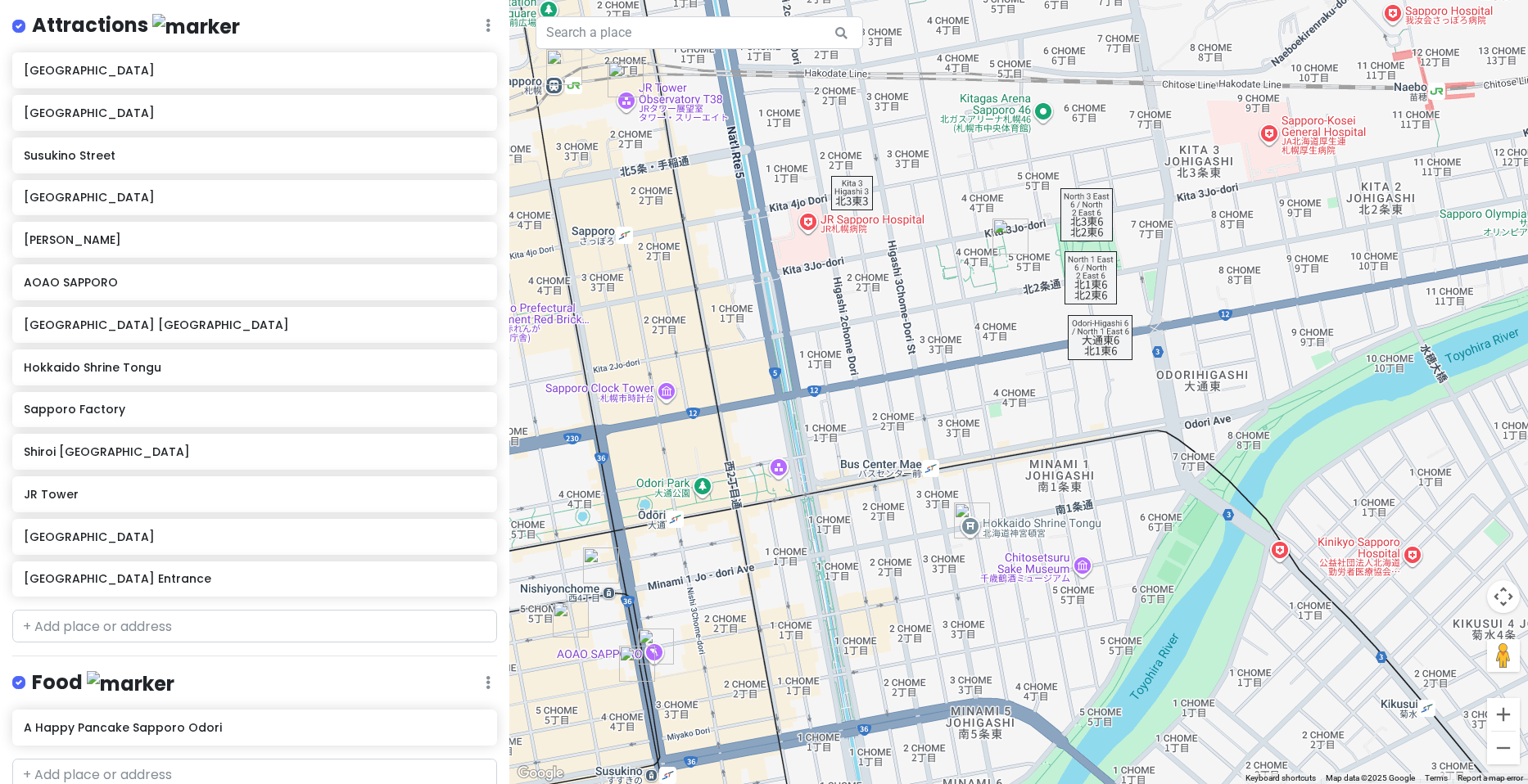
drag, startPoint x: 884, startPoint y: 519, endPoint x: 913, endPoint y: 484, distance: 45.5
click at [913, 484] on div at bounding box center [1019, 392] width 1019 height 784
click at [474, 72] on icon at bounding box center [480, 69] width 12 height 13
click at [474, 410] on icon at bounding box center [480, 408] width 12 height 13
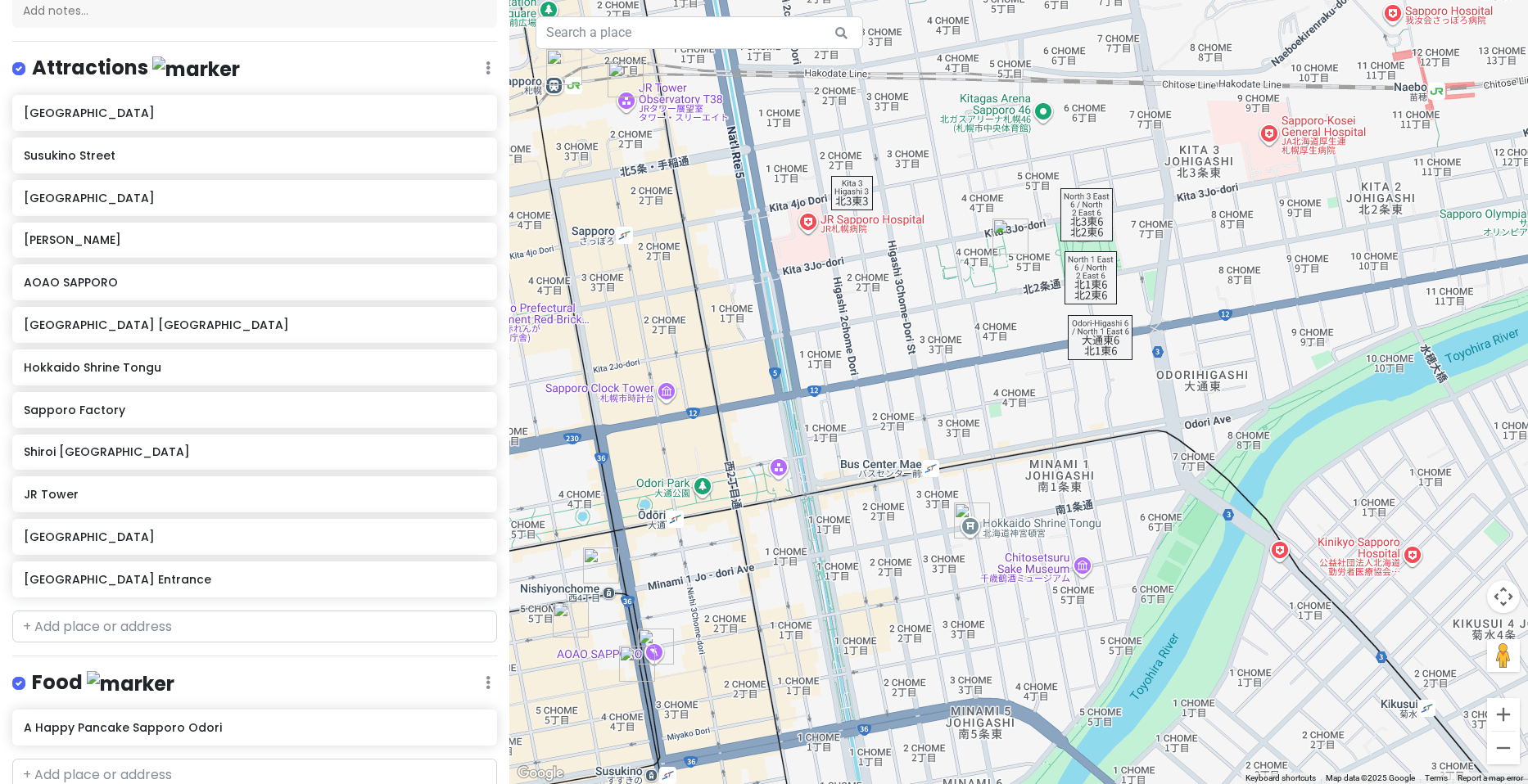
scroll to position [148, 0]
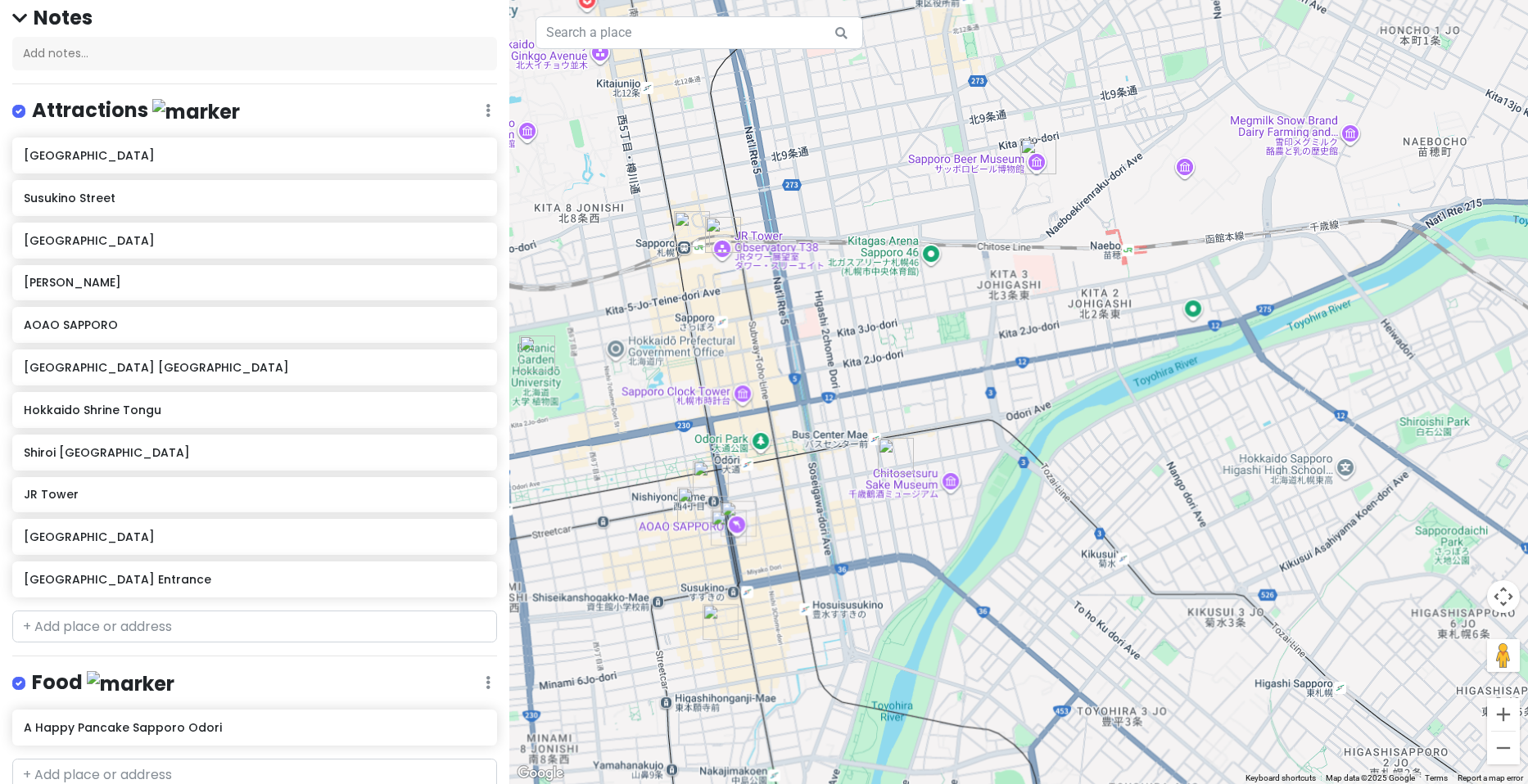
drag, startPoint x: 785, startPoint y: 604, endPoint x: 753, endPoint y: 404, distance: 202.5
click at [754, 408] on div at bounding box center [1019, 392] width 1019 height 784
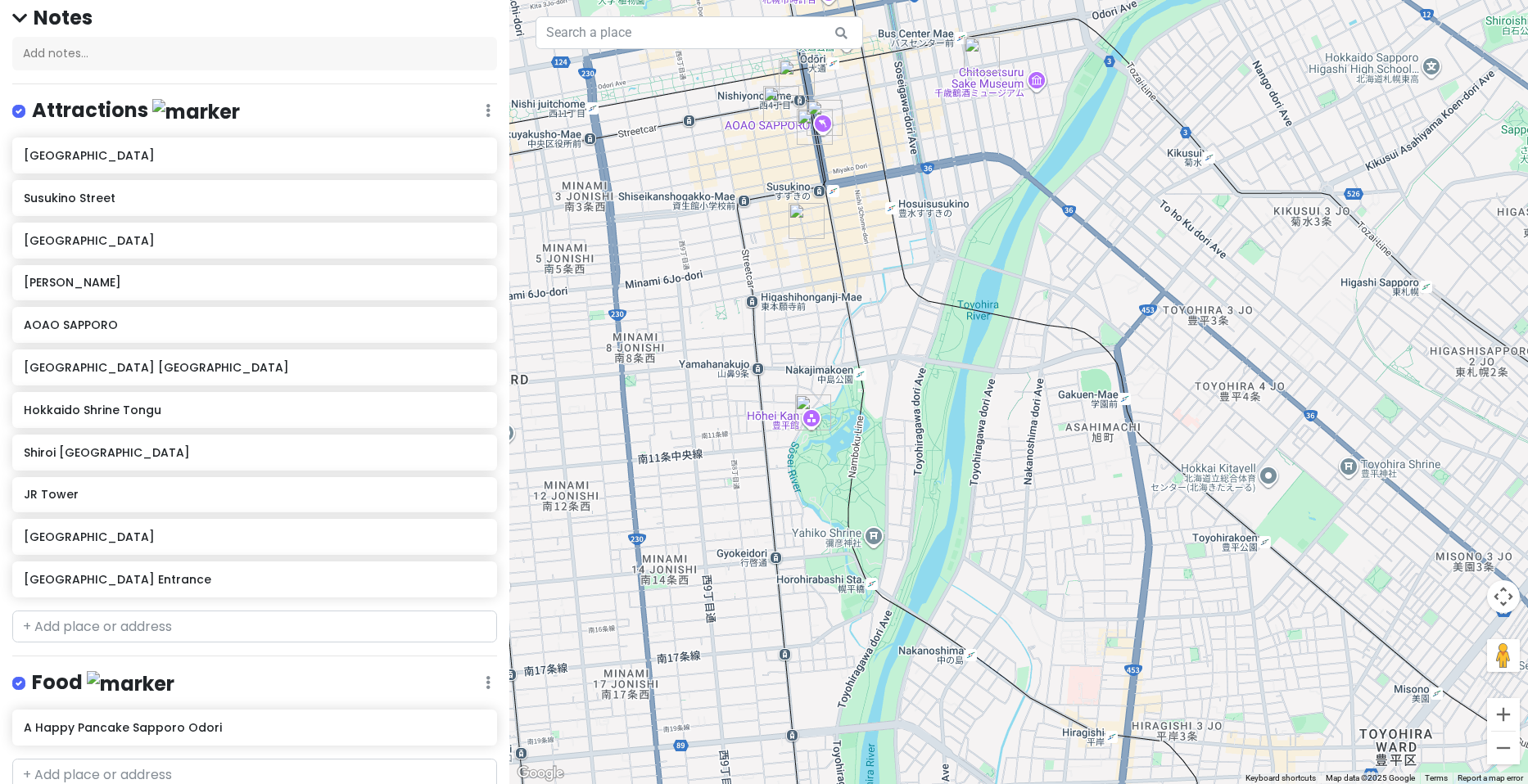
drag, startPoint x: 815, startPoint y: 535, endPoint x: 978, endPoint y: 368, distance: 233.4
click at [978, 371] on div at bounding box center [1019, 392] width 1019 height 784
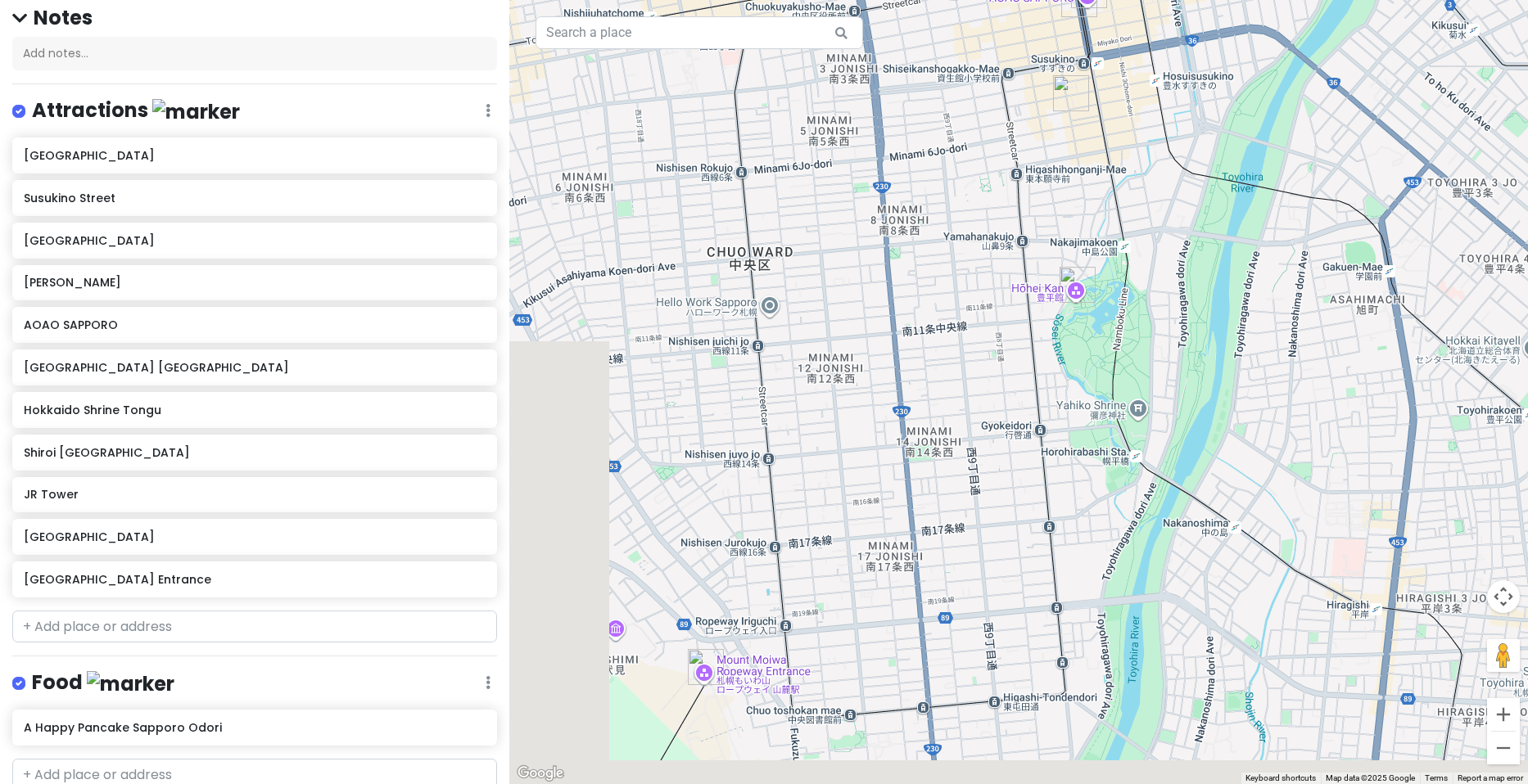
drag, startPoint x: 948, startPoint y: 379, endPoint x: 1210, endPoint y: 321, distance: 268.3
click at [1228, 321] on div at bounding box center [1019, 392] width 1019 height 784
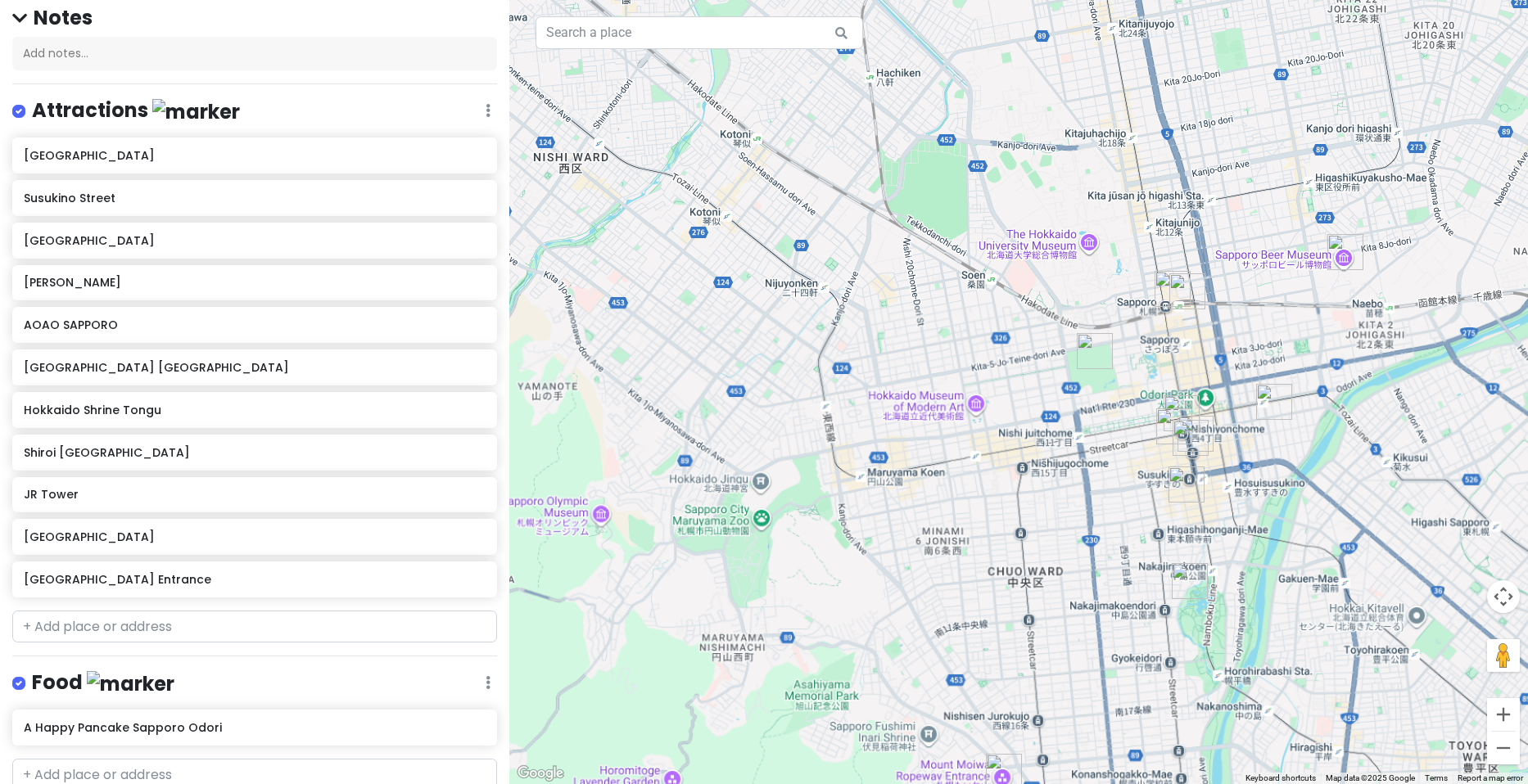
drag, startPoint x: 1144, startPoint y: 208, endPoint x: 1112, endPoint y: 523, distance: 316.6
click at [1112, 523] on div at bounding box center [1019, 392] width 1019 height 784
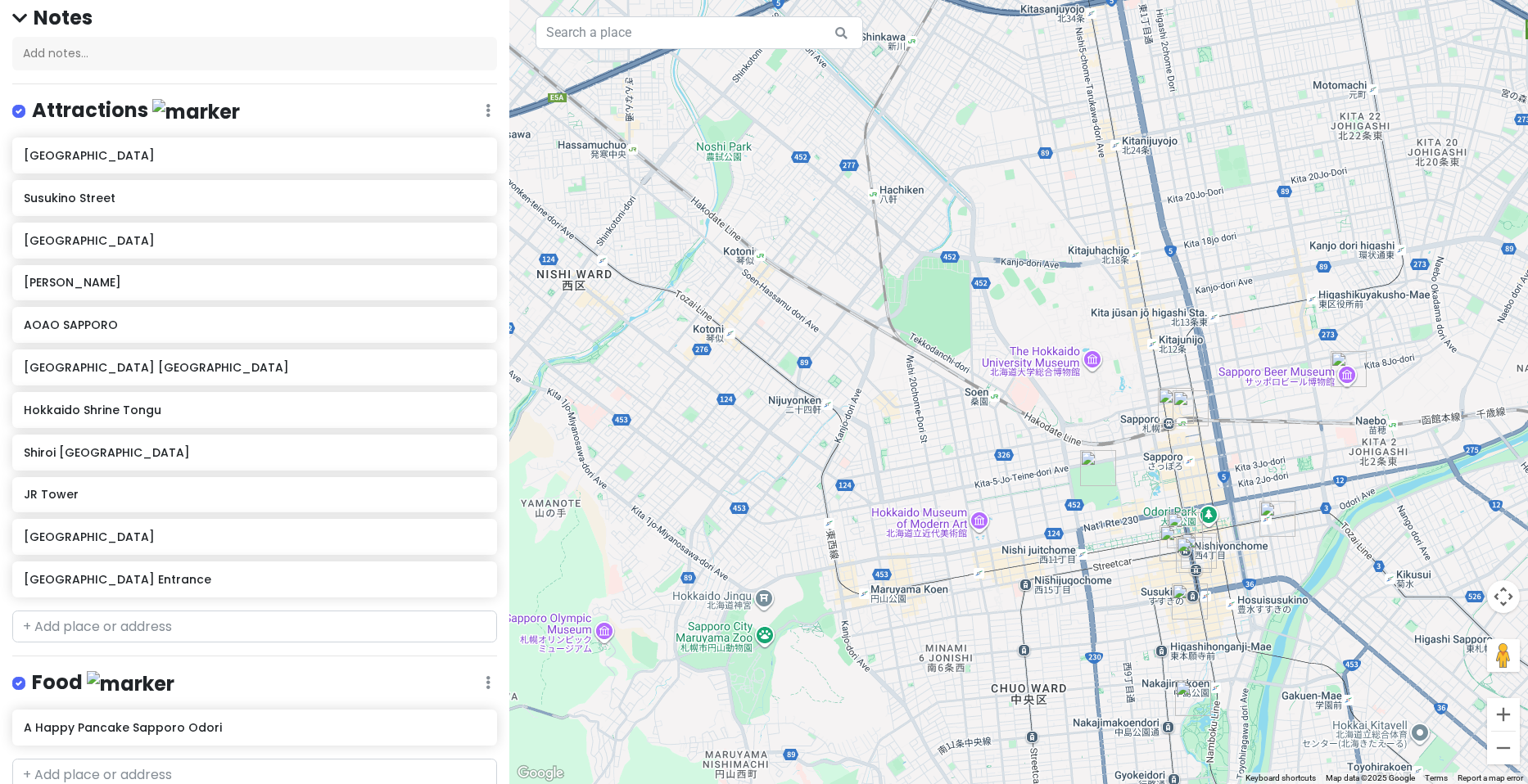
drag, startPoint x: 1108, startPoint y: 400, endPoint x: 828, endPoint y: 282, distance: 303.8
click at [834, 283] on div at bounding box center [1019, 392] width 1019 height 784
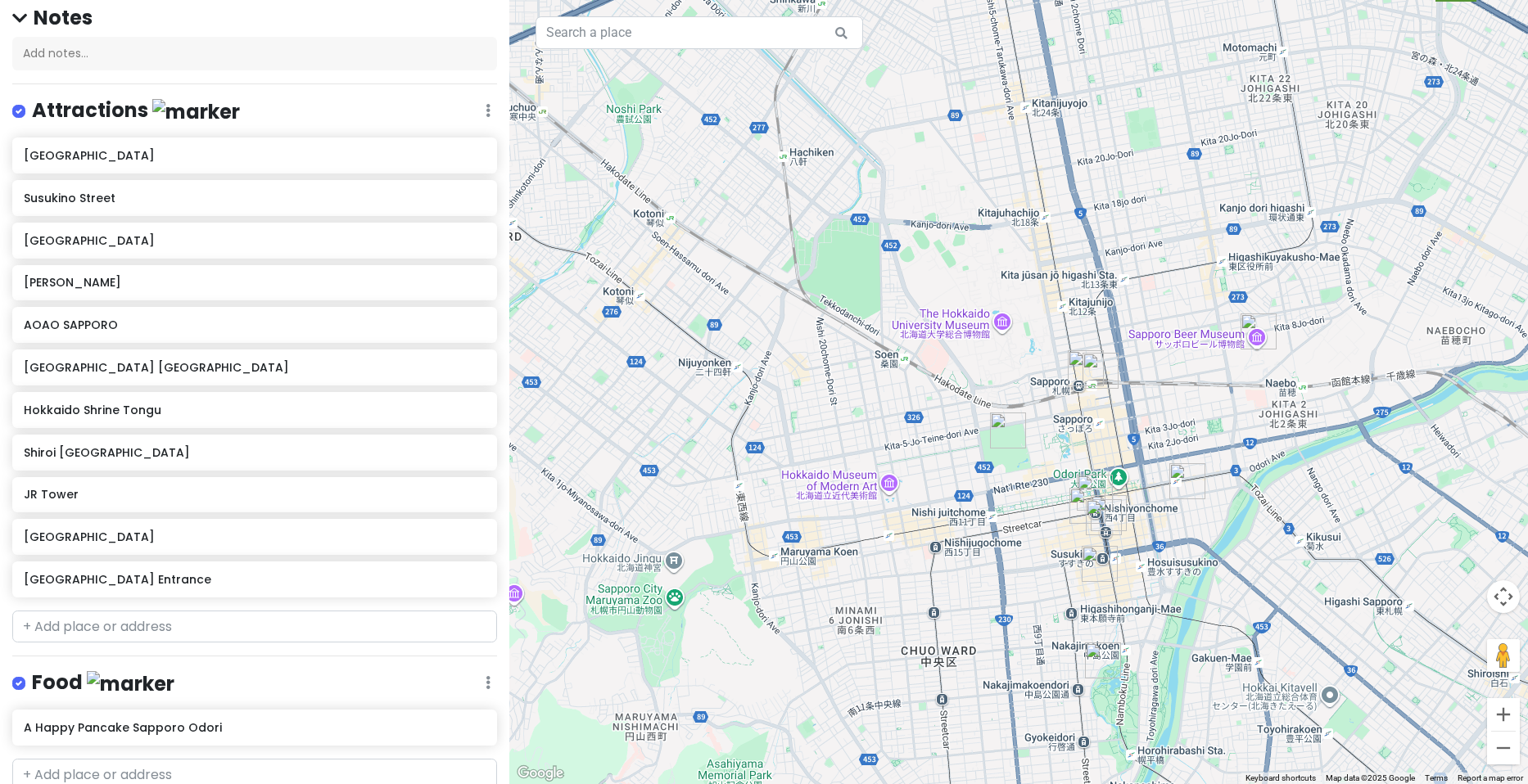
click at [1008, 430] on img "Botanic Garden Hokkaidō University" at bounding box center [1008, 430] width 36 height 36
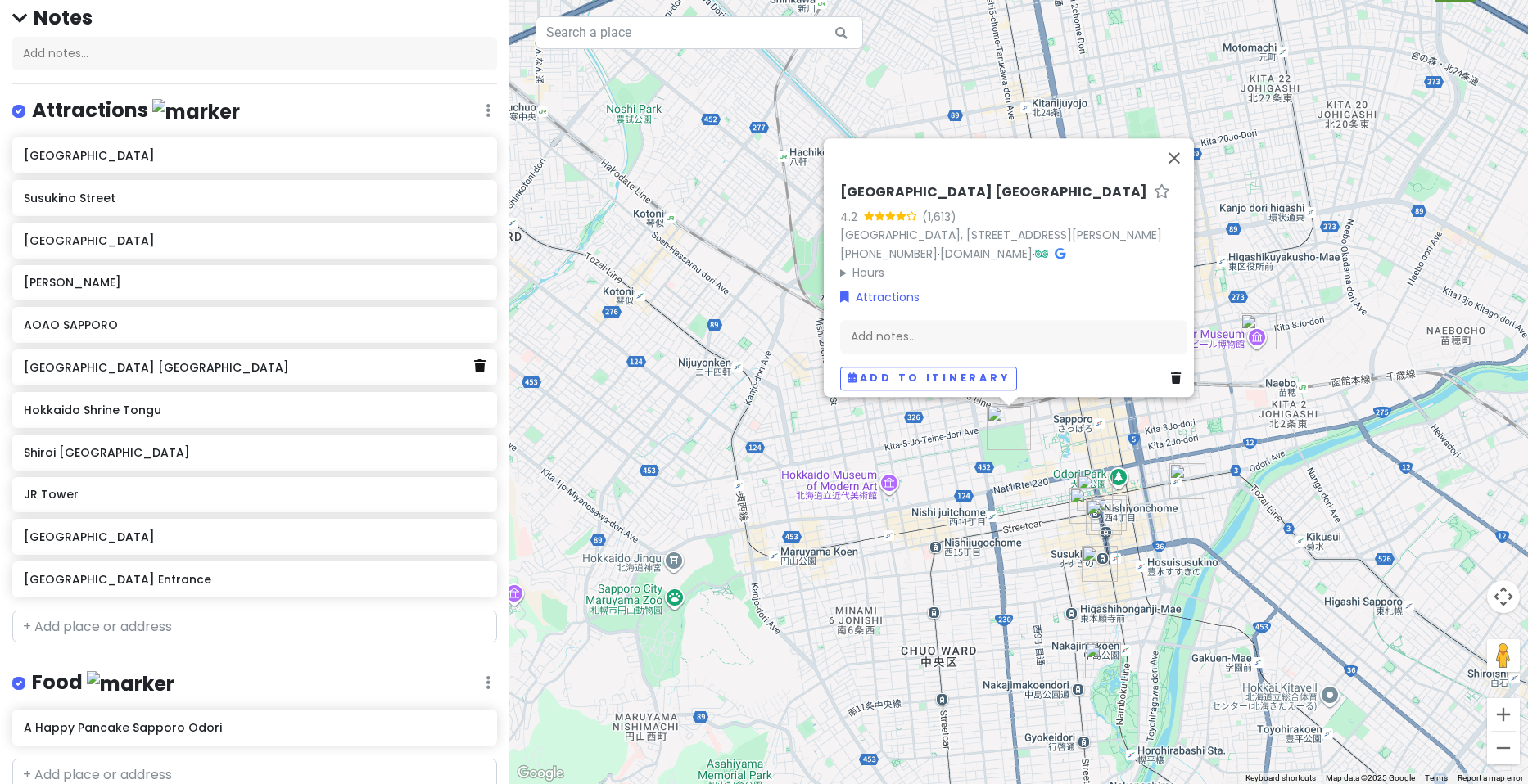
click at [474, 367] on icon at bounding box center [480, 366] width 12 height 13
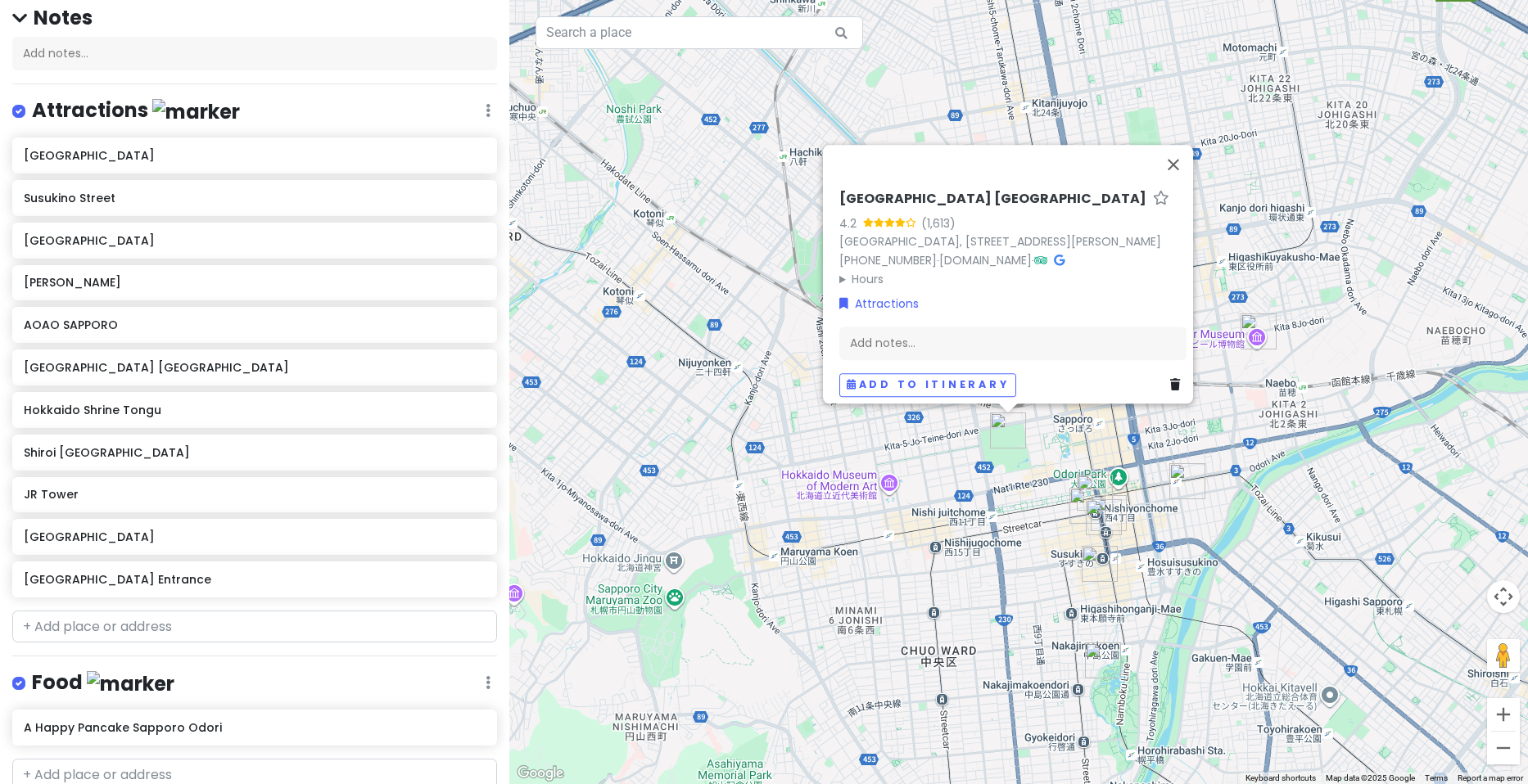
scroll to position [106, 0]
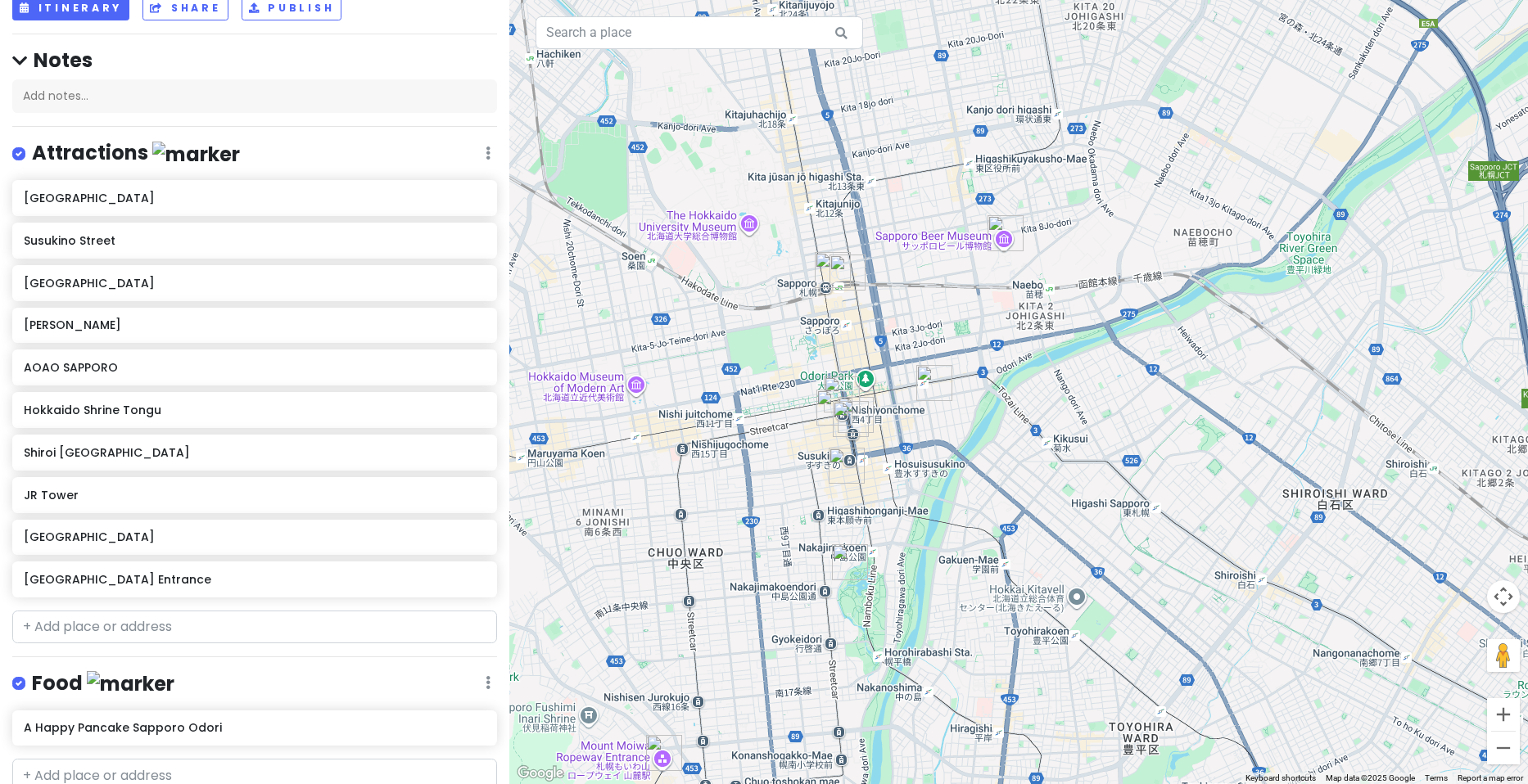
drag, startPoint x: 983, startPoint y: 461, endPoint x: 711, endPoint y: 351, distance: 293.4
click at [714, 353] on div at bounding box center [1019, 392] width 1019 height 784
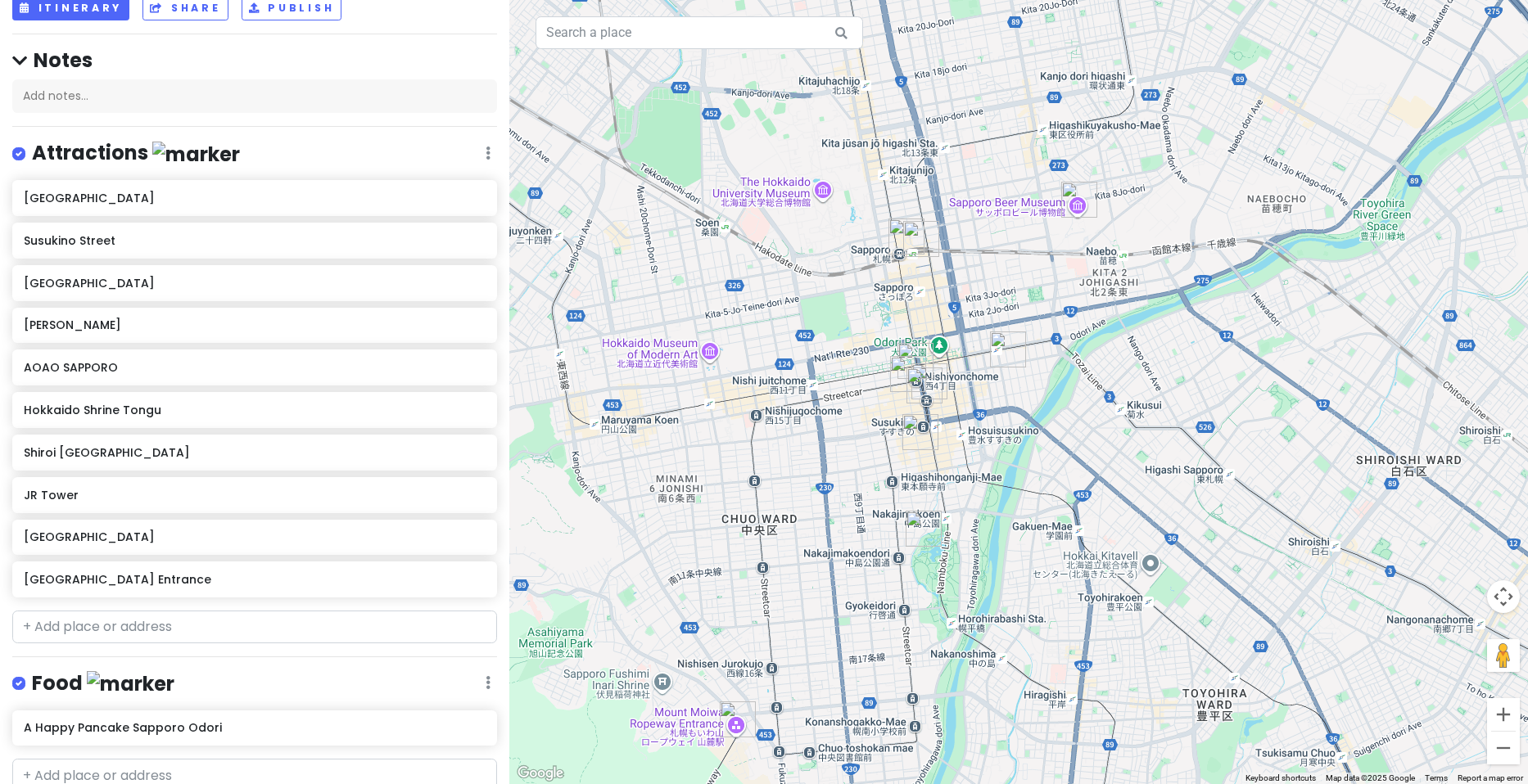
drag, startPoint x: 902, startPoint y: 469, endPoint x: 1020, endPoint y: 472, distance: 118.0
click at [1020, 472] on div at bounding box center [1019, 392] width 1019 height 784
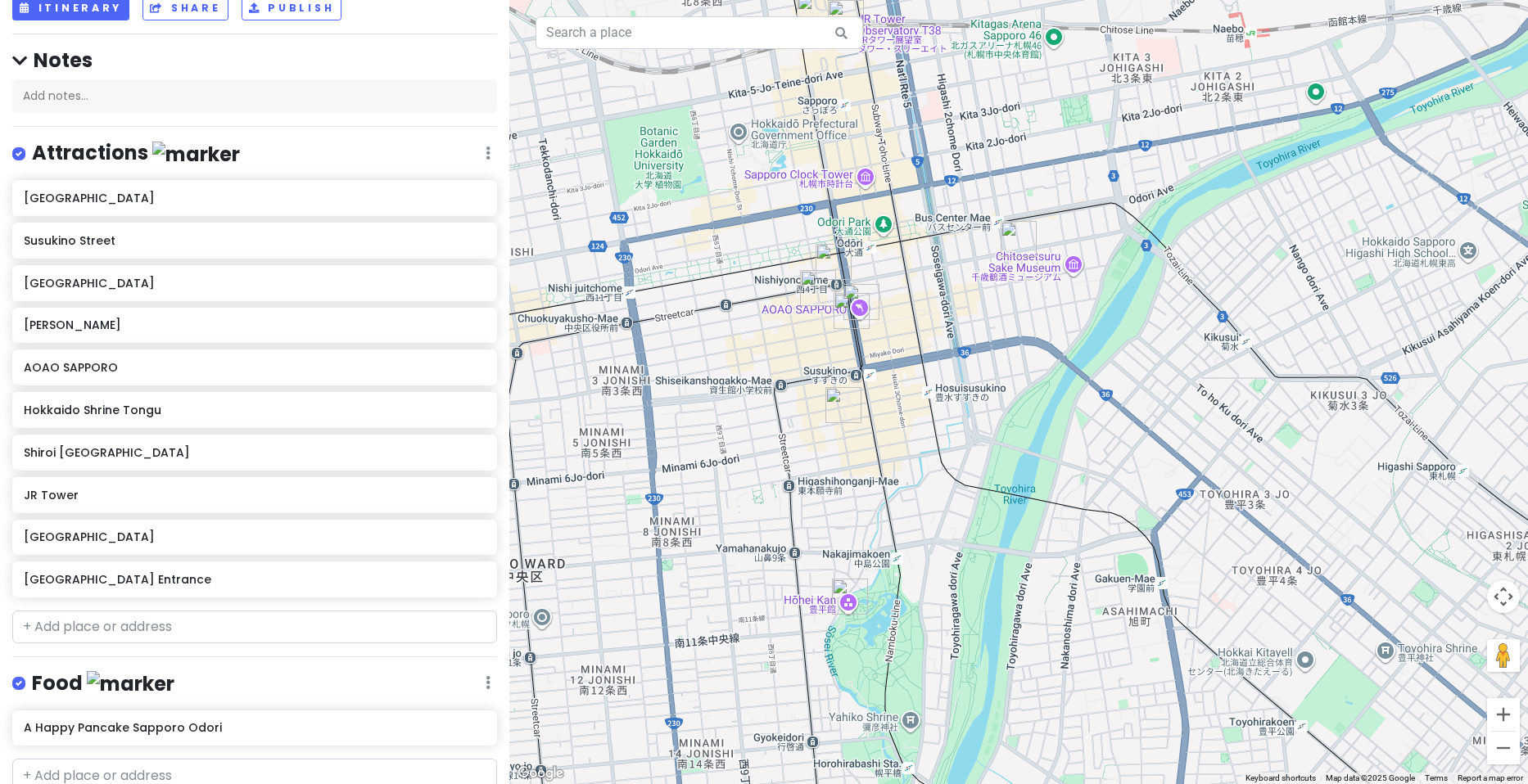
click at [844, 600] on img "Hōhei Kan" at bounding box center [849, 597] width 36 height 36
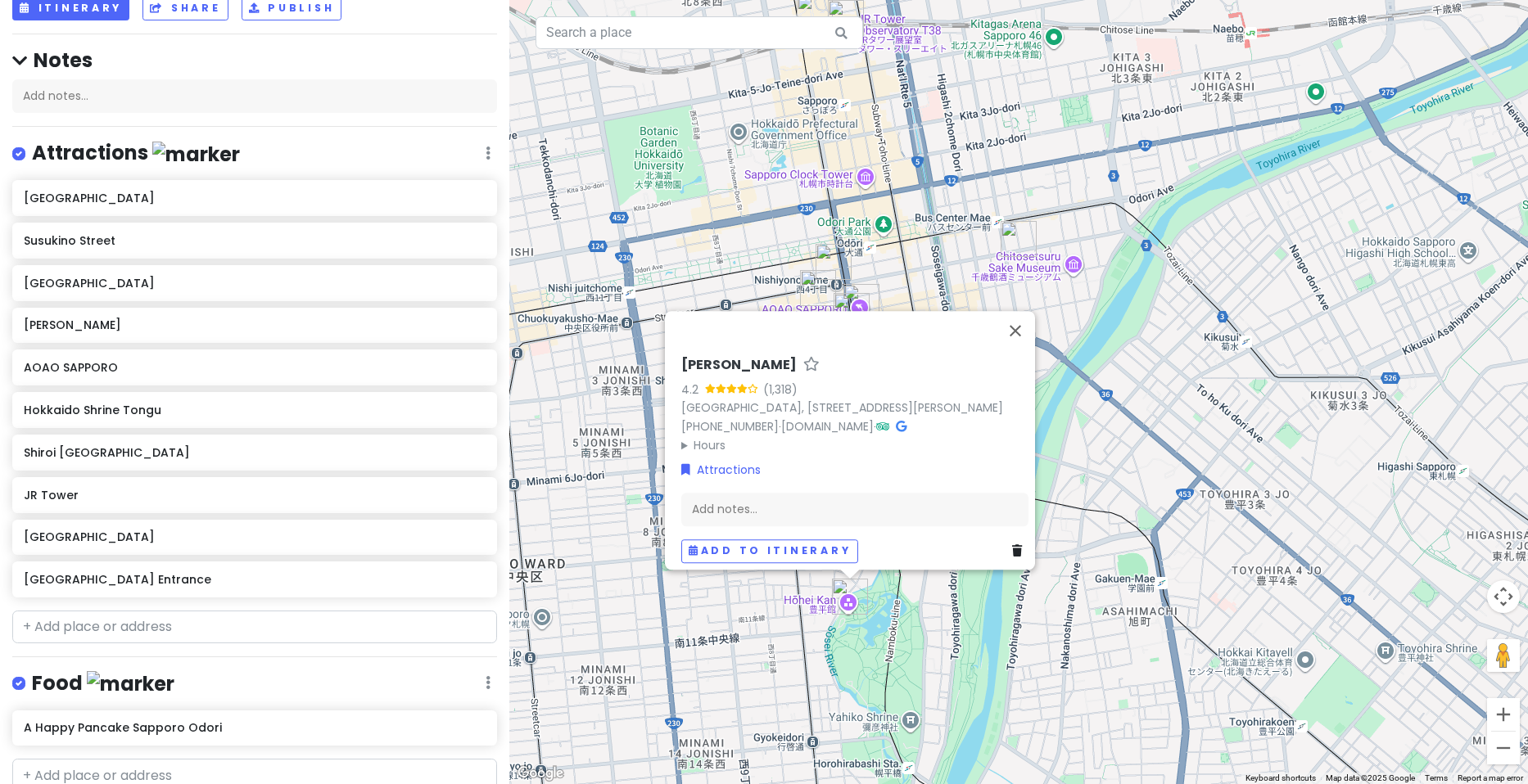
click at [717, 357] on h6 "[PERSON_NAME]" at bounding box center [739, 365] width 116 height 17
click at [717, 349] on input "[PERSON_NAME]" at bounding box center [854, 362] width 348 height 25
click at [1024, 311] on button "Close" at bounding box center [1015, 330] width 39 height 39
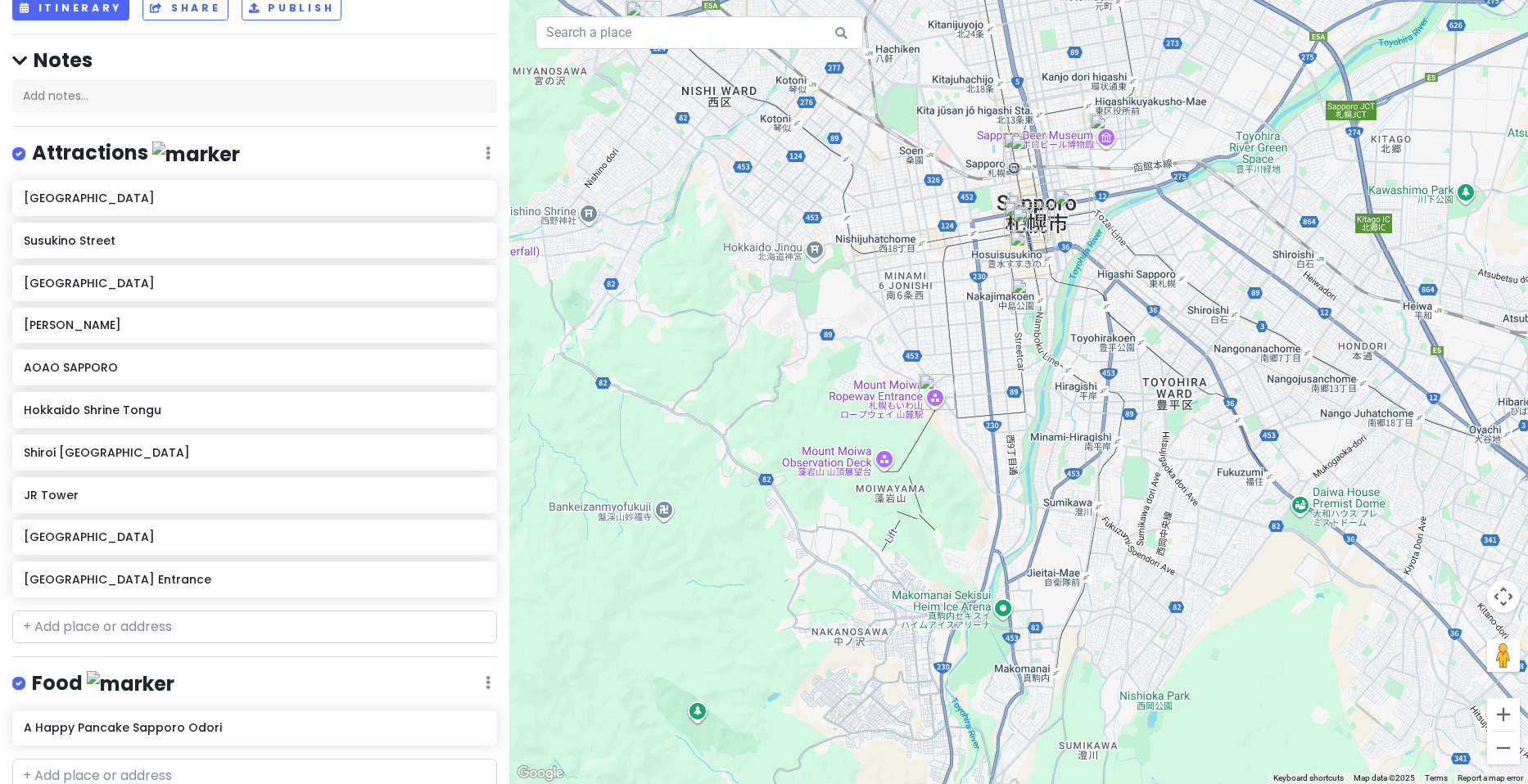
drag, startPoint x: 793, startPoint y: 282, endPoint x: 875, endPoint y: 233, distance: 95.5
click at [875, 233] on div at bounding box center [1019, 392] width 1019 height 784
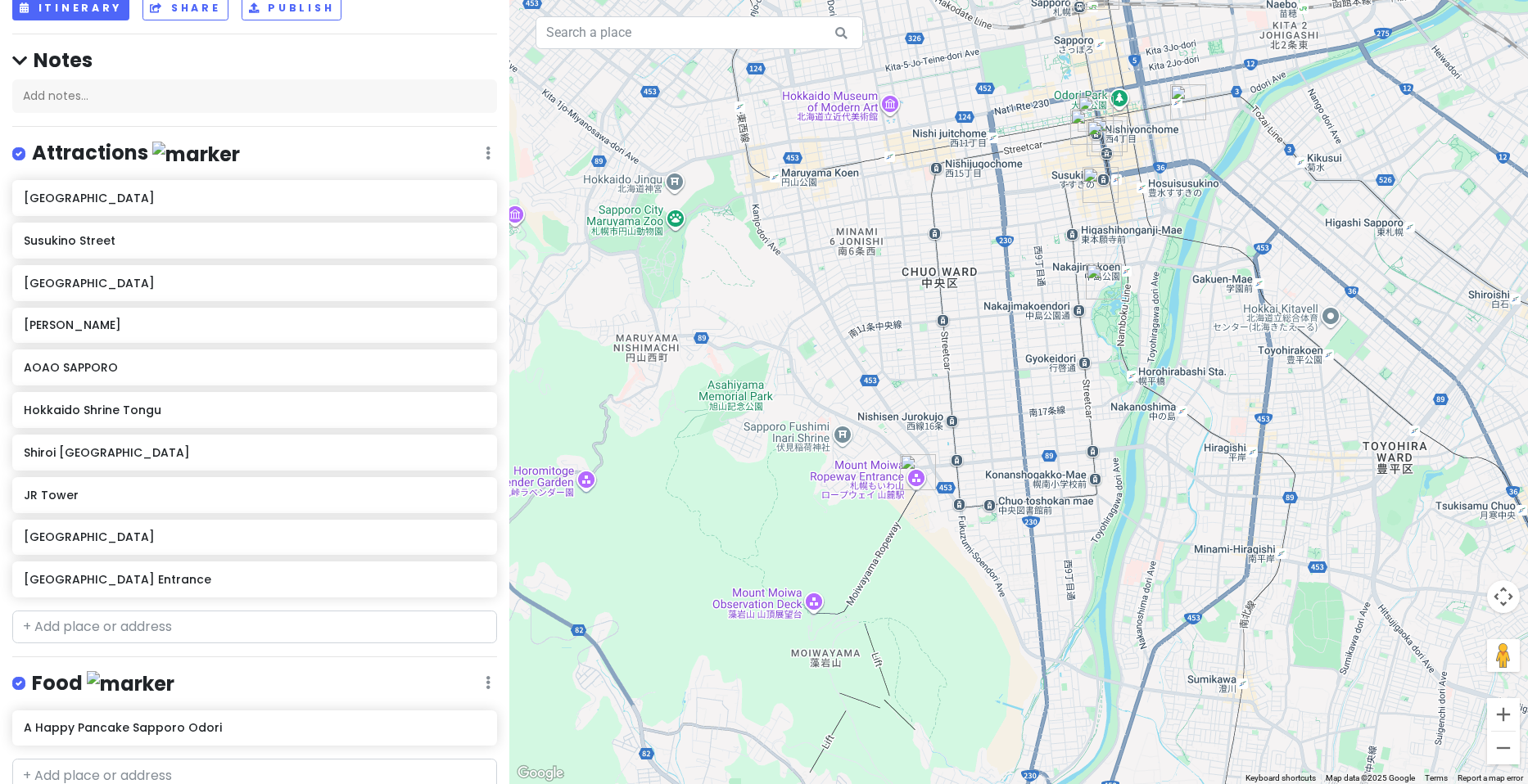
click at [914, 477] on img "Mount Moiwa Ropeway Entrance" at bounding box center [918, 472] width 36 height 36
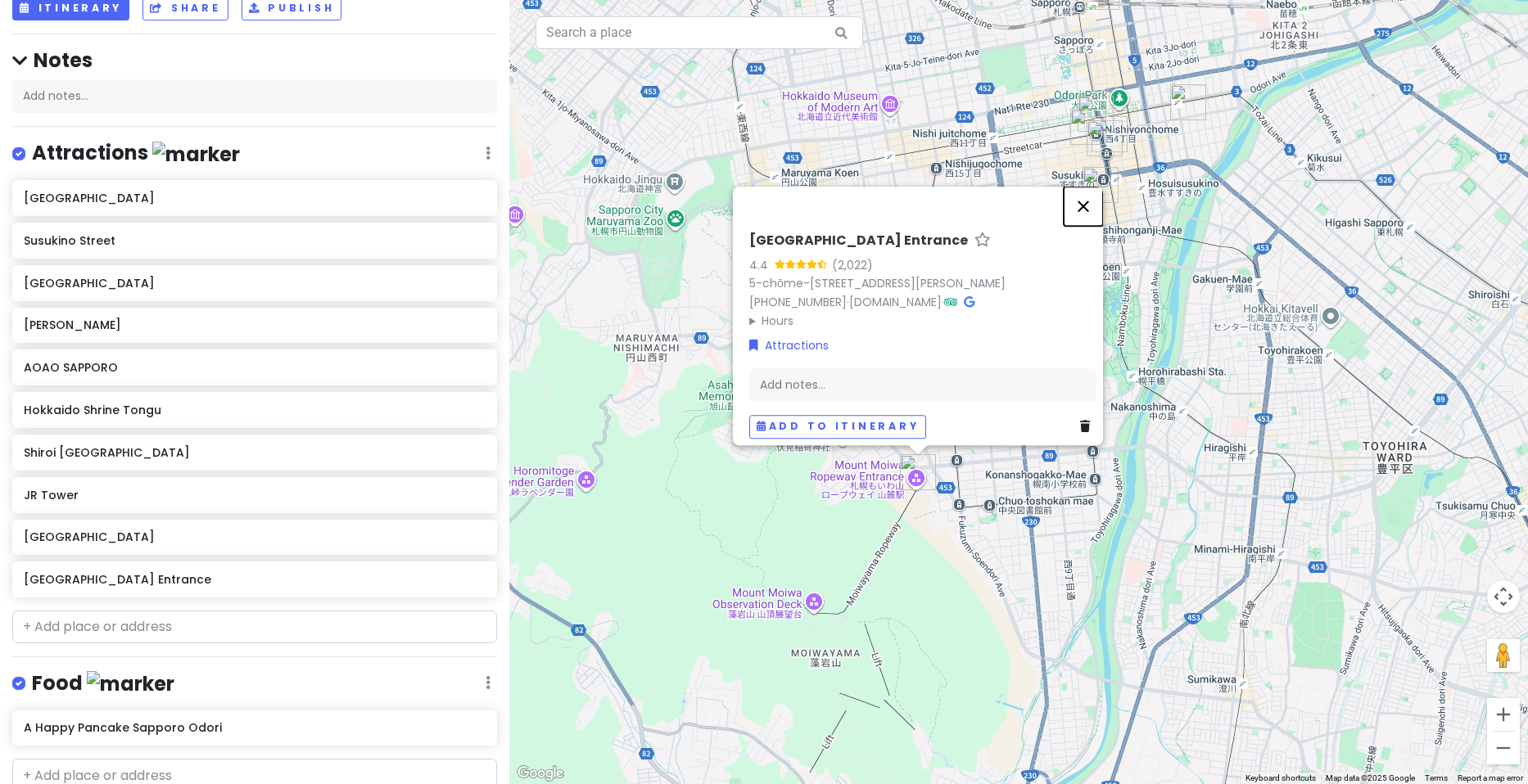
click at [1092, 187] on button "Close" at bounding box center [1083, 206] width 39 height 39
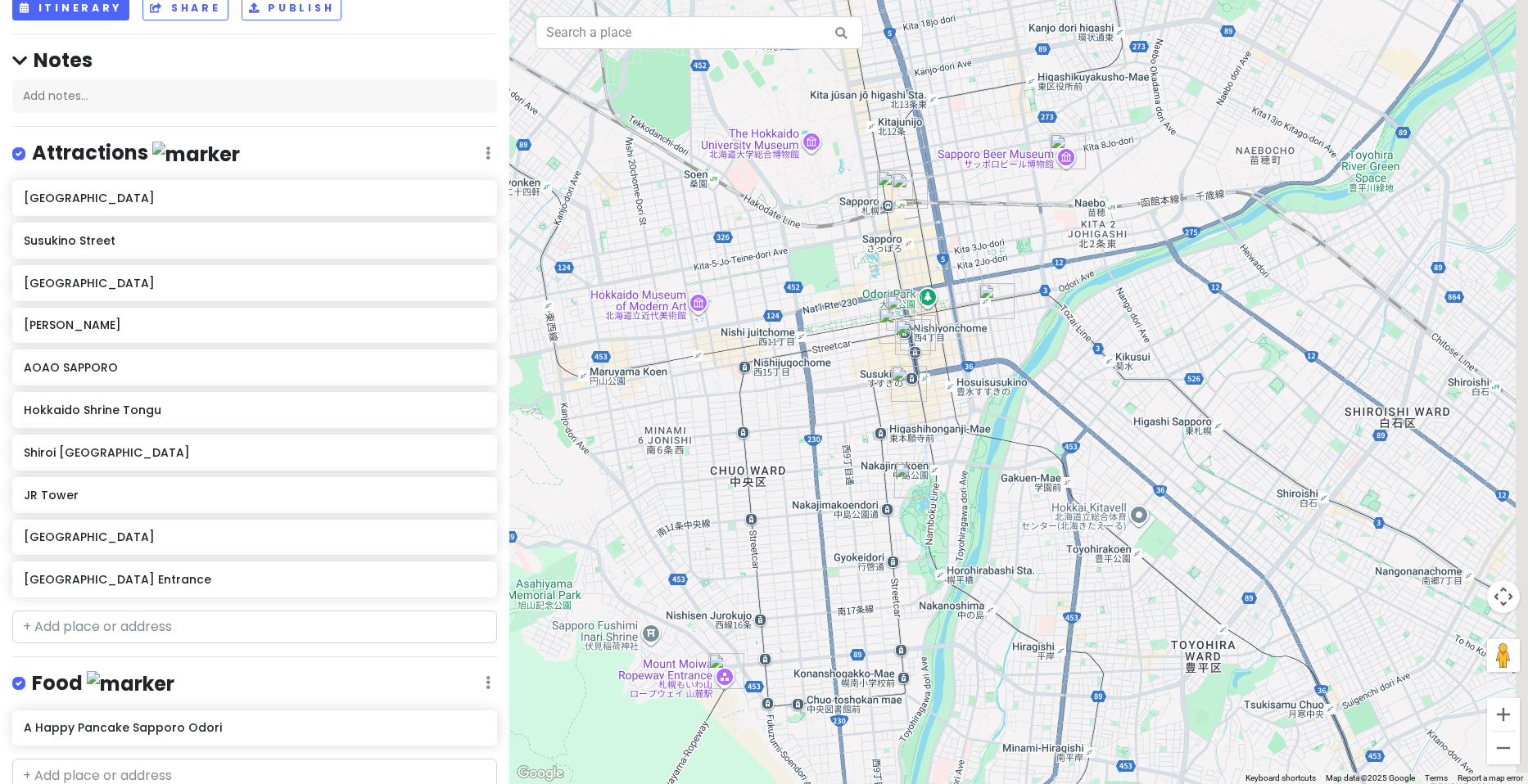
drag, startPoint x: 999, startPoint y: 173, endPoint x: 734, endPoint y: 452, distance: 384.8
click at [734, 452] on div at bounding box center [1019, 392] width 1019 height 784
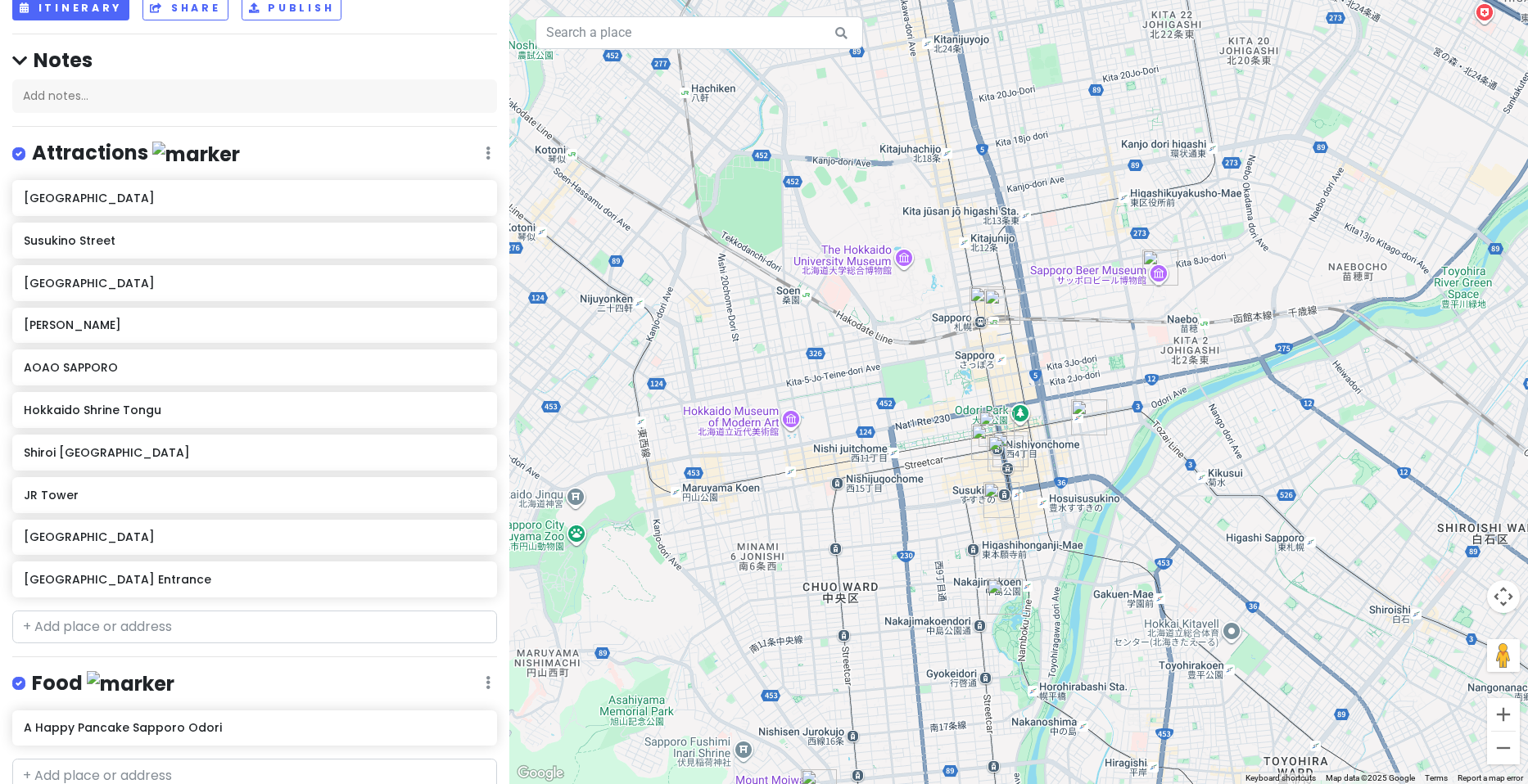
drag, startPoint x: 794, startPoint y: 367, endPoint x: 969, endPoint y: 386, distance: 176.0
click at [967, 390] on div at bounding box center [1019, 392] width 1019 height 784
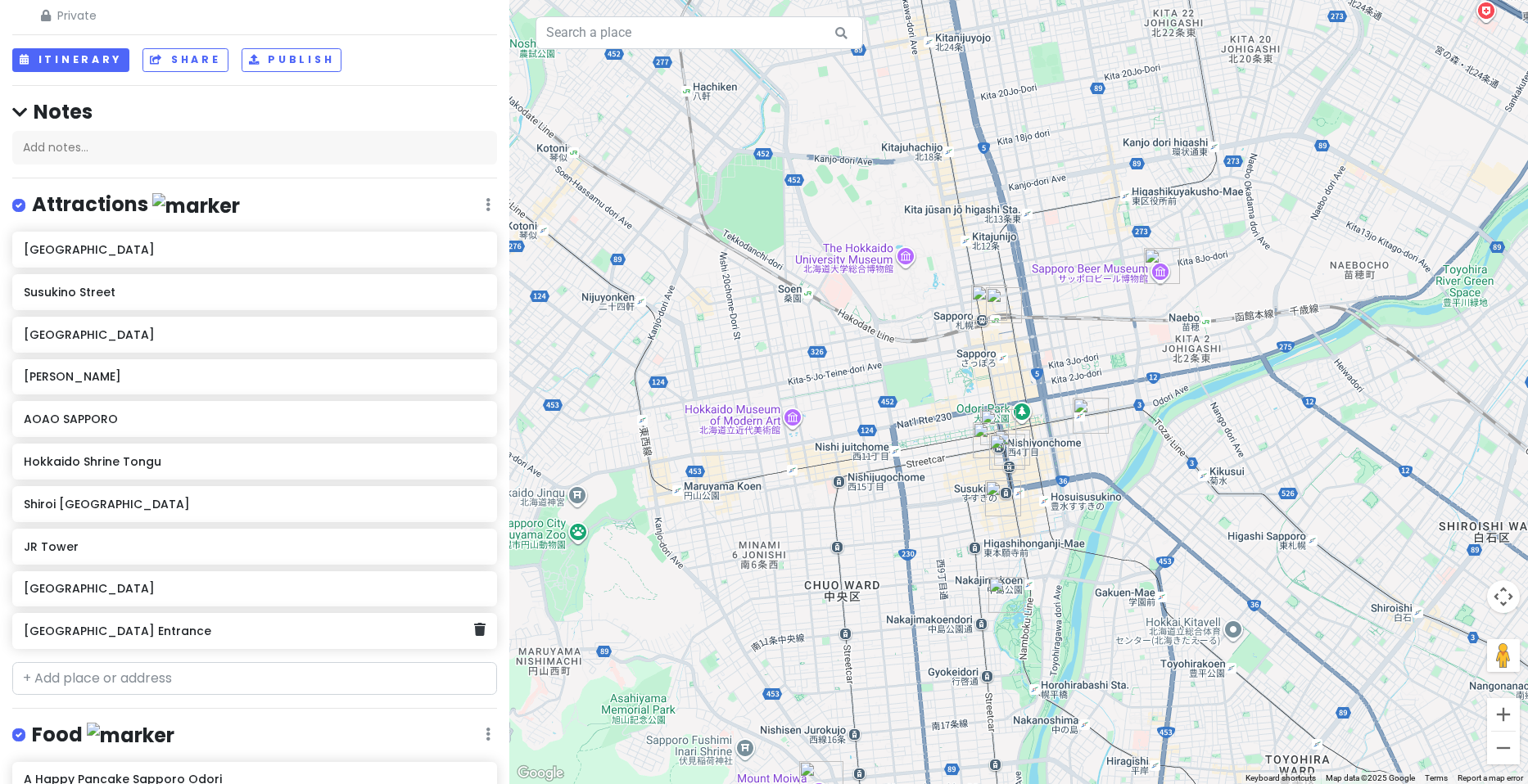
scroll to position [351, 0]
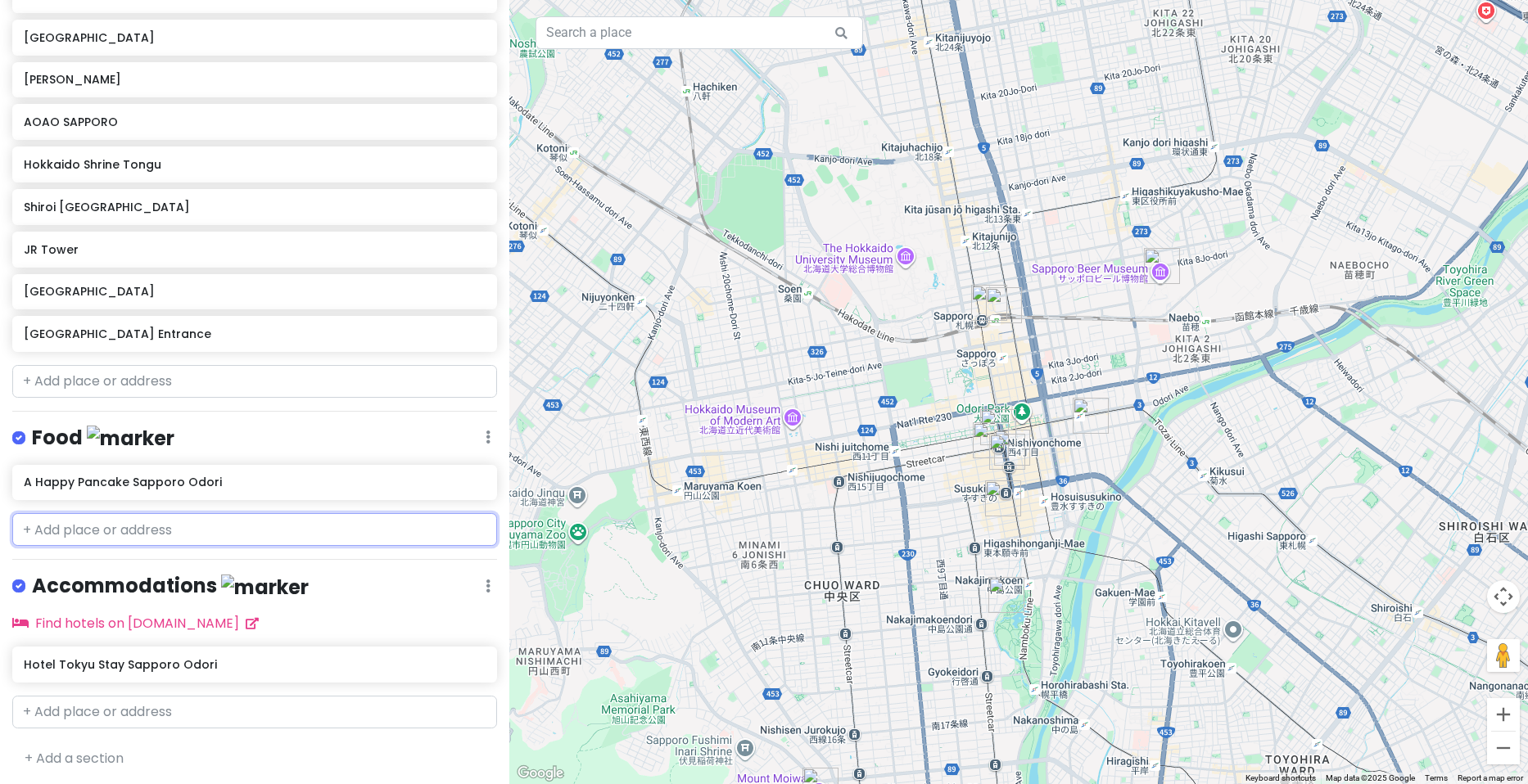
paste input "[PERSON_NAME]"
type input "[PERSON_NAME]"
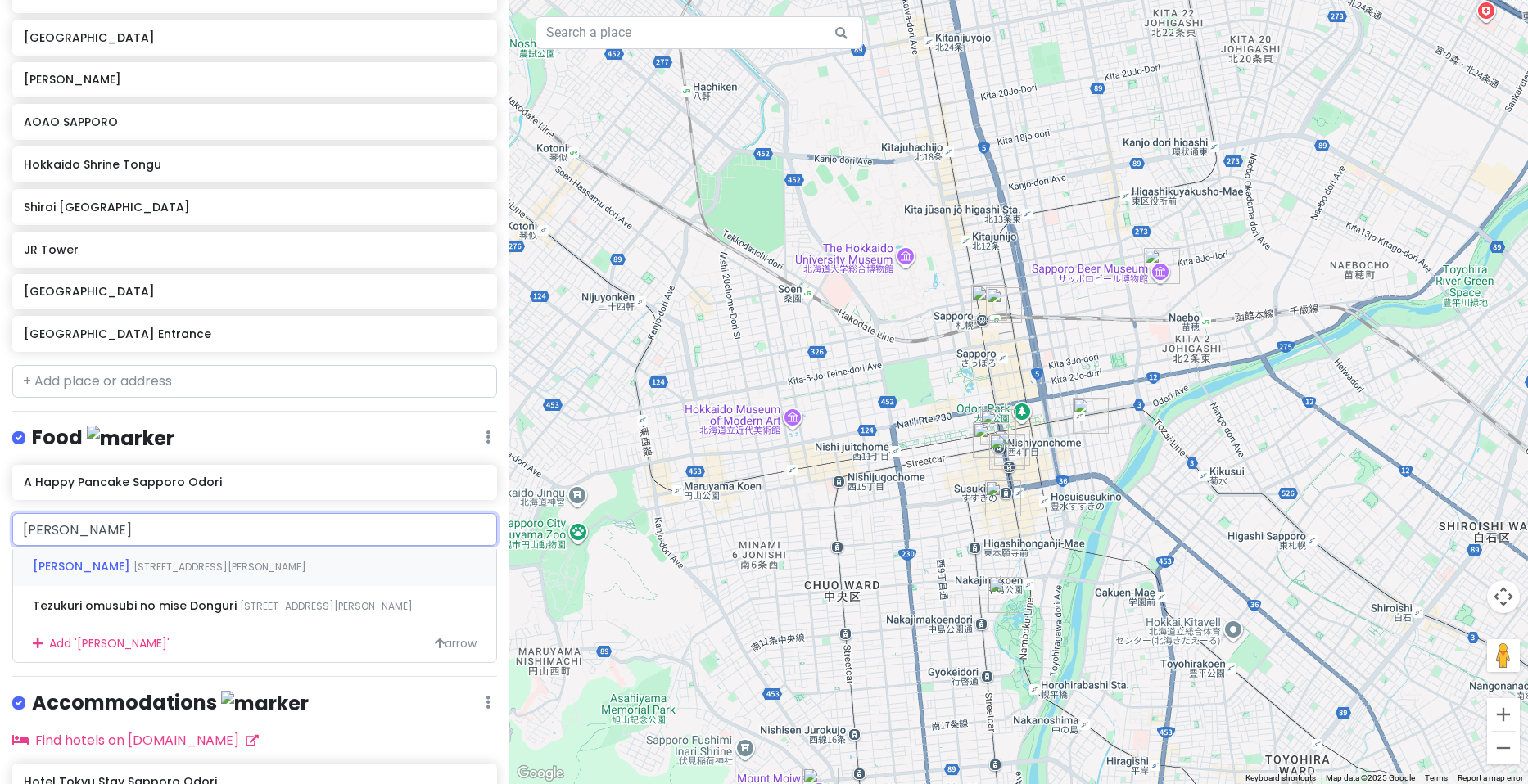
click at [161, 560] on span "[STREET_ADDRESS][PERSON_NAME]" at bounding box center [219, 567] width 173 height 14
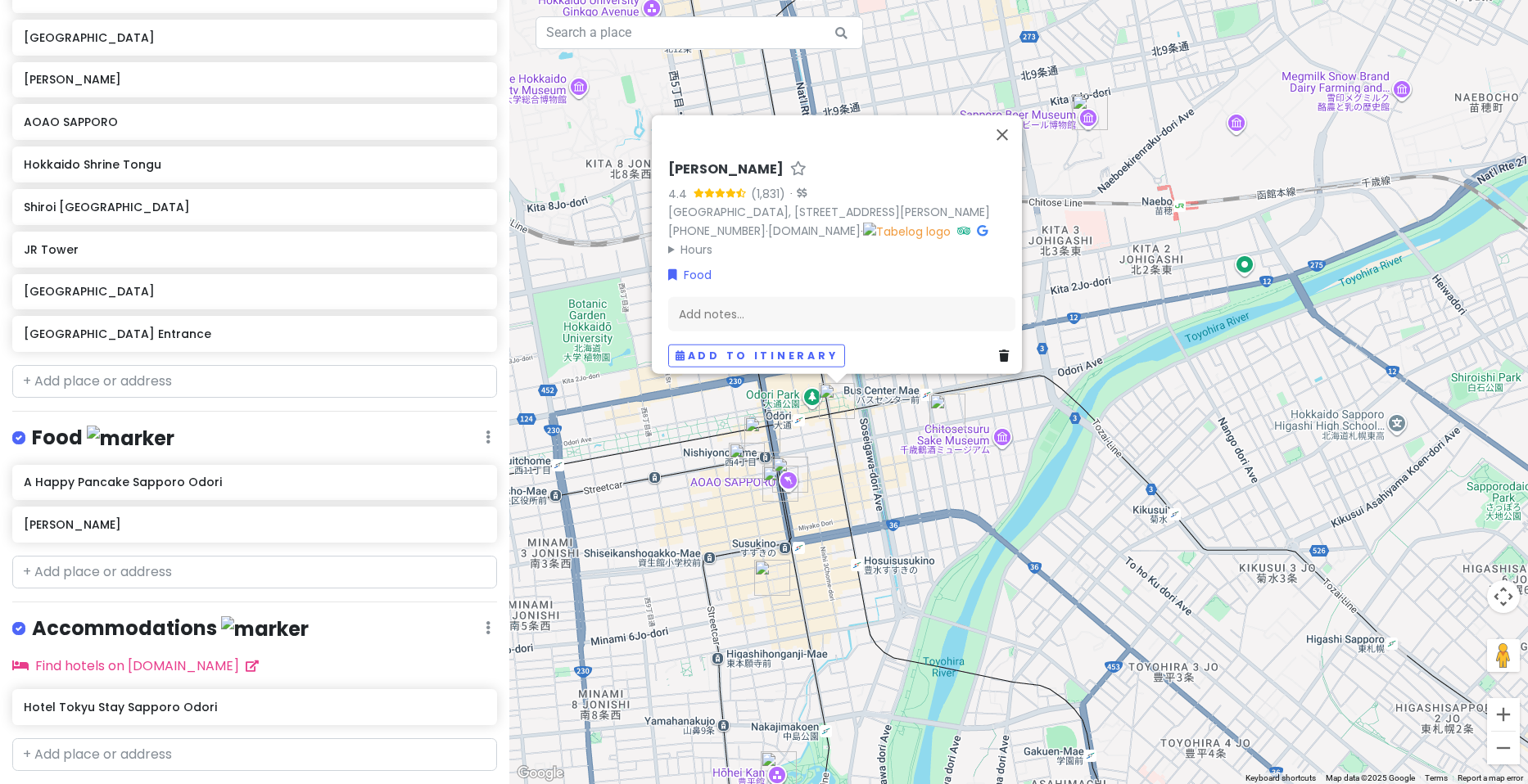
click at [1088, 456] on div "Donguri Odori 4.4 (1,831) · [GEOGRAPHIC_DATA], [STREET_ADDRESS][PERSON_NAME] [P…" at bounding box center [1019, 392] width 1019 height 784
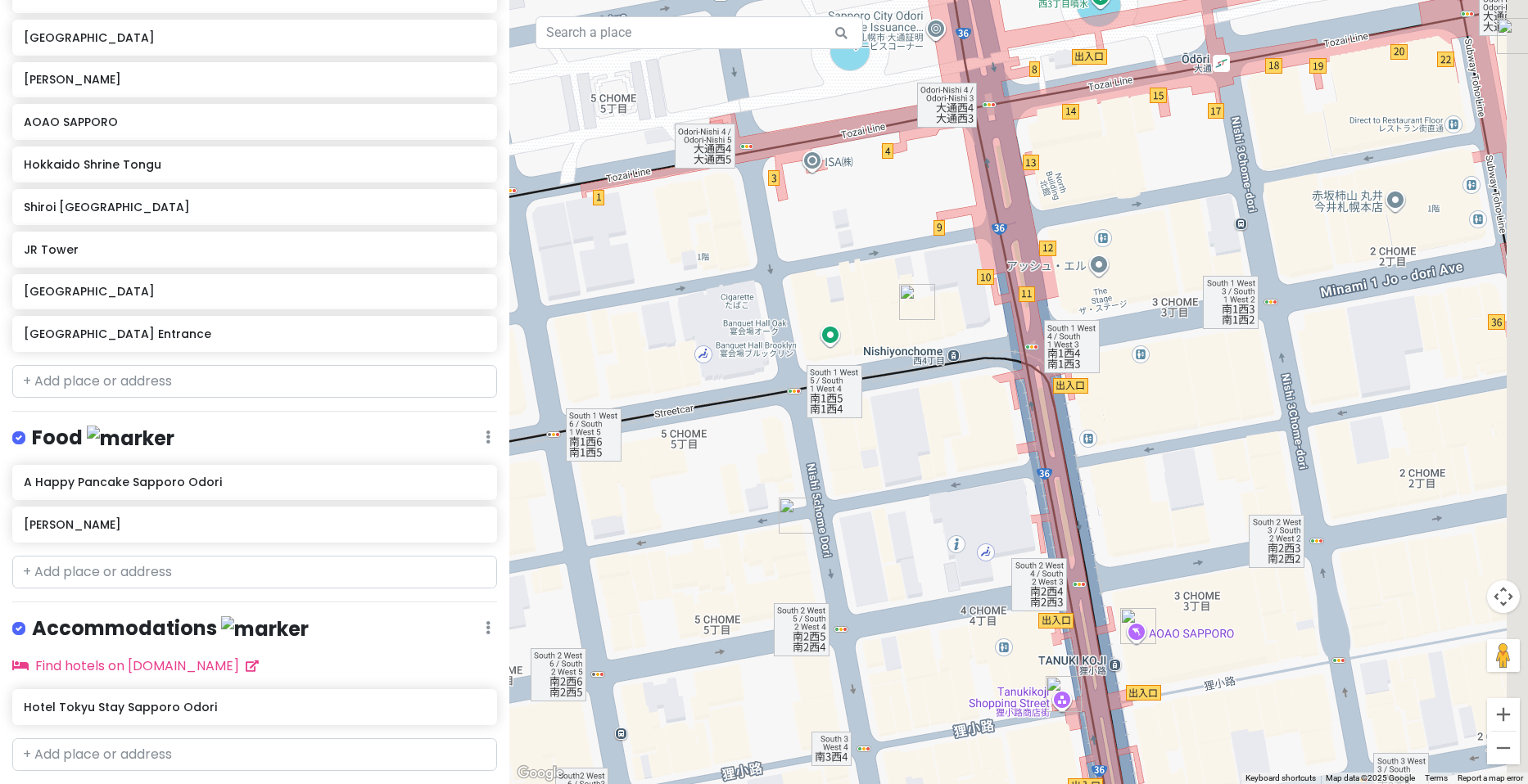
drag, startPoint x: 1321, startPoint y: 301, endPoint x: 1152, endPoint y: 357, distance: 178.0
click at [1154, 358] on div at bounding box center [1019, 392] width 1019 height 784
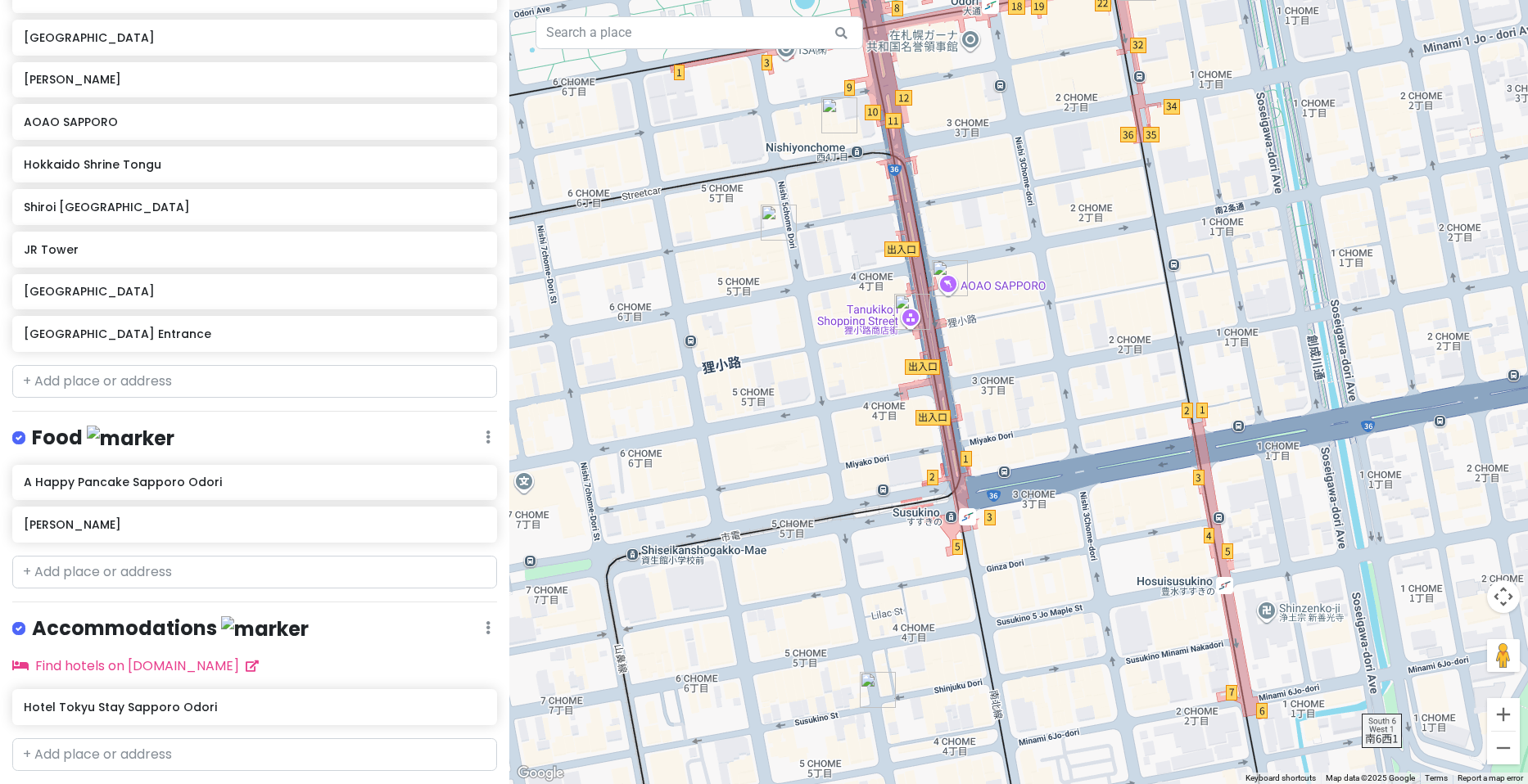
drag, startPoint x: 1134, startPoint y: 435, endPoint x: 997, endPoint y: 217, distance: 257.5
click at [997, 217] on div at bounding box center [1019, 392] width 1019 height 784
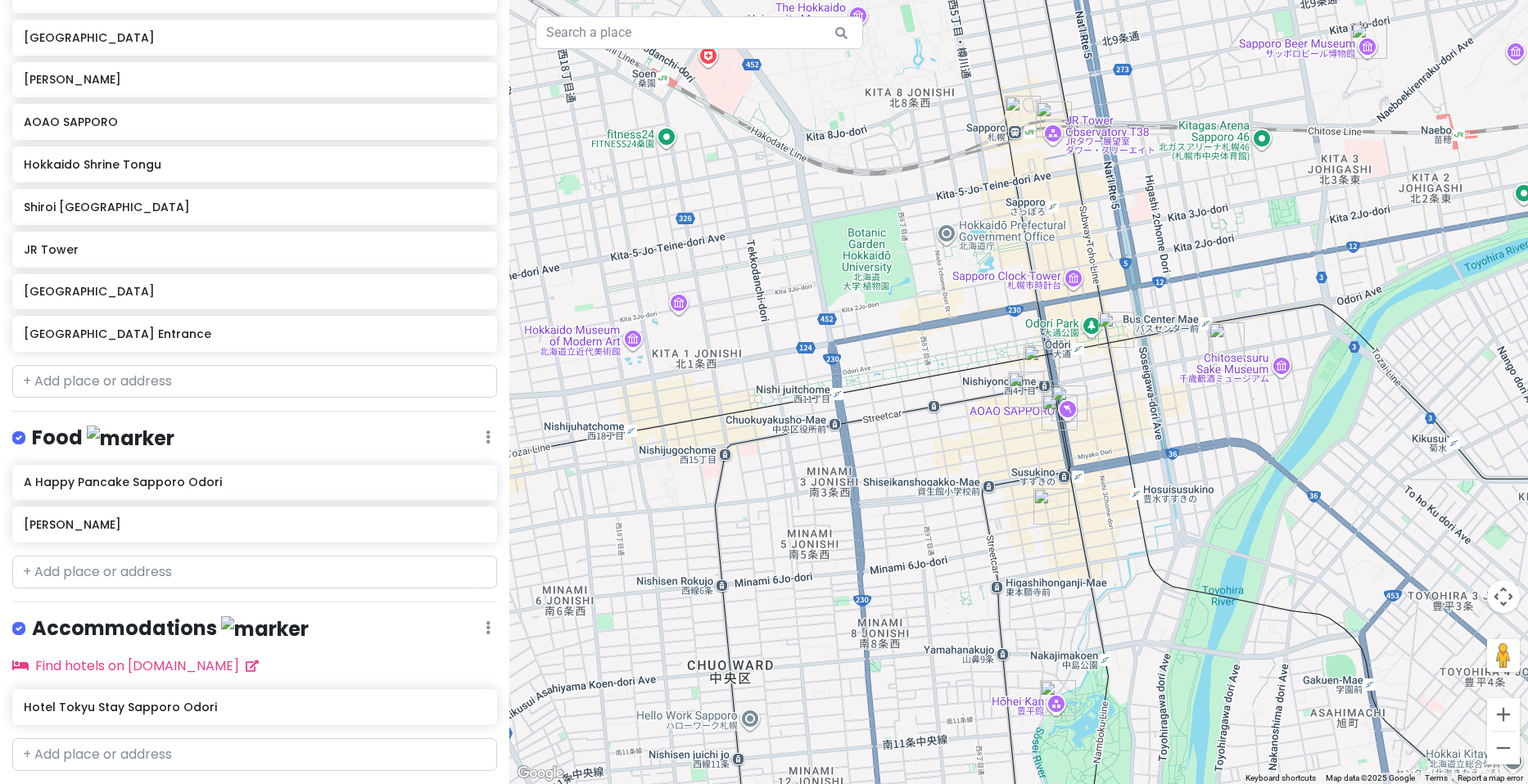
drag, startPoint x: 820, startPoint y: 439, endPoint x: 1119, endPoint y: 426, distance: 299.3
click at [1119, 426] on div at bounding box center [1019, 392] width 1019 height 784
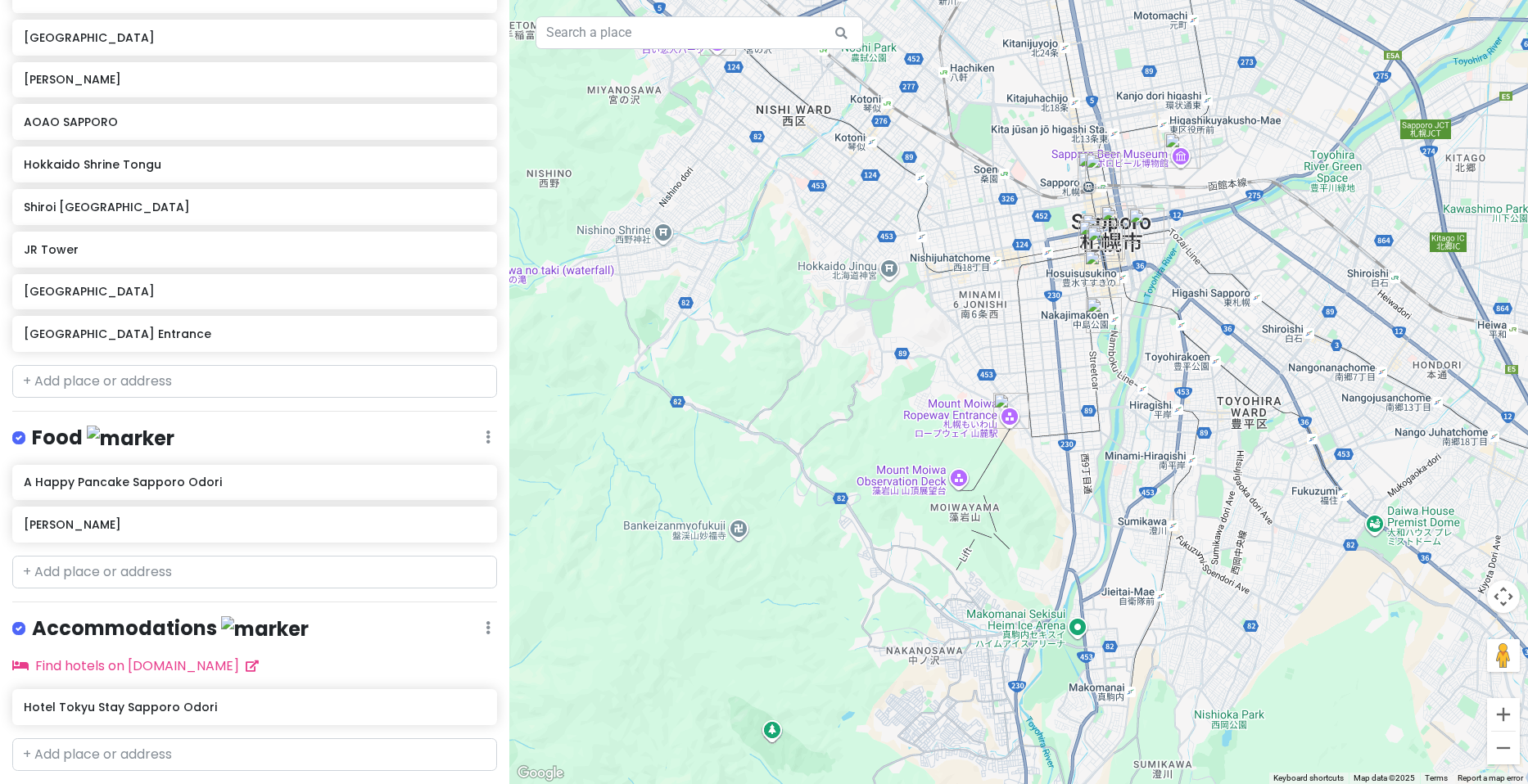
drag, startPoint x: 894, startPoint y: 380, endPoint x: 1005, endPoint y: 240, distance: 178.7
click at [1005, 240] on div at bounding box center [1019, 392] width 1019 height 784
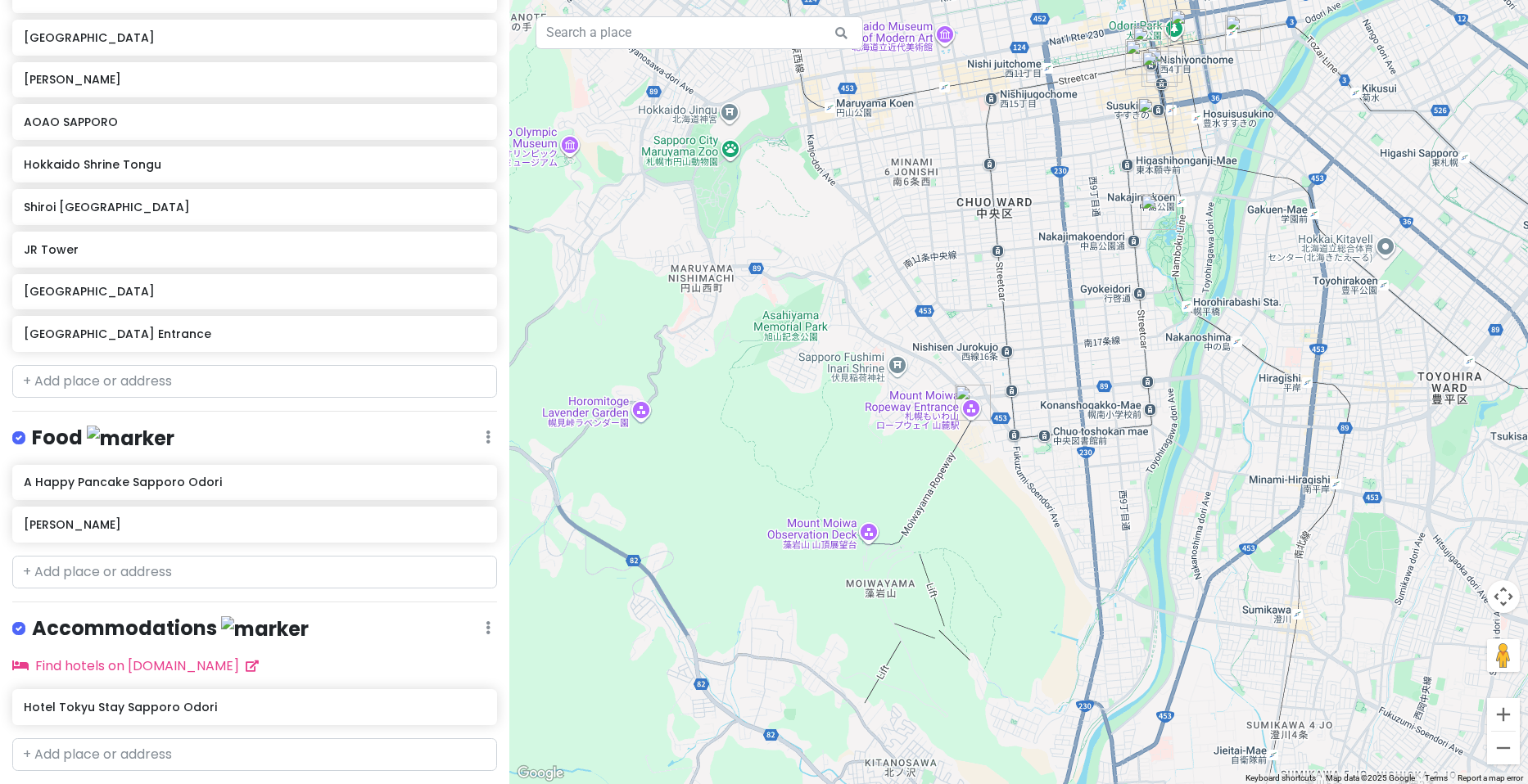
click at [966, 405] on img "Mount Moiwa Ropeway Entrance" at bounding box center [973, 402] width 36 height 36
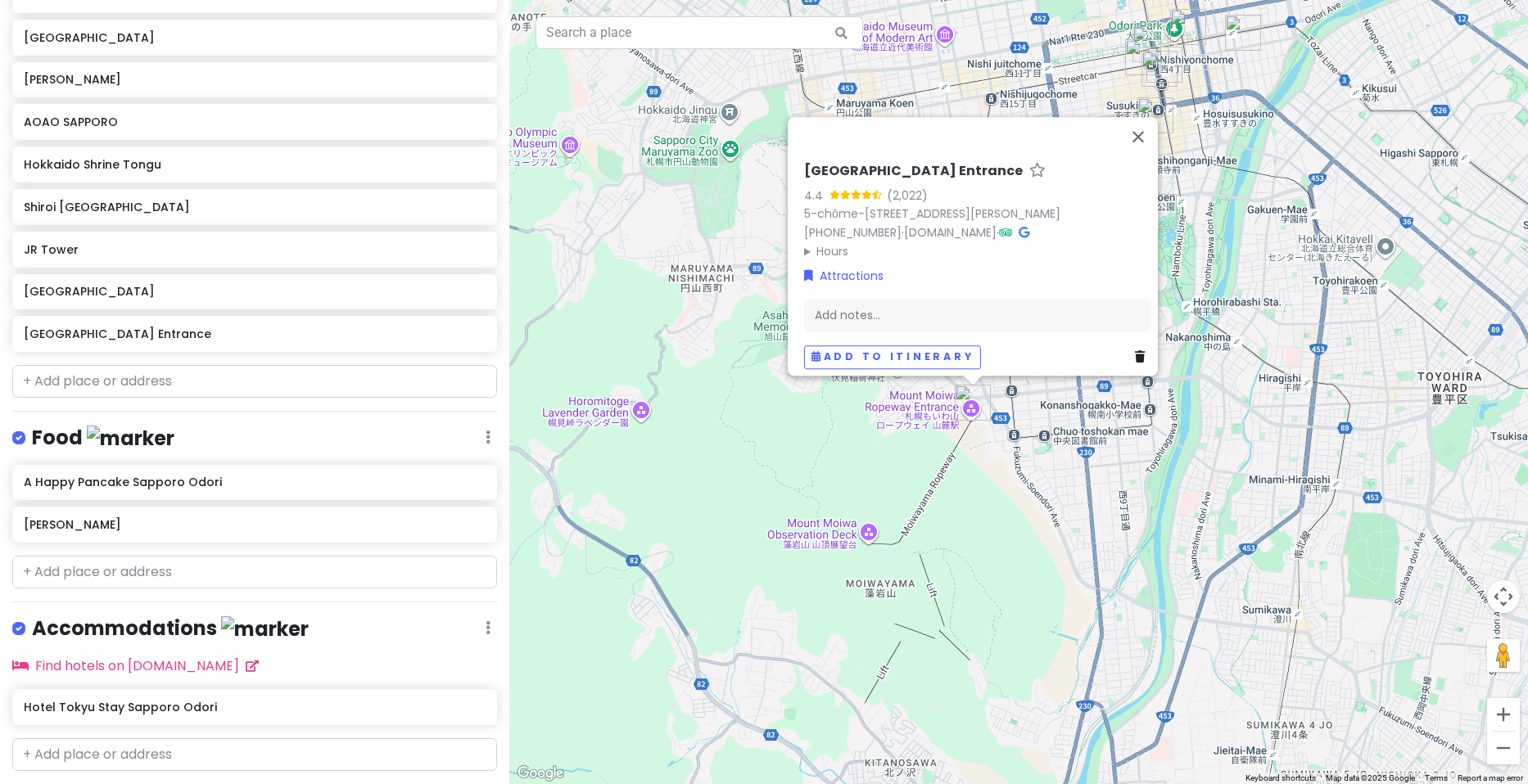
click at [829, 243] on summary "Hours" at bounding box center [978, 252] width 348 height 18
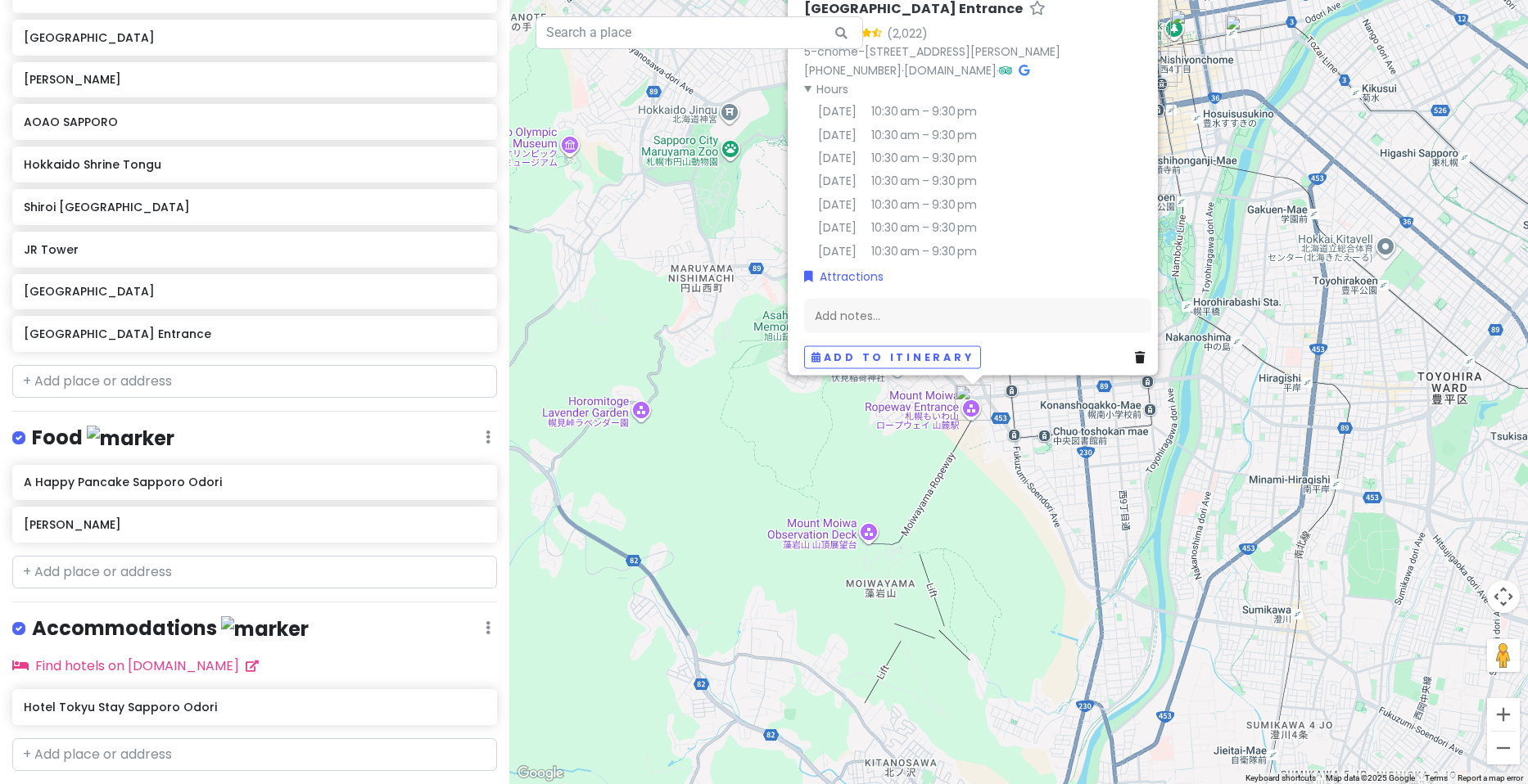
click at [830, 81] on summary "Hours" at bounding box center [978, 88] width 348 height 18
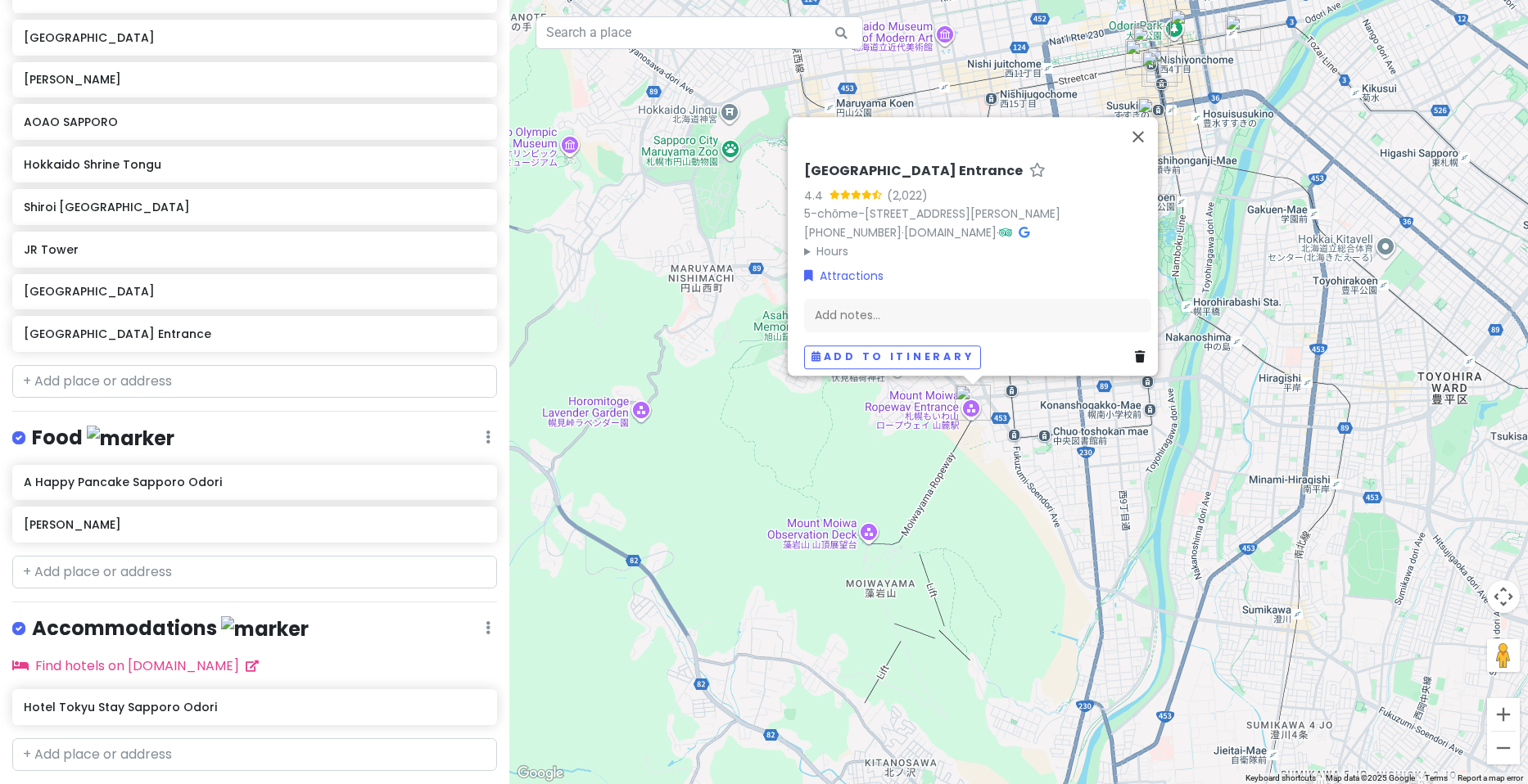
click at [833, 242] on summary "Hours" at bounding box center [978, 252] width 348 height 18
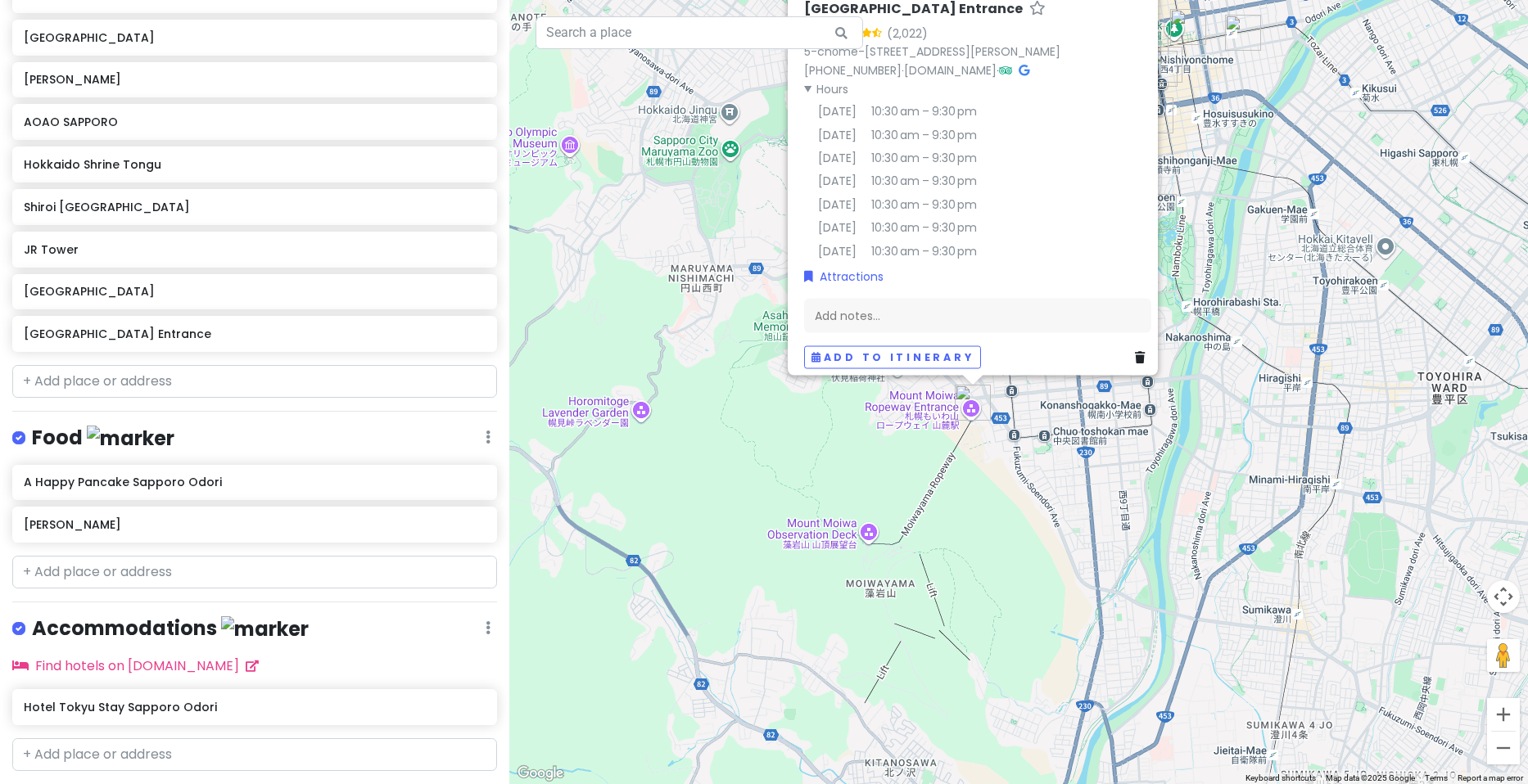
click at [867, 424] on div "[GEOGRAPHIC_DATA] Entrance 4.4 (2,022) 5-chōme-3-7 [GEOGRAPHIC_DATA], [GEOGRAPH…" at bounding box center [1019, 392] width 1019 height 784
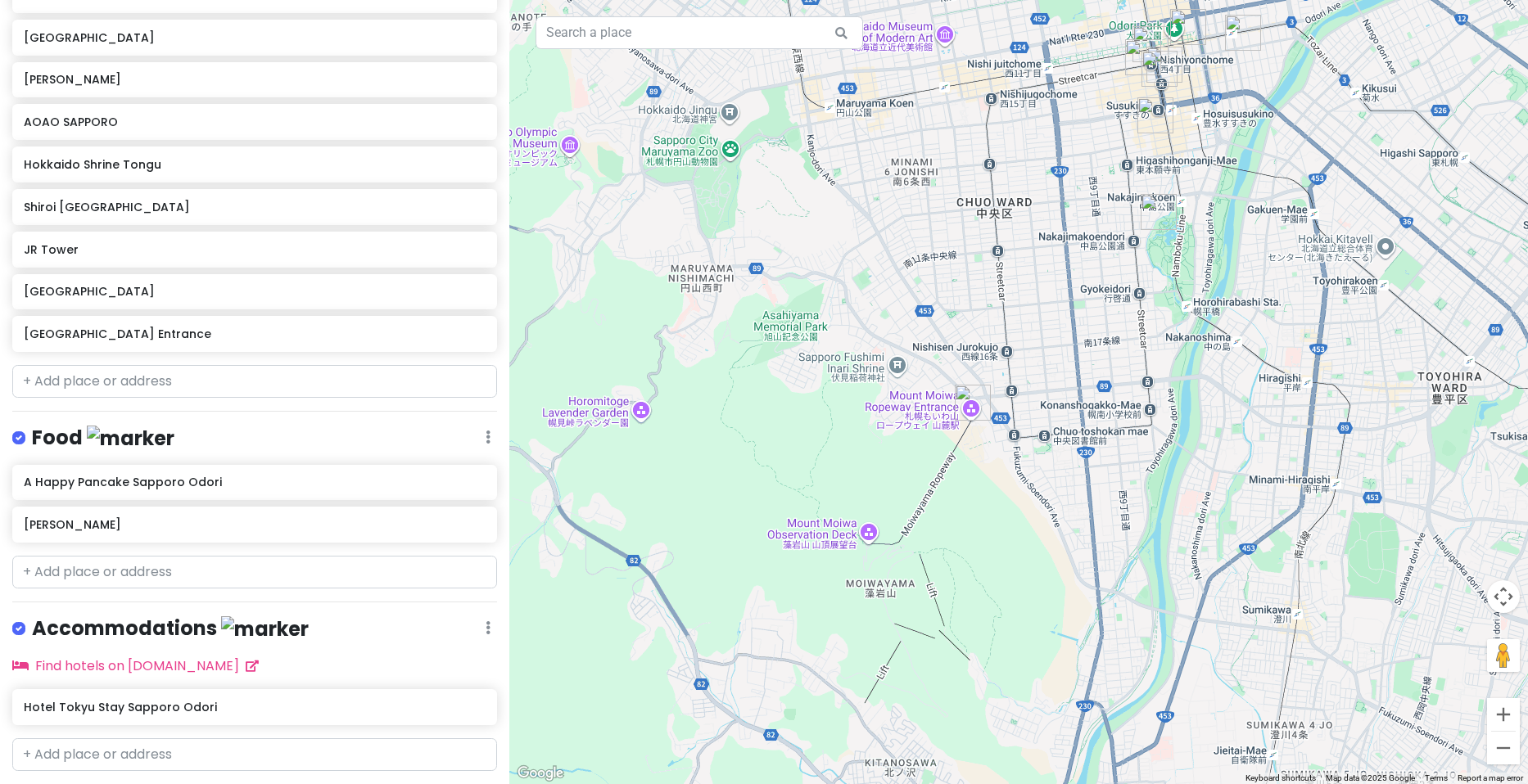
click at [941, 407] on div at bounding box center [1019, 392] width 1019 height 784
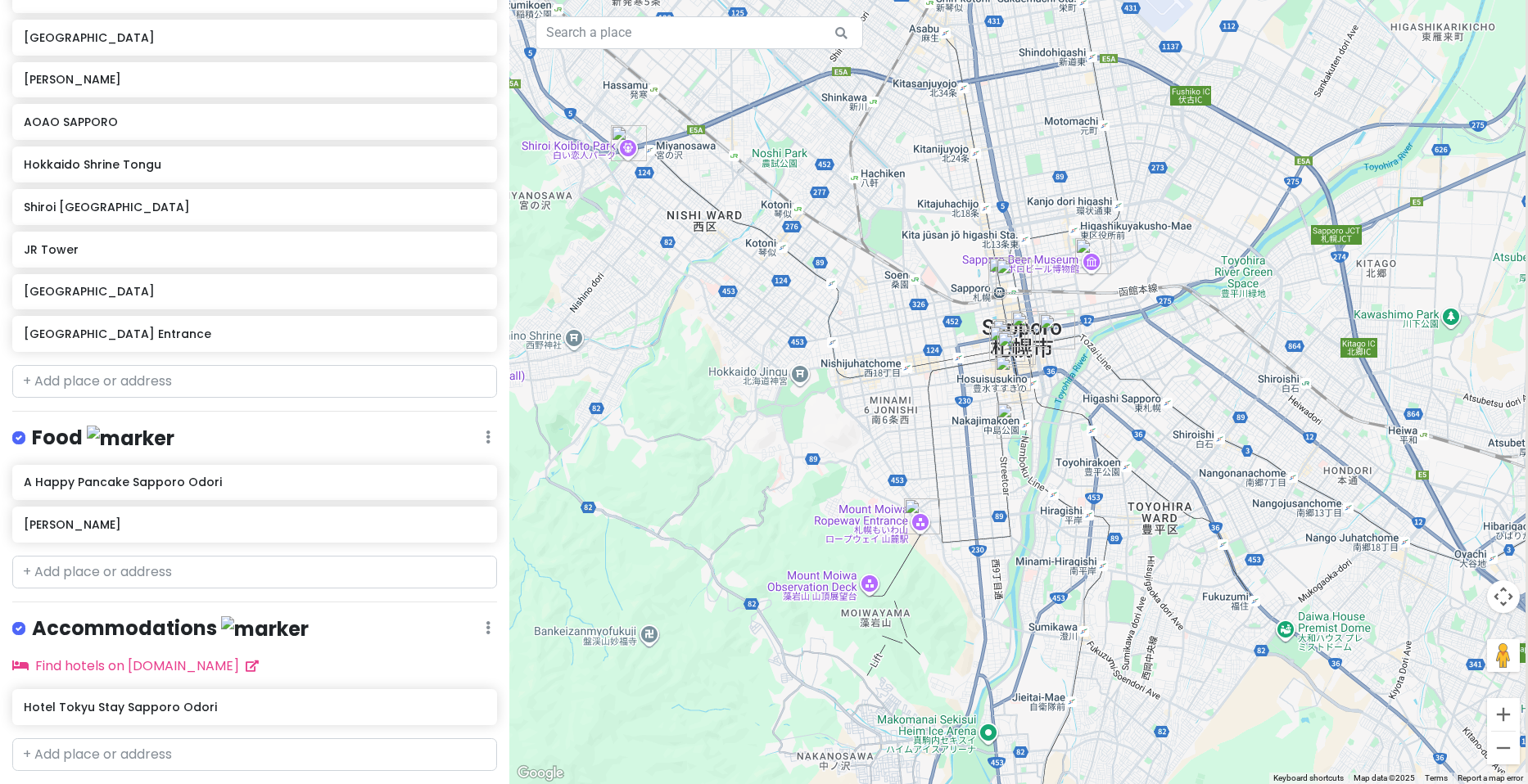
drag, startPoint x: 999, startPoint y: 254, endPoint x: 894, endPoint y: 407, distance: 185.6
click at [894, 407] on div at bounding box center [1019, 392] width 1019 height 784
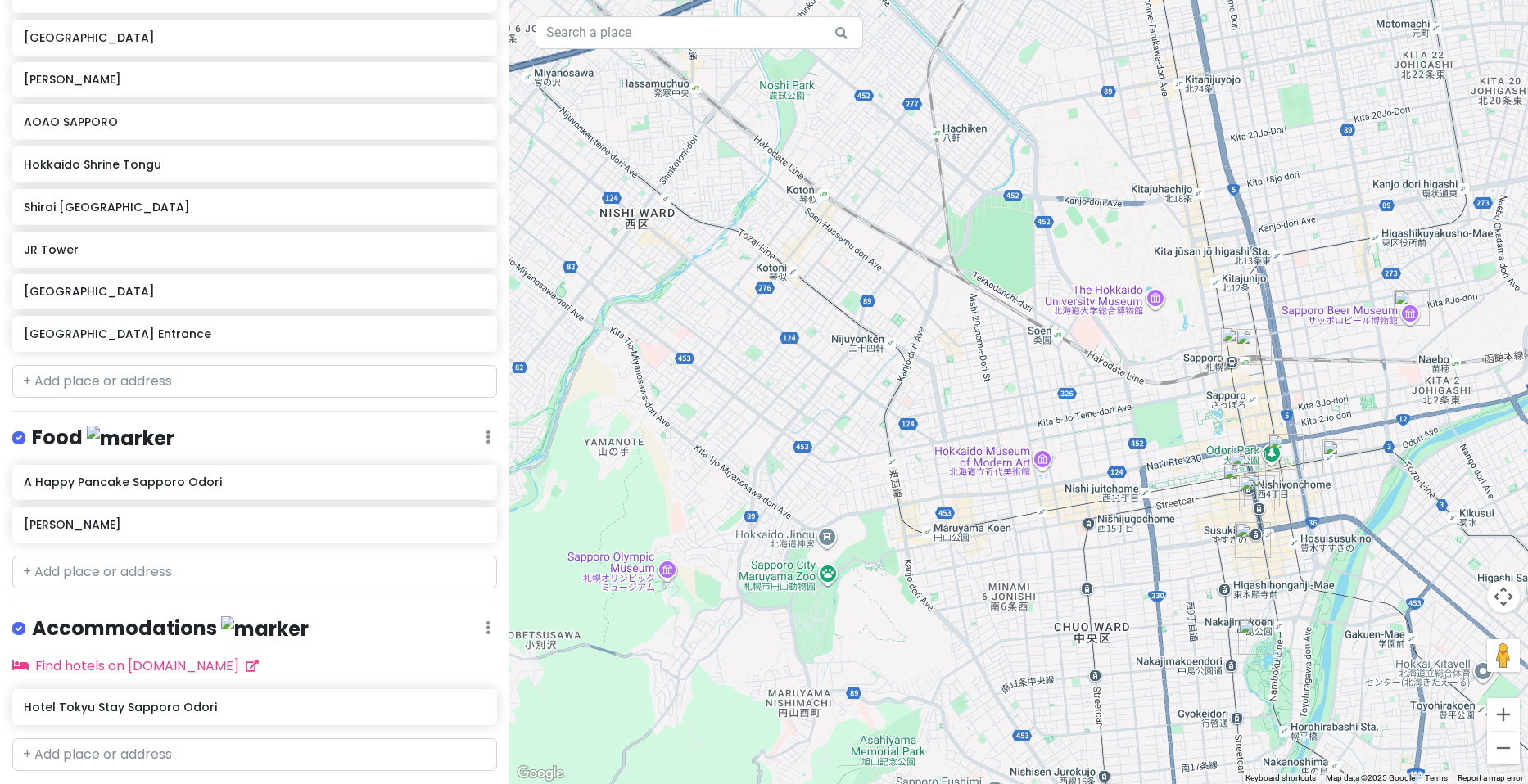
drag, startPoint x: 792, startPoint y: 319, endPoint x: 984, endPoint y: 352, distance: 194.8
click at [984, 352] on div at bounding box center [1019, 392] width 1019 height 784
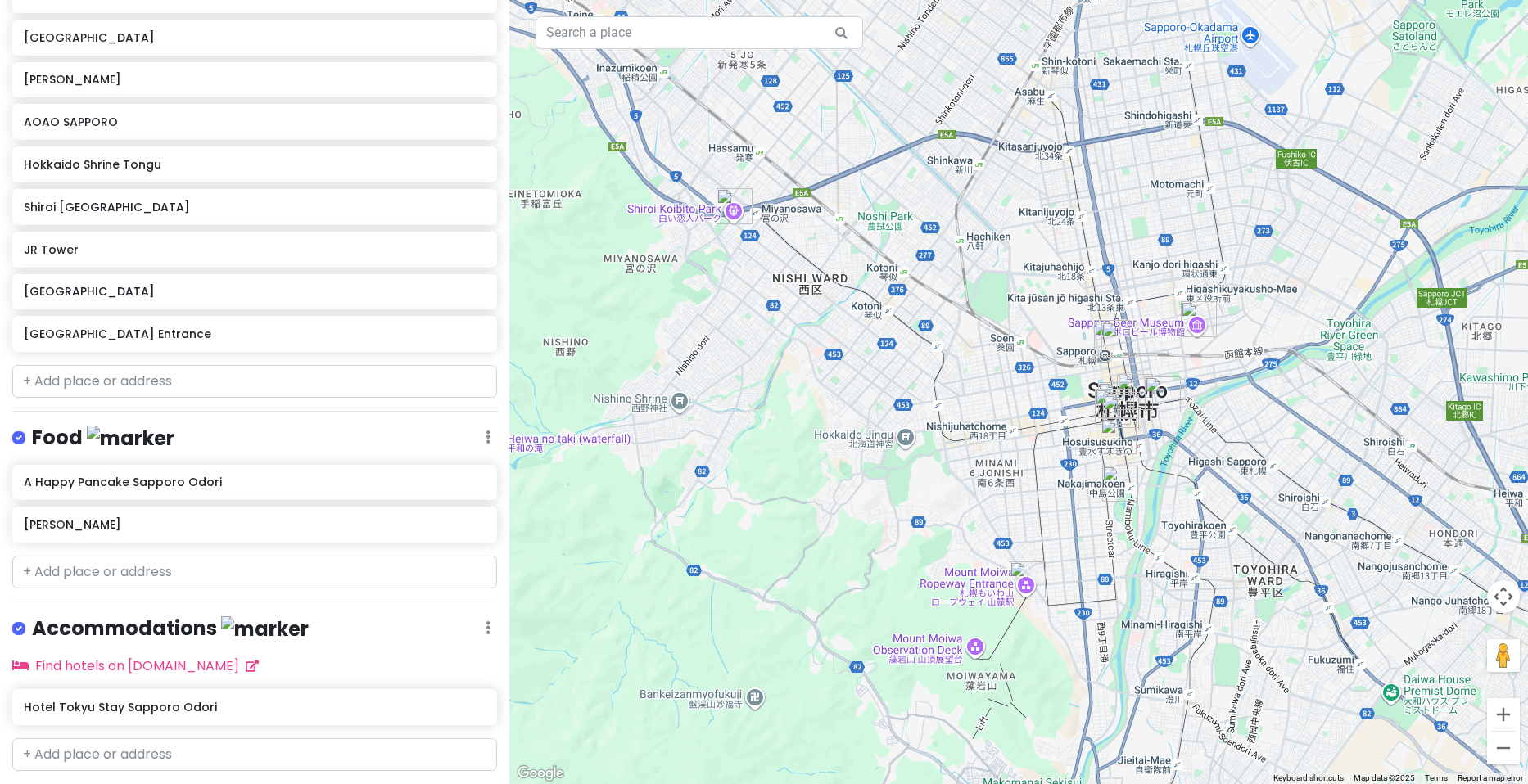
click at [730, 202] on img "Shiroi Koibito Park" at bounding box center [734, 206] width 36 height 36
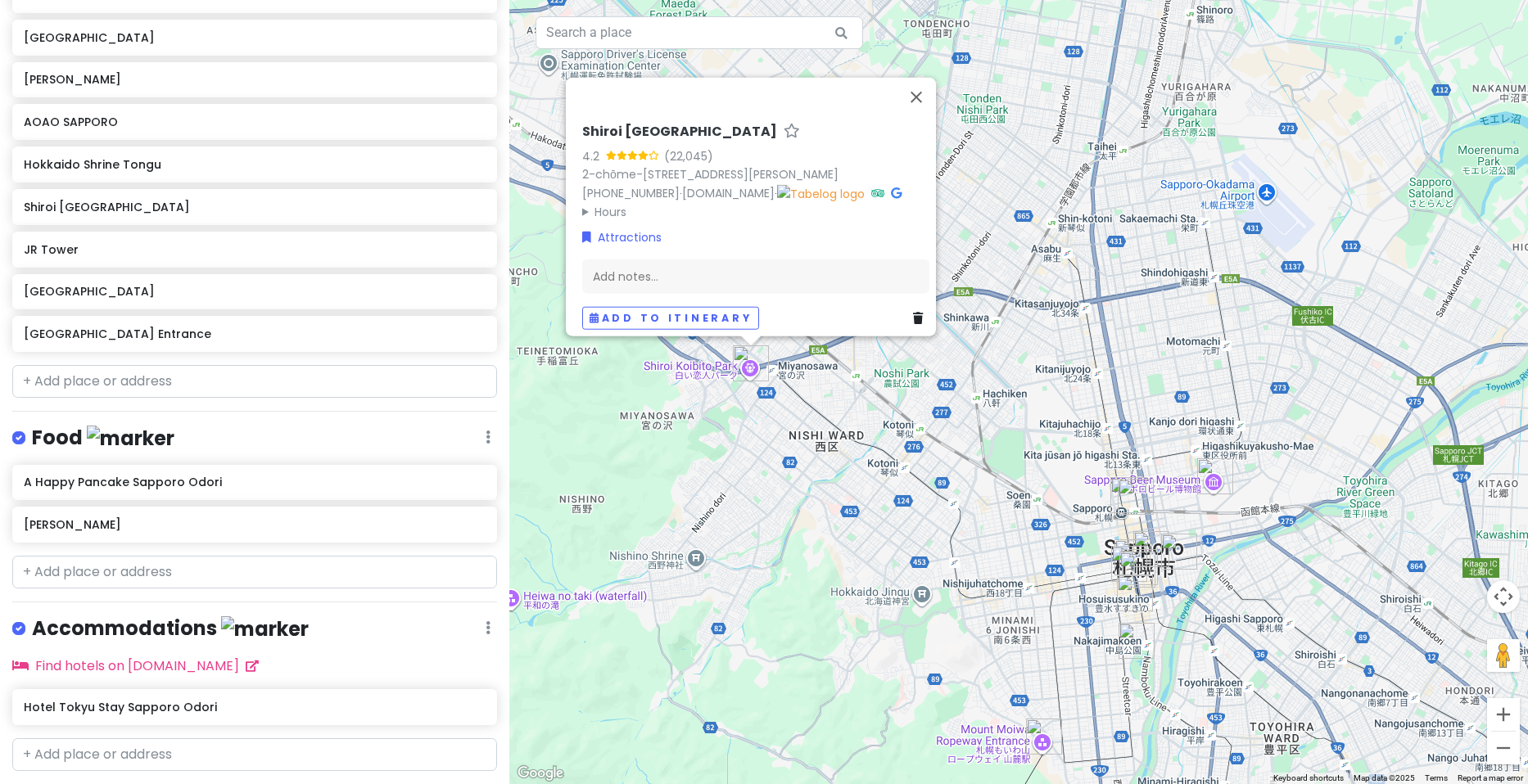
click at [631, 123] on h6 "Shiroi [GEOGRAPHIC_DATA]" at bounding box center [680, 132] width 195 height 17
click at [631, 116] on input "Shiroi [GEOGRAPHIC_DATA]" at bounding box center [756, 128] width 348 height 25
click at [925, 77] on button "Close" at bounding box center [916, 97] width 39 height 39
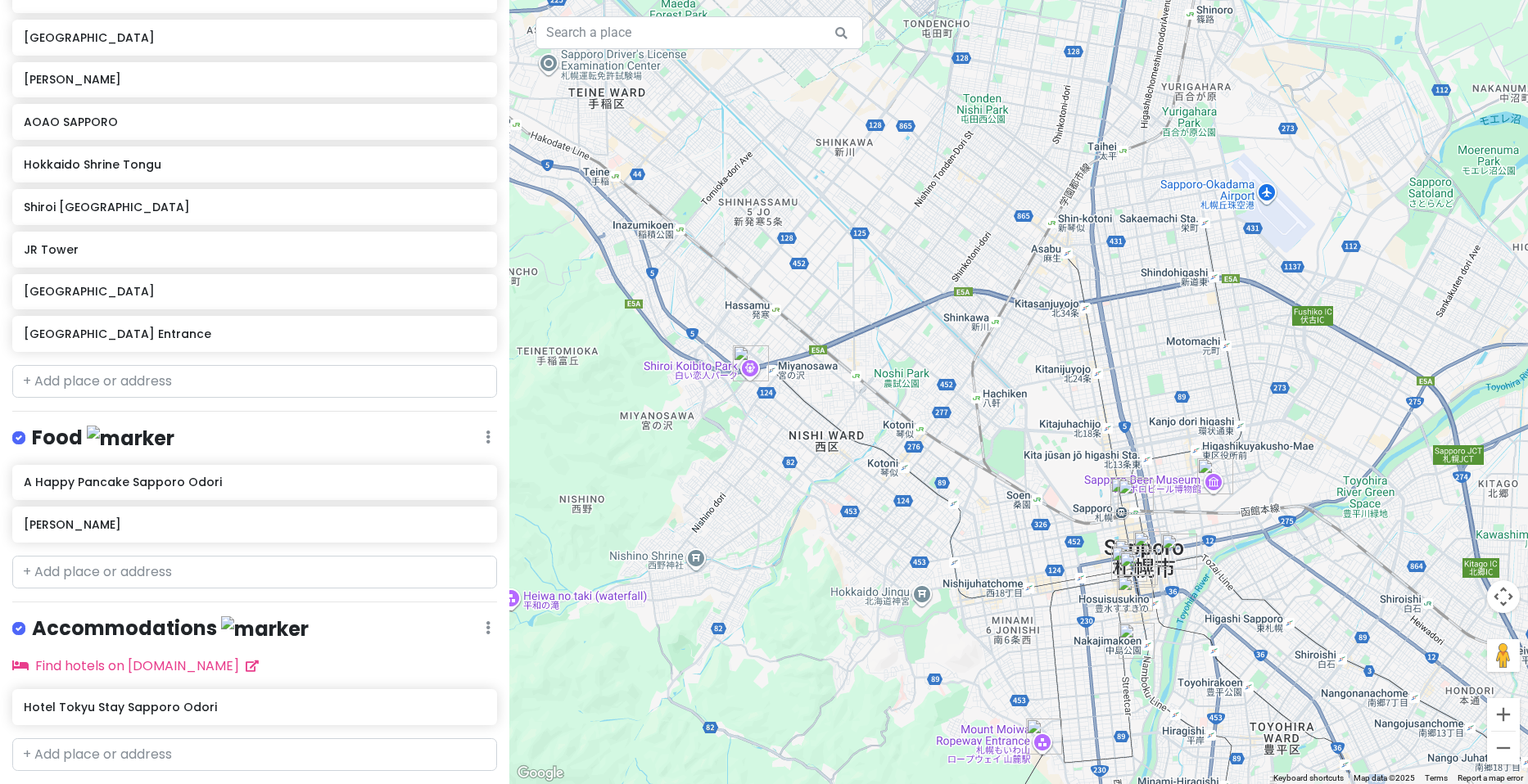
click at [751, 364] on img "Shiroi Koibito Park" at bounding box center [750, 363] width 36 height 36
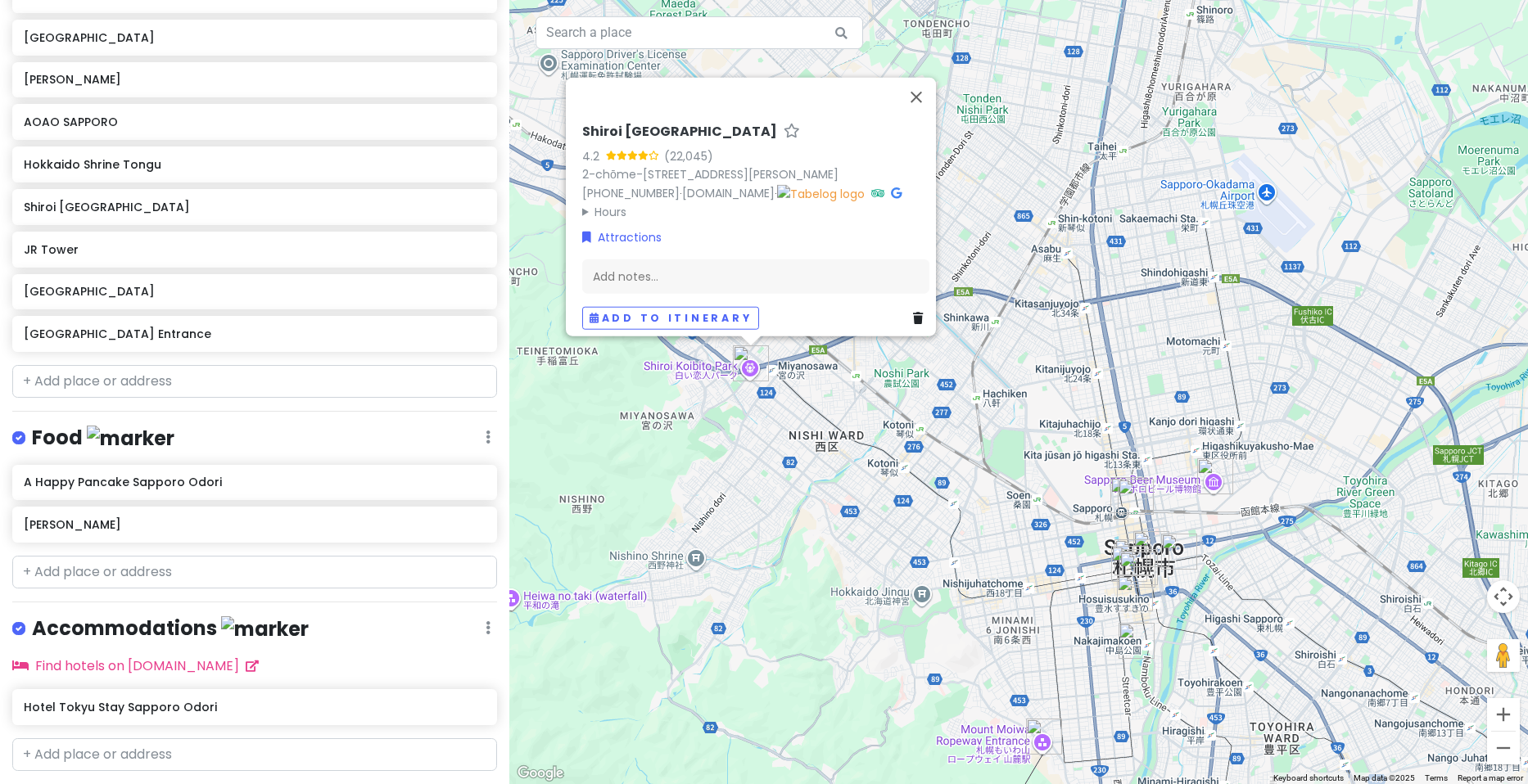
click at [913, 312] on icon at bounding box center [918, 318] width 10 height 12
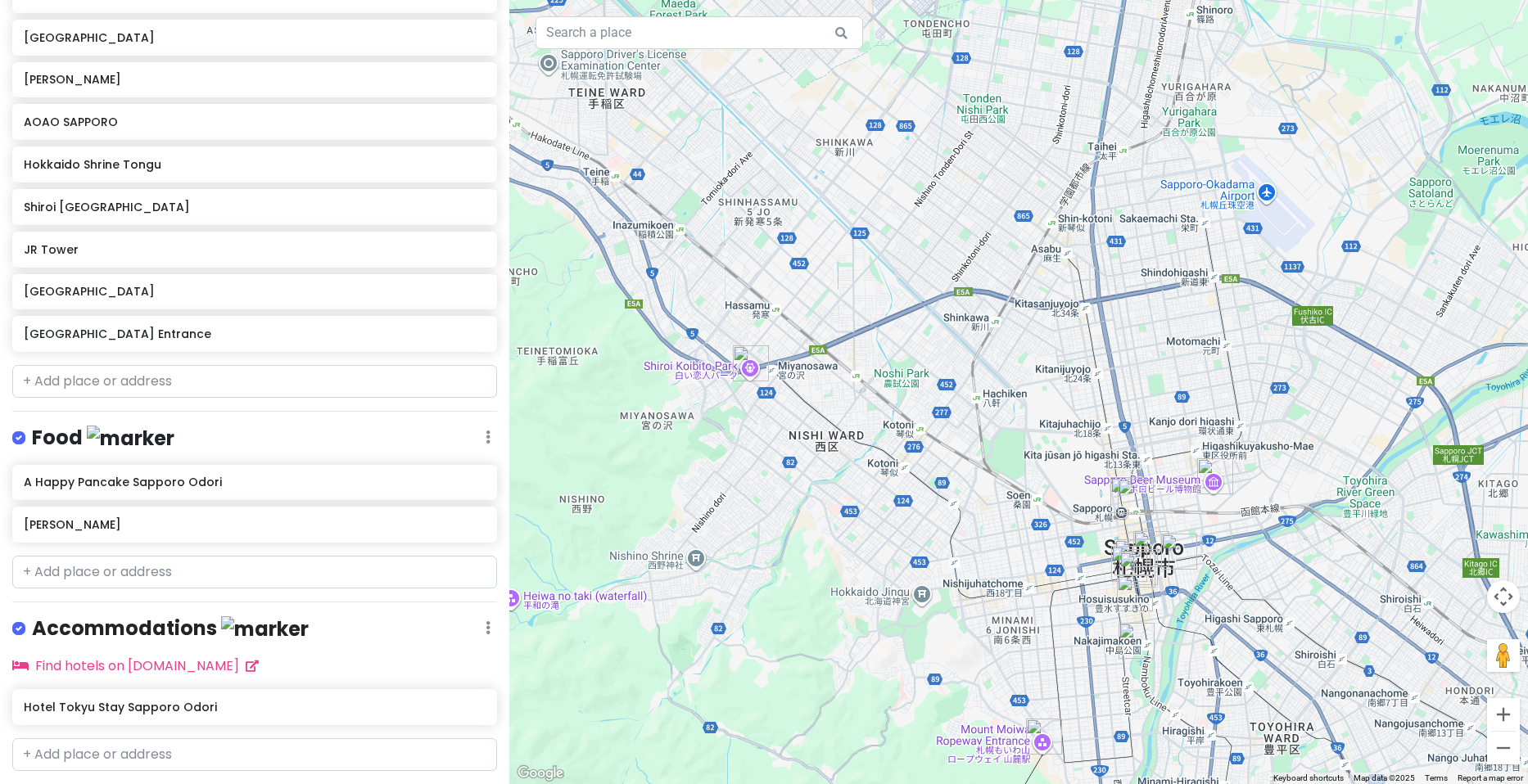
scroll to position [309, 0]
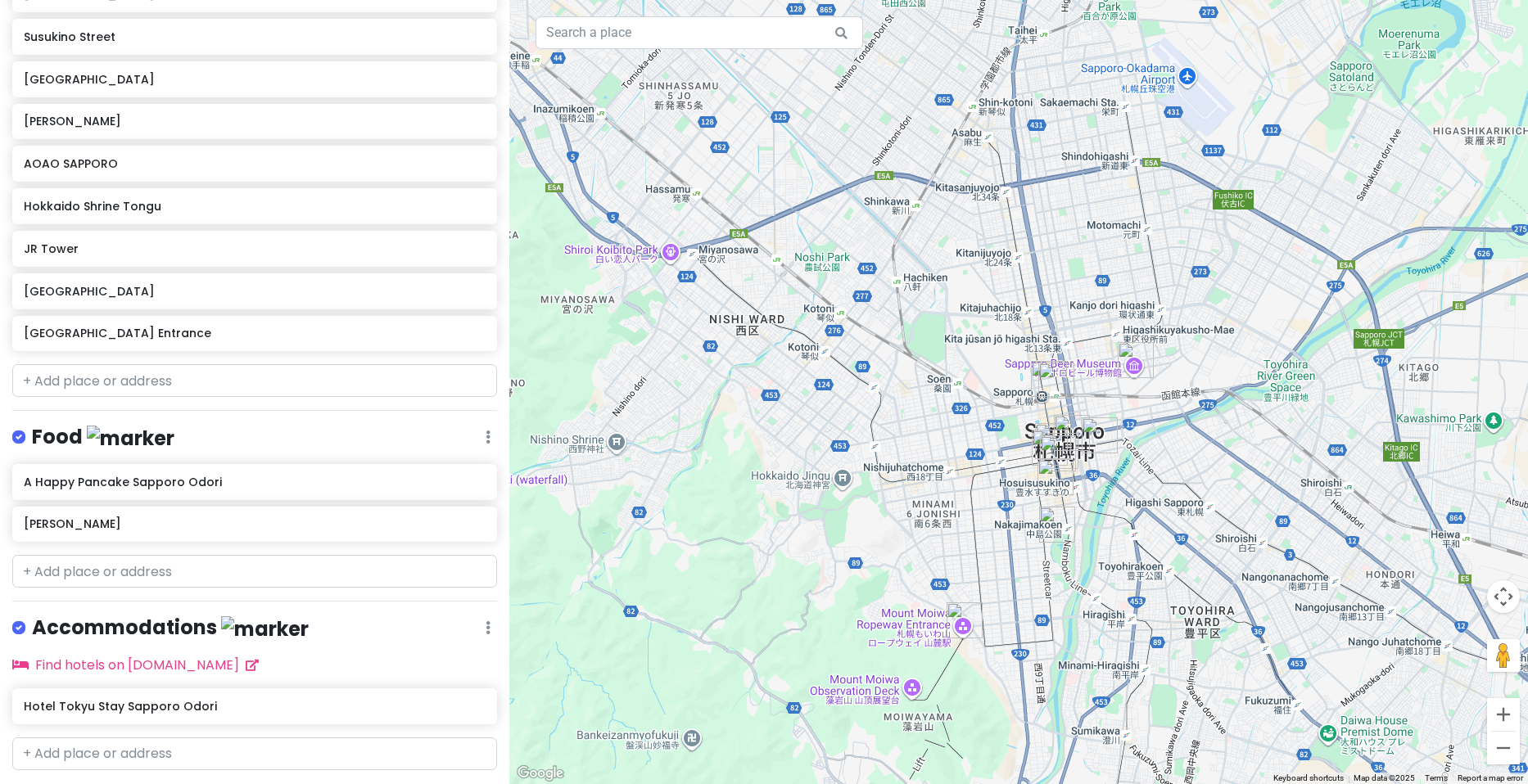
drag, startPoint x: 887, startPoint y: 589, endPoint x: 744, endPoint y: 412, distance: 227.5
click at [739, 396] on div at bounding box center [1019, 392] width 1019 height 784
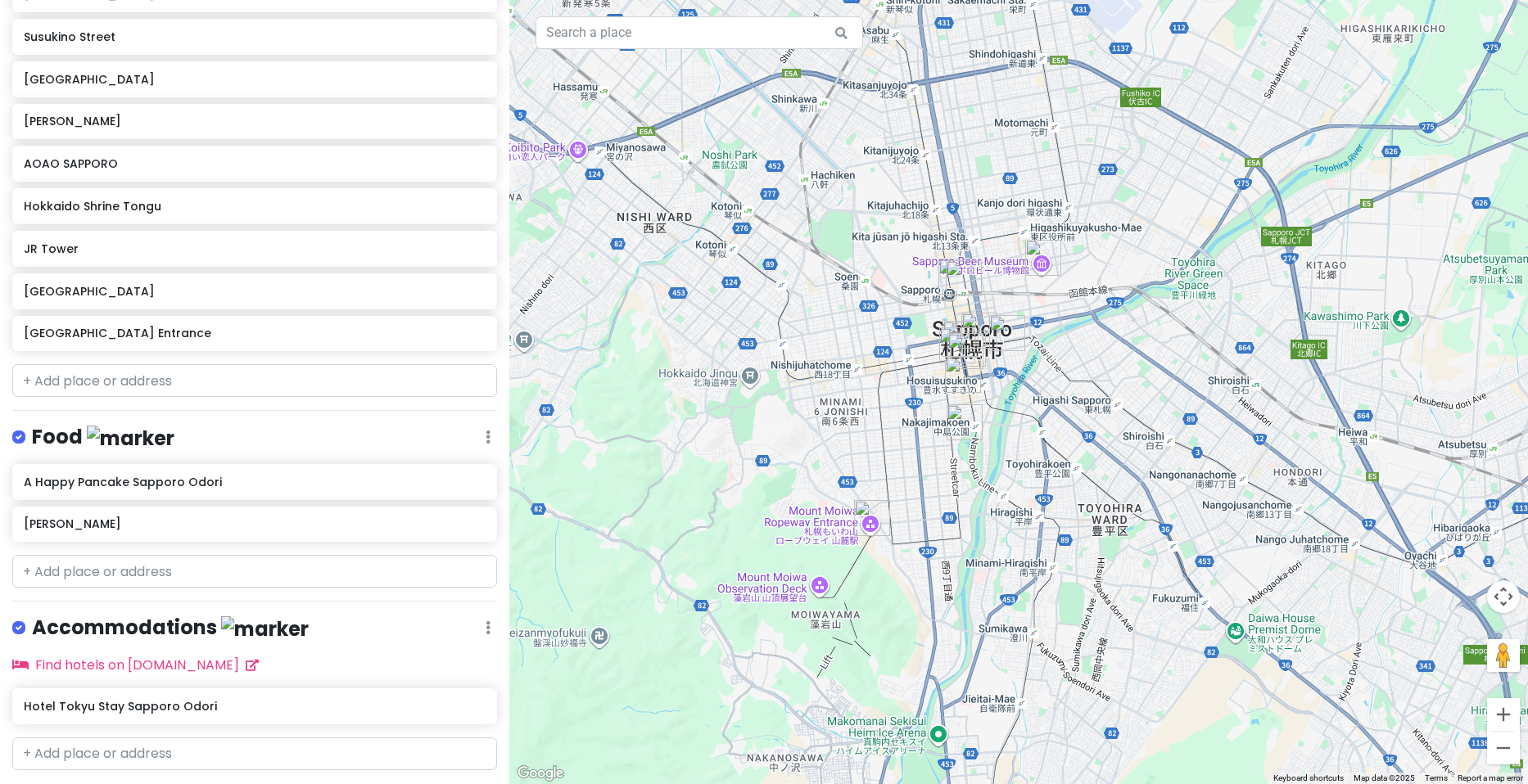
click at [875, 508] on img "Mount Moiwa Ropeway Entrance" at bounding box center [872, 517] width 36 height 36
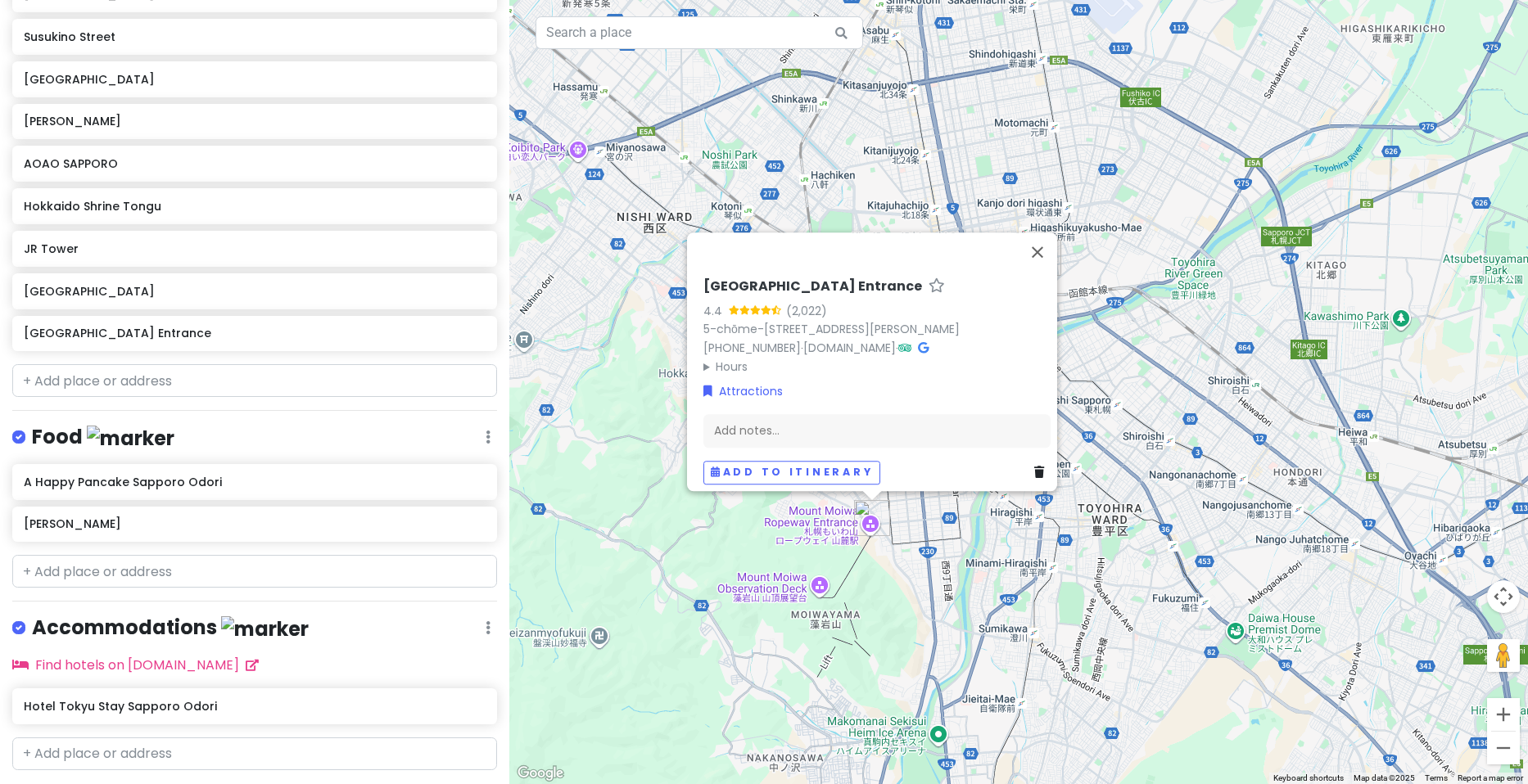
click at [1035, 464] on link at bounding box center [1043, 473] width 17 height 18
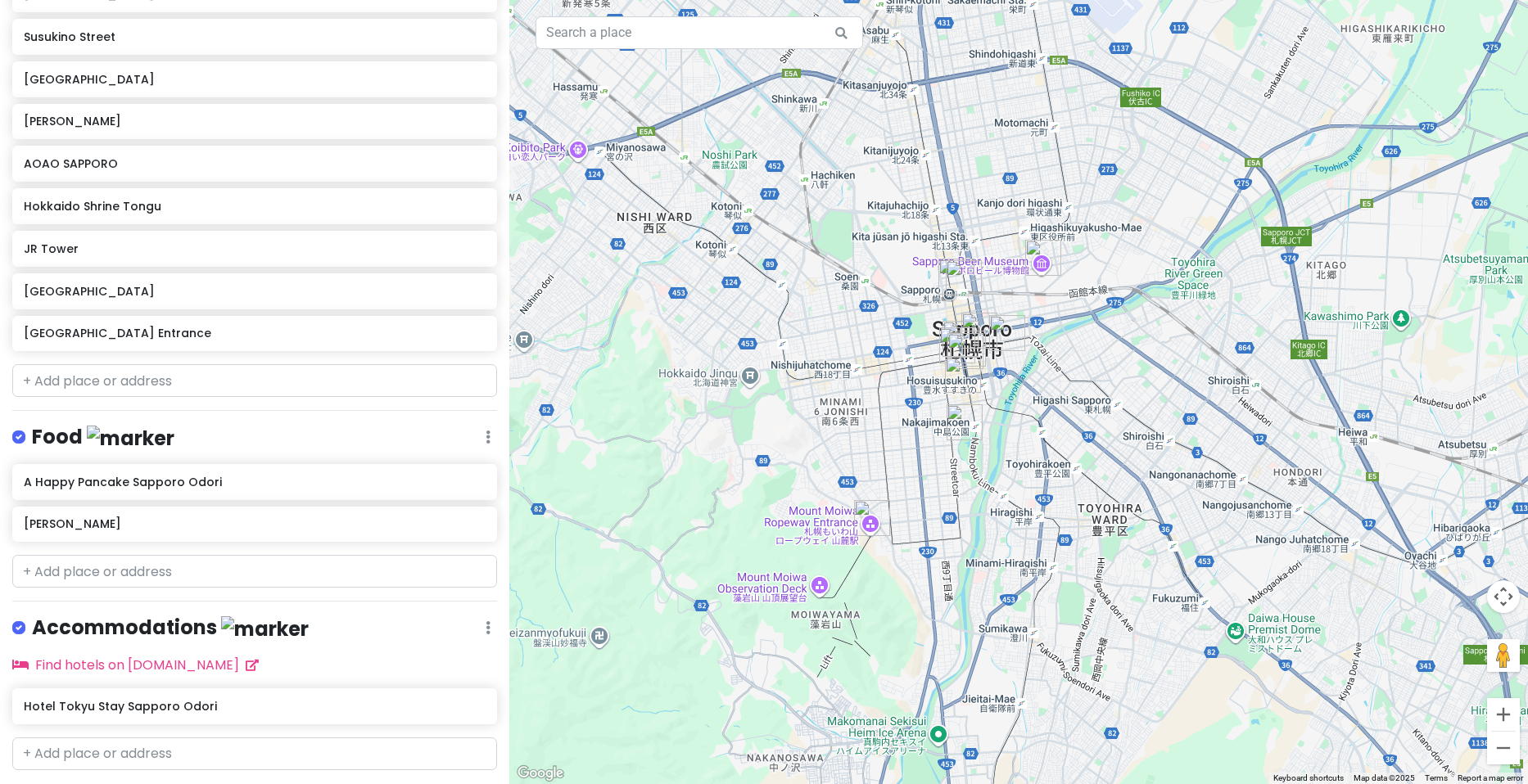
scroll to position [267, 0]
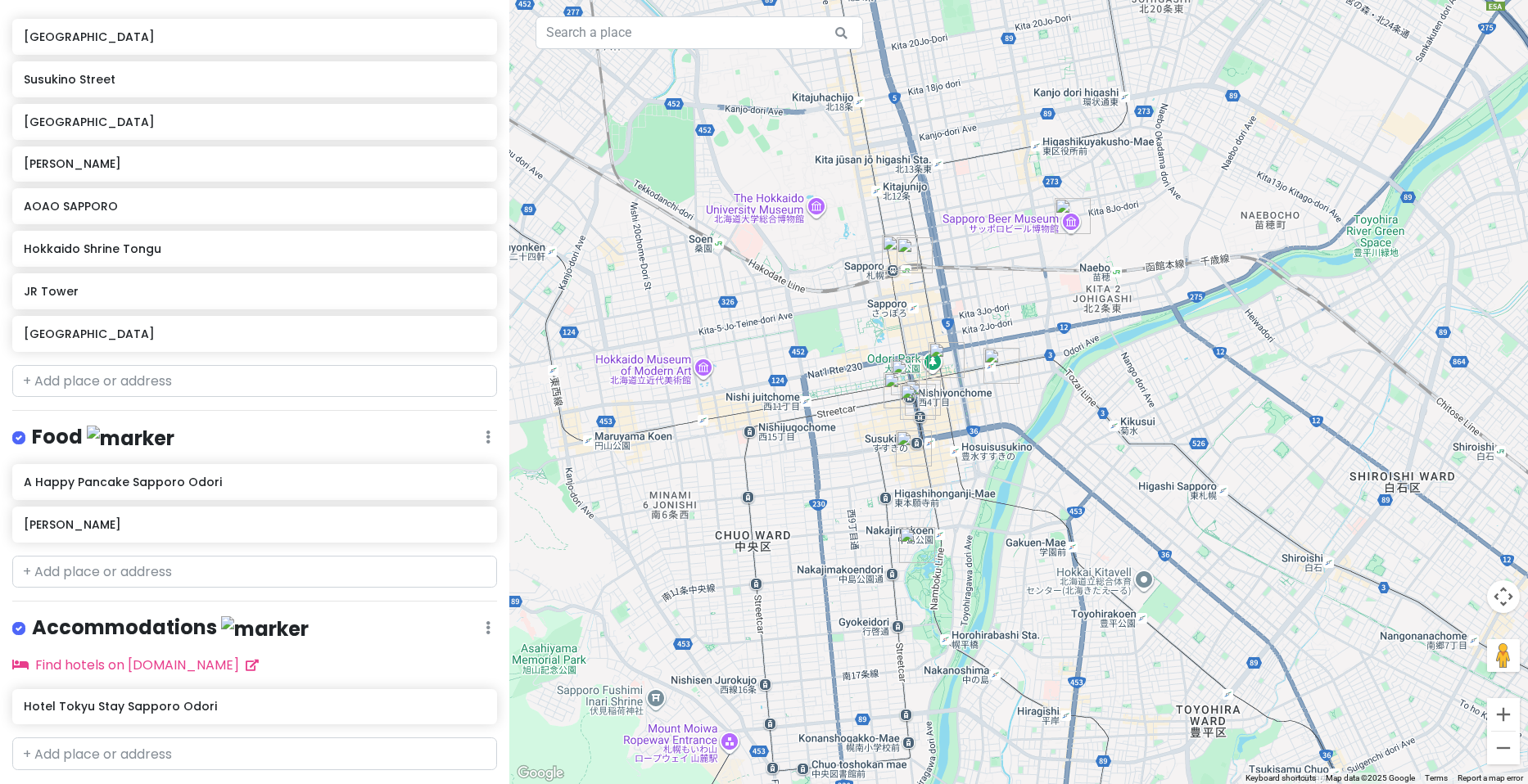
drag, startPoint x: 1030, startPoint y: 212, endPoint x: 1109, endPoint y: 293, distance: 113.1
click at [1109, 293] on div at bounding box center [1019, 392] width 1019 height 784
click at [1071, 213] on img "Sapporo Beer Museum" at bounding box center [1072, 216] width 36 height 36
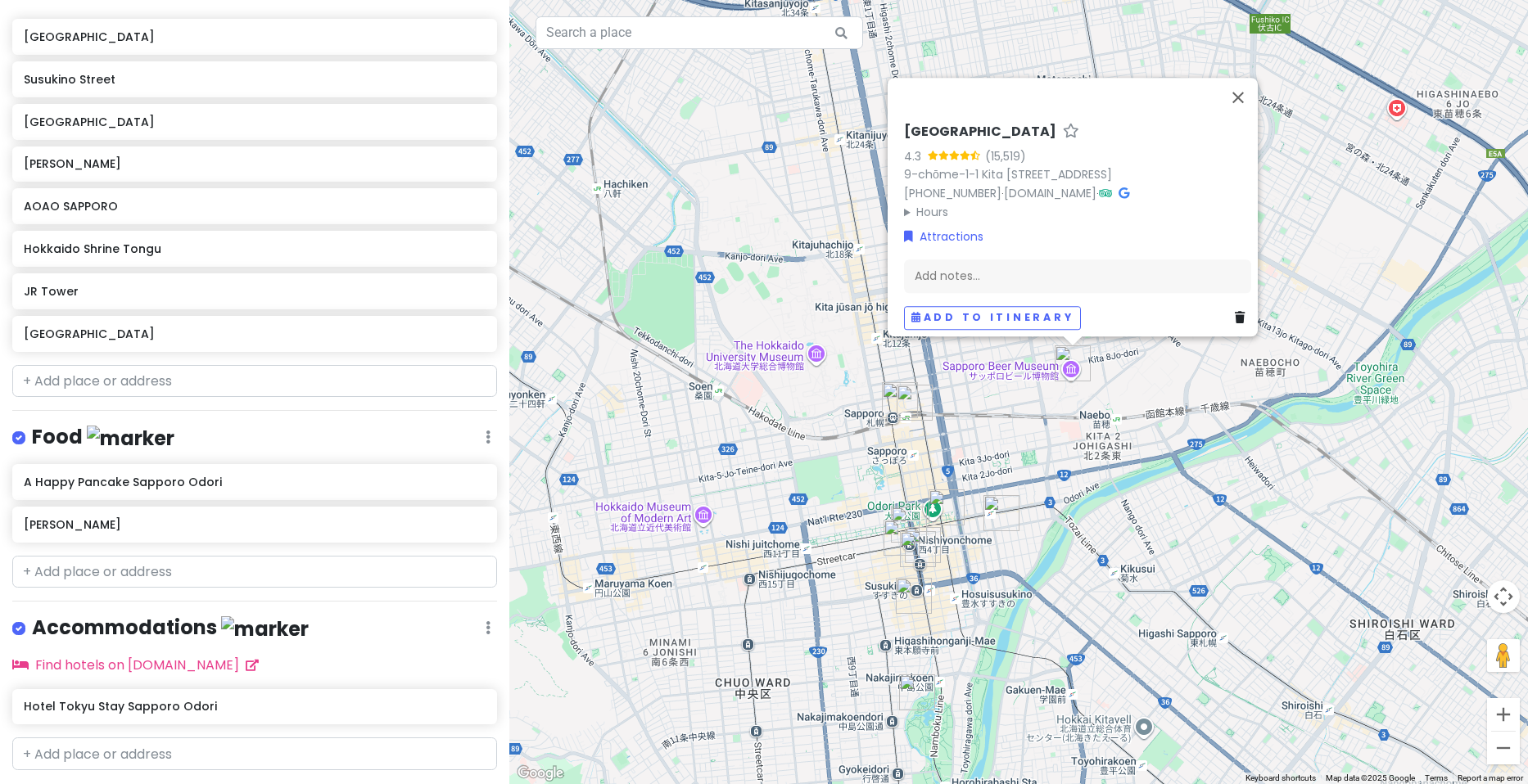
click at [974, 117] on div "[GEOGRAPHIC_DATA] 4.3 (15,519) 9-chōme-1-1 Kita 7 Jōhigashi, [GEOGRAPHIC_DATA] …" at bounding box center [1078, 226] width 360 height 219
click at [973, 123] on h6 "[GEOGRAPHIC_DATA]" at bounding box center [980, 132] width 153 height 17
click at [973, 116] on input "[GEOGRAPHIC_DATA]" at bounding box center [1078, 128] width 348 height 25
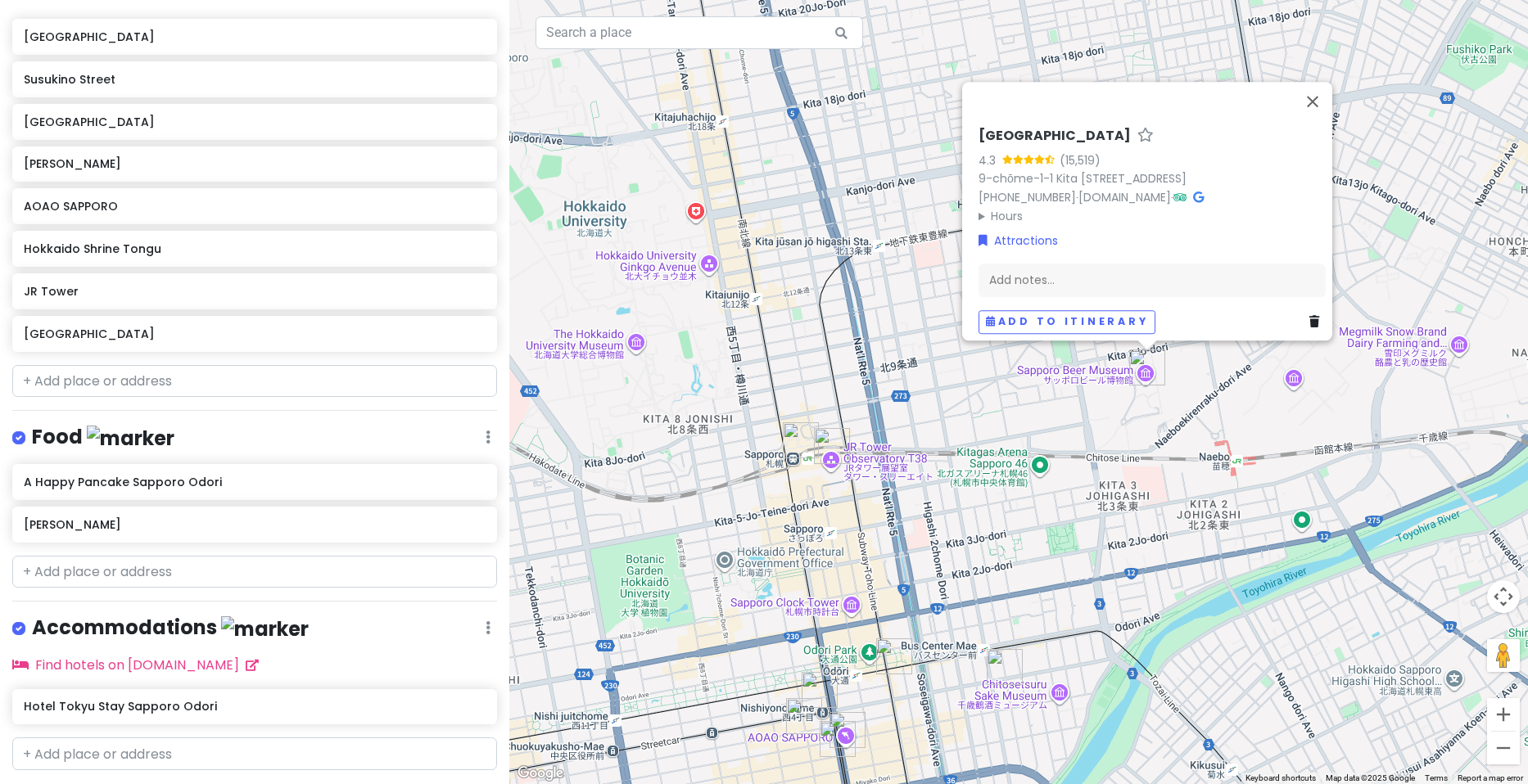
click at [793, 434] on img "Sapporo Station" at bounding box center [800, 440] width 36 height 36
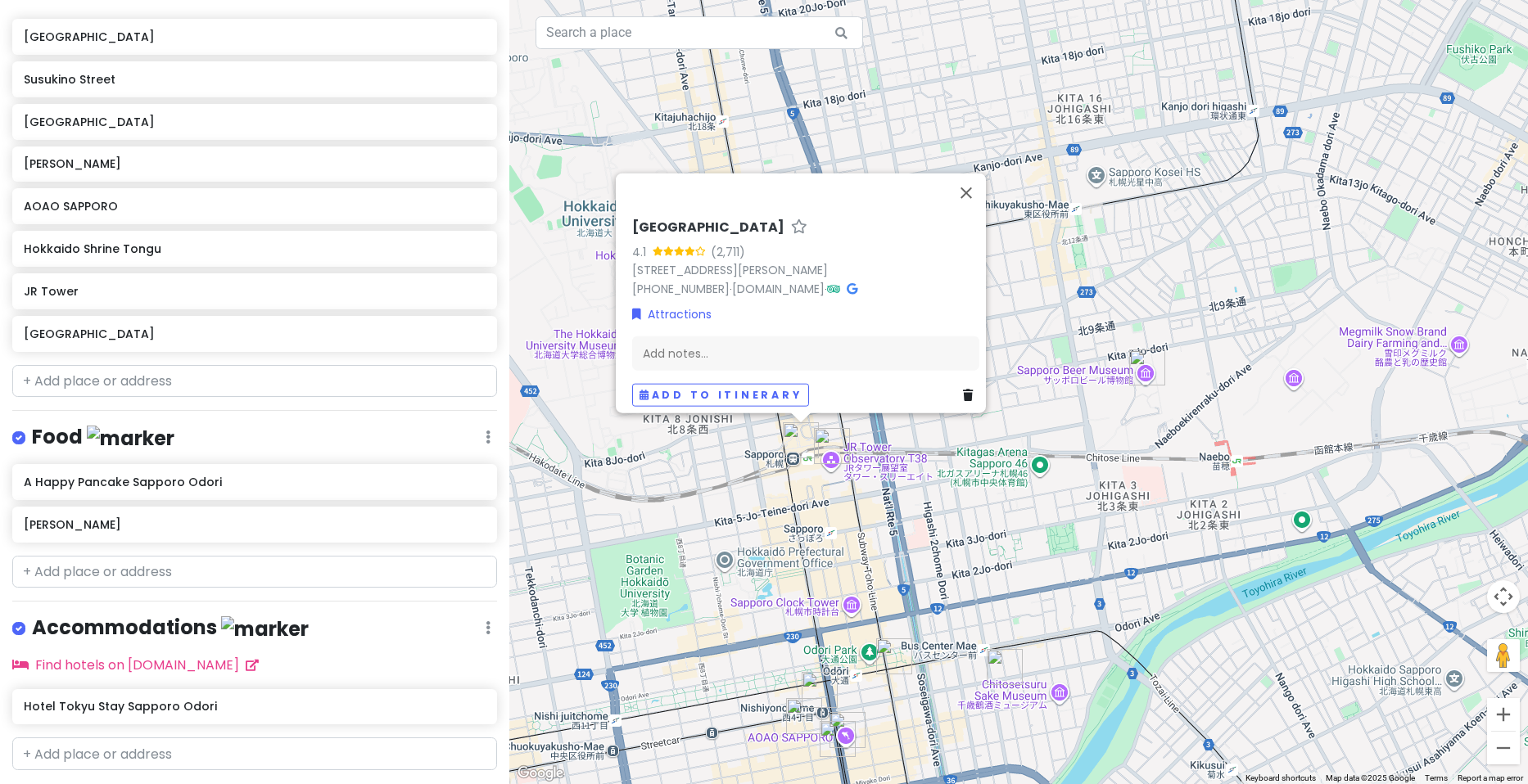
click at [963, 390] on icon at bounding box center [968, 396] width 10 height 12
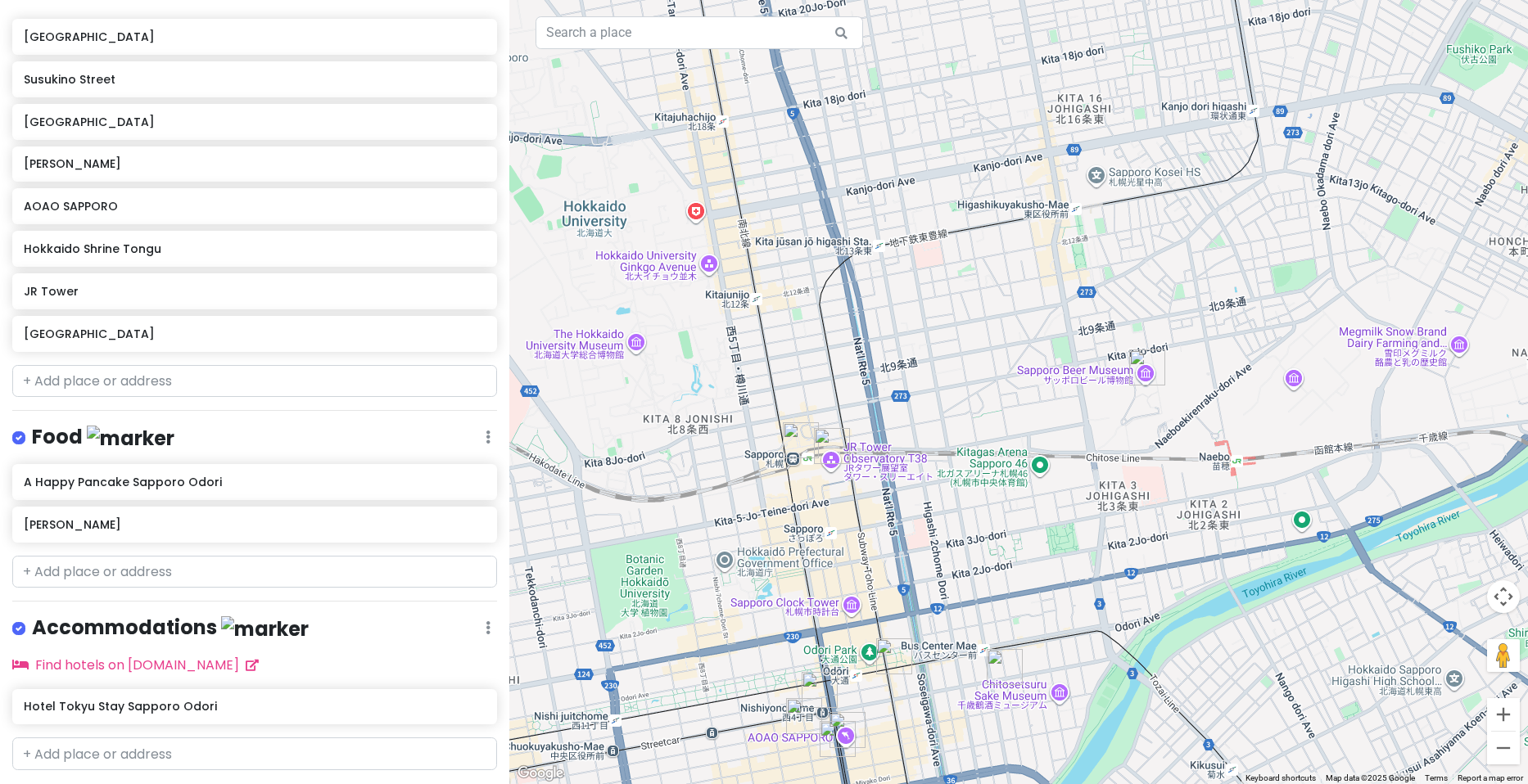
scroll to position [224, 0]
click at [834, 446] on img "JR Tower" at bounding box center [832, 446] width 36 height 36
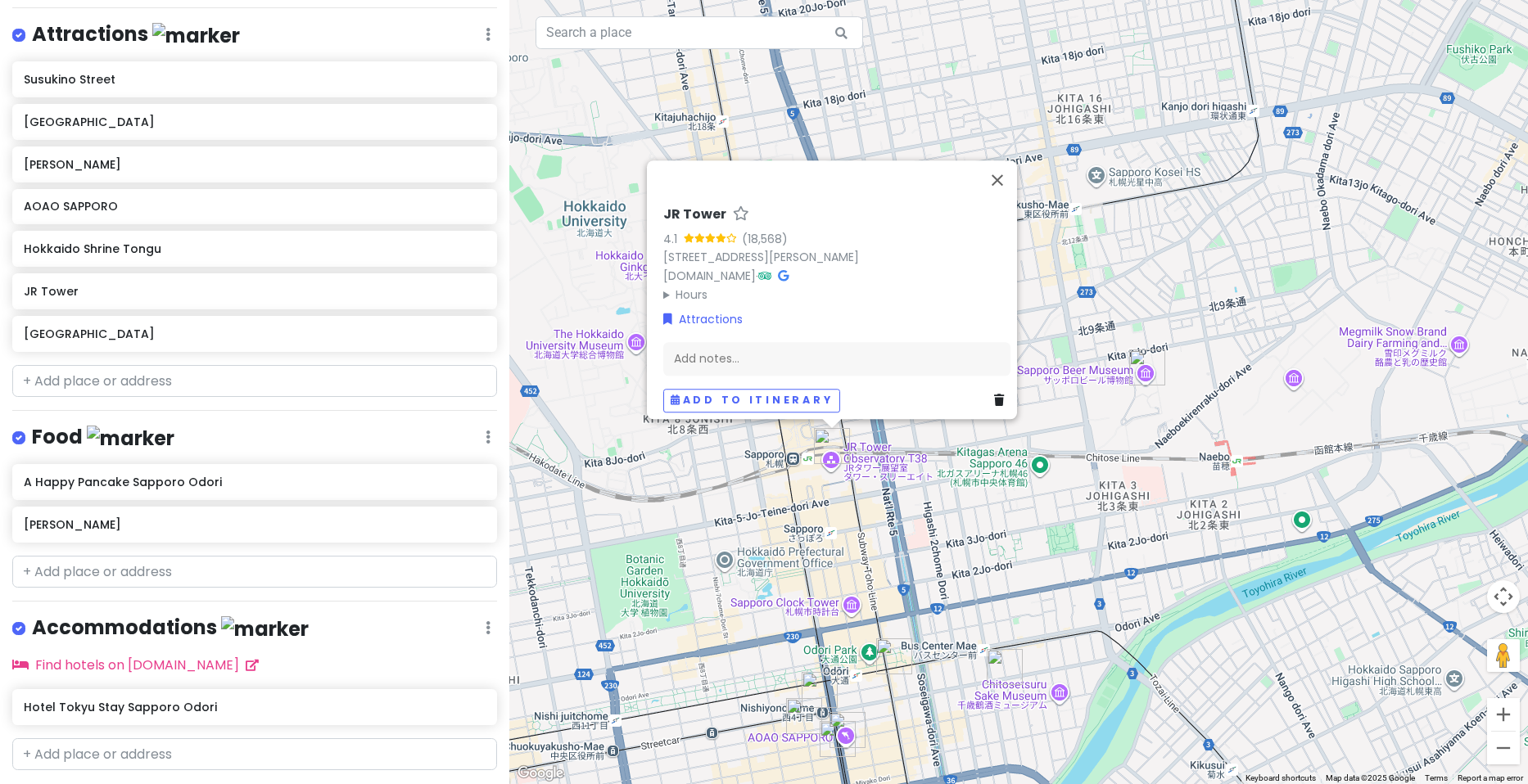
click at [995, 396] on icon at bounding box center [999, 402] width 10 height 12
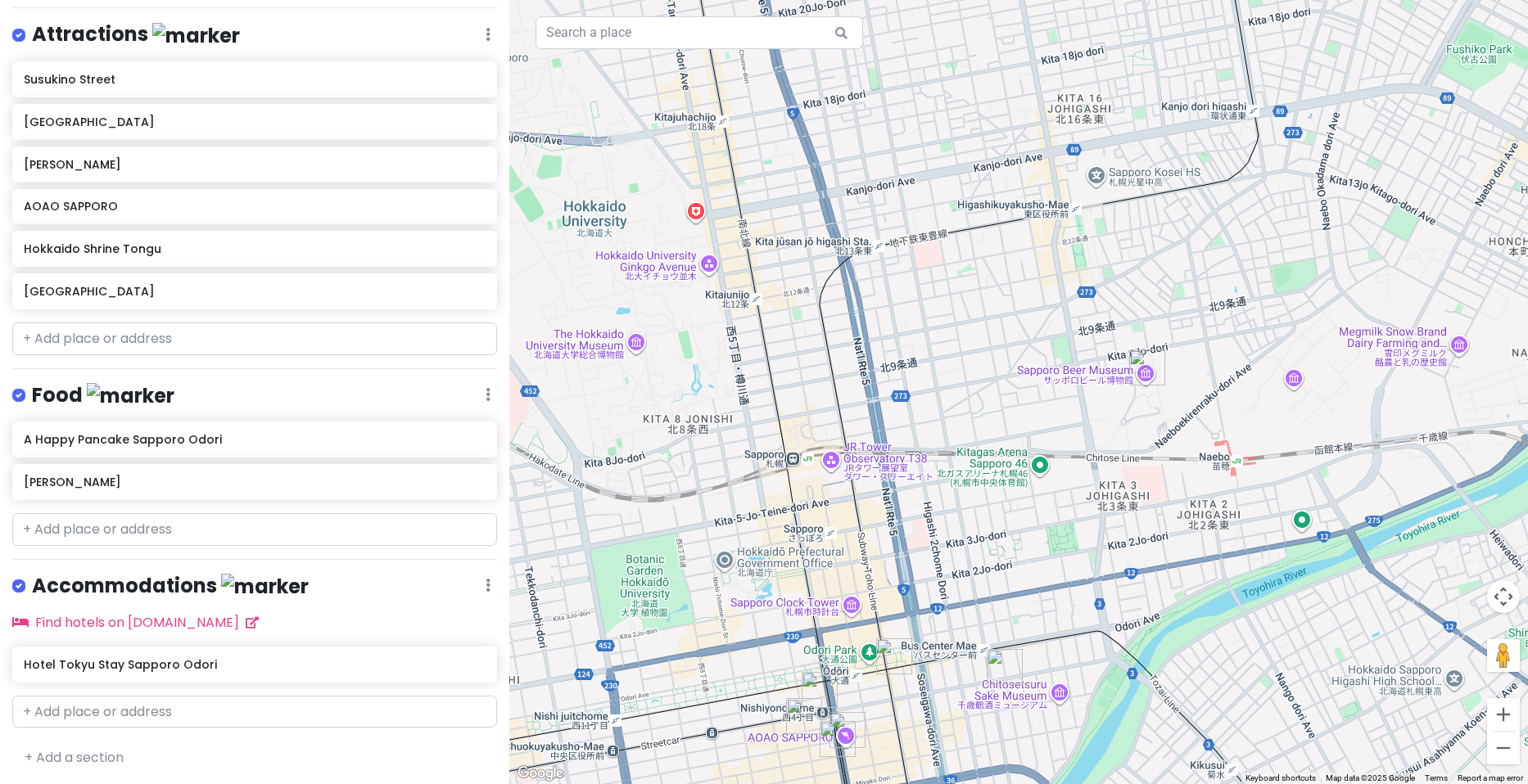
scroll to position [182, 0]
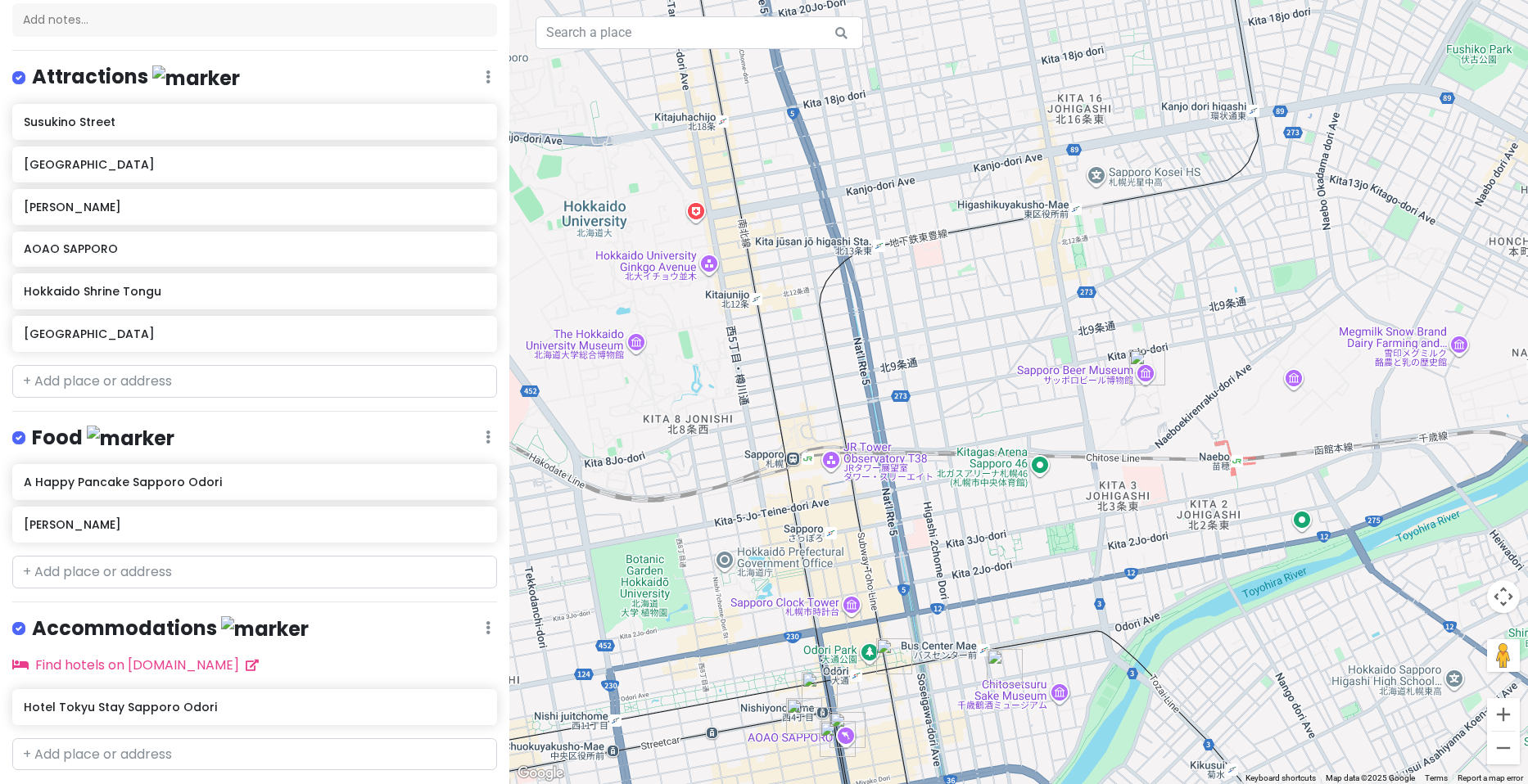
click at [1145, 369] on img "Sapporo Beer Museum" at bounding box center [1147, 367] width 36 height 36
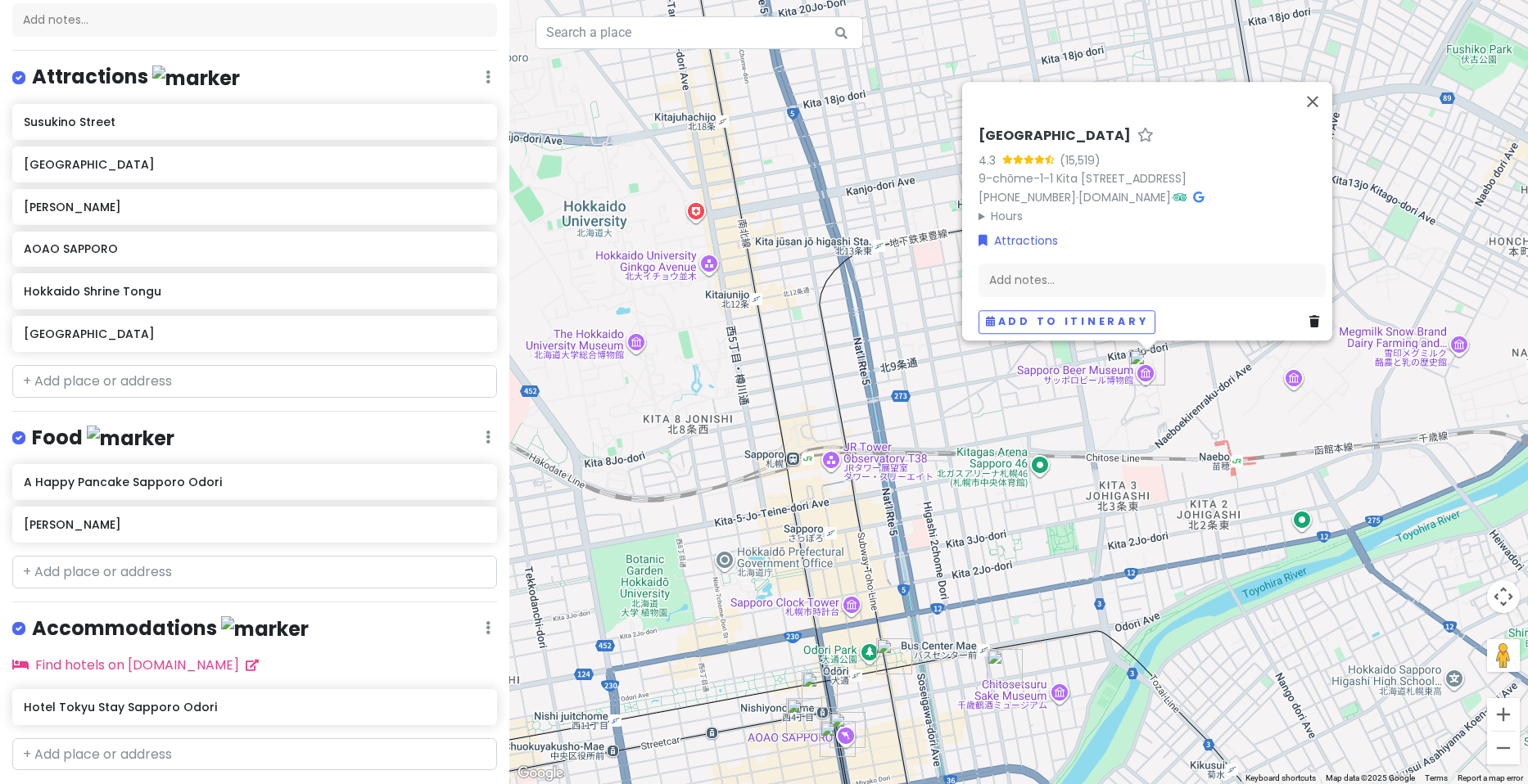
click at [1310, 317] on icon at bounding box center [1315, 322] width 10 height 12
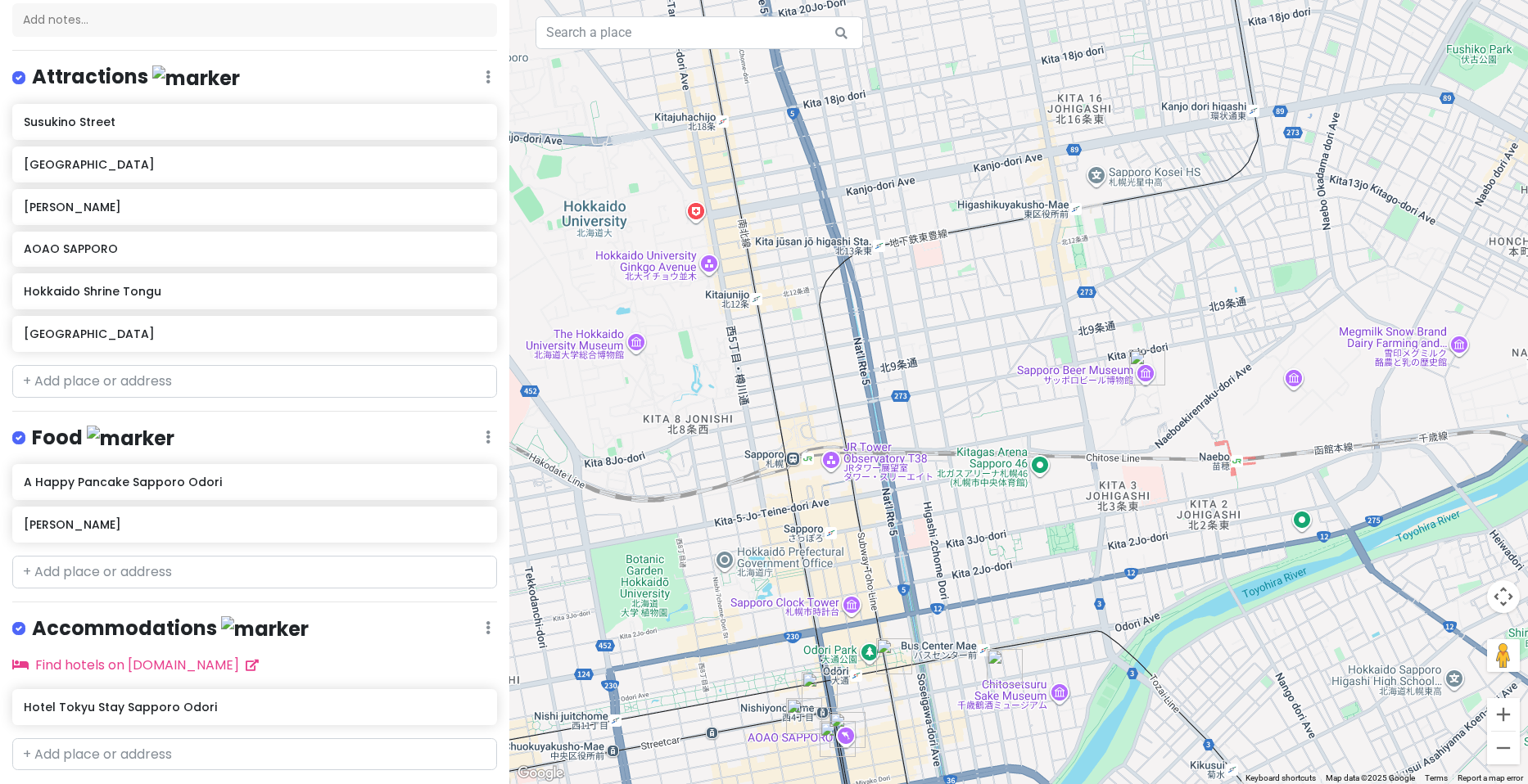
scroll to position [139, 0]
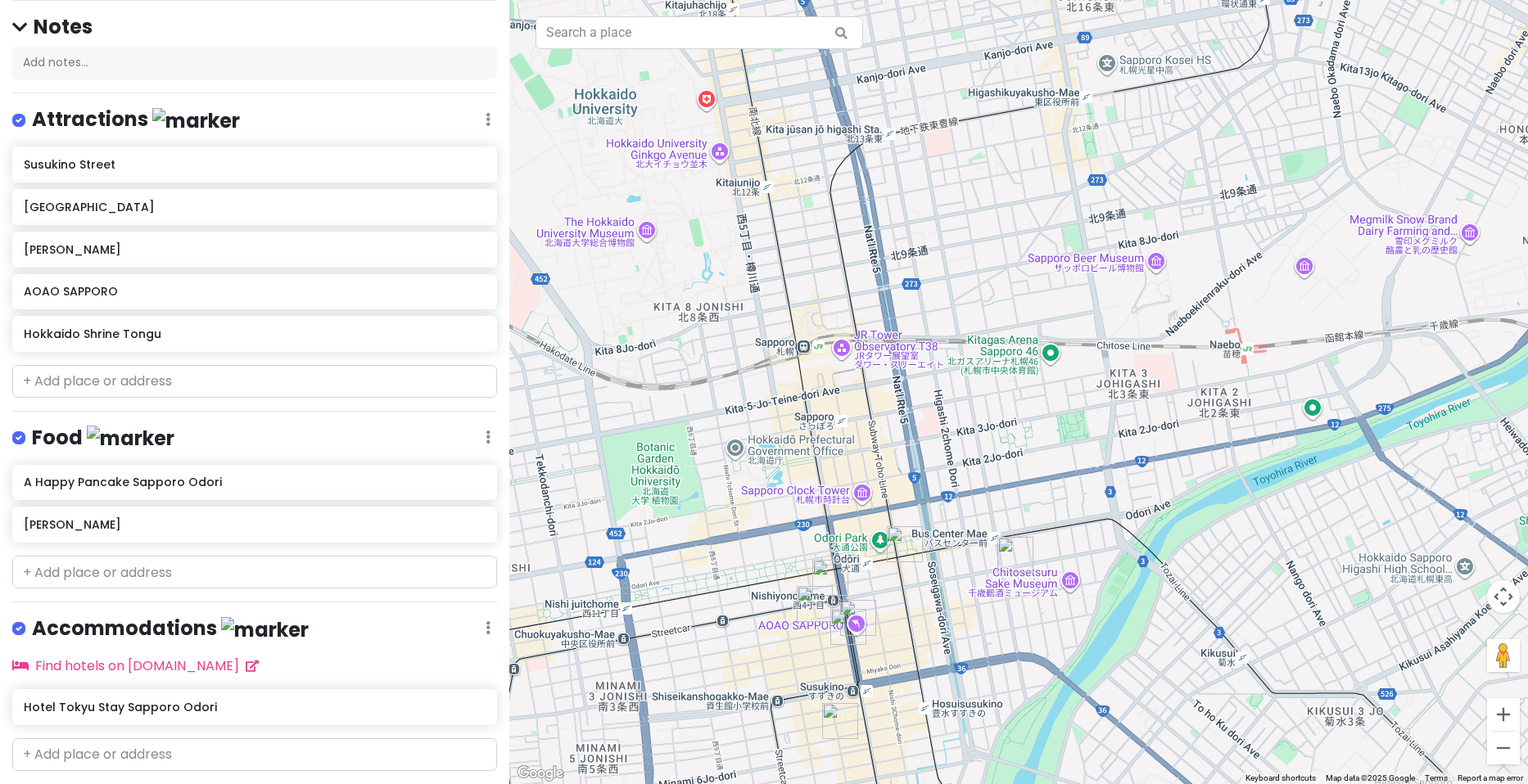
drag, startPoint x: 926, startPoint y: 521, endPoint x: 934, endPoint y: 390, distance: 131.2
click at [935, 388] on div at bounding box center [1019, 392] width 1019 height 784
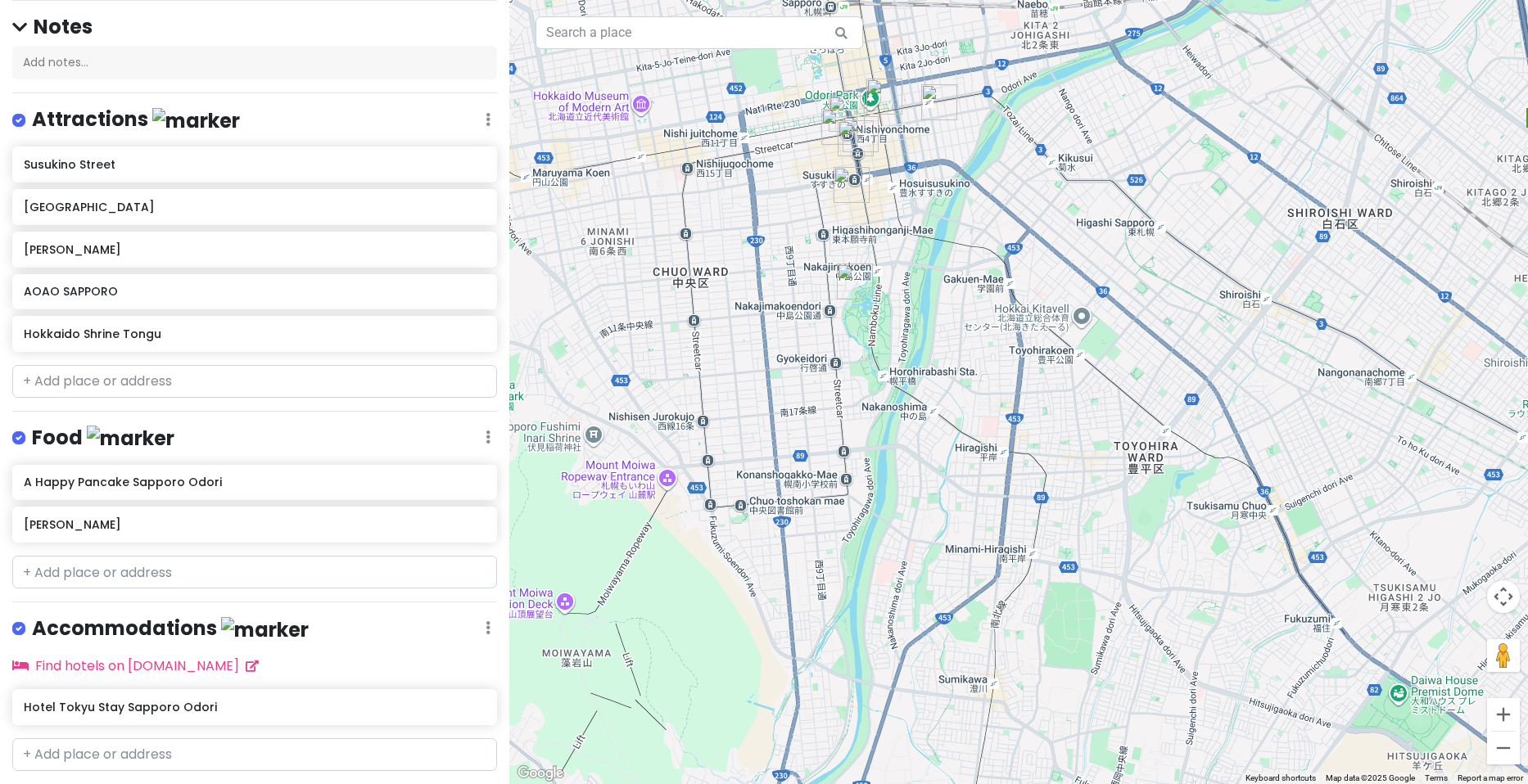
drag, startPoint x: 725, startPoint y: 773, endPoint x: 761, endPoint y: 347, distance: 427.5
click at [761, 347] on div at bounding box center [1019, 392] width 1019 height 784
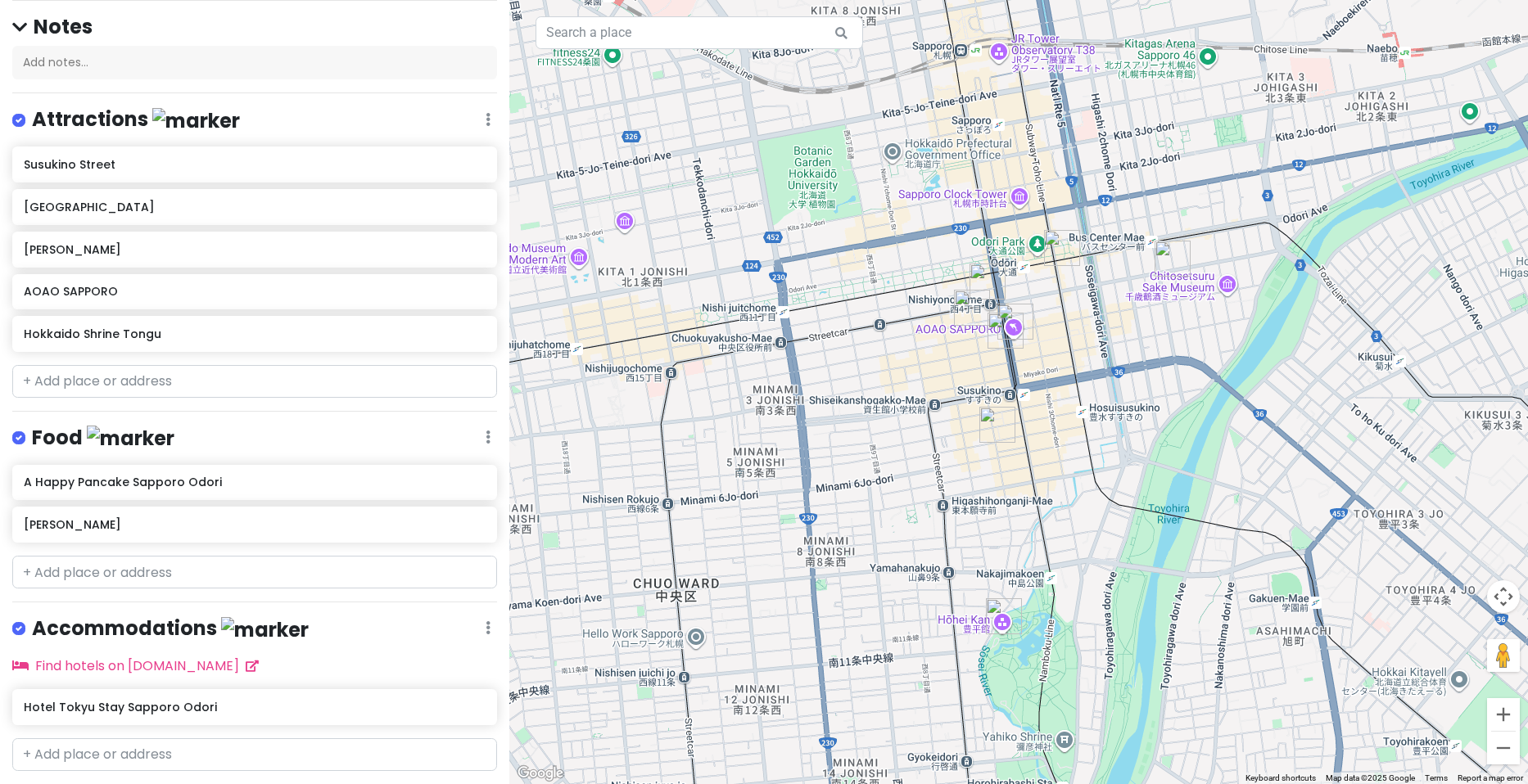
click at [1162, 253] on img "Hokkaido Shrine Tongu" at bounding box center [1172, 258] width 36 height 36
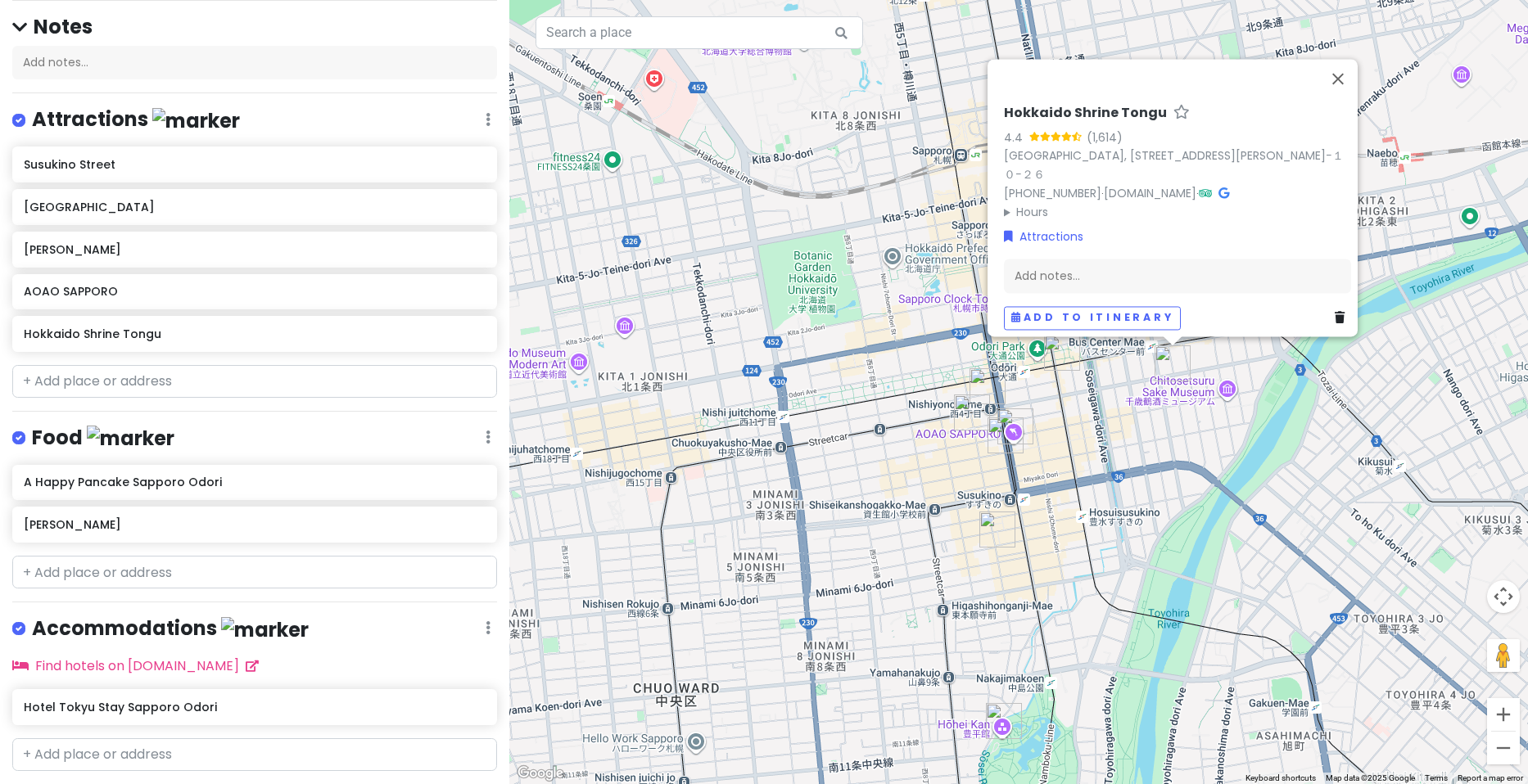
click at [1057, 105] on h6 "Hokkaido Shrine Tongu" at bounding box center [1085, 113] width 163 height 17
click at [1057, 102] on input "Hokkaido Shrine Tongu" at bounding box center [1177, 109] width 348 height 25
click at [1335, 312] on icon at bounding box center [1340, 318] width 10 height 12
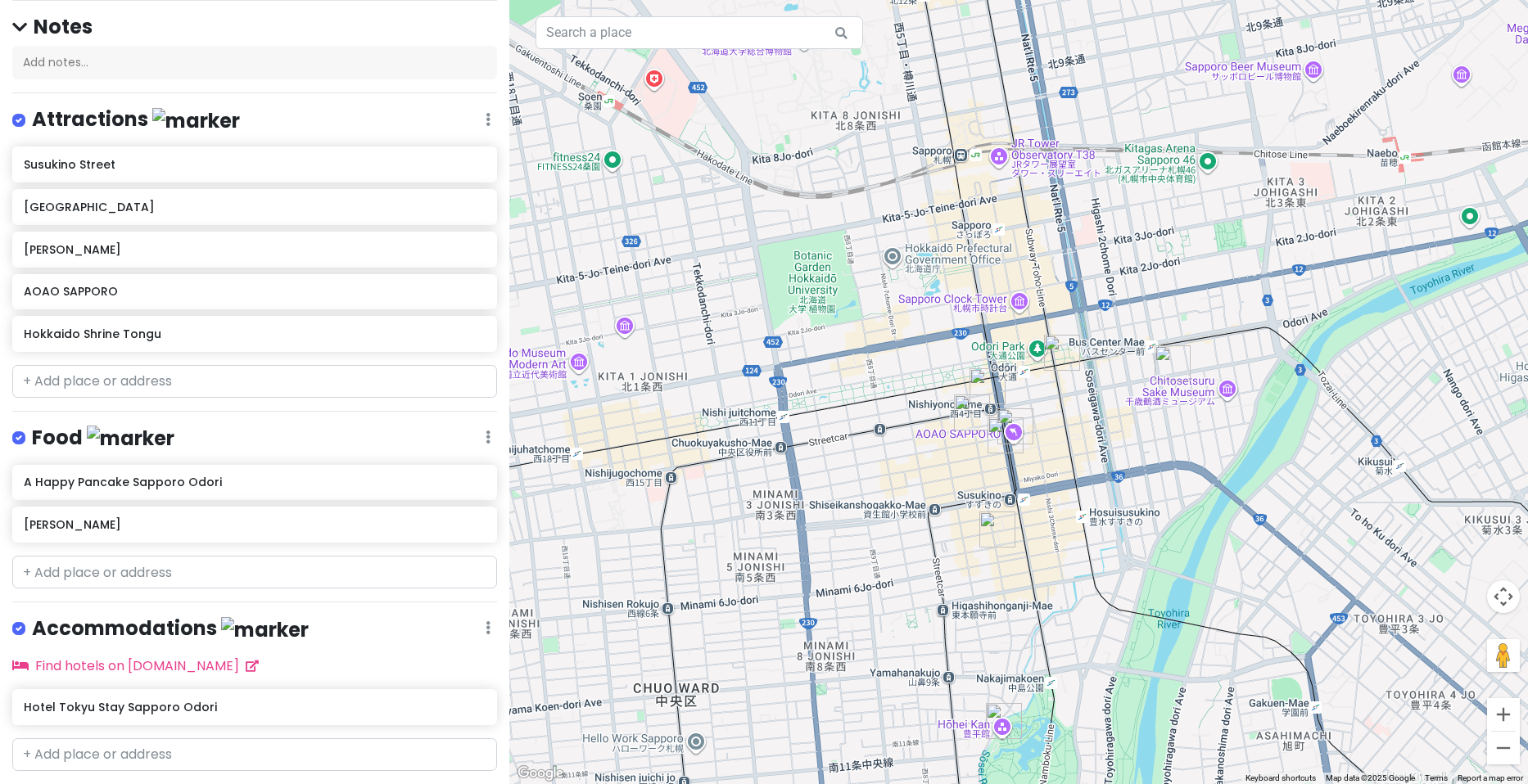
scroll to position [97, 0]
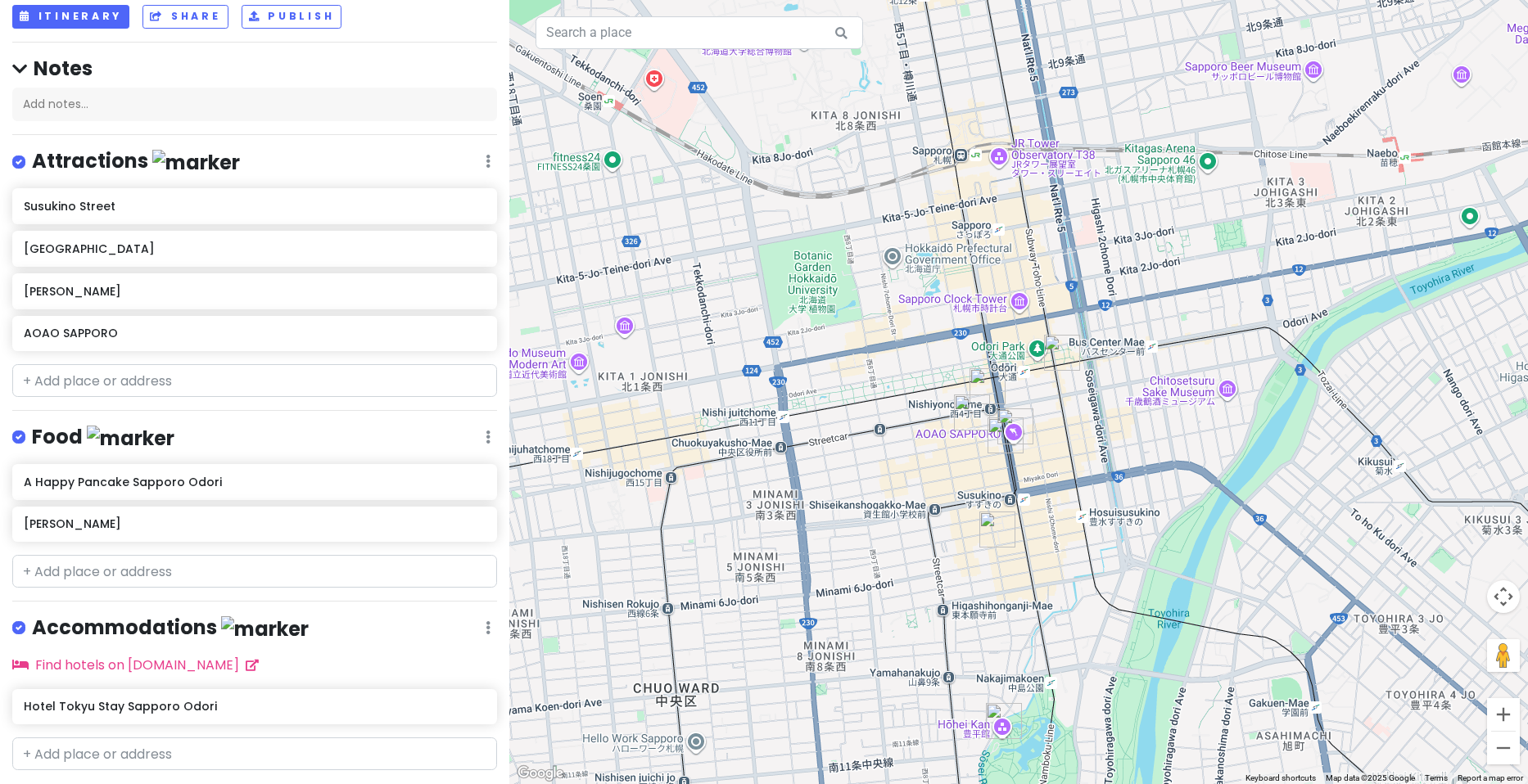
click at [1055, 352] on img "Donguri Odori" at bounding box center [1062, 352] width 36 height 36
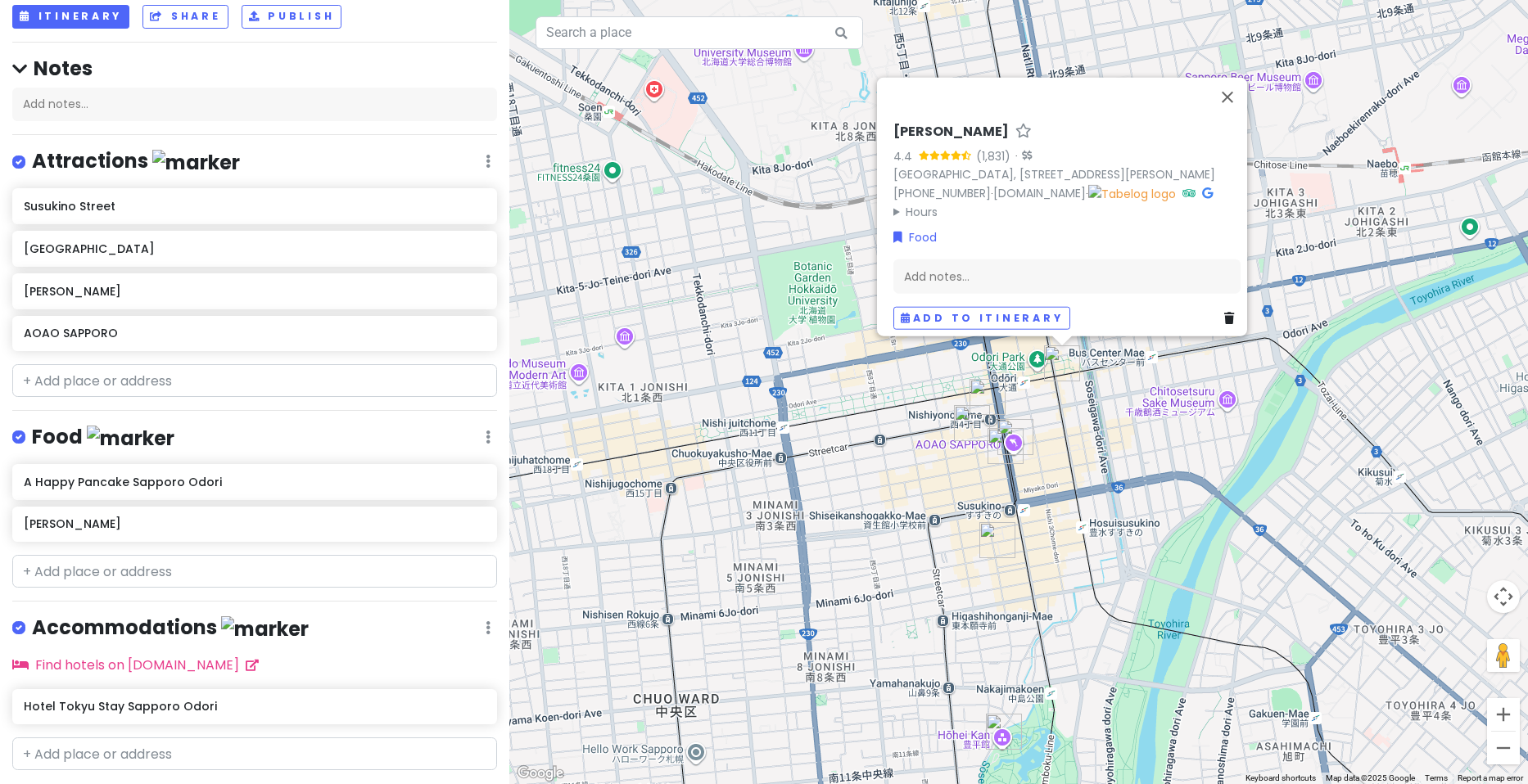
click at [927, 117] on div "Donguri Odori 4.4 (1,831) · [GEOGRAPHIC_DATA], [STREET_ADDRESS][PERSON_NAME] [P…" at bounding box center [1067, 226] width 360 height 219
click at [914, 123] on h6 "[PERSON_NAME]" at bounding box center [951, 132] width 116 height 17
click at [914, 116] on input "[PERSON_NAME]" at bounding box center [1067, 128] width 348 height 25
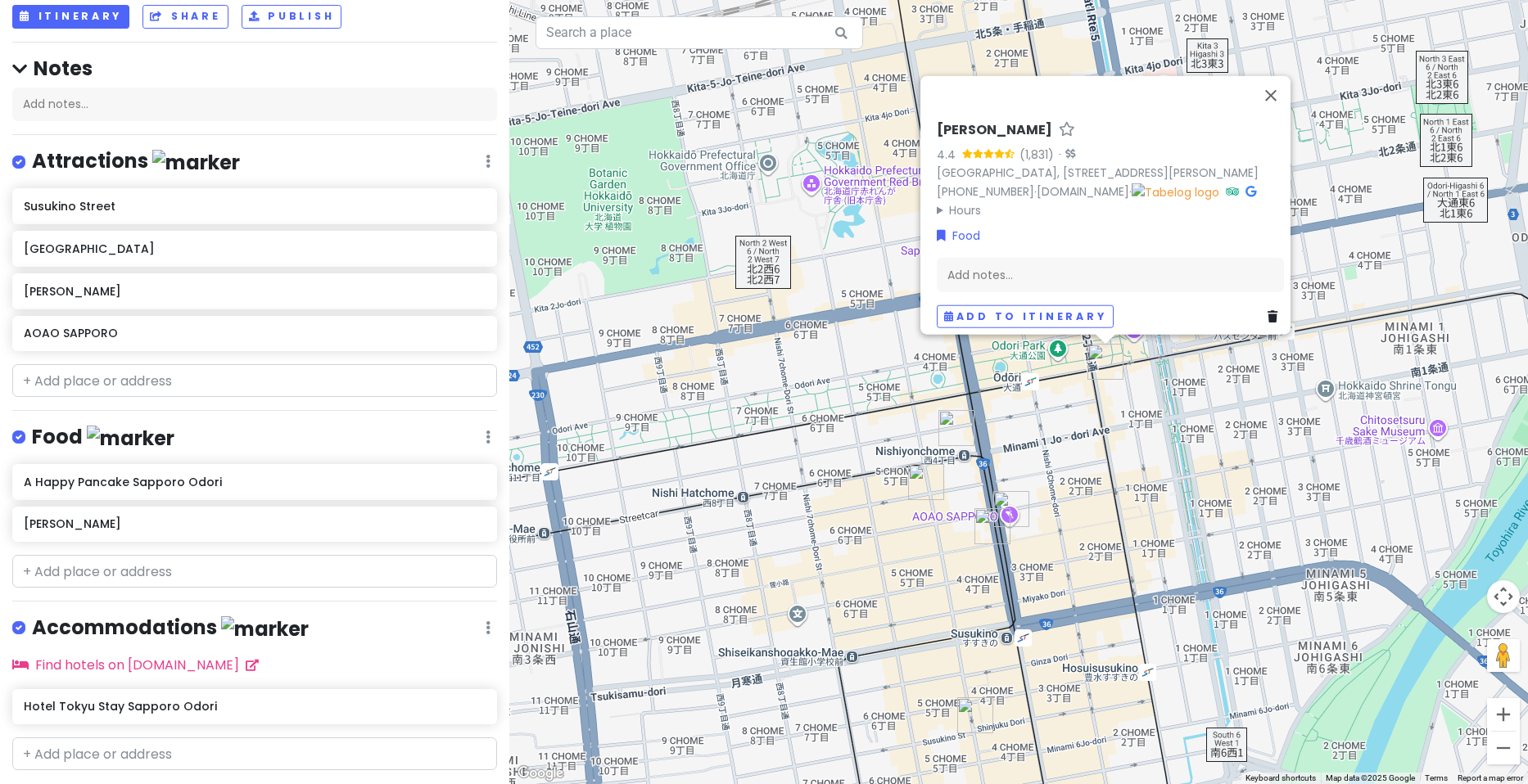
click at [977, 202] on summary "Hours" at bounding box center [1110, 211] width 348 height 18
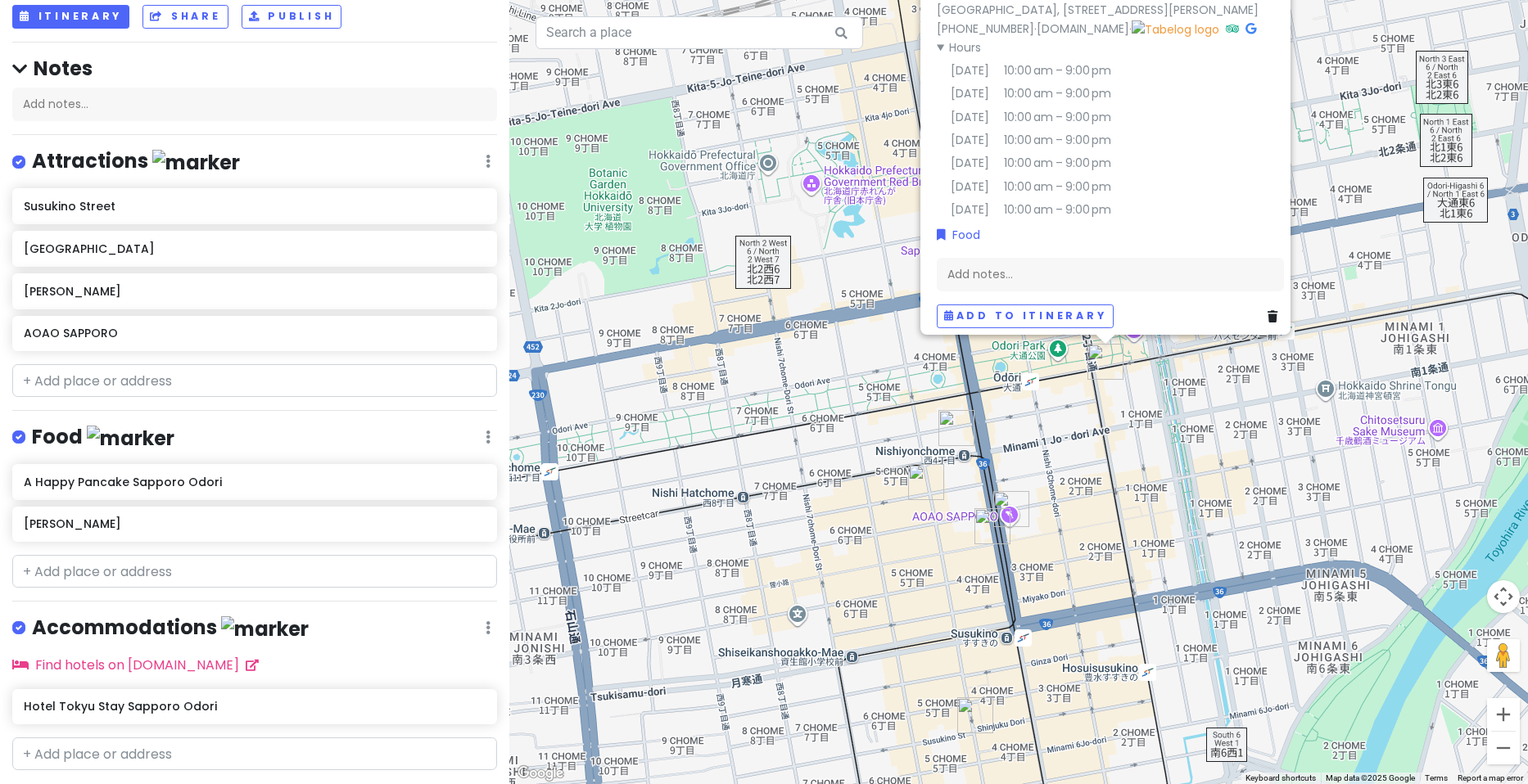
click at [962, 425] on img "A Happy Pancake Sapporo Odori" at bounding box center [956, 427] width 36 height 36
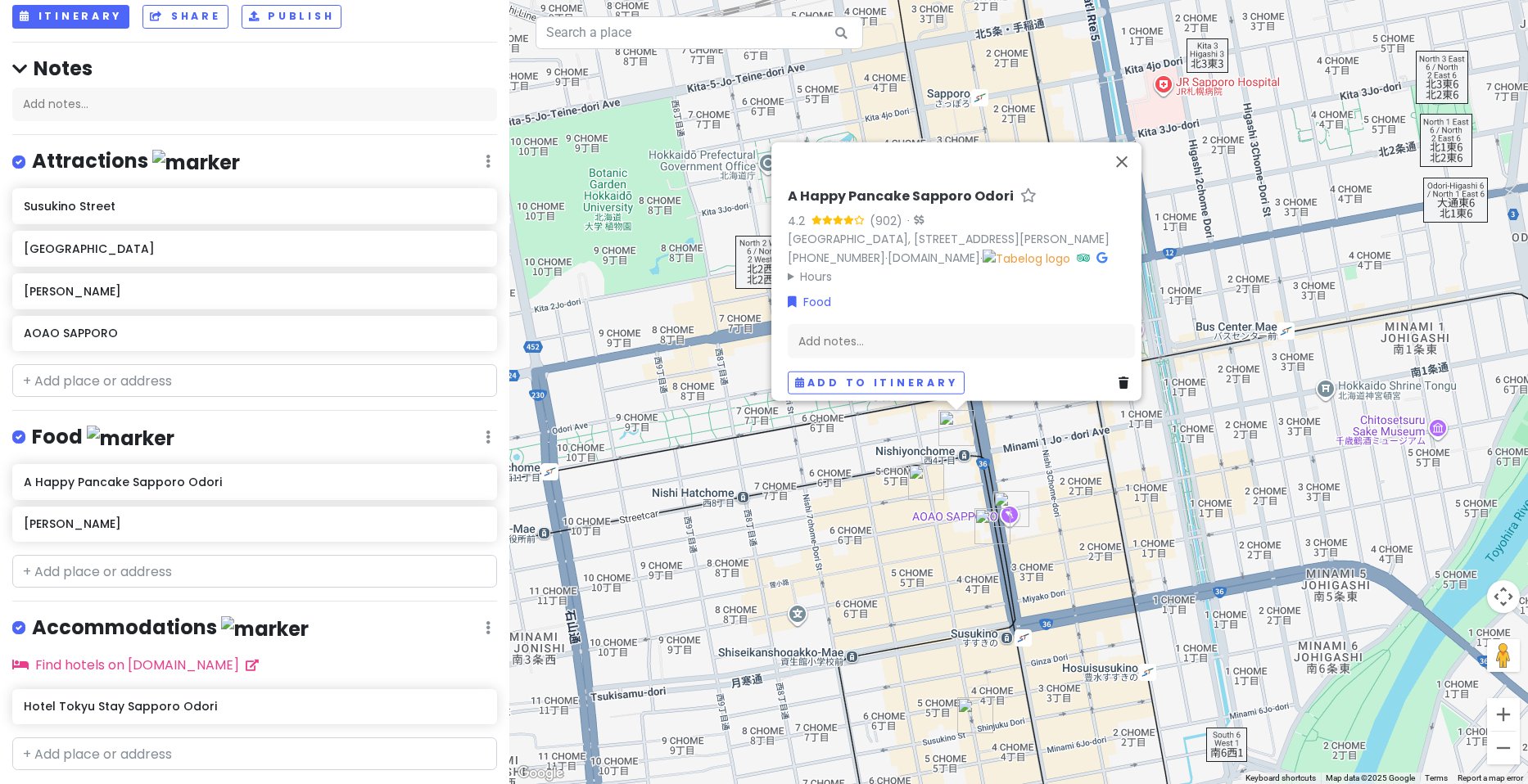
click at [844, 267] on summary "Hours" at bounding box center [961, 277] width 348 height 18
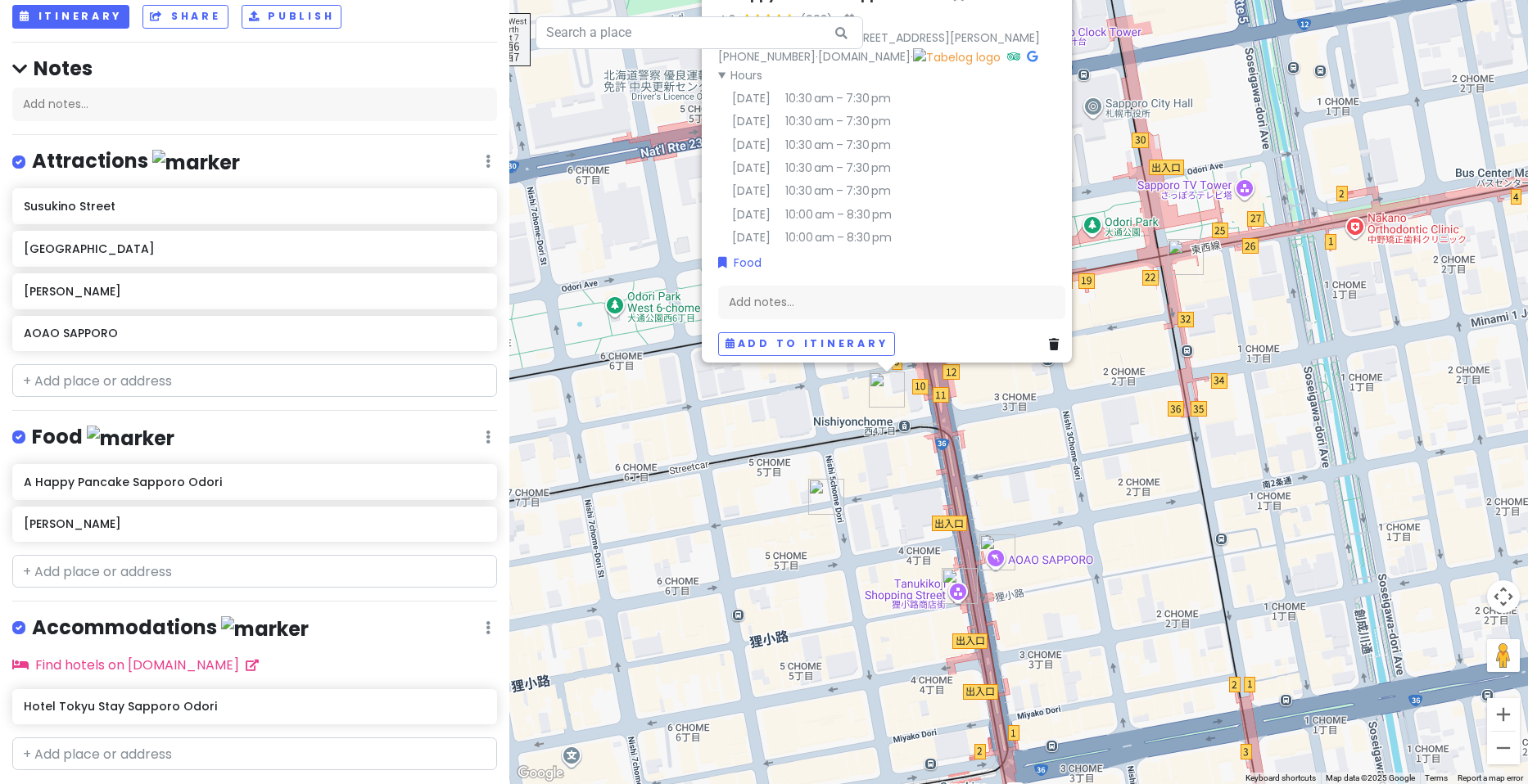
click at [1050, 339] on icon at bounding box center [1055, 345] width 10 height 12
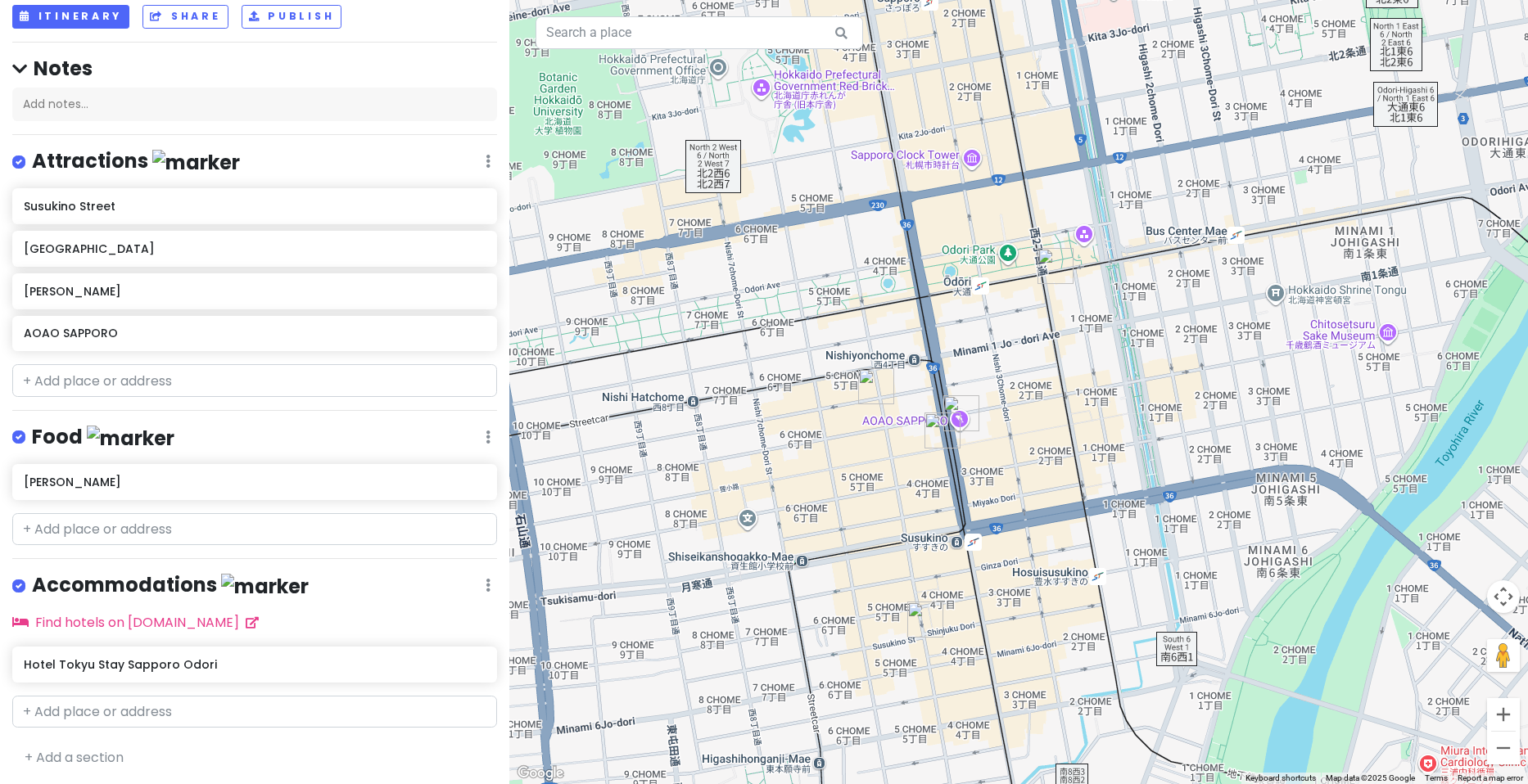
drag, startPoint x: 1070, startPoint y: 496, endPoint x: 1014, endPoint y: 494, distance: 56.0
click at [1014, 494] on div at bounding box center [1019, 392] width 1019 height 784
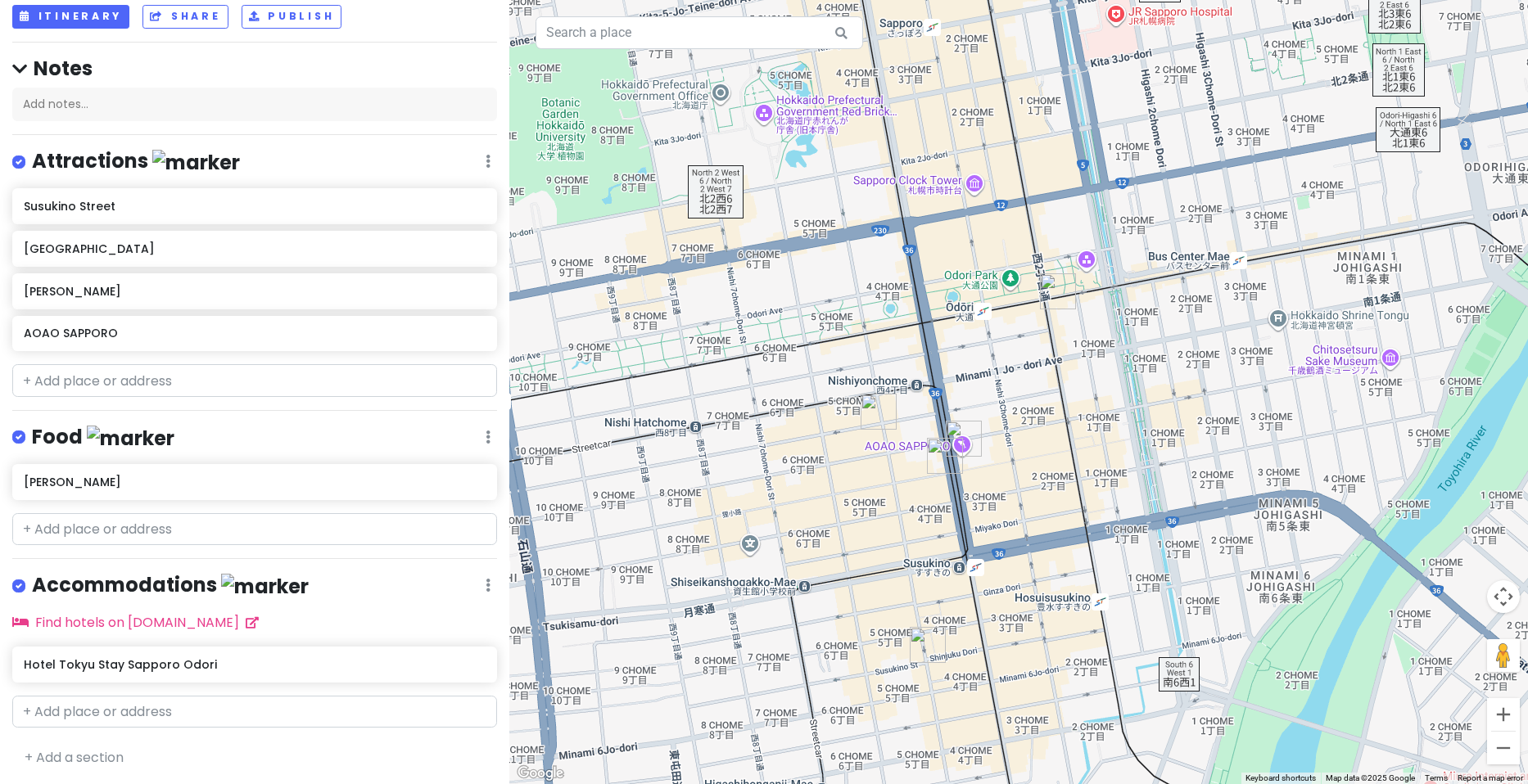
click at [966, 435] on img "AOAO SAPPORO" at bounding box center [964, 438] width 36 height 36
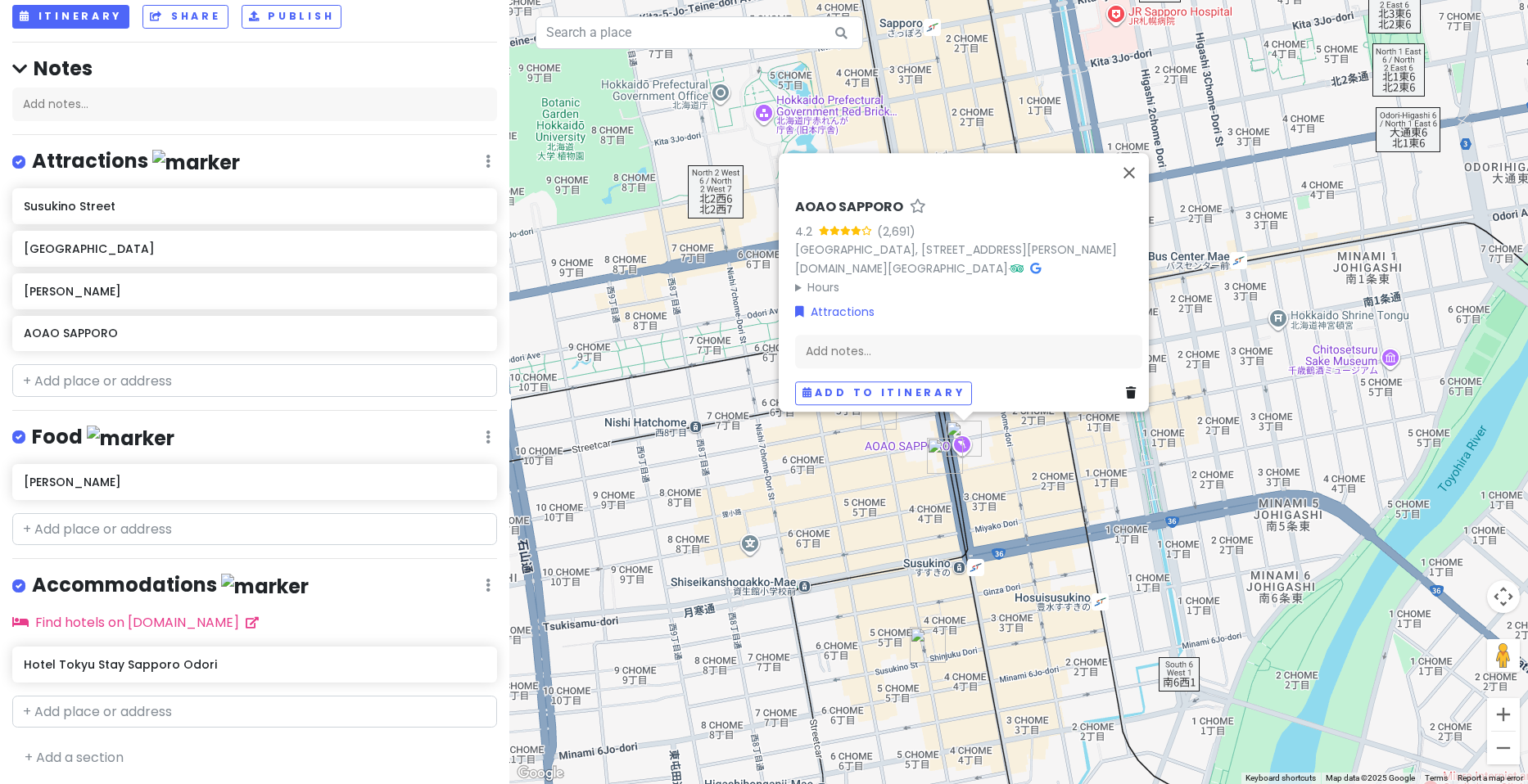
click at [839, 199] on h6 "AOAO SAPPORO" at bounding box center [849, 207] width 108 height 17
click at [839, 191] on input "AOAO SAPPORO" at bounding box center [969, 203] width 348 height 25
click at [947, 448] on img "Tanukikoji Shopping Street" at bounding box center [944, 456] width 36 height 36
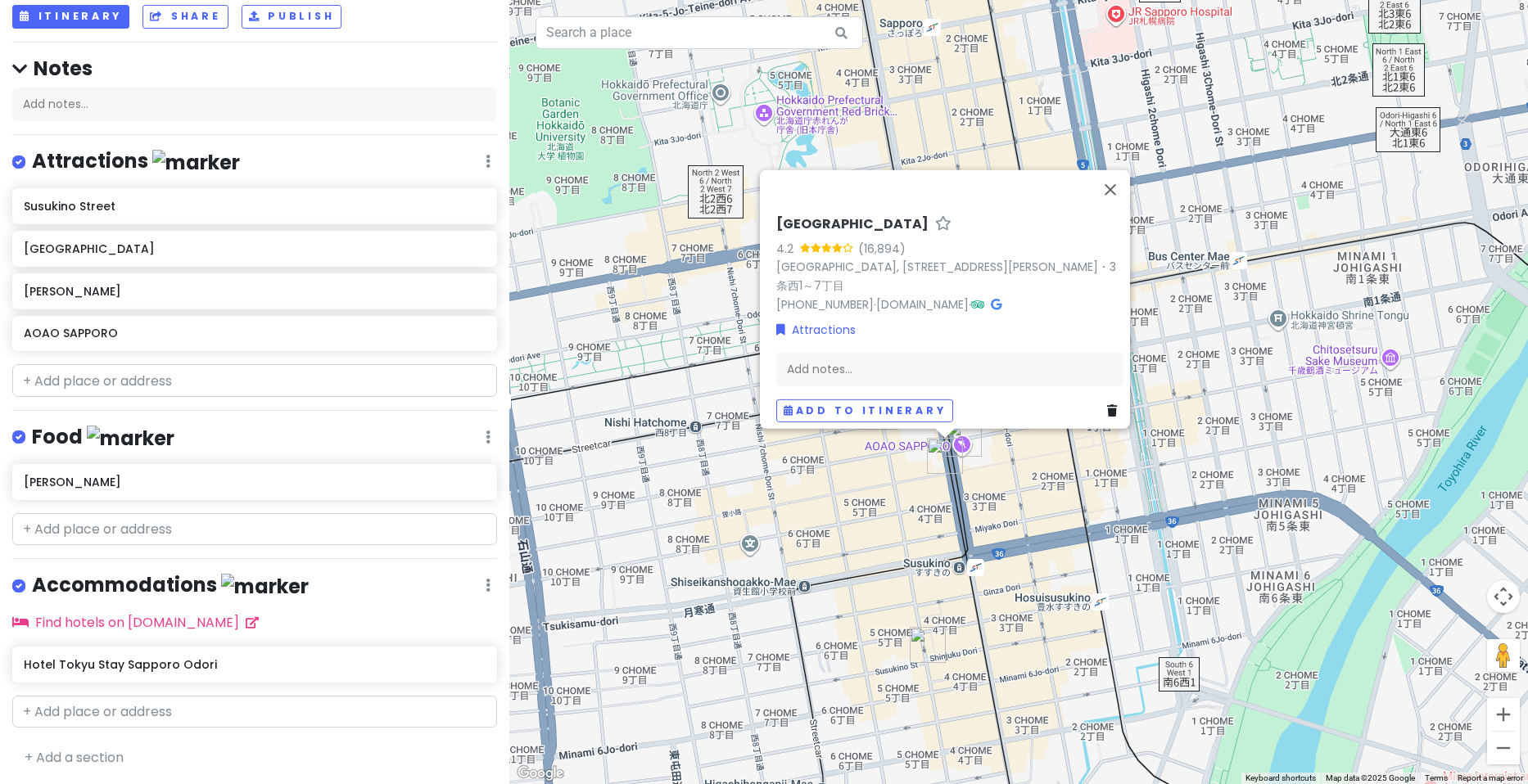
click at [925, 640] on img "Susukino Street" at bounding box center [927, 645] width 36 height 36
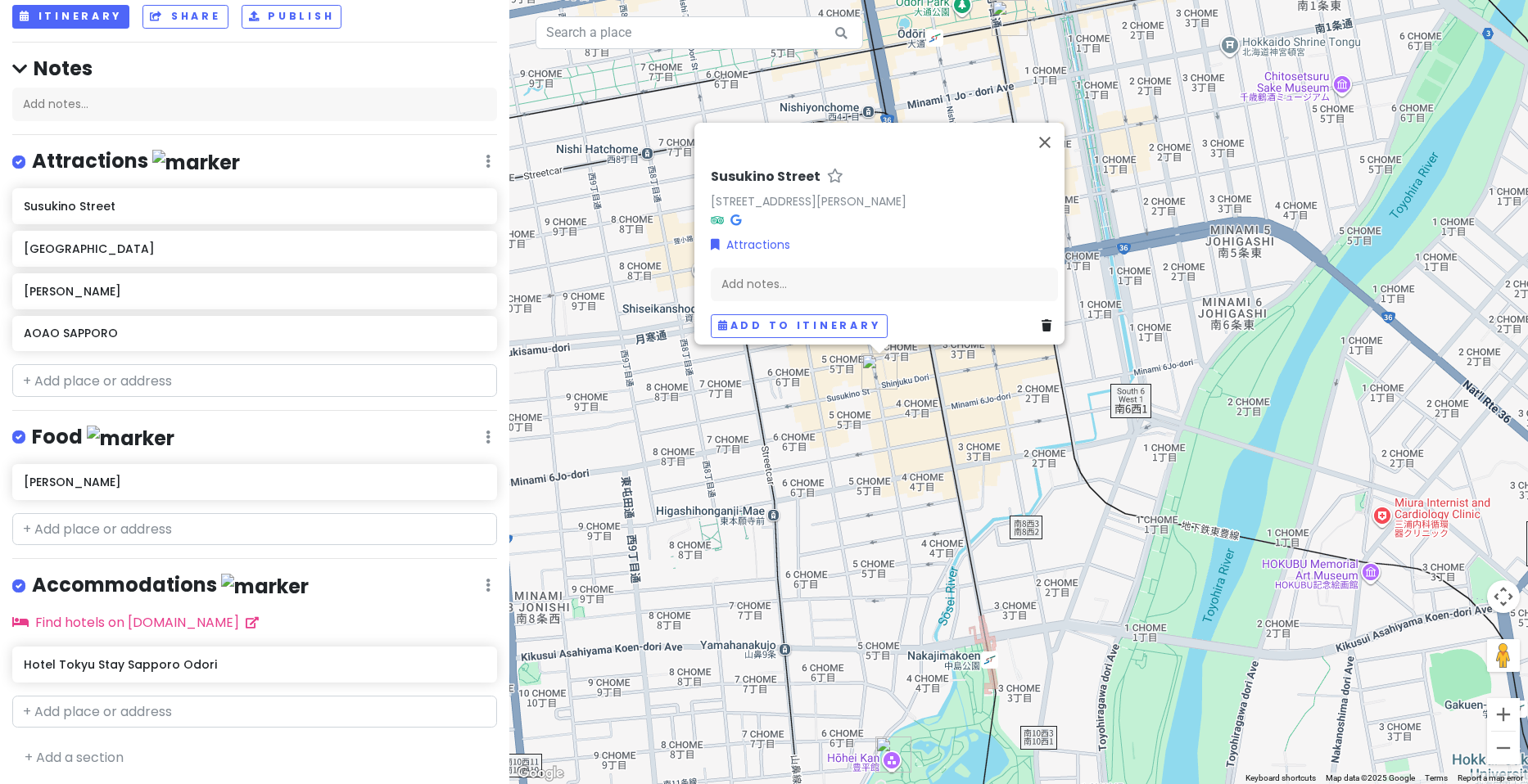
drag, startPoint x: 1203, startPoint y: 504, endPoint x: 1153, endPoint y: 267, distance: 242.2
click at [1153, 242] on div "Susukino [STREET_ADDRESS][PERSON_NAME] Attractions Add notes... Add to itinerary" at bounding box center [1019, 392] width 1019 height 784
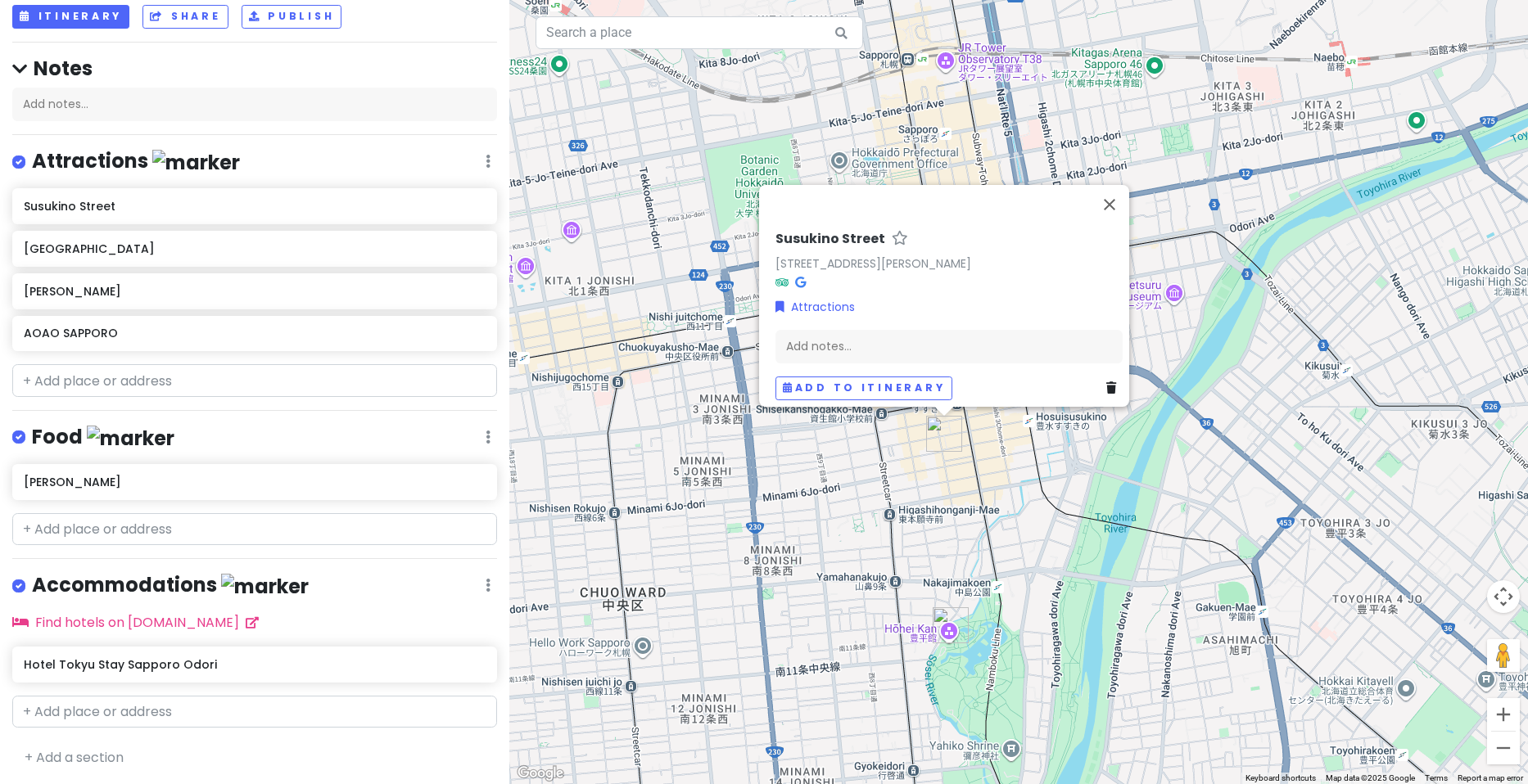
click at [950, 628] on img "Hōhei Kan" at bounding box center [950, 625] width 36 height 36
click at [952, 629] on img "Hōhei Kan" at bounding box center [950, 625] width 36 height 36
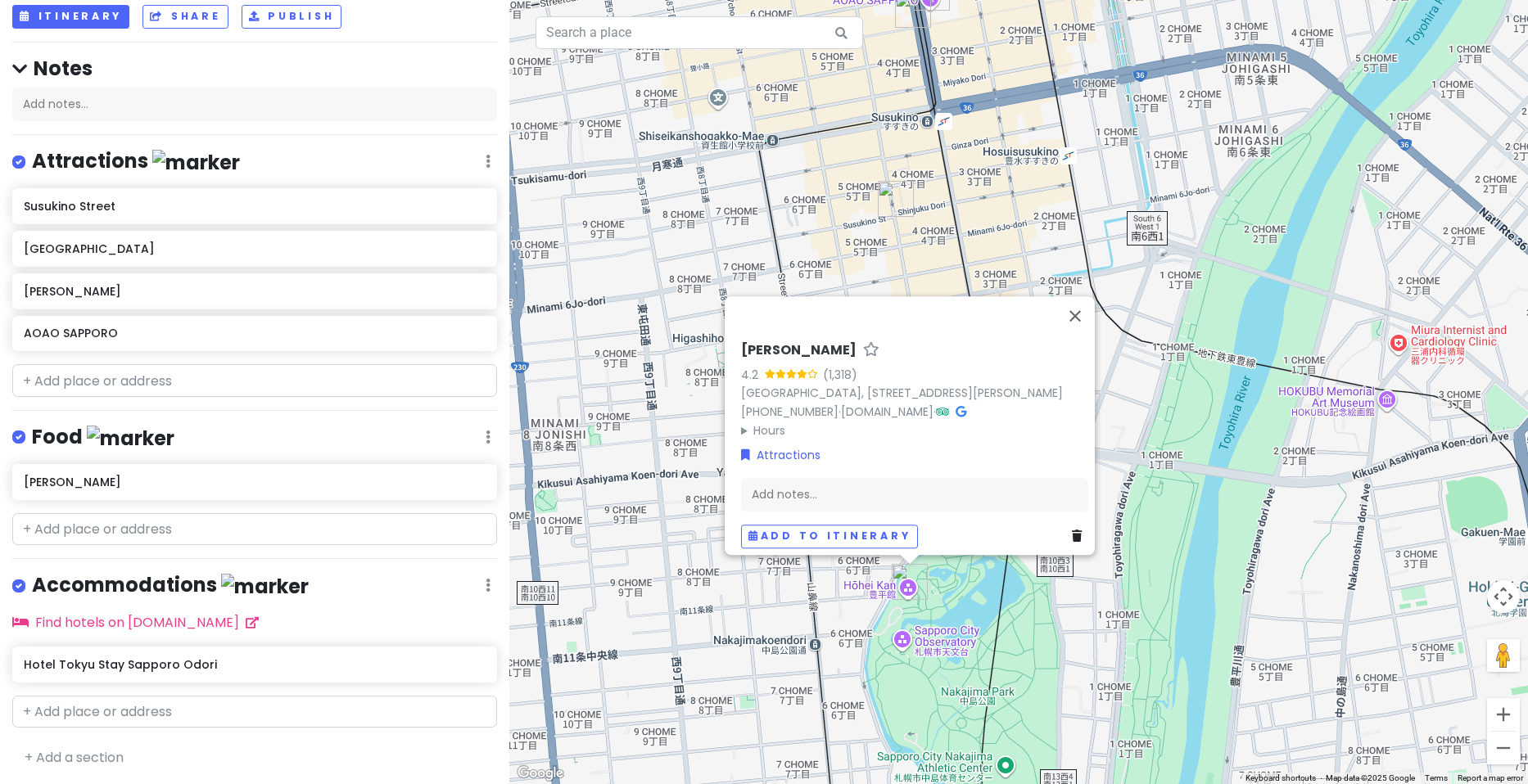
click at [744, 342] on h6 "[PERSON_NAME]" at bounding box center [799, 351] width 116 height 17
click at [744, 334] on input "[PERSON_NAME]" at bounding box center [914, 347] width 348 height 25
click at [173, 336] on h6 "AOAO SAPPORO" at bounding box center [248, 333] width 449 height 15
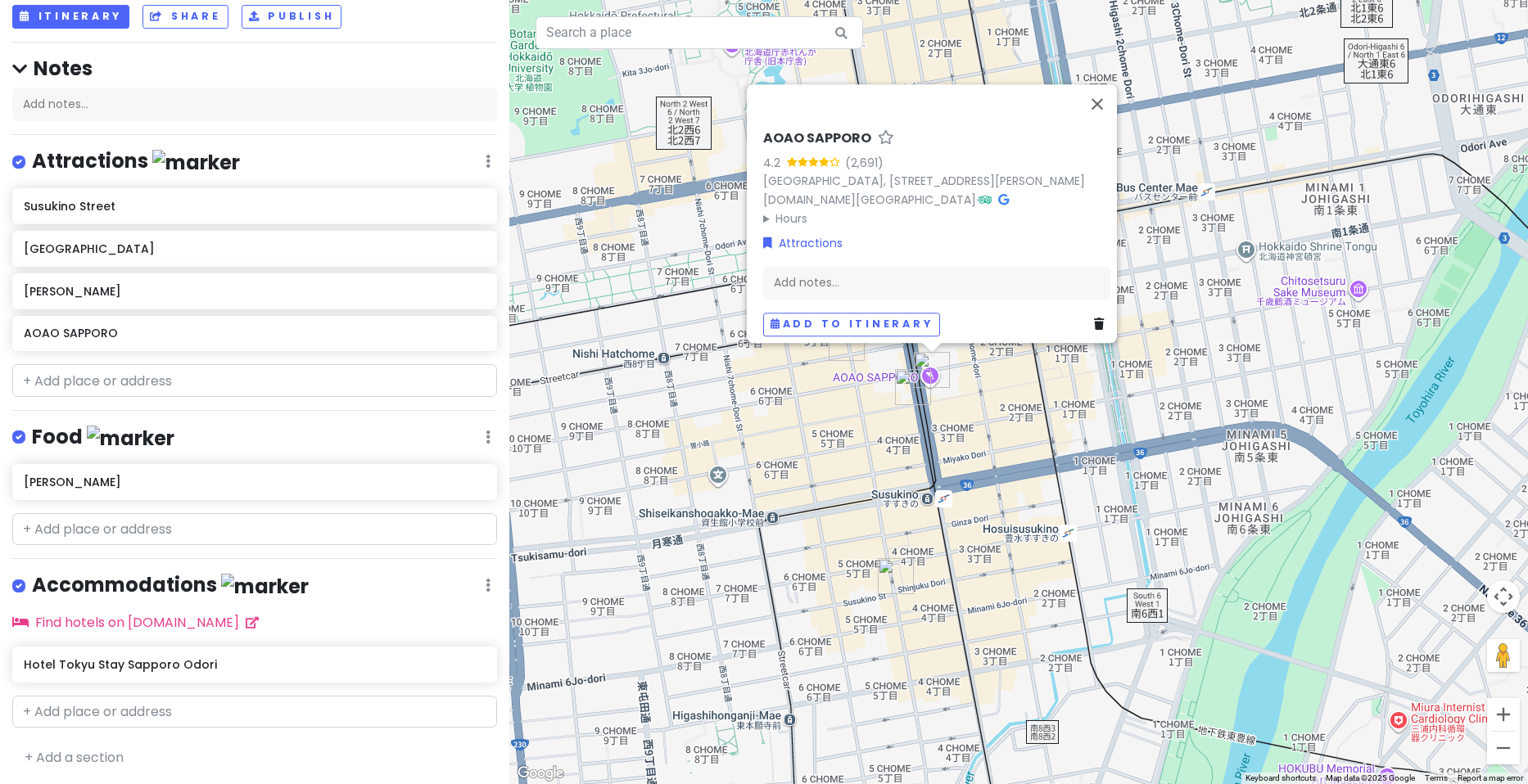
click at [800, 130] on h6 "AOAO SAPPORO" at bounding box center [818, 138] width 108 height 17
click at [800, 122] on input "AOAO SAPPORO" at bounding box center [937, 134] width 348 height 25
click at [919, 390] on img "Tanukikoji Shopping Street" at bounding box center [913, 387] width 36 height 36
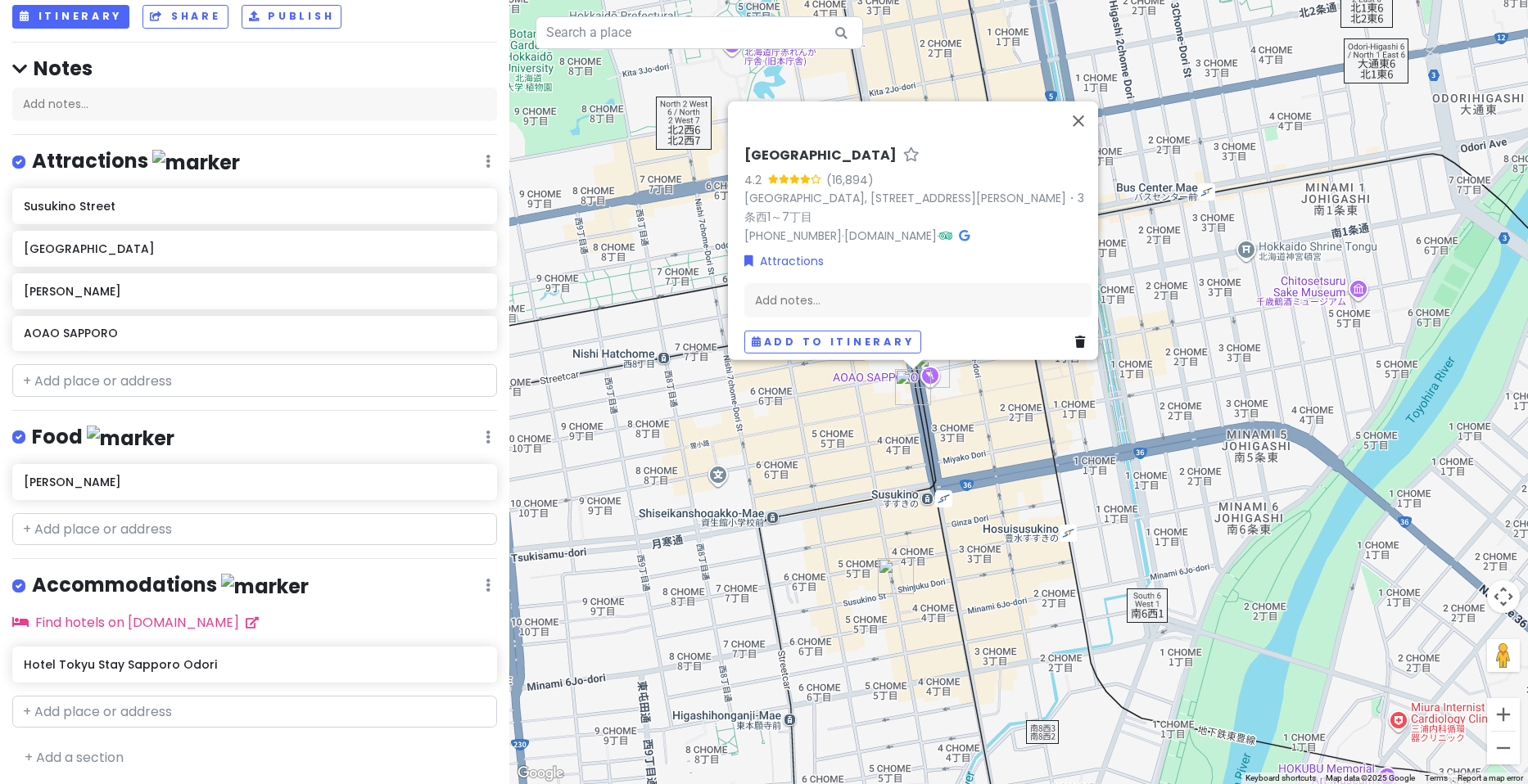
click at [807, 147] on h6 "[GEOGRAPHIC_DATA]" at bounding box center [820, 156] width 153 height 17
click at [807, 141] on input "[GEOGRAPHIC_DATA]" at bounding box center [918, 152] width 348 height 25
click at [933, 367] on img "AOAO SAPPORO" at bounding box center [931, 369] width 36 height 36
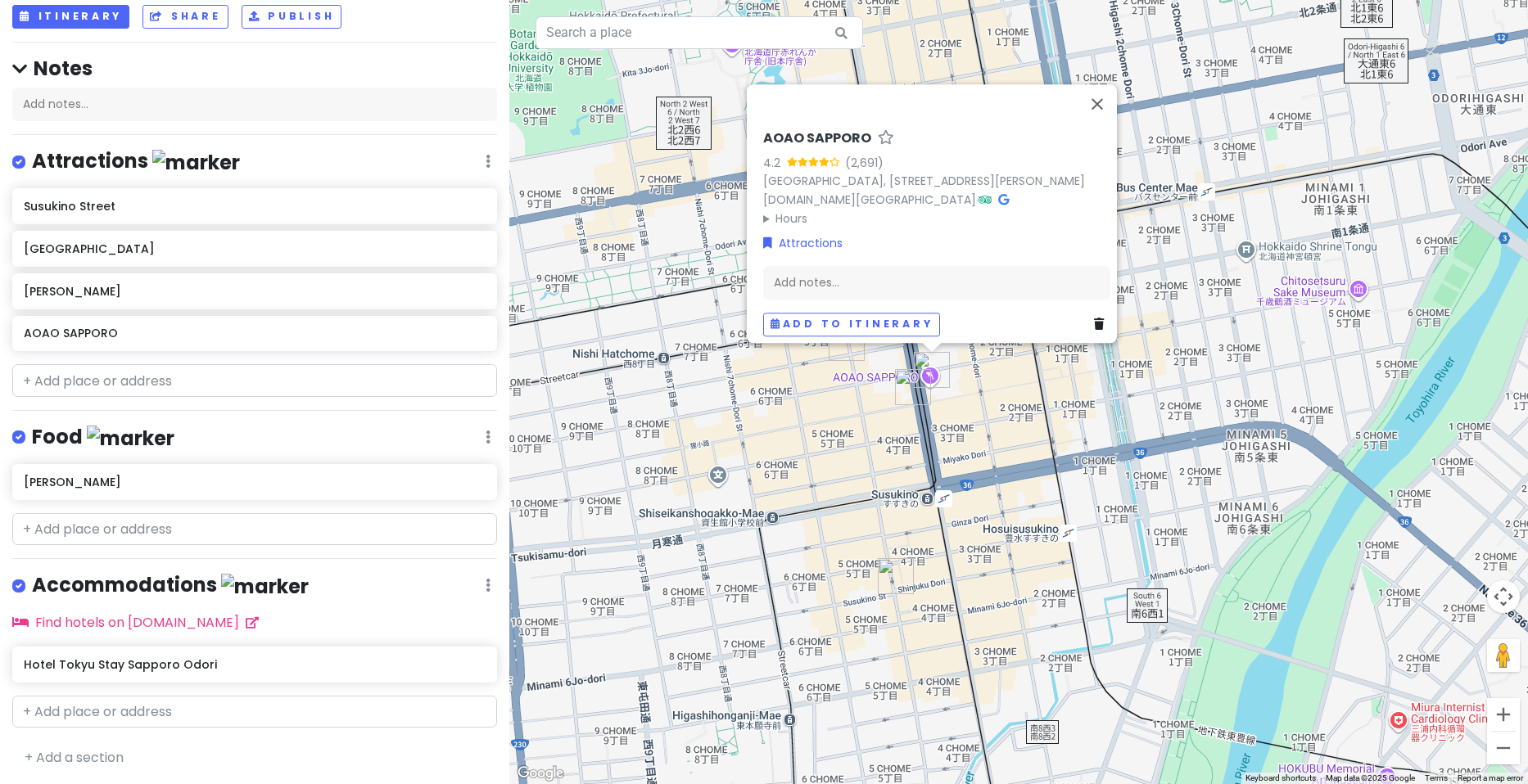
click at [896, 583] on img "Susukino Street" at bounding box center [895, 576] width 36 height 36
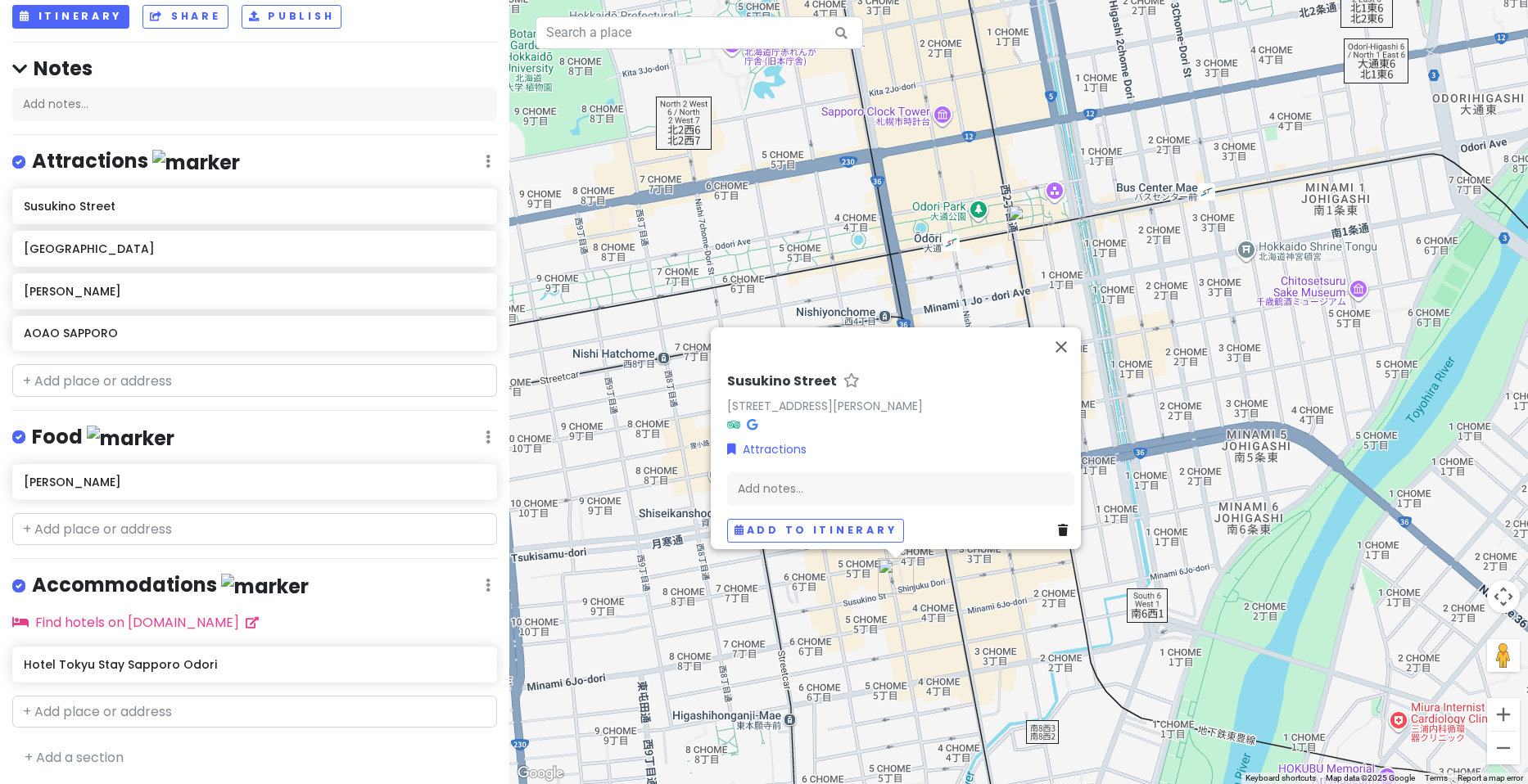
click at [785, 373] on h6 "Susukino Street" at bounding box center [782, 382] width 110 height 17
click at [785, 365] on input "Susukino Street" at bounding box center [900, 377] width 348 height 25
